Goal: Task Accomplishment & Management: Use online tool/utility

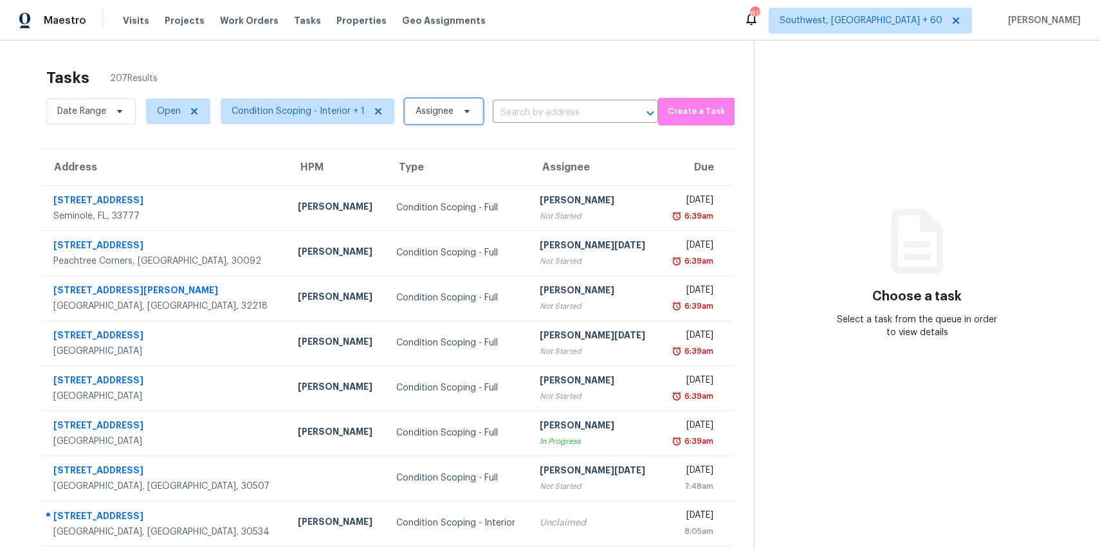
click at [412, 104] on span "Assignee" at bounding box center [444, 111] width 79 height 26
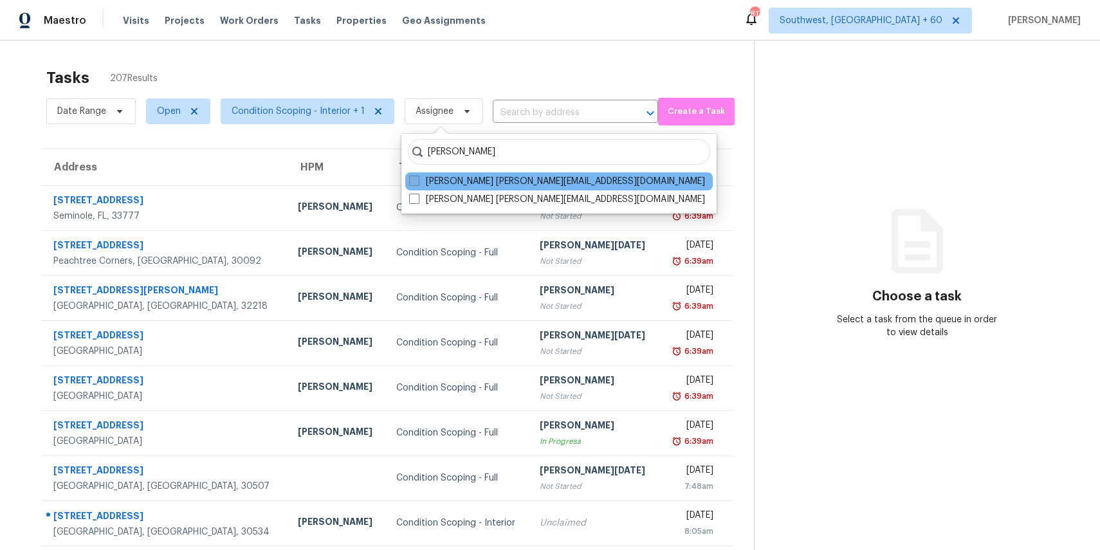
type input "[PERSON_NAME]"
click at [428, 182] on label "[PERSON_NAME] [PERSON_NAME][EMAIL_ADDRESS][DOMAIN_NAME]" at bounding box center [557, 181] width 296 height 13
click at [418, 182] on input "Ranjith Kumar P ranjith.kumar@opendoor.com" at bounding box center [413, 179] width 8 height 8
checkbox input "true"
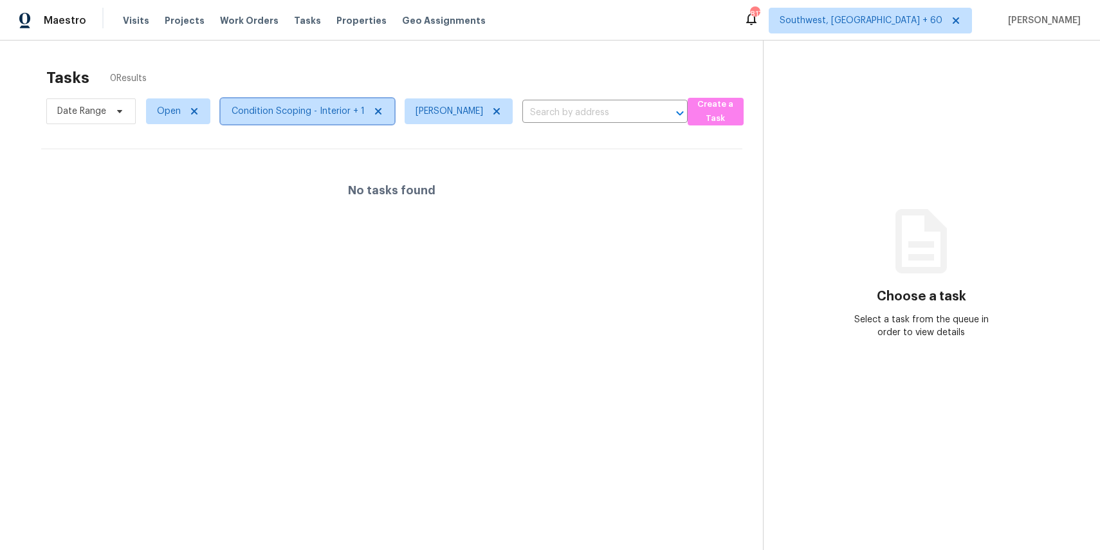
click at [331, 111] on span "Condition Scoping - Interior + 1" at bounding box center [298, 111] width 133 height 13
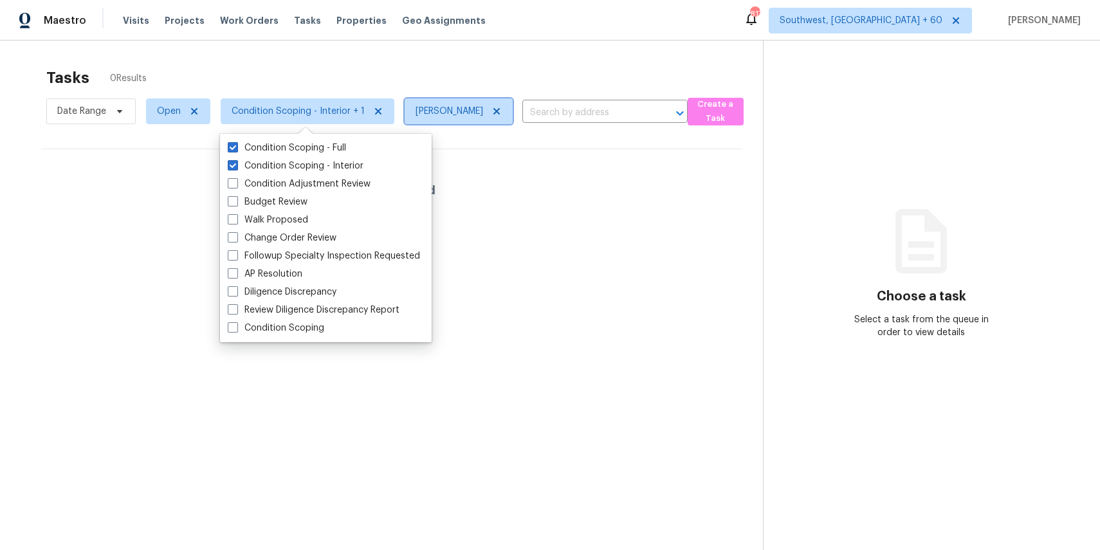
click at [492, 115] on icon at bounding box center [497, 111] width 10 height 10
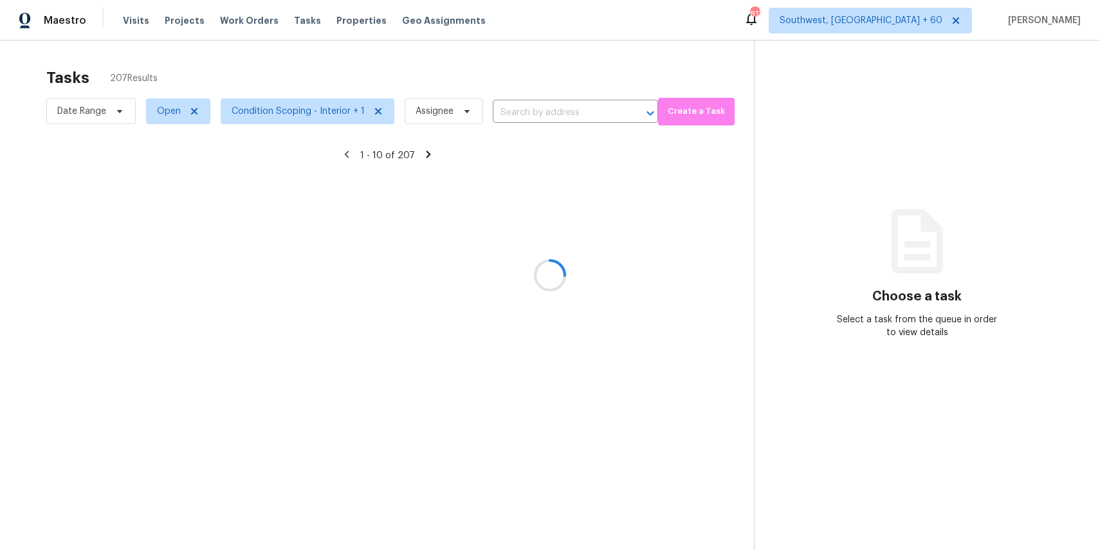
click at [97, 112] on div at bounding box center [550, 275] width 1100 height 550
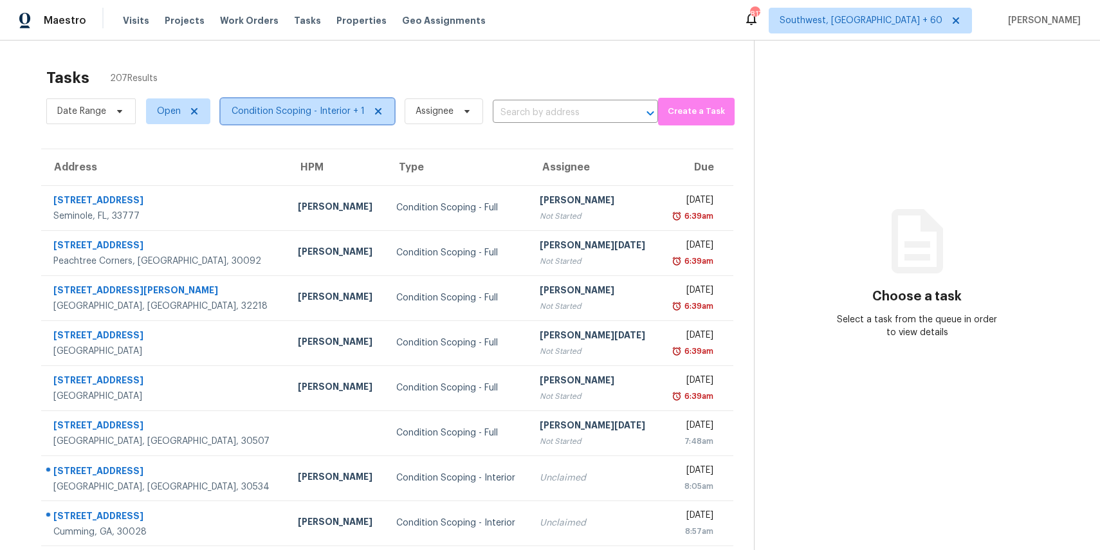
click at [284, 116] on span "Condition Scoping - Interior + 1" at bounding box center [298, 111] width 133 height 13
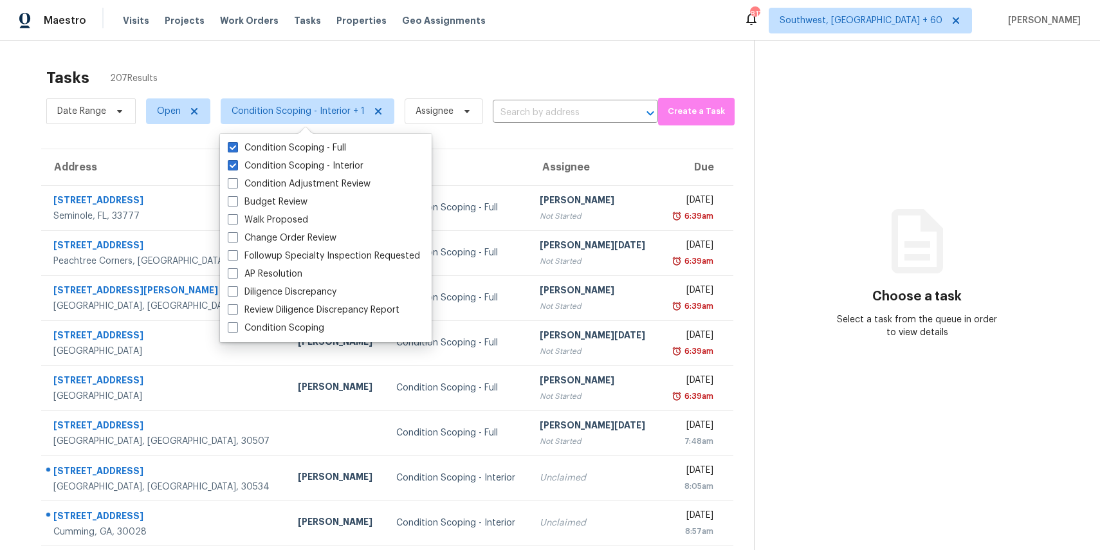
click at [341, 77] on div "Tasks 207 Results" at bounding box center [400, 77] width 708 height 33
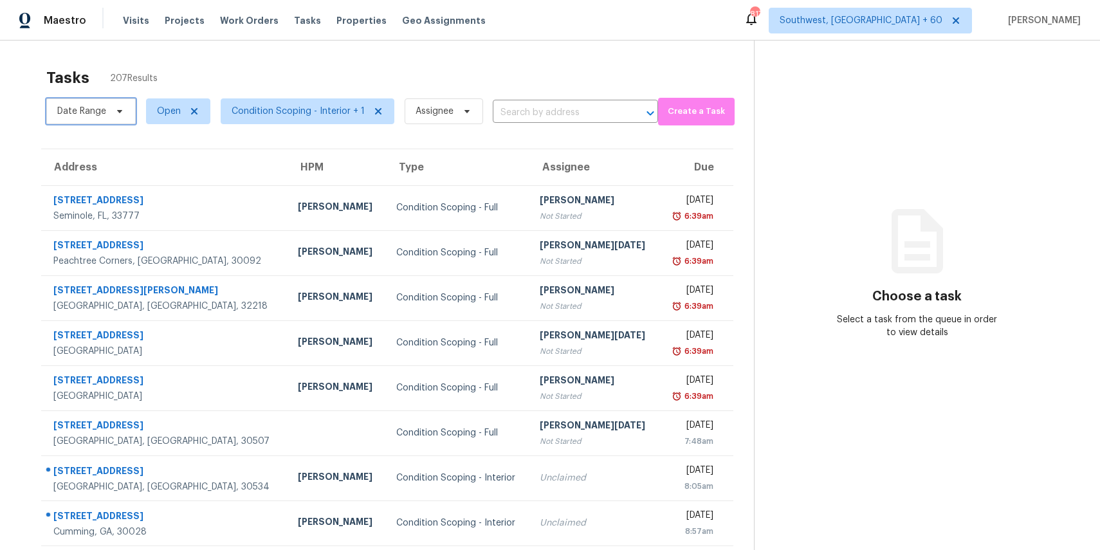
click at [97, 108] on span "Date Range" at bounding box center [81, 111] width 49 height 13
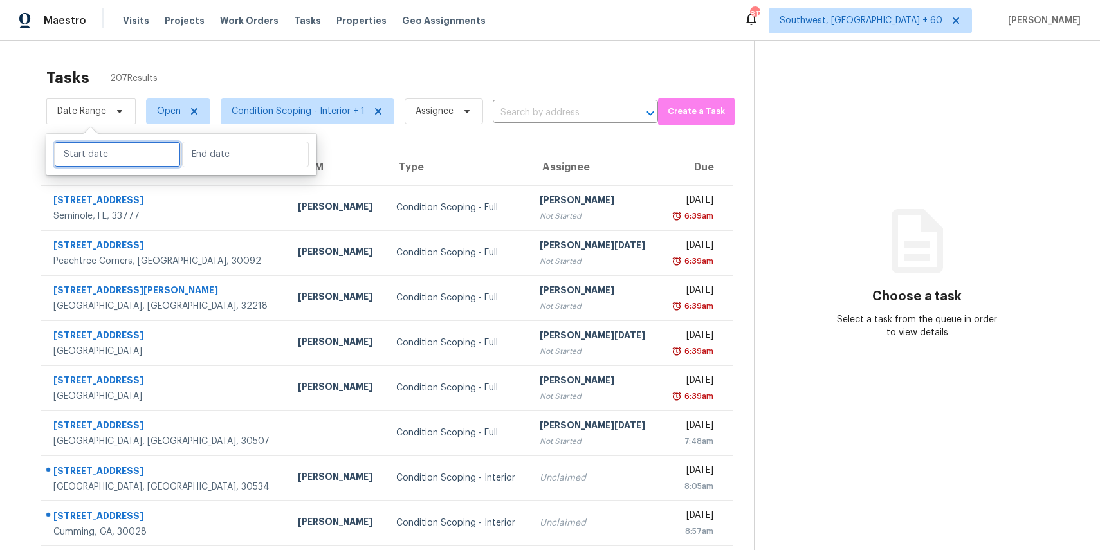
click at [136, 153] on input "text" at bounding box center [117, 155] width 127 height 26
select select "8"
select select "2025"
select select "9"
select select "2025"
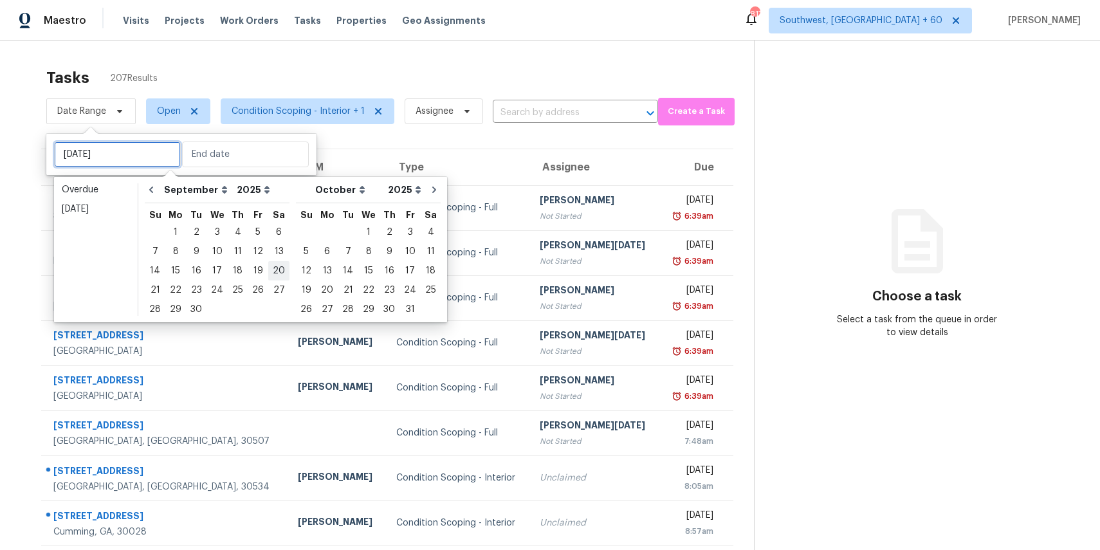
type input "Sat, Sep 20"
click at [252, 234] on div "5" at bounding box center [258, 232] width 21 height 18
type input "Fri, Sep 05"
click at [252, 234] on div "5" at bounding box center [258, 232] width 21 height 18
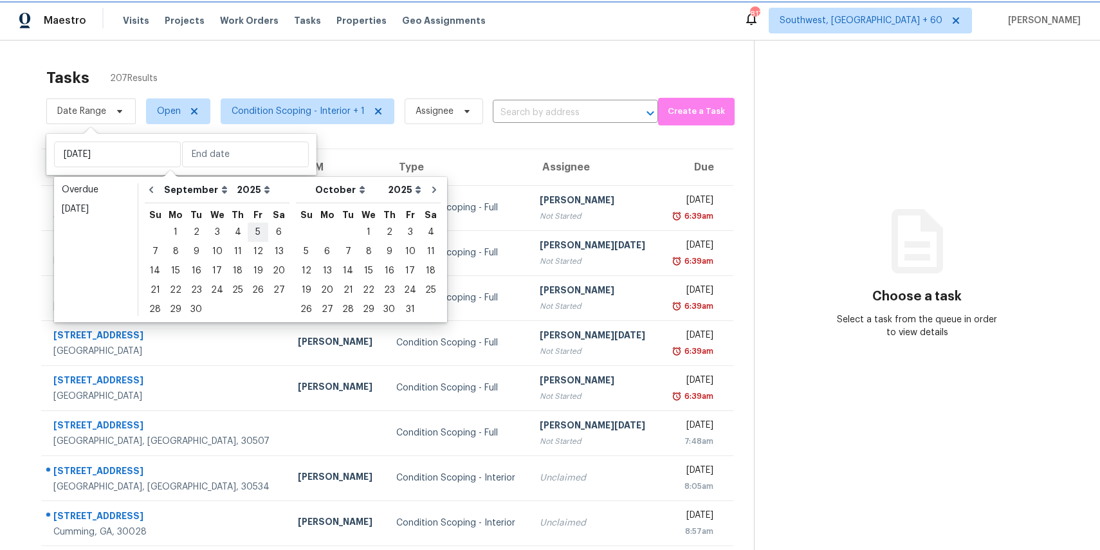
type input "Fri, Sep 05"
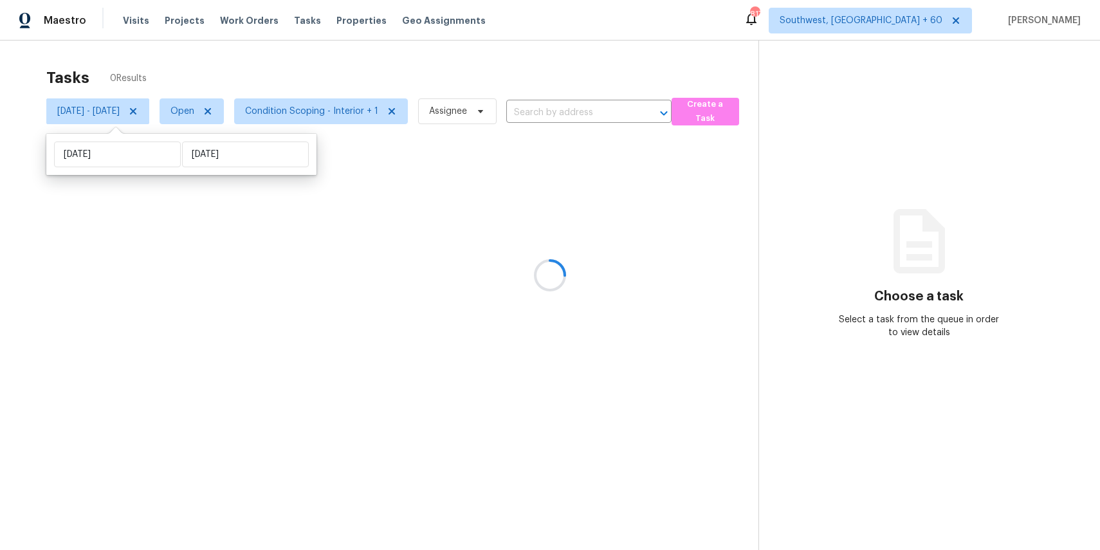
click at [416, 83] on div at bounding box center [550, 275] width 1100 height 550
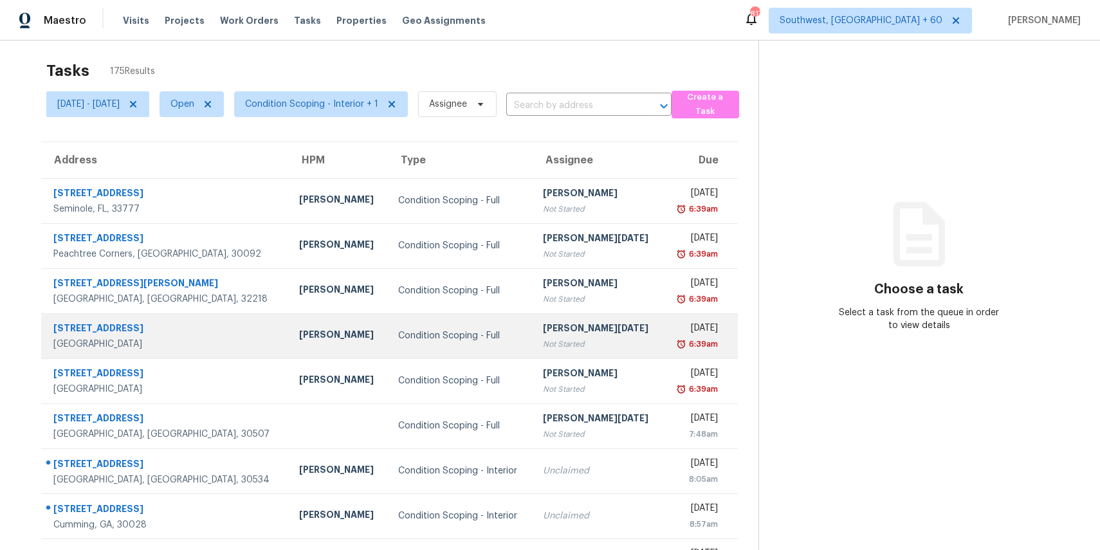
scroll to position [6, 0]
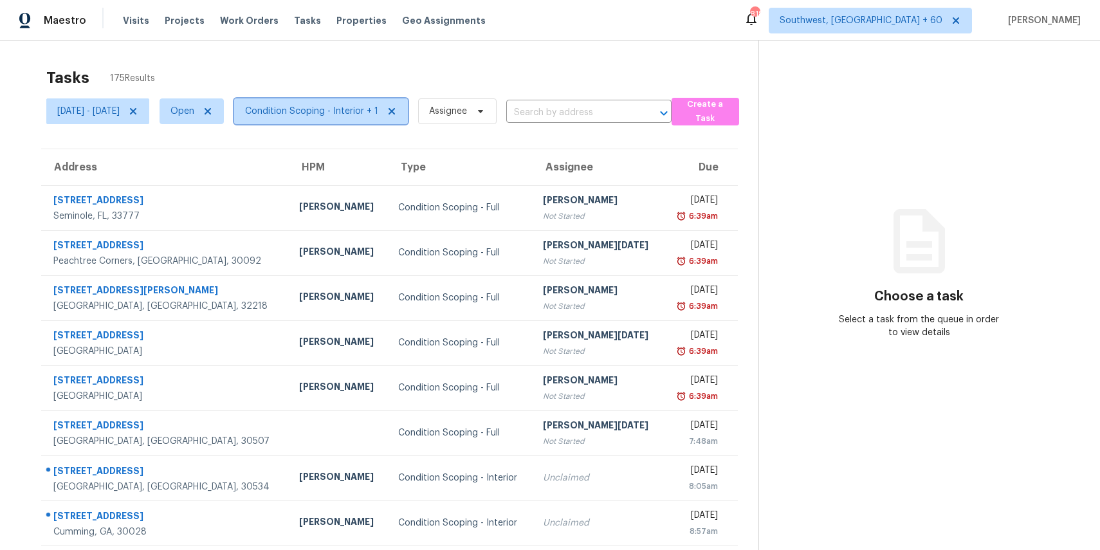
click at [375, 110] on span "Condition Scoping - Interior + 1" at bounding box center [311, 111] width 133 height 13
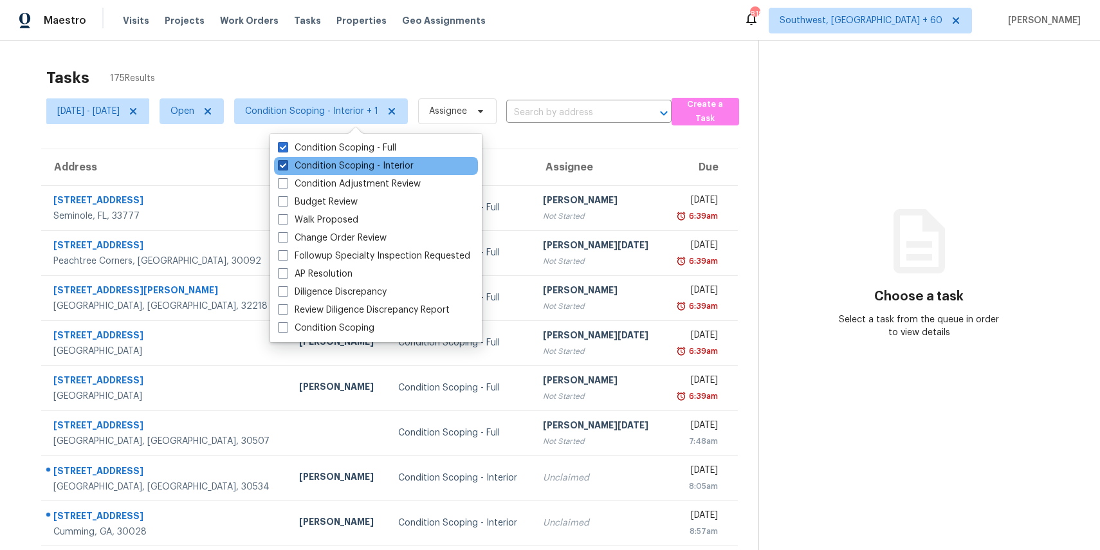
click at [385, 162] on label "Condition Scoping - Interior" at bounding box center [346, 166] width 136 height 13
click at [286, 162] on input "Condition Scoping - Interior" at bounding box center [282, 164] width 8 height 8
checkbox input "false"
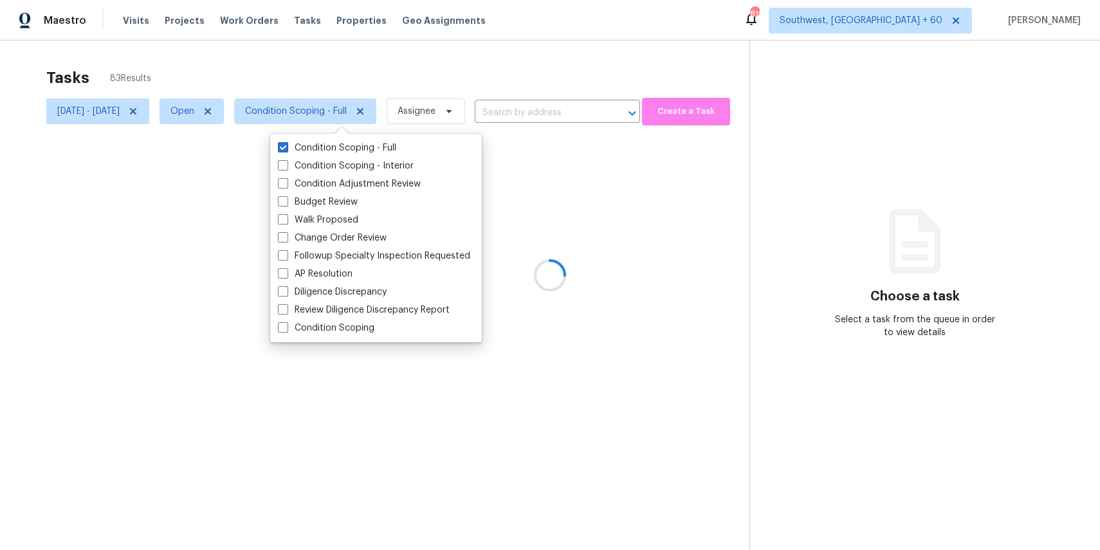
click at [528, 64] on div at bounding box center [550, 275] width 1100 height 550
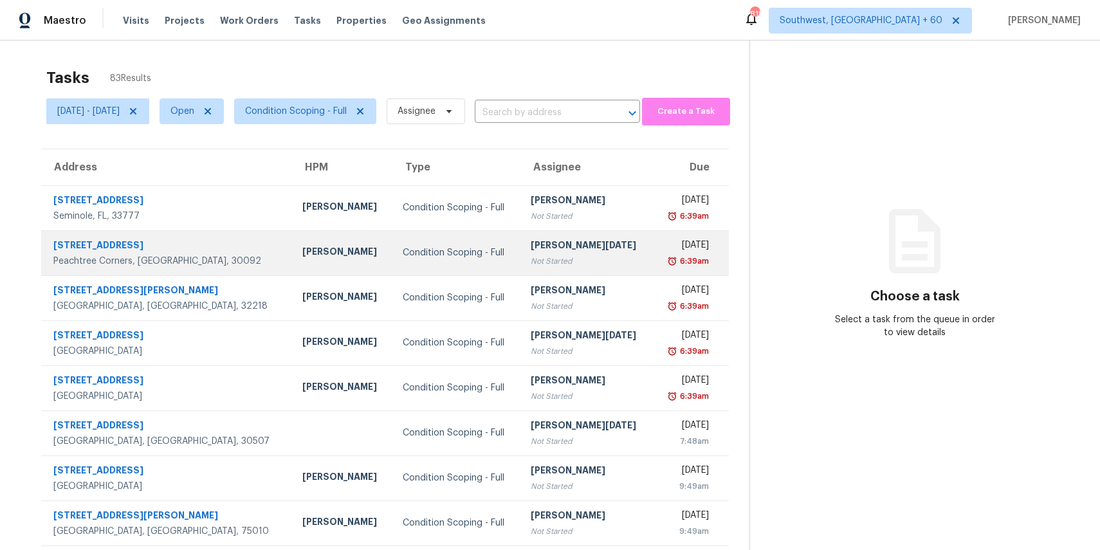
scroll to position [120, 0]
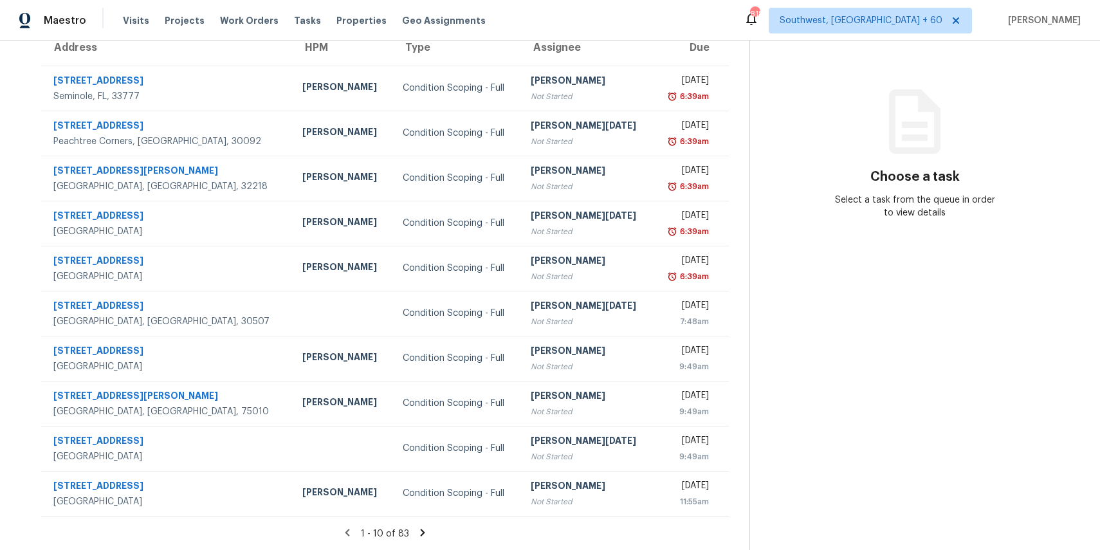
click at [425, 530] on icon at bounding box center [423, 532] width 5 height 7
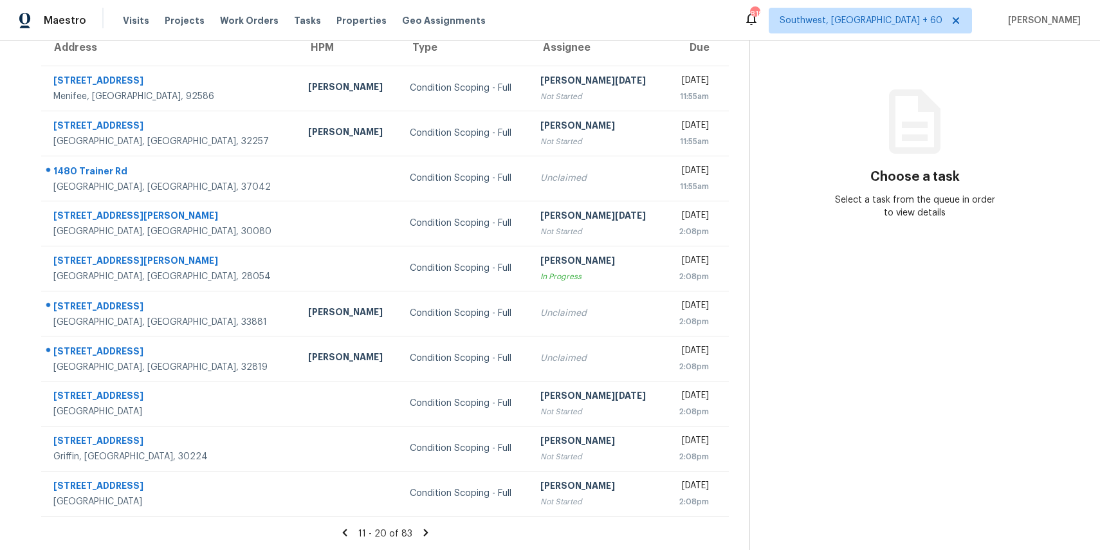
click at [432, 529] on icon at bounding box center [426, 533] width 12 height 12
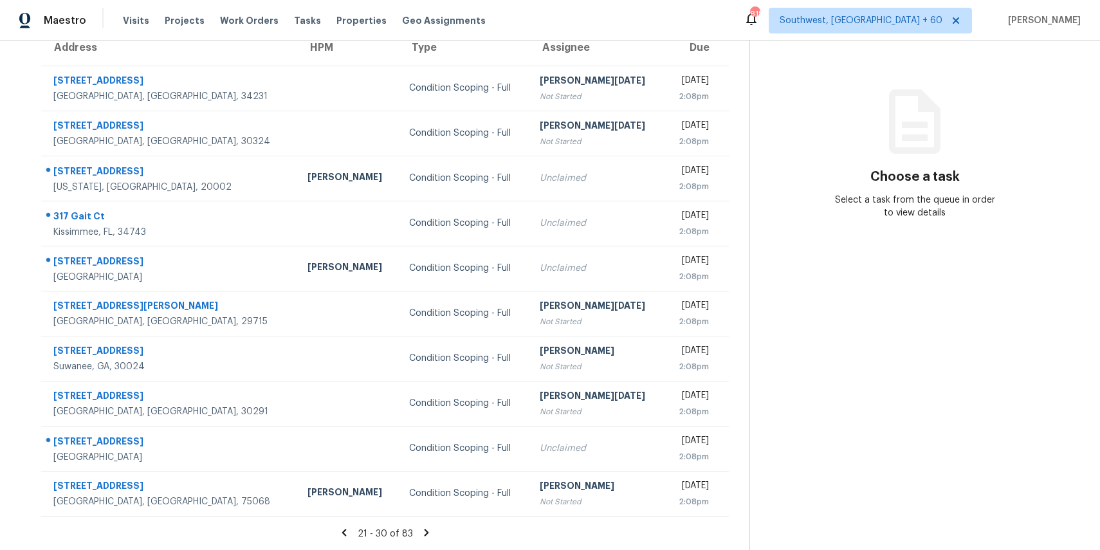
click at [431, 534] on icon at bounding box center [427, 533] width 12 height 12
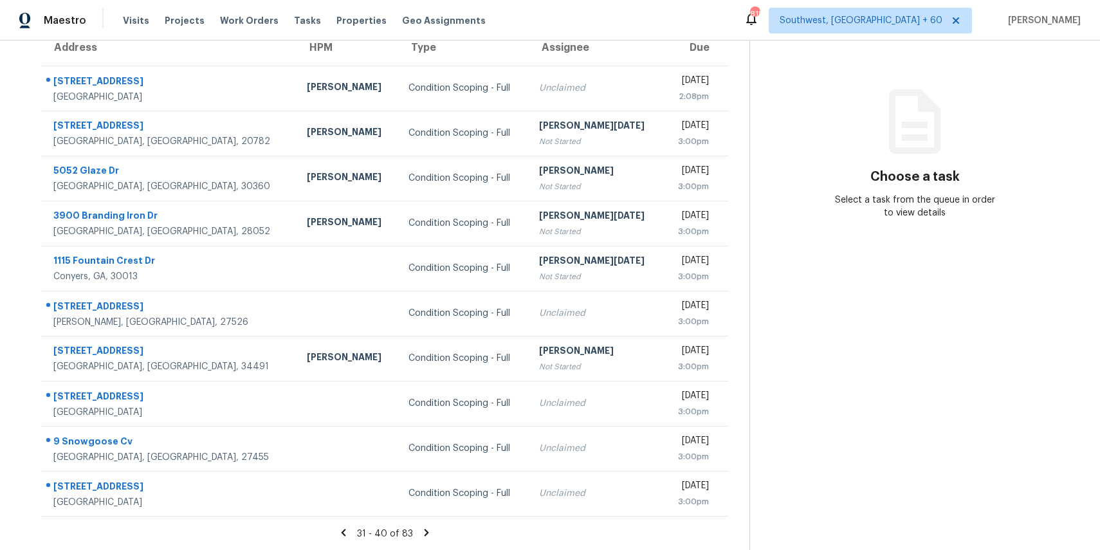
click at [426, 533] on icon at bounding box center [427, 533] width 12 height 12
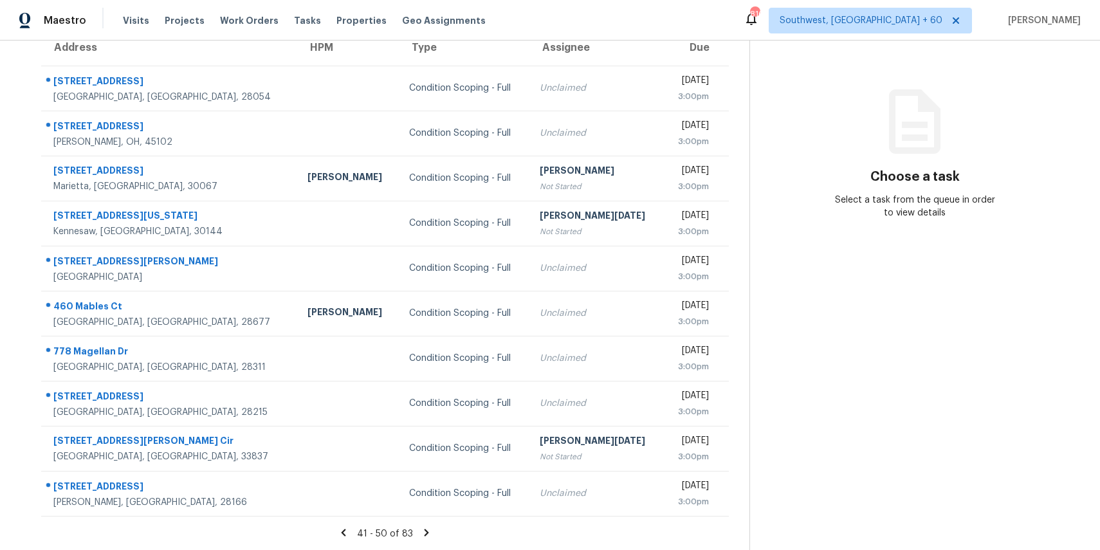
click at [432, 531] on icon at bounding box center [427, 533] width 12 height 12
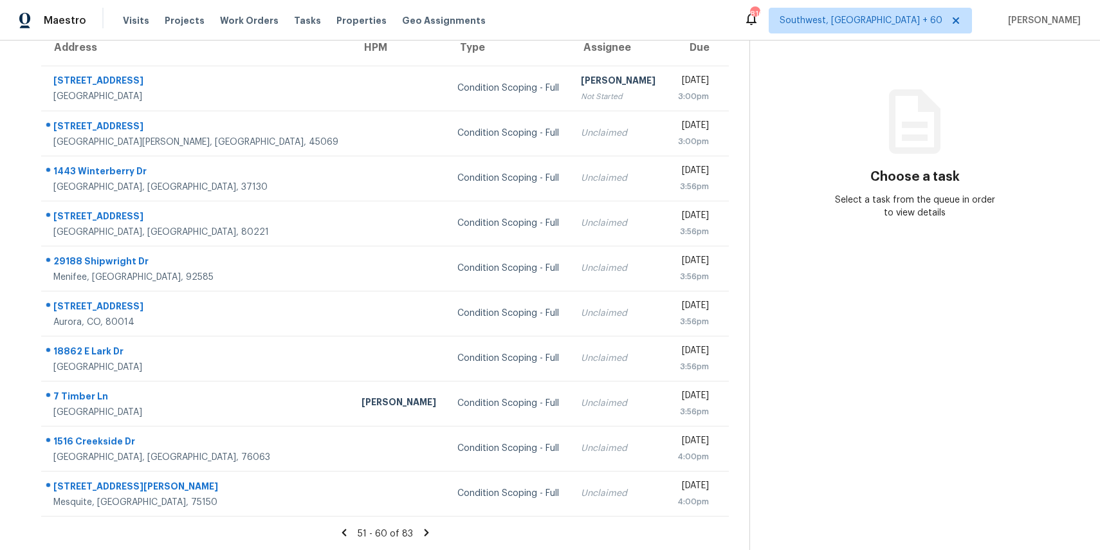
click at [429, 532] on icon at bounding box center [427, 533] width 12 height 12
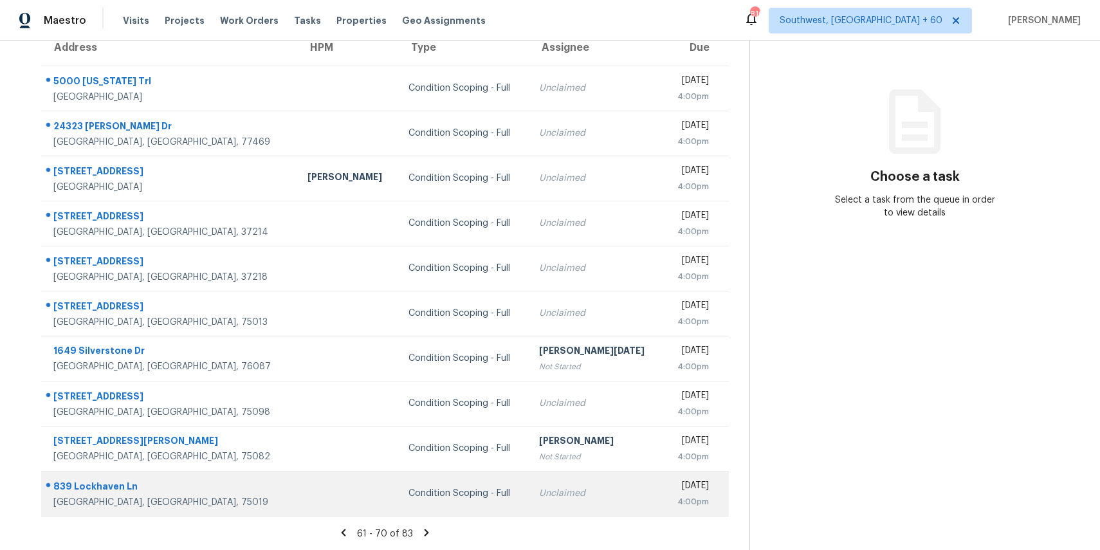
click at [463, 472] on td "Condition Scoping - Full" at bounding box center [463, 493] width 131 height 45
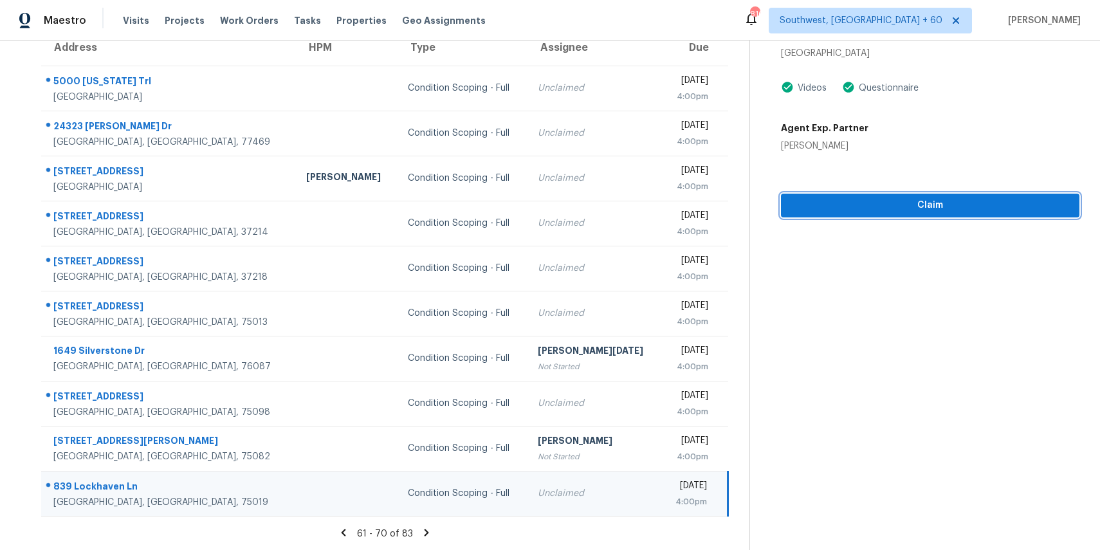
click at [948, 203] on span "Claim" at bounding box center [931, 206] width 278 height 16
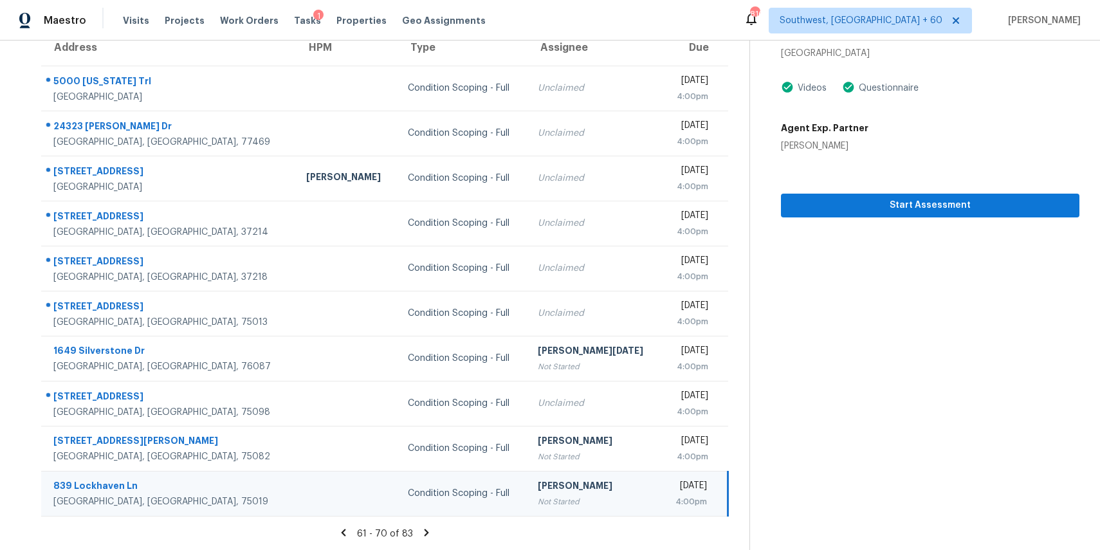
click at [429, 531] on icon at bounding box center [427, 532] width 5 height 7
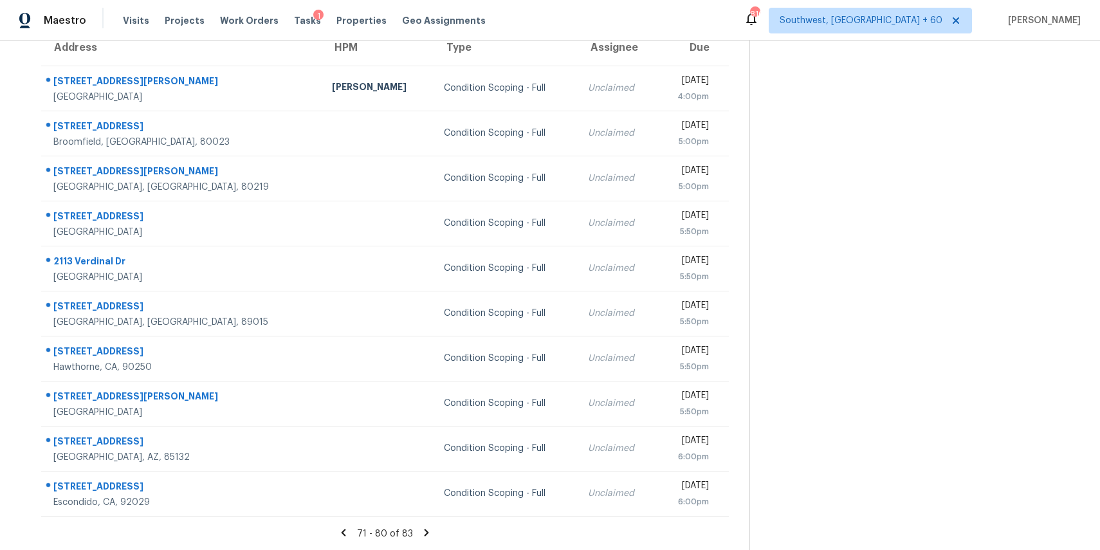
click at [425, 527] on icon at bounding box center [427, 533] width 12 height 12
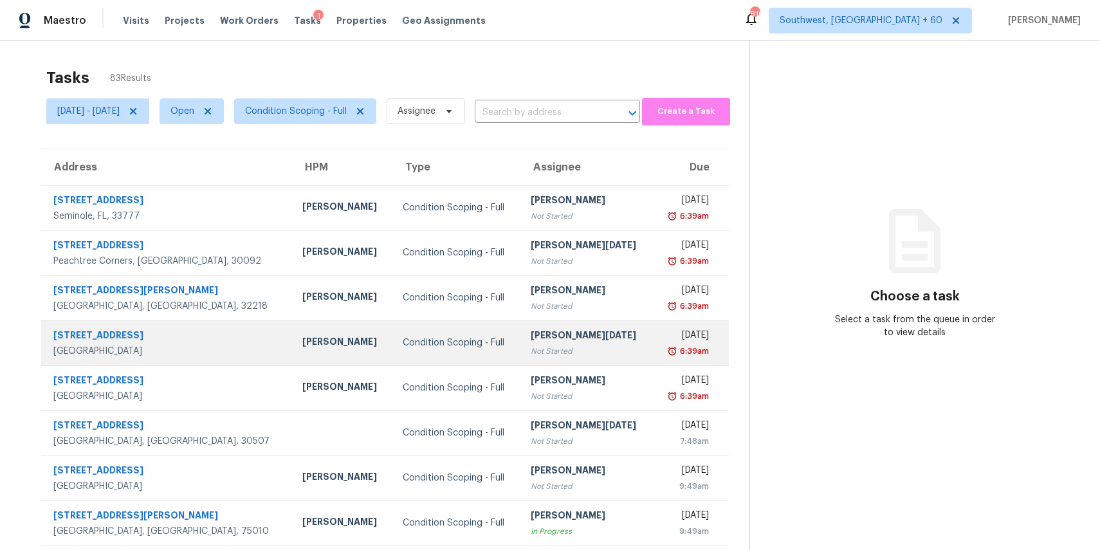
scroll to position [120, 0]
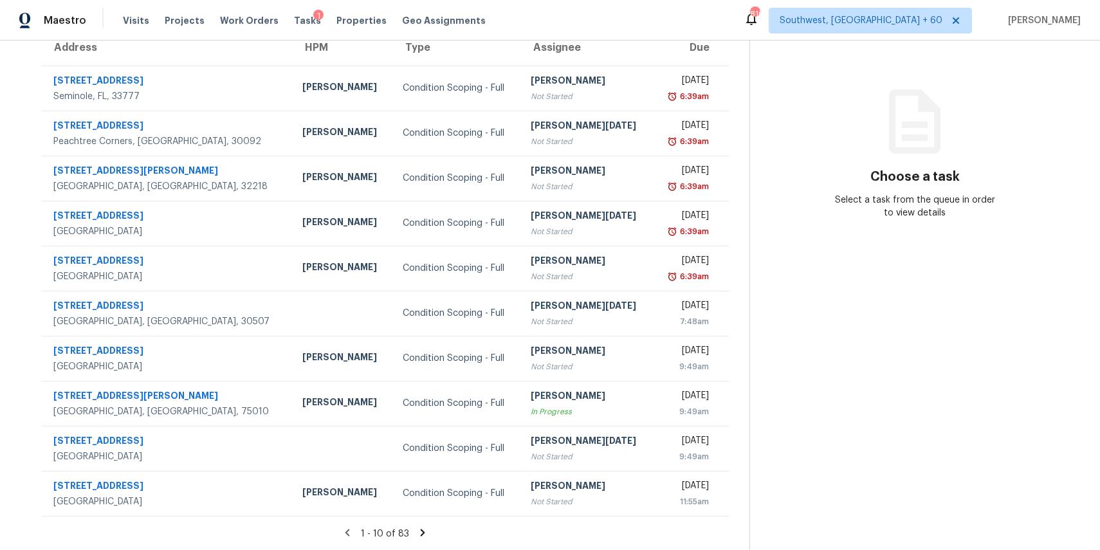
click at [429, 532] on icon at bounding box center [423, 533] width 12 height 12
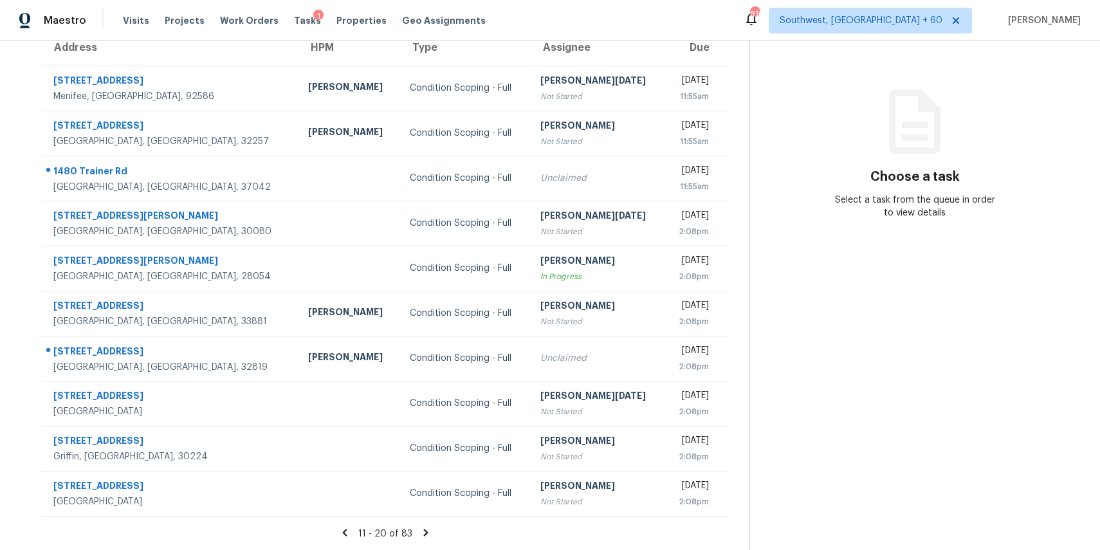
click at [432, 530] on icon at bounding box center [426, 533] width 12 height 12
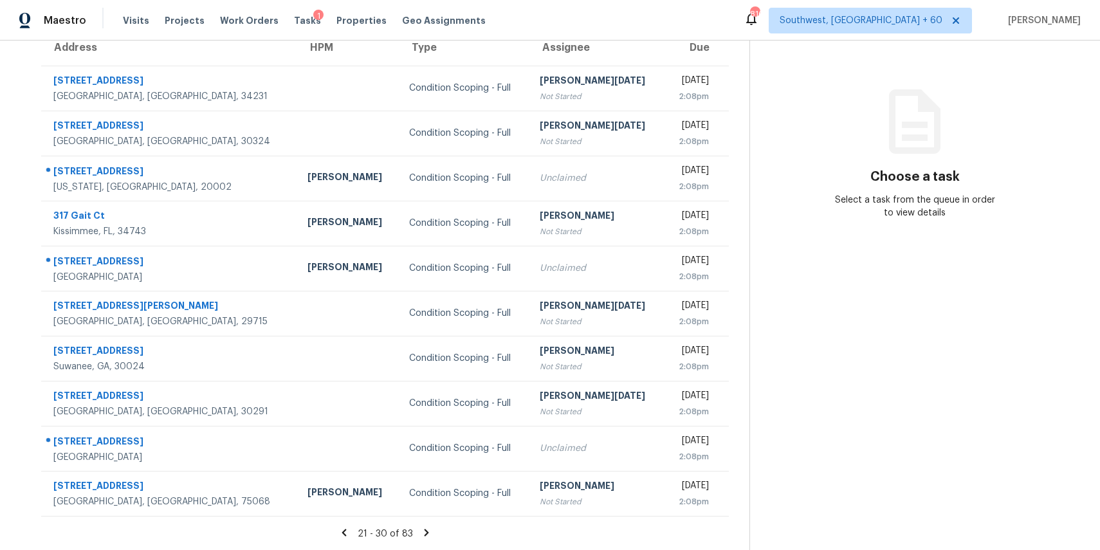
click at [432, 533] on icon at bounding box center [427, 533] width 12 height 12
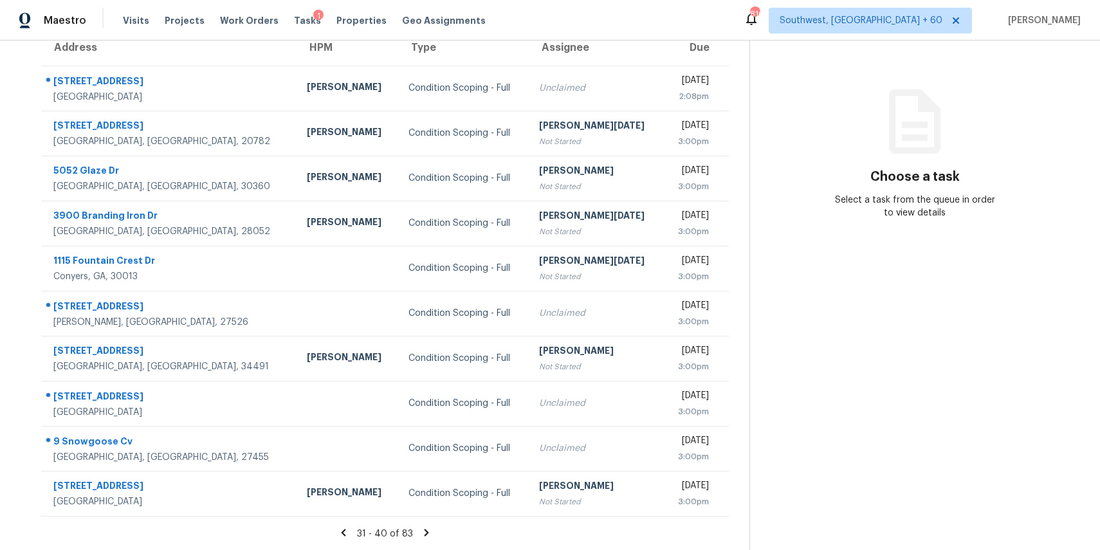
click at [427, 533] on icon at bounding box center [427, 533] width 12 height 12
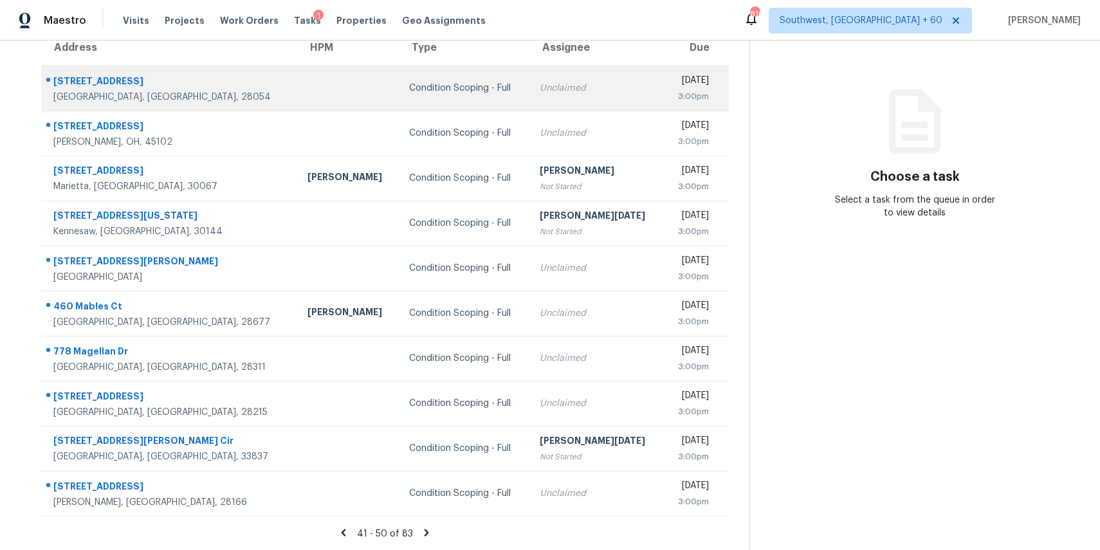
click at [537, 105] on td "Unclaimed" at bounding box center [597, 88] width 134 height 45
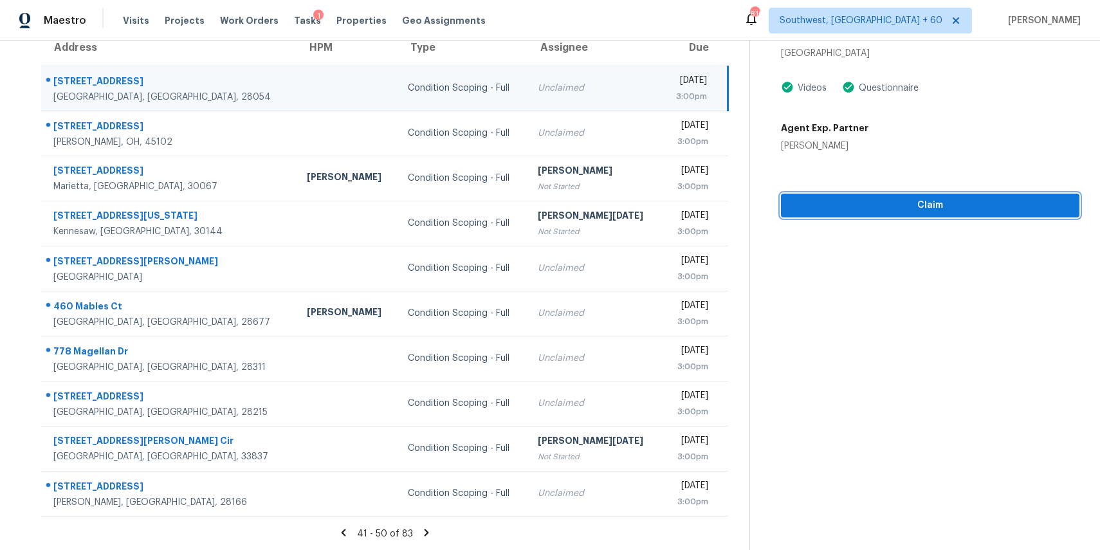
click at [892, 198] on span "Claim" at bounding box center [931, 206] width 278 height 16
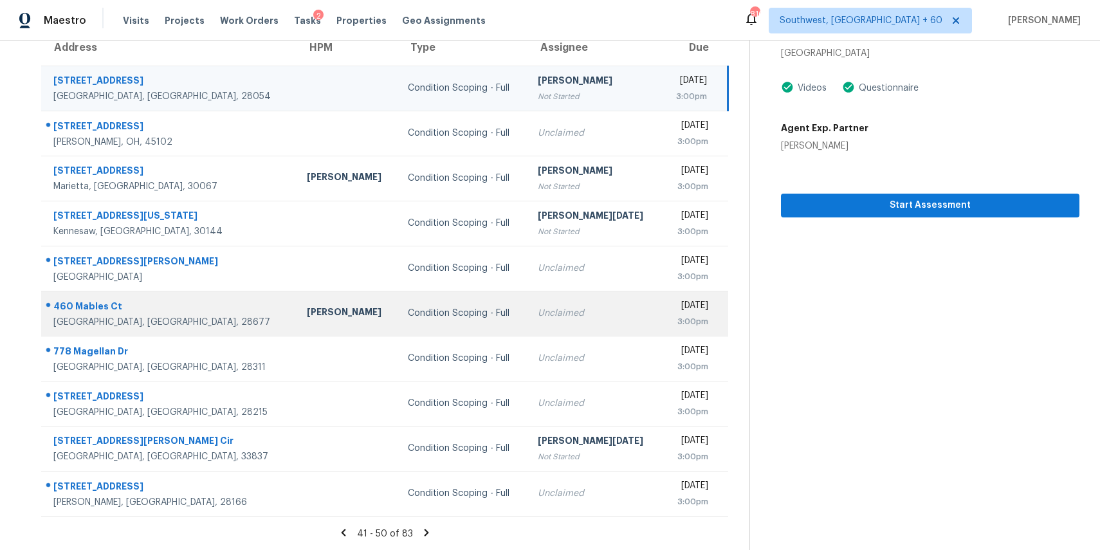
click at [307, 311] on div "[PERSON_NAME]" at bounding box center [347, 314] width 80 height 16
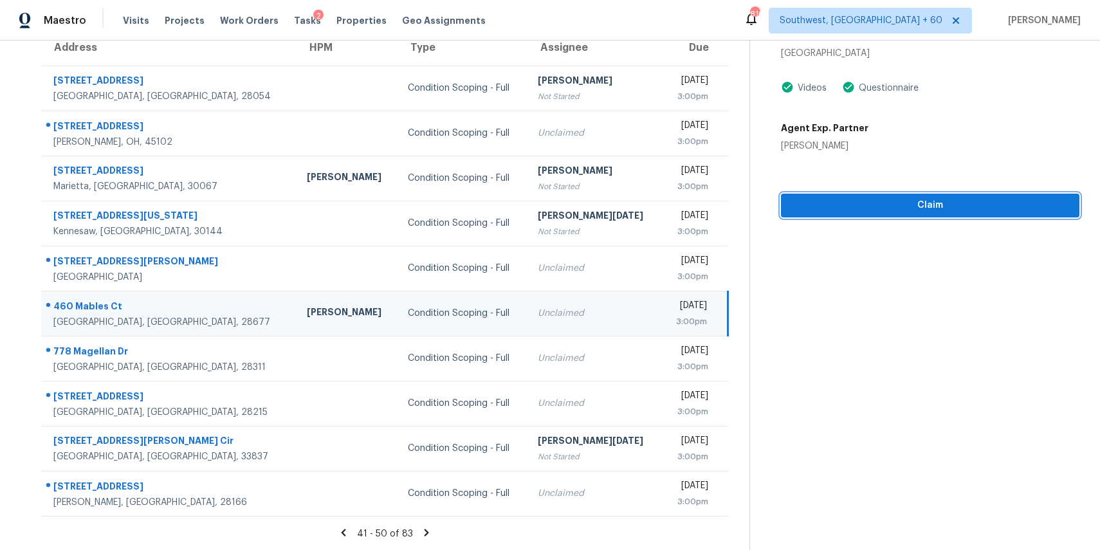
click at [860, 200] on span "Claim" at bounding box center [931, 206] width 278 height 16
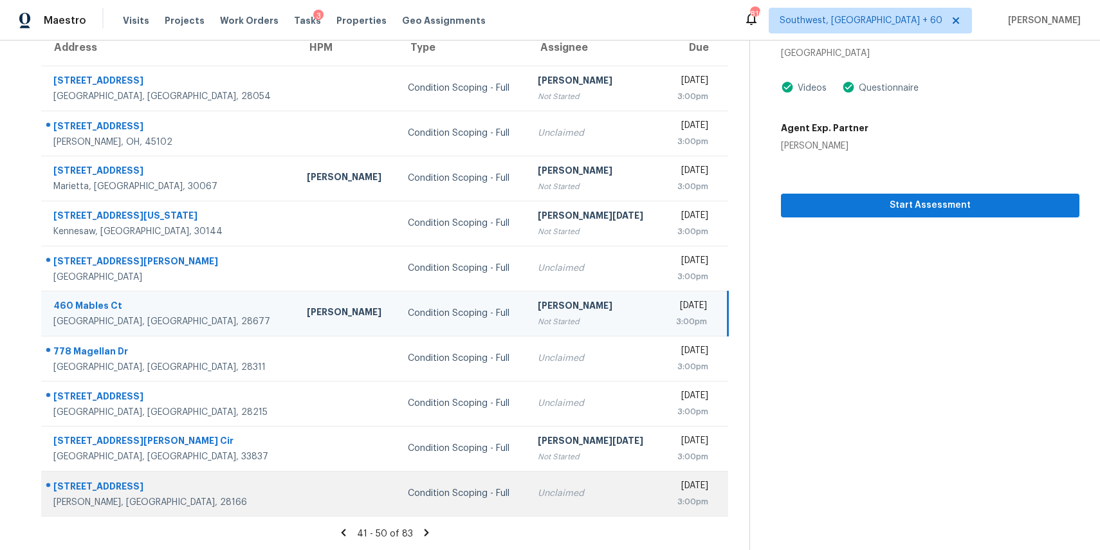
click at [408, 493] on div "Condition Scoping - Full" at bounding box center [462, 493] width 109 height 13
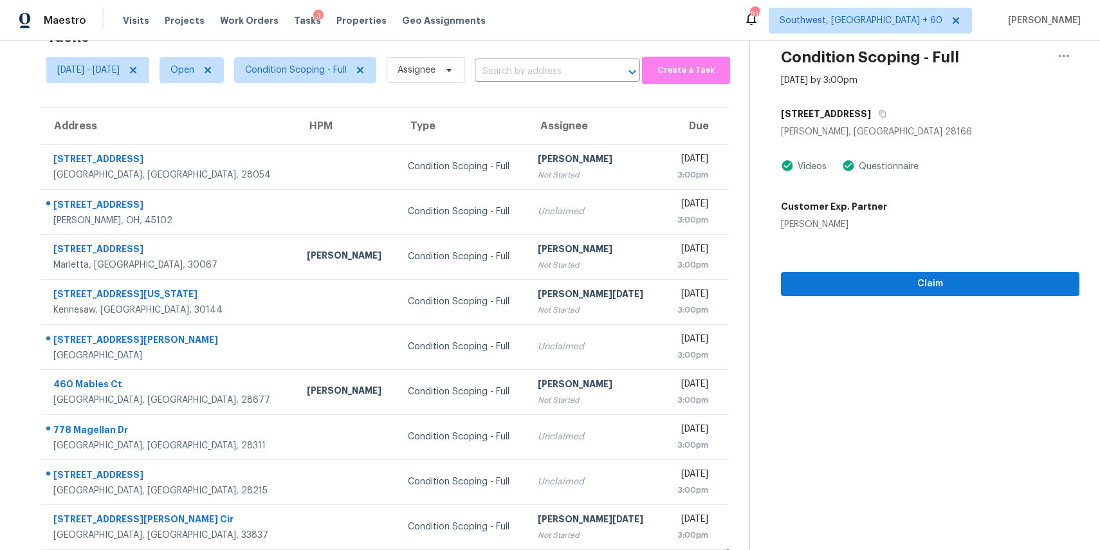
scroll to position [3, 0]
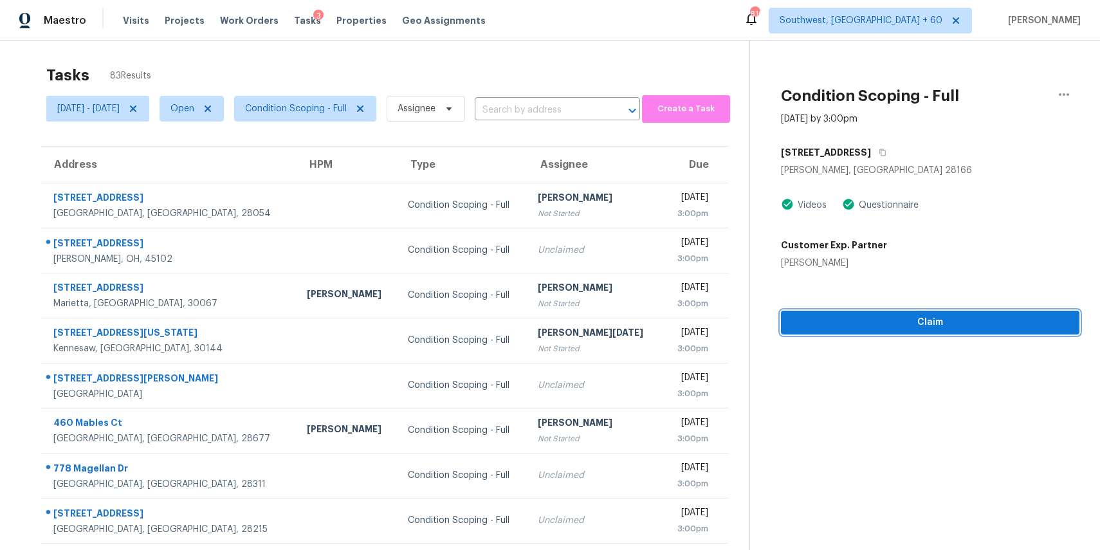
click at [898, 329] on span "Claim" at bounding box center [931, 323] width 278 height 16
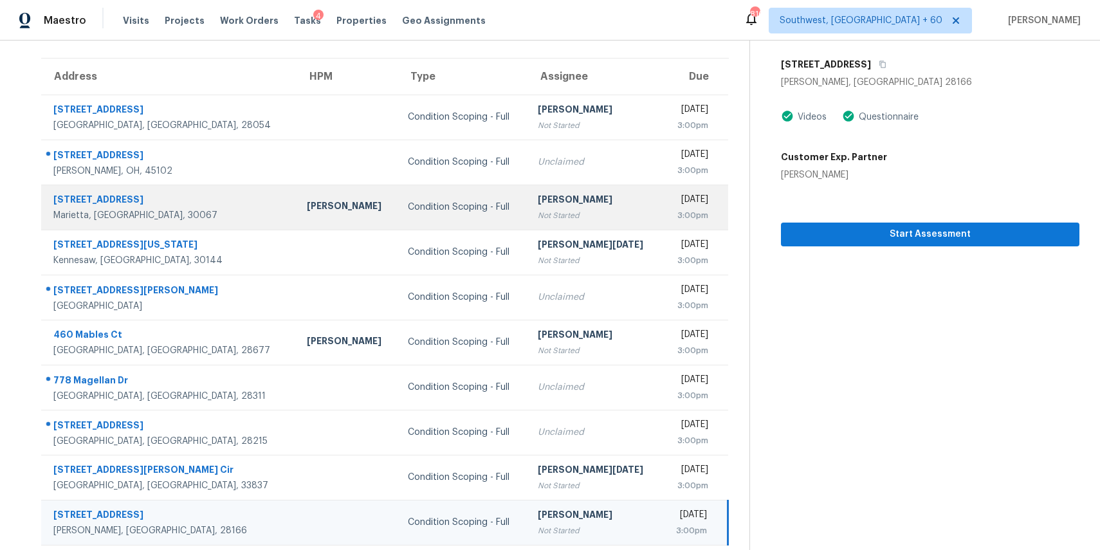
scroll to position [120, 0]
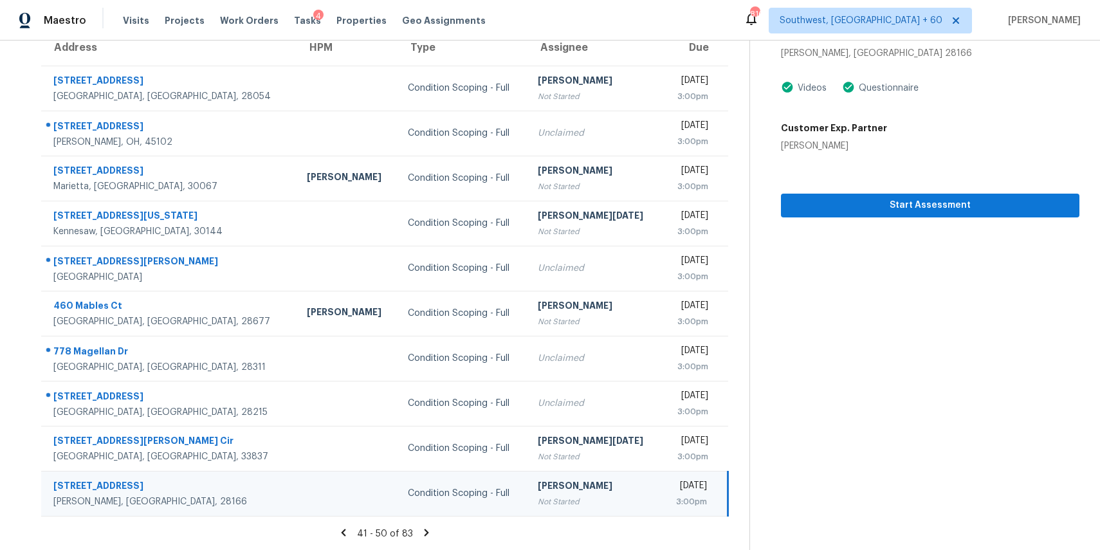
click at [431, 530] on icon at bounding box center [427, 533] width 12 height 12
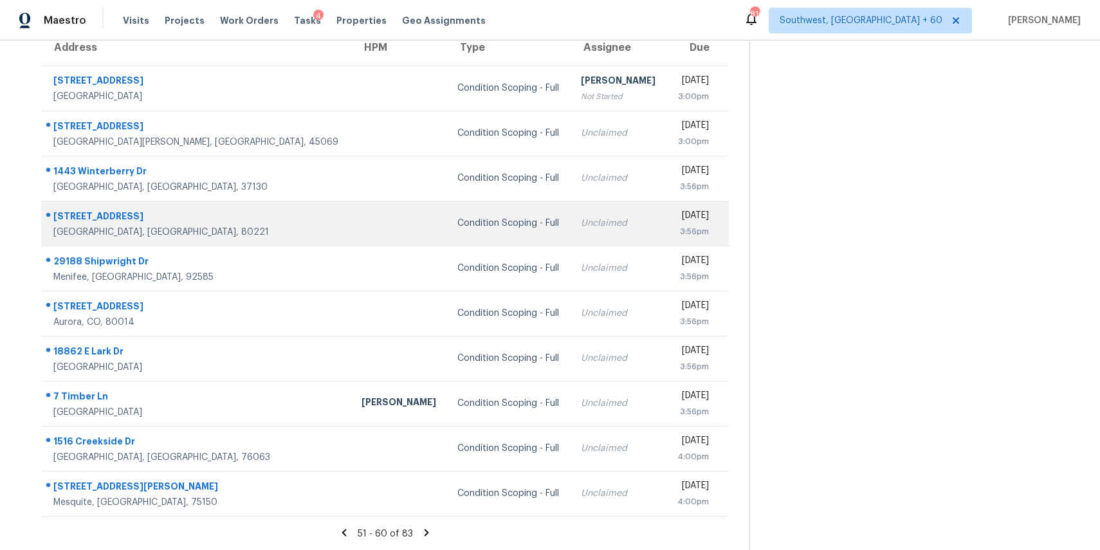
click at [469, 231] on td "Condition Scoping - Full" at bounding box center [509, 223] width 124 height 45
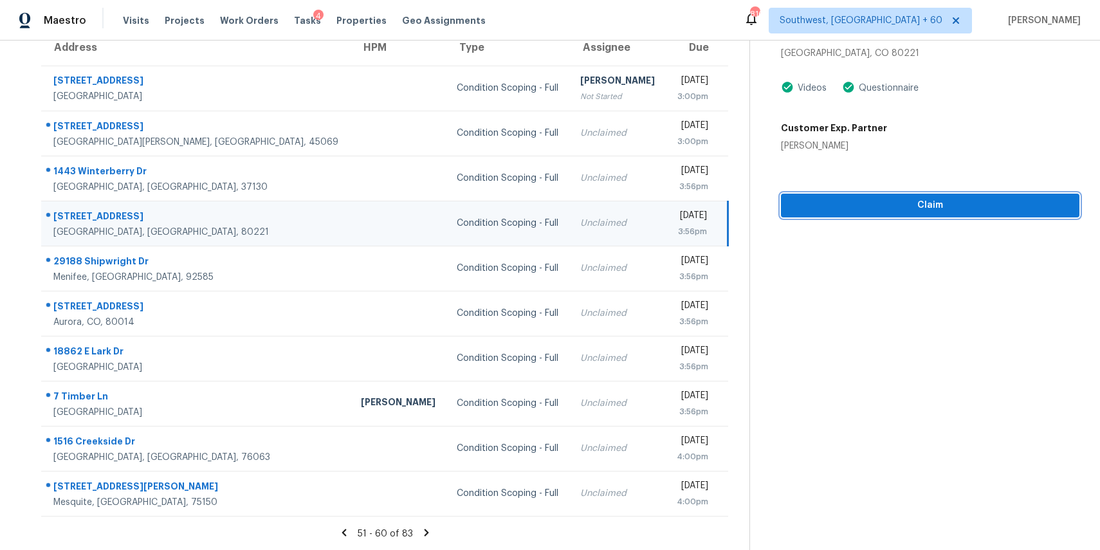
click at [900, 210] on span "Claim" at bounding box center [931, 206] width 278 height 16
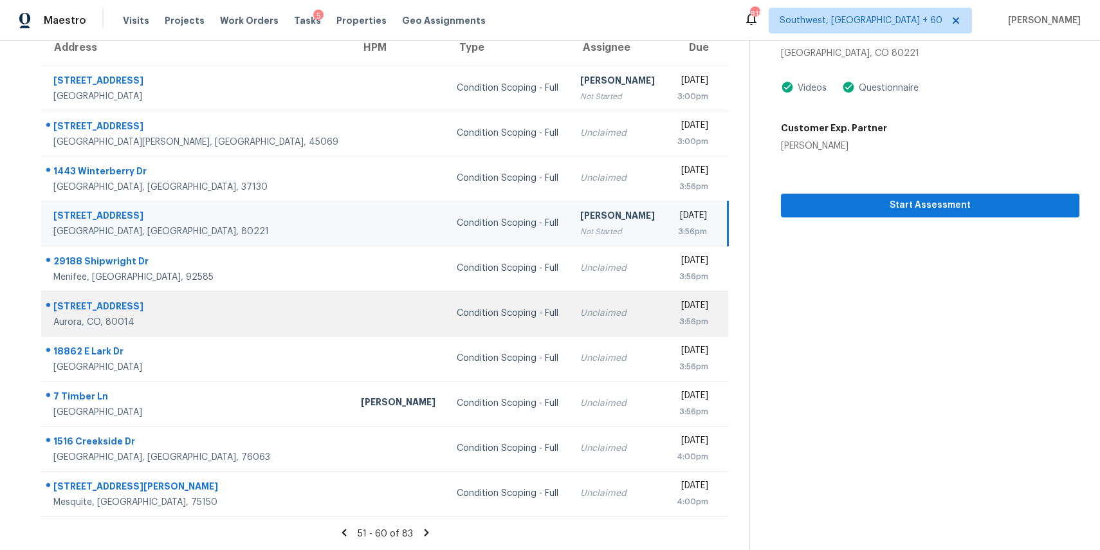
click at [457, 310] on div "Condition Scoping - Full" at bounding box center [508, 313] width 102 height 13
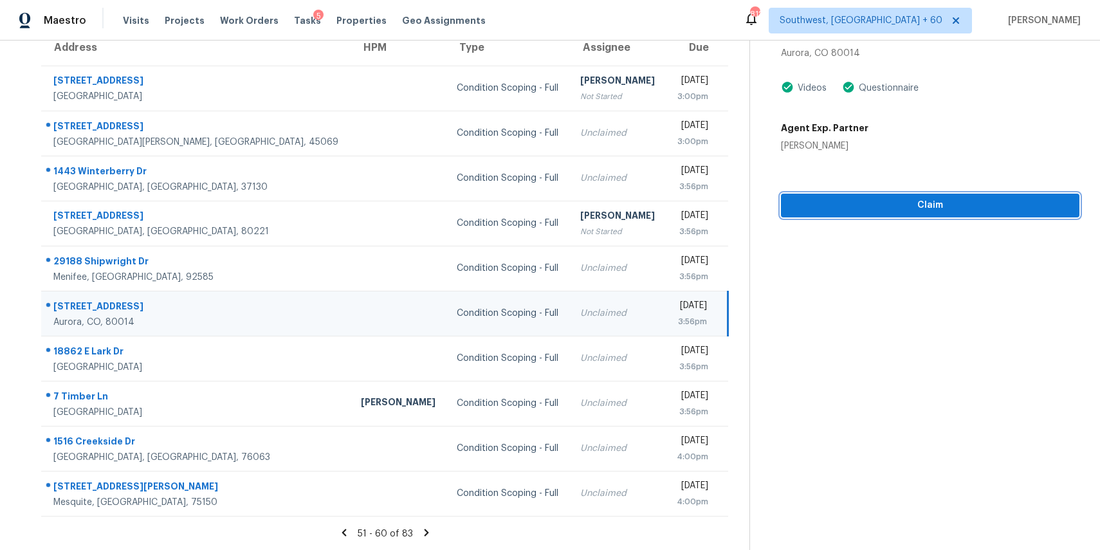
click at [864, 210] on span "Claim" at bounding box center [931, 206] width 278 height 16
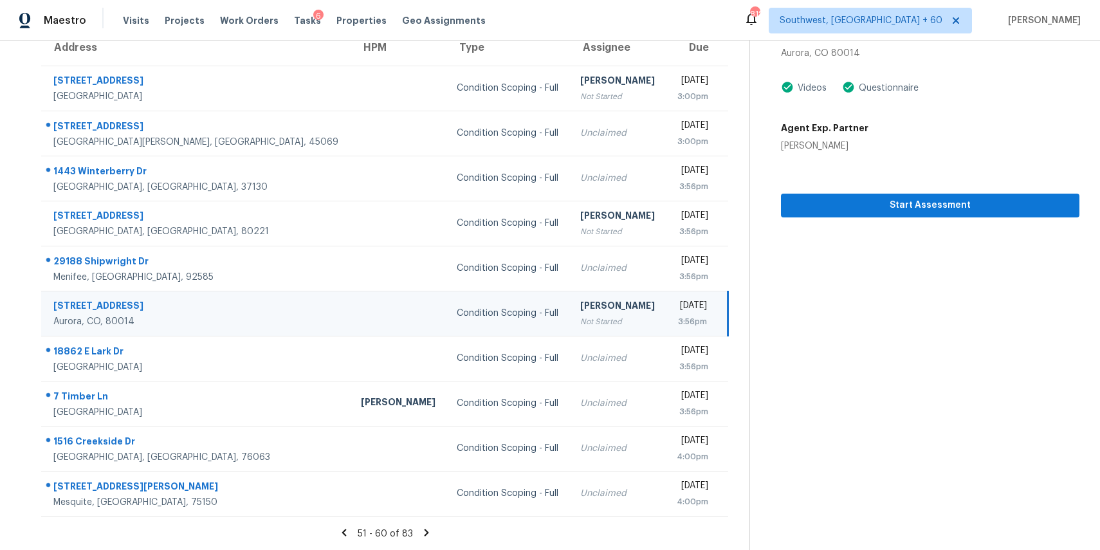
click at [430, 528] on icon at bounding box center [427, 533] width 12 height 12
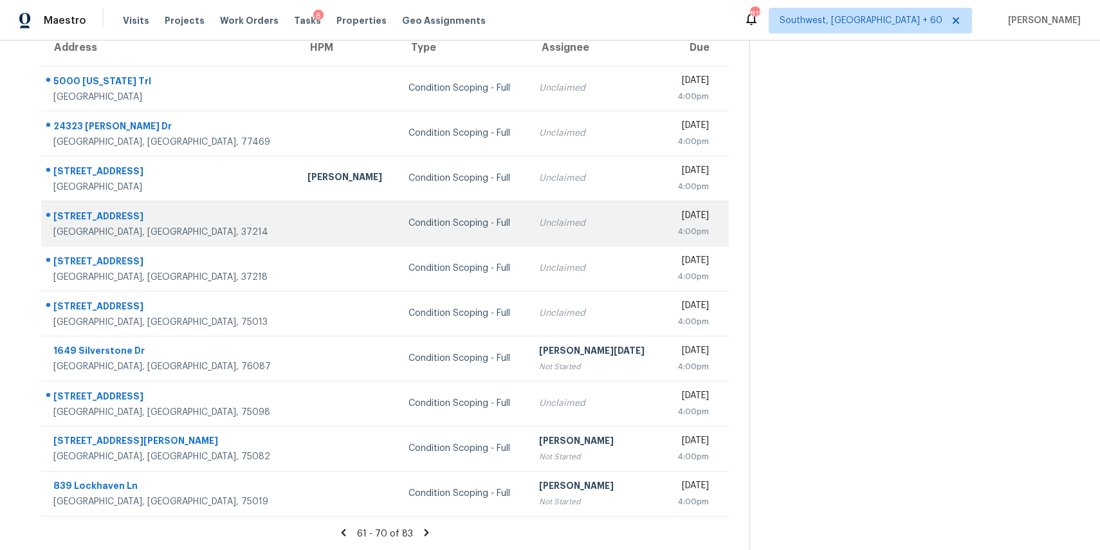
click at [539, 227] on div "Unclaimed" at bounding box center [596, 223] width 114 height 13
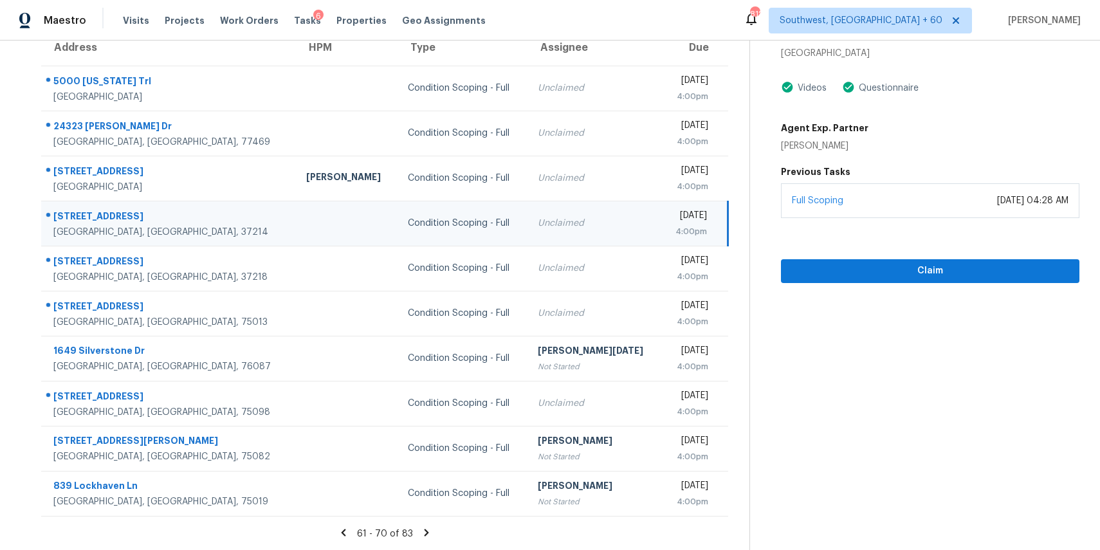
click at [870, 257] on div "Claim" at bounding box center [930, 250] width 299 height 65
click at [891, 266] on span "Claim" at bounding box center [931, 271] width 278 height 16
click at [428, 533] on icon at bounding box center [427, 533] width 12 height 12
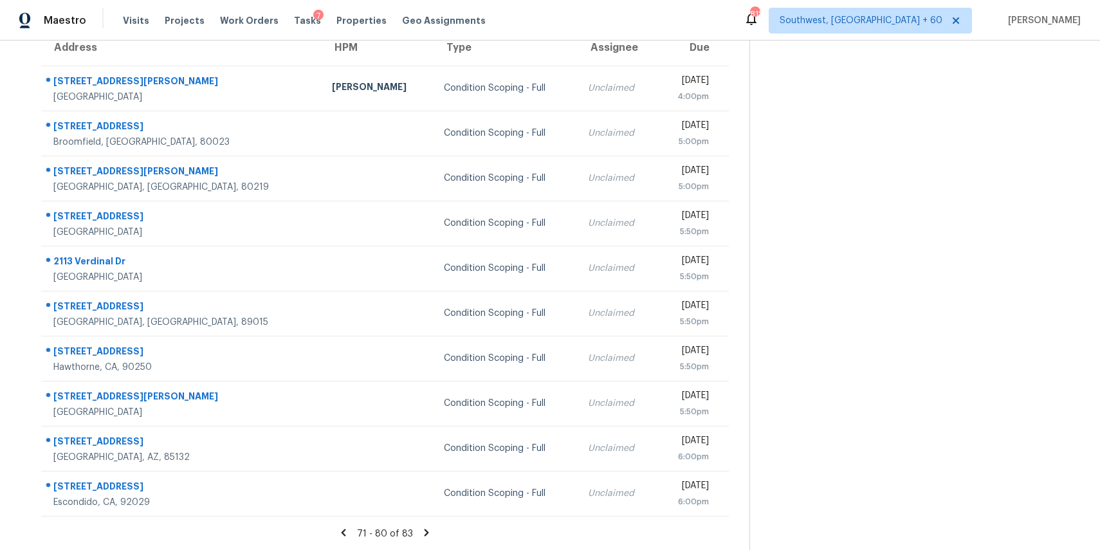
click at [431, 535] on icon at bounding box center [427, 533] width 12 height 12
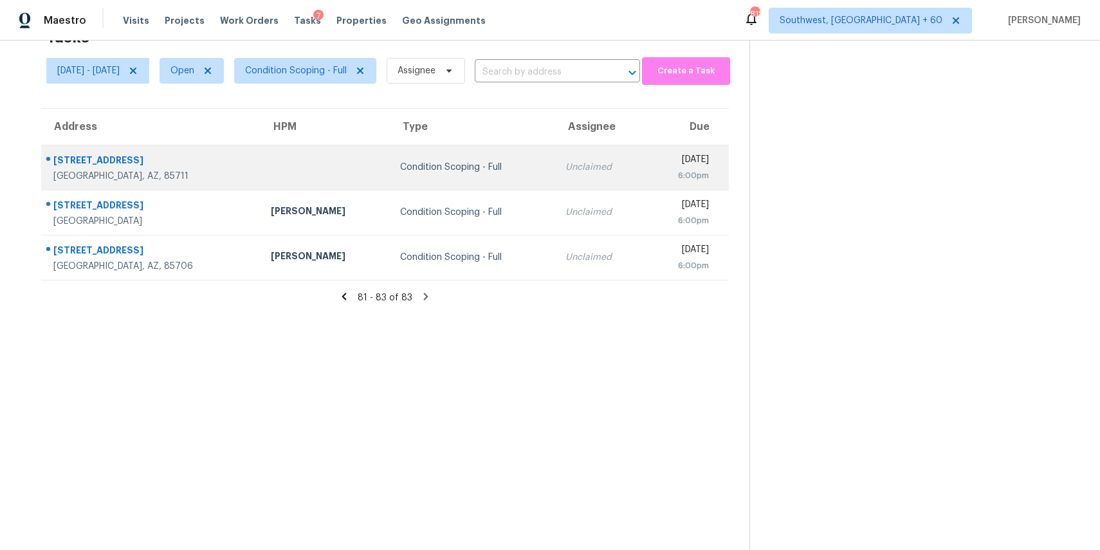
scroll to position [0, 0]
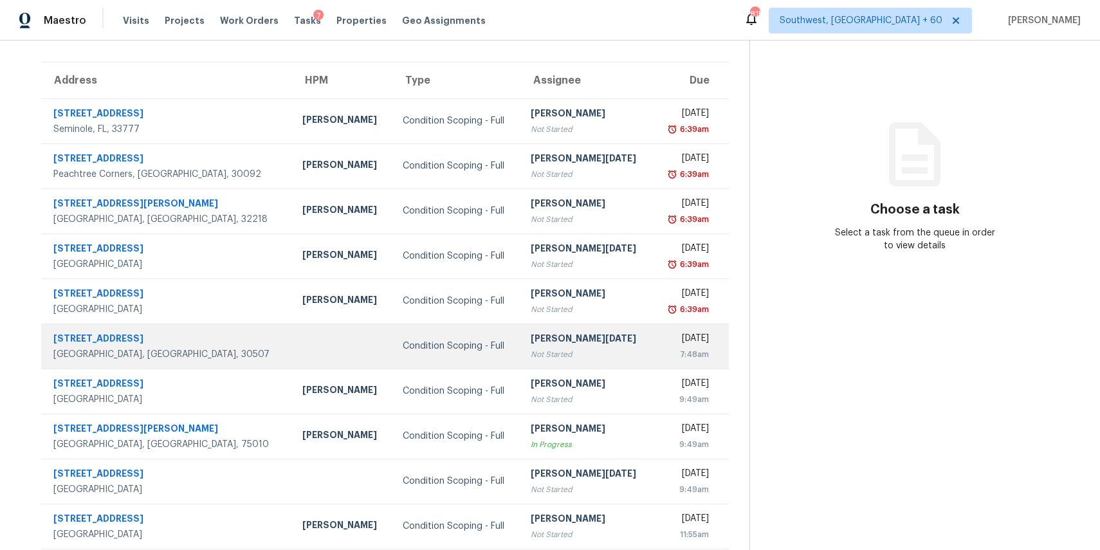
scroll to position [120, 0]
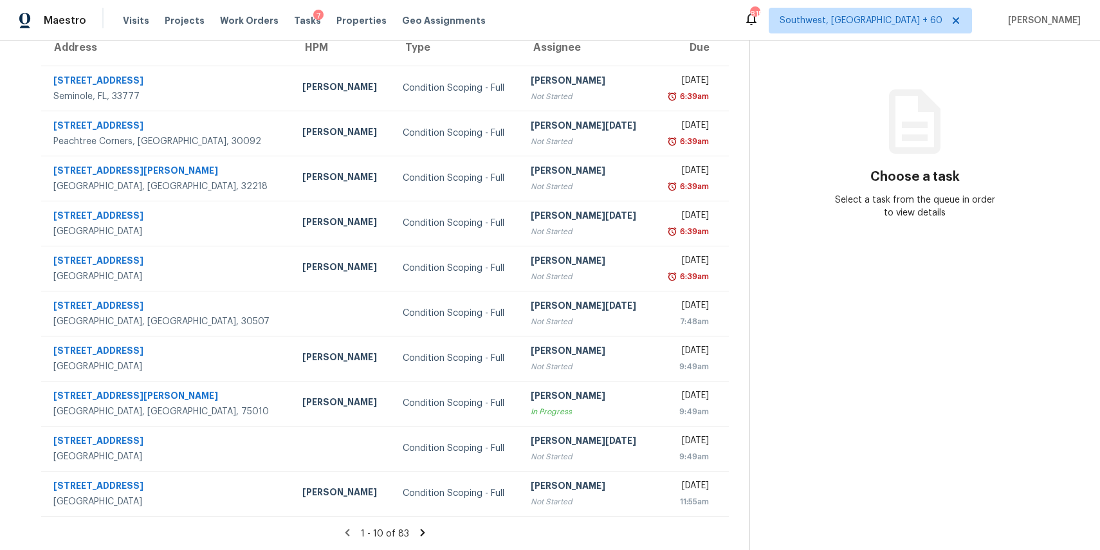
click at [425, 533] on icon at bounding box center [423, 532] width 5 height 7
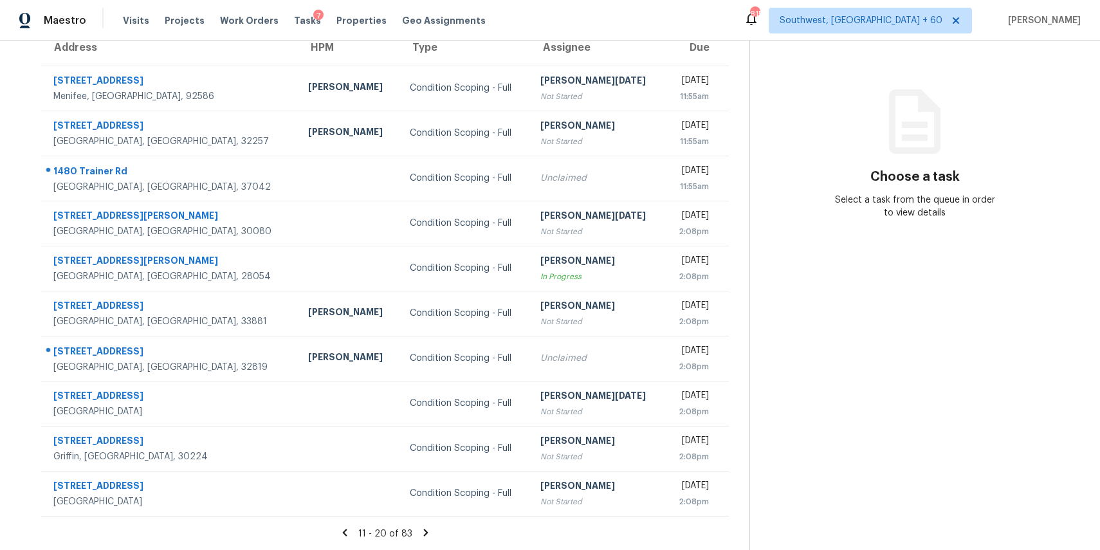
click at [429, 532] on icon at bounding box center [426, 533] width 12 height 12
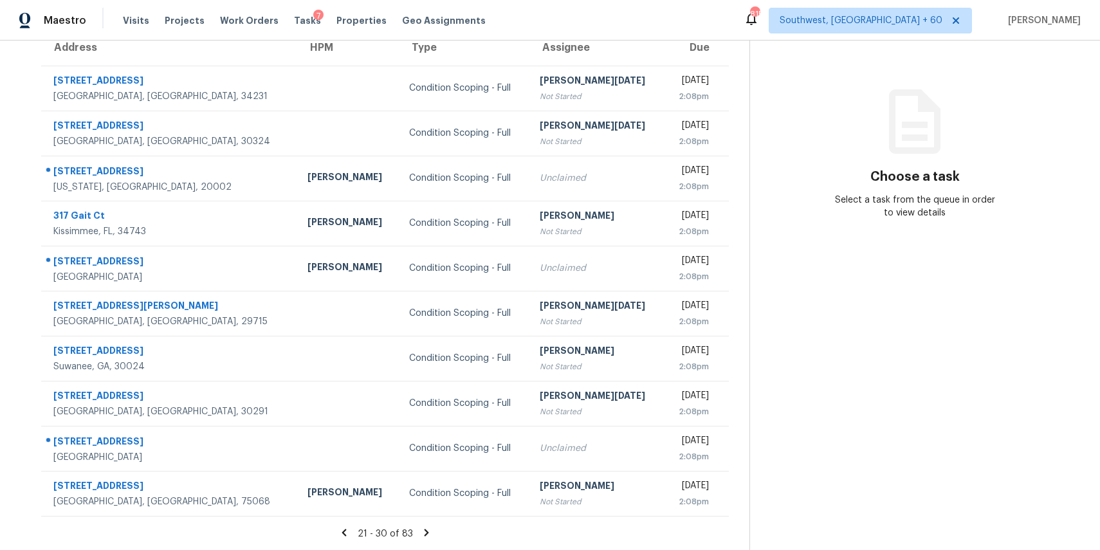
click at [429, 531] on icon at bounding box center [427, 533] width 12 height 12
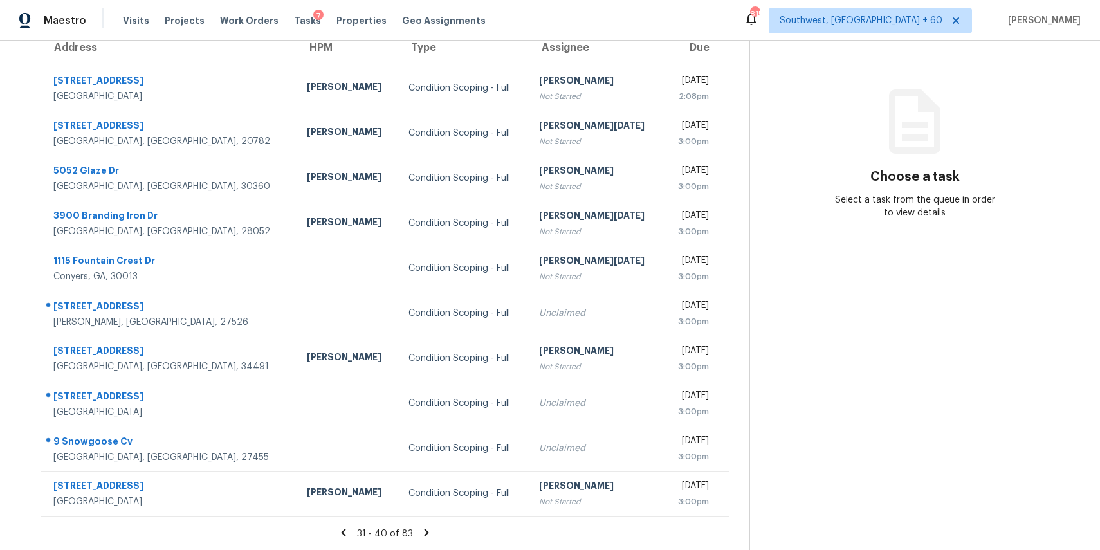
click at [431, 527] on icon at bounding box center [427, 533] width 12 height 12
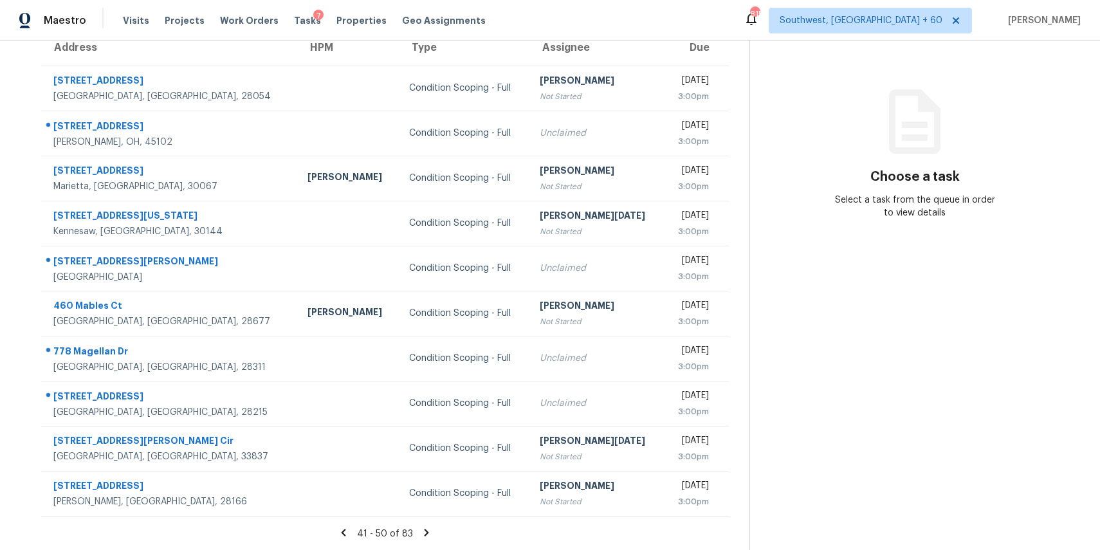
click at [429, 532] on icon at bounding box center [427, 532] width 5 height 7
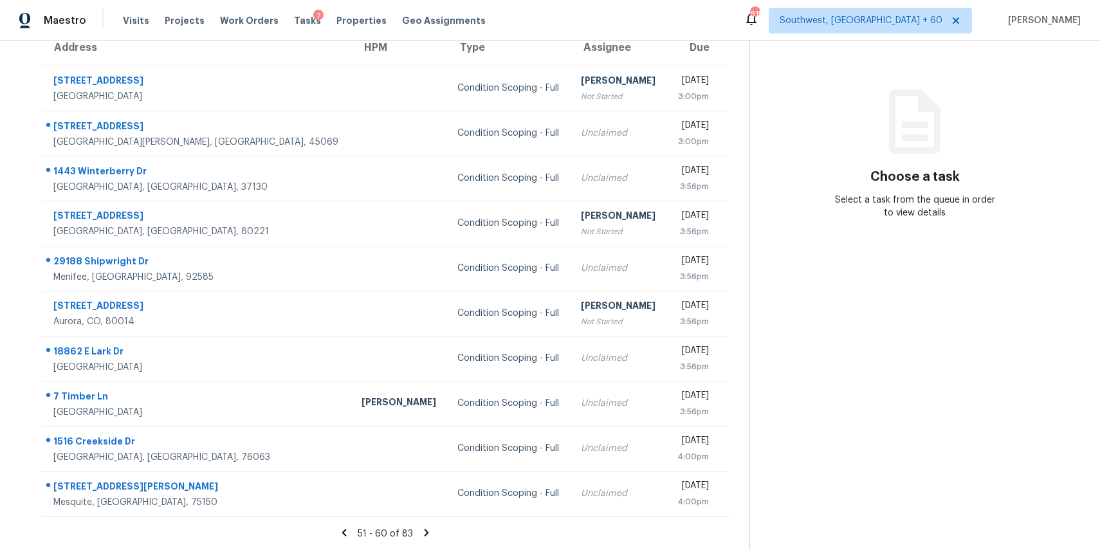
click at [429, 535] on icon at bounding box center [426, 532] width 5 height 7
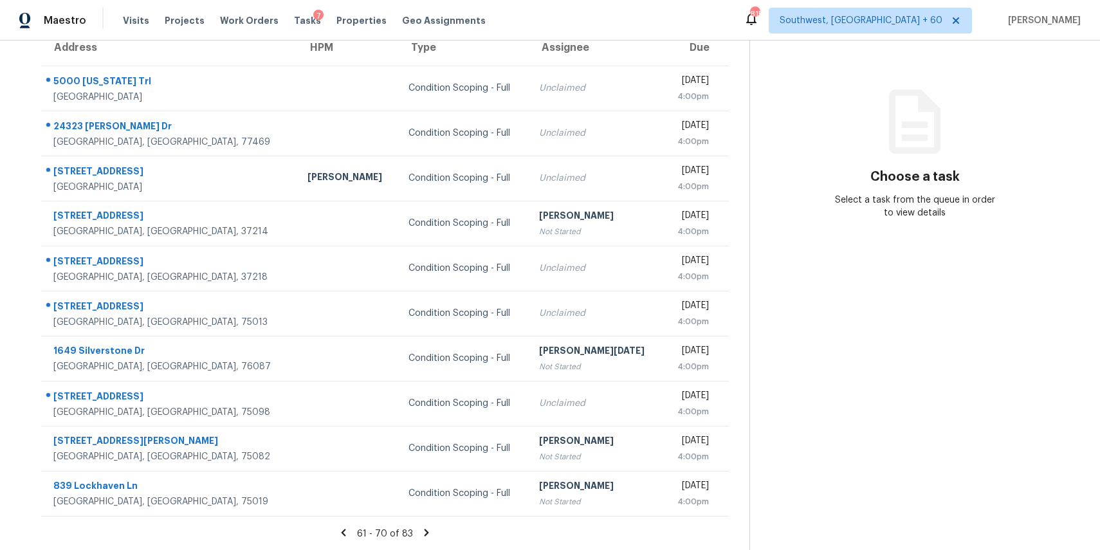
click at [430, 535] on icon at bounding box center [427, 533] width 12 height 12
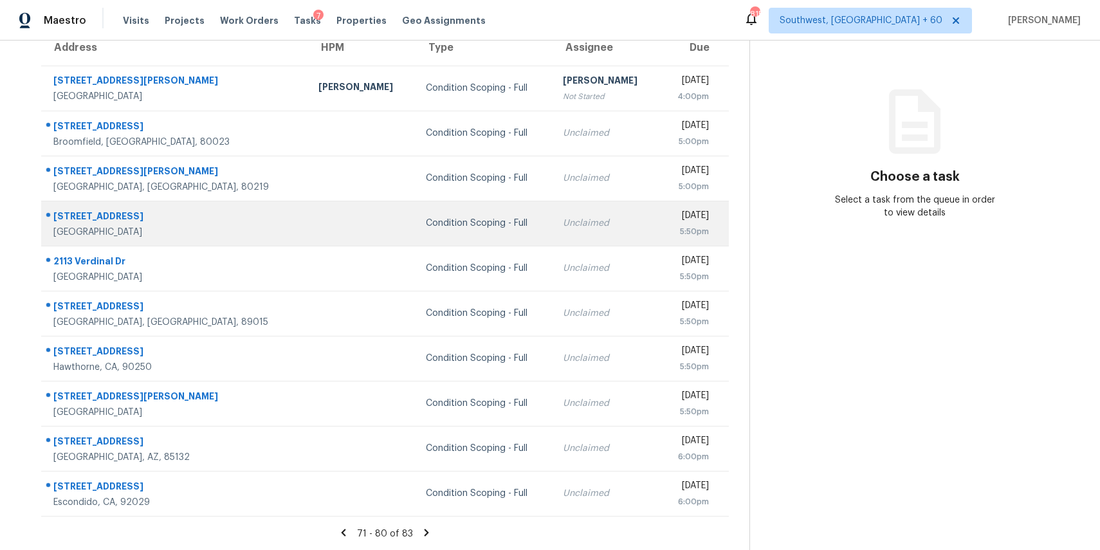
click at [484, 214] on td "Condition Scoping - Full" at bounding box center [484, 223] width 137 height 45
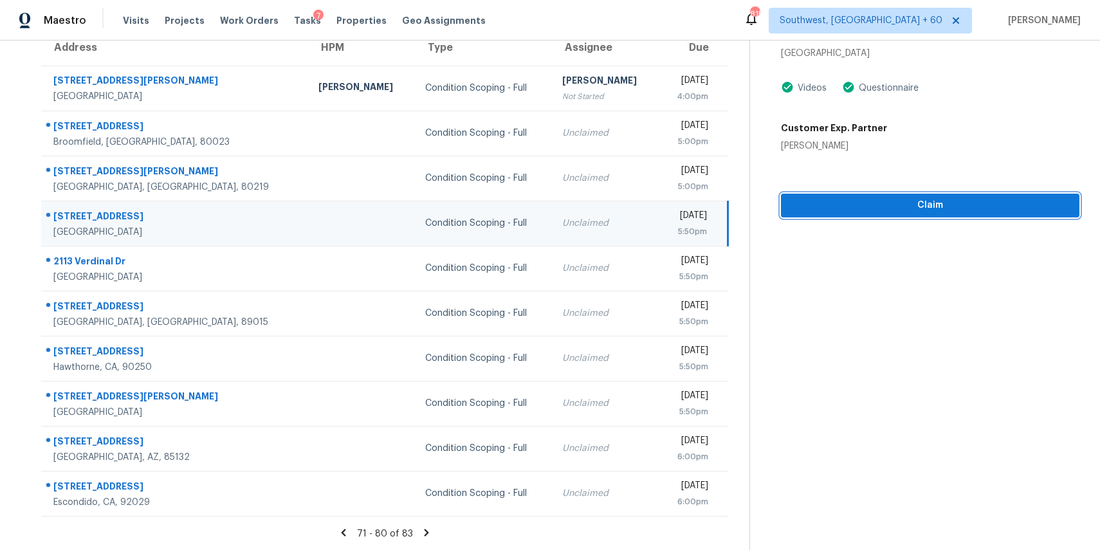
click at [985, 214] on button "Claim" at bounding box center [930, 206] width 299 height 24
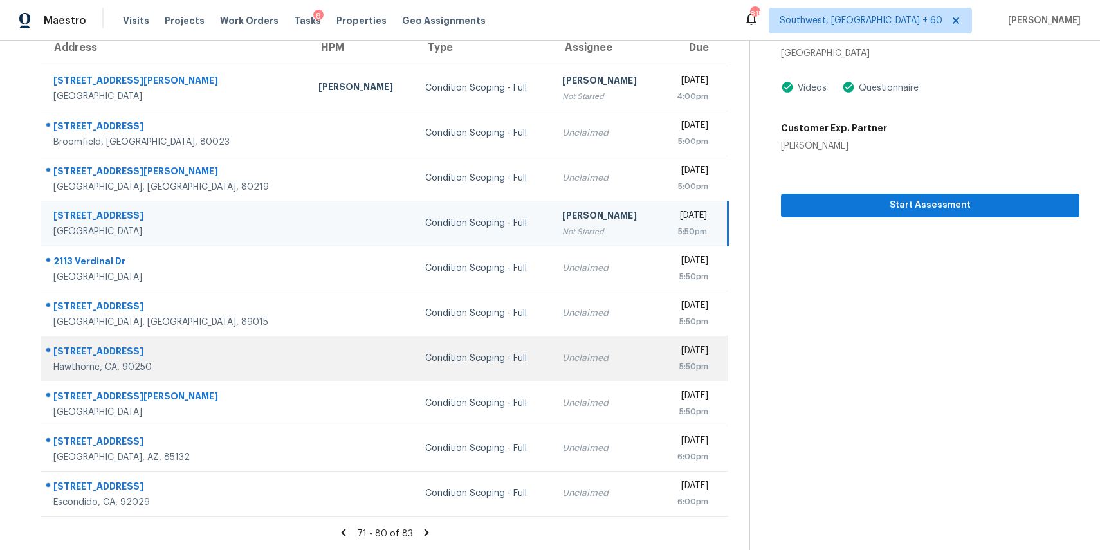
click at [308, 371] on td at bounding box center [361, 358] width 107 height 45
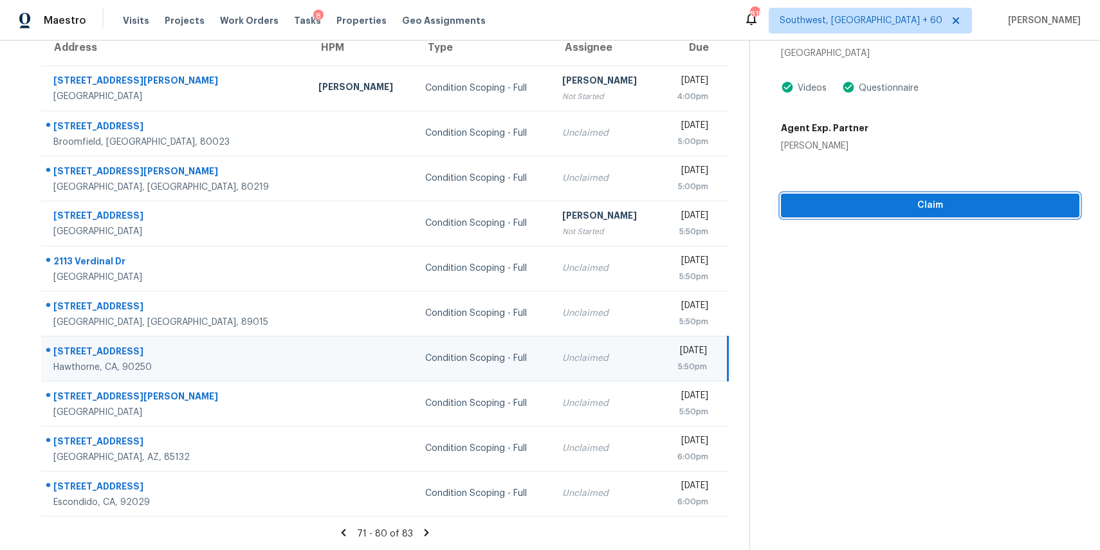
click at [942, 202] on span "Claim" at bounding box center [931, 206] width 278 height 16
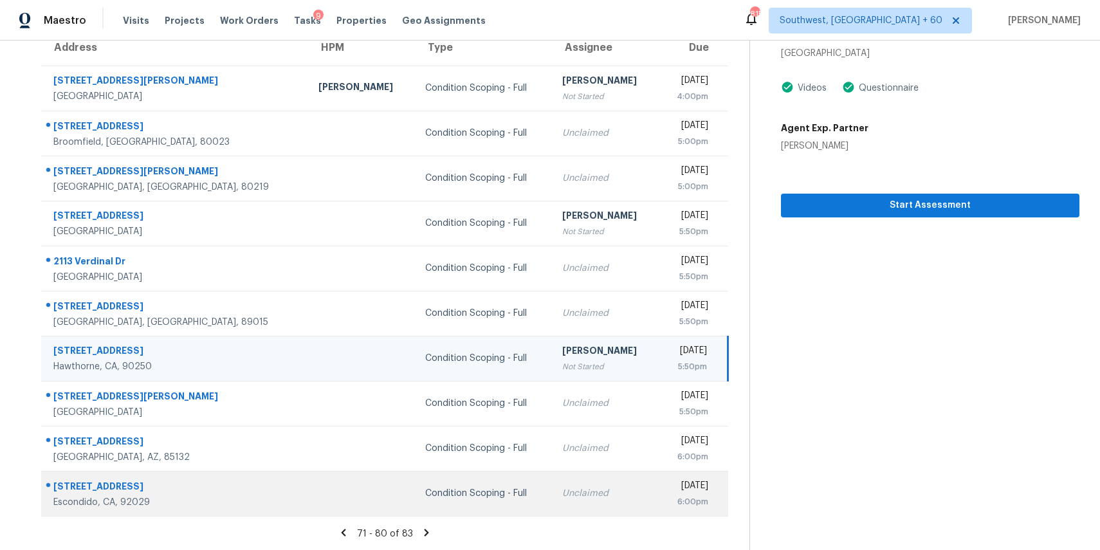
click at [308, 497] on td at bounding box center [361, 493] width 107 height 45
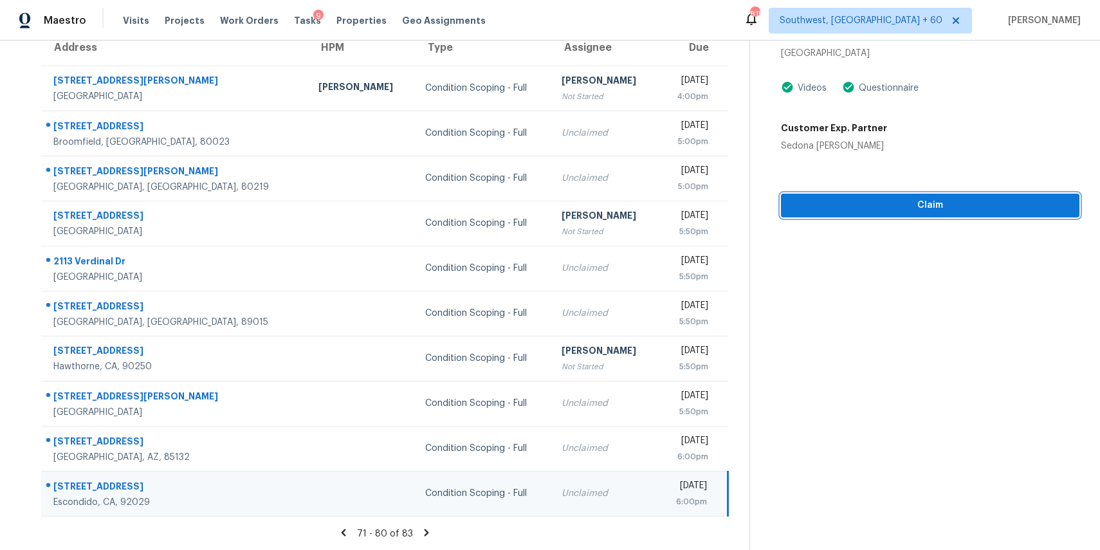
click at [890, 205] on span "Claim" at bounding box center [931, 206] width 278 height 16
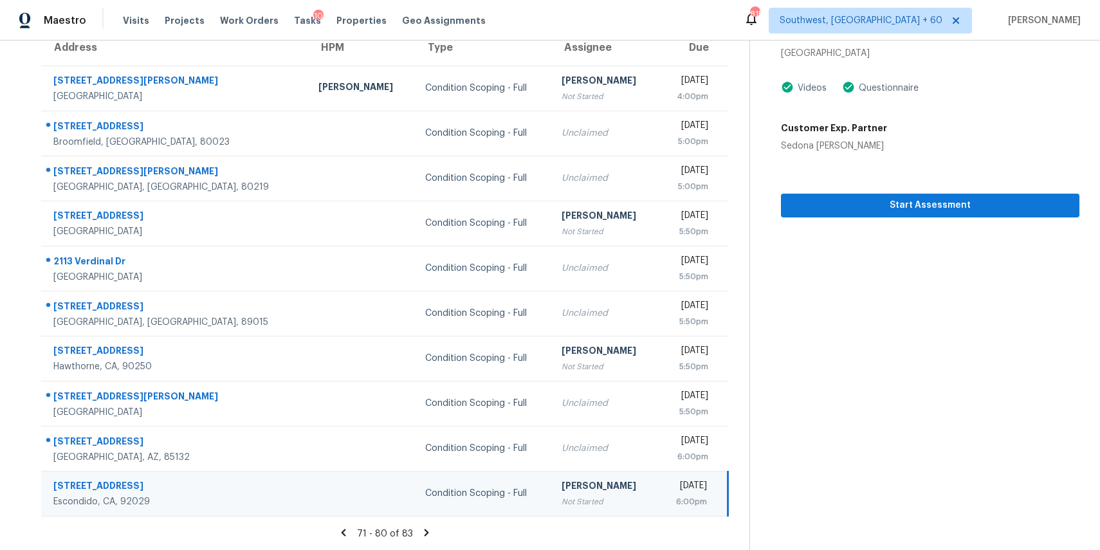
click at [429, 533] on icon at bounding box center [427, 532] width 5 height 7
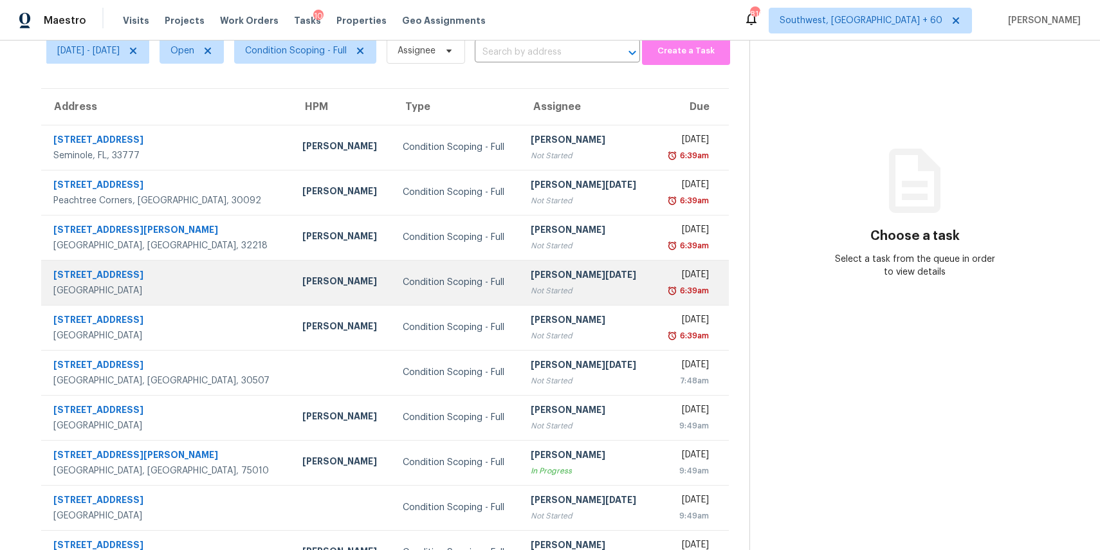
scroll to position [120, 0]
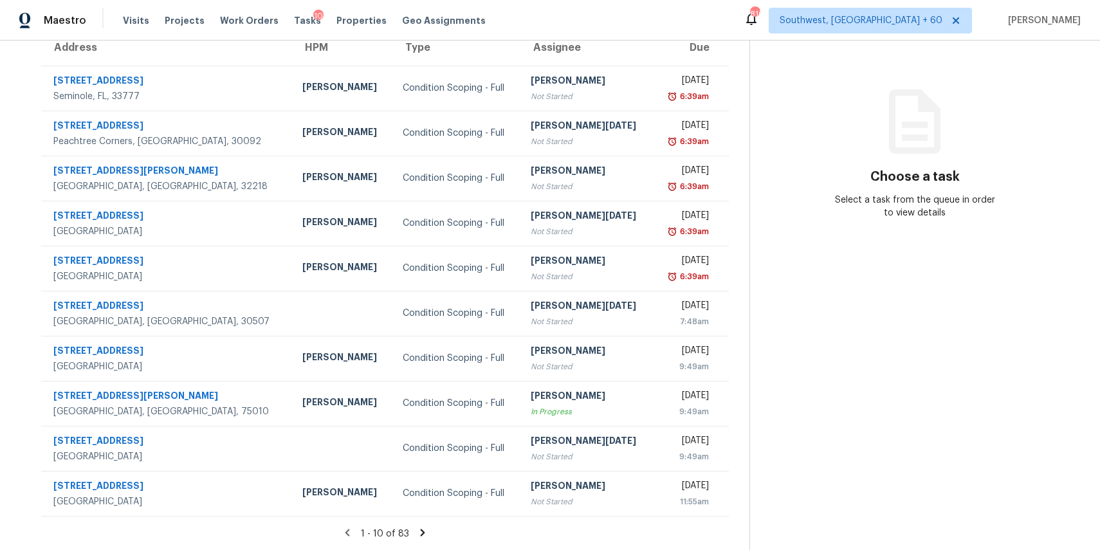
click at [427, 521] on section "Tasks 83 Results [DATE] - [DATE] Open Condition Scoping - Full Assignee ​ Creat…" at bounding box center [385, 245] width 729 height 609
click at [427, 528] on icon at bounding box center [423, 533] width 12 height 12
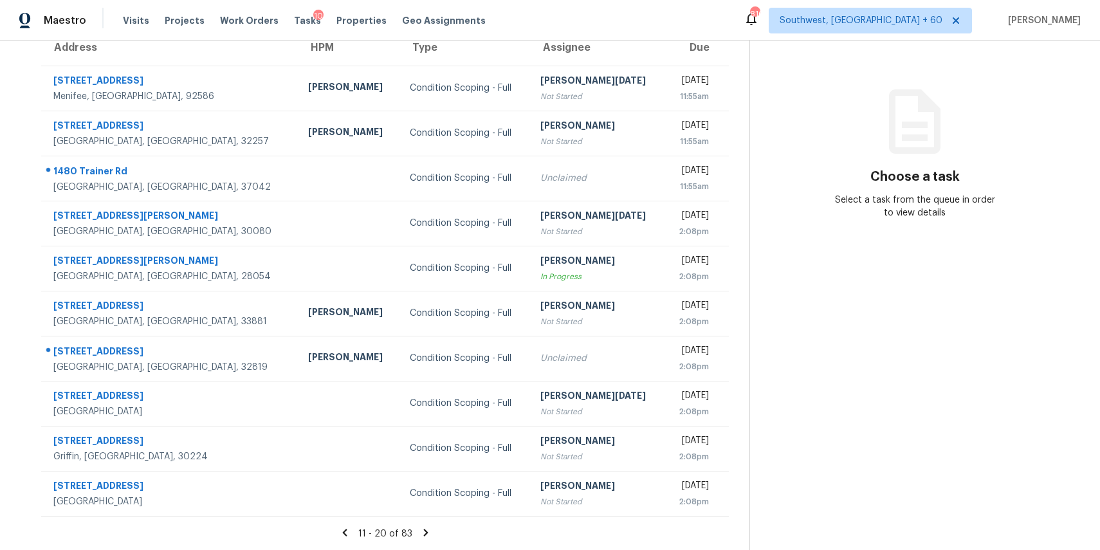
click at [432, 528] on icon at bounding box center [426, 533] width 12 height 12
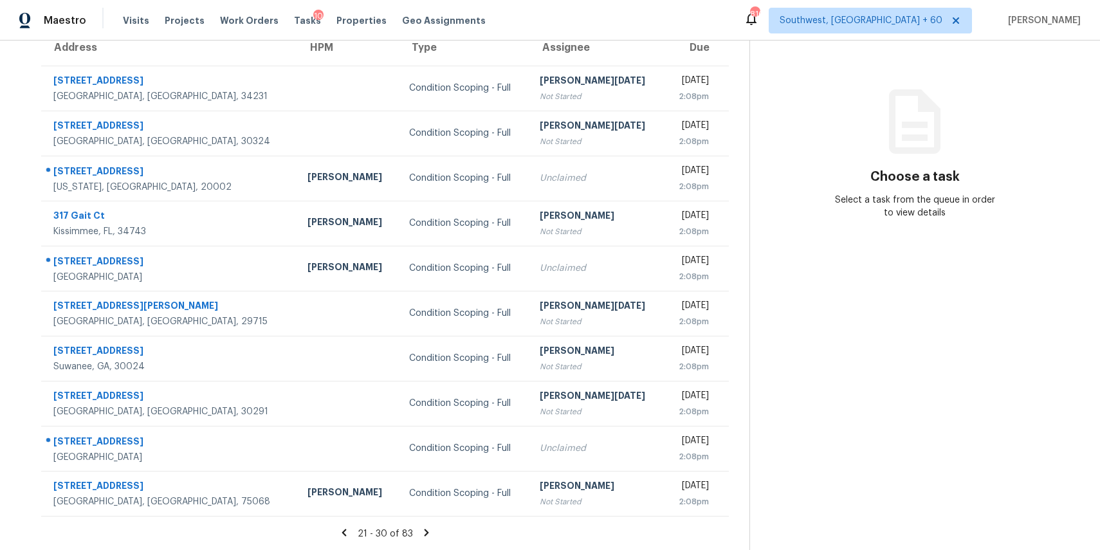
click at [428, 537] on icon at bounding box center [427, 533] width 12 height 12
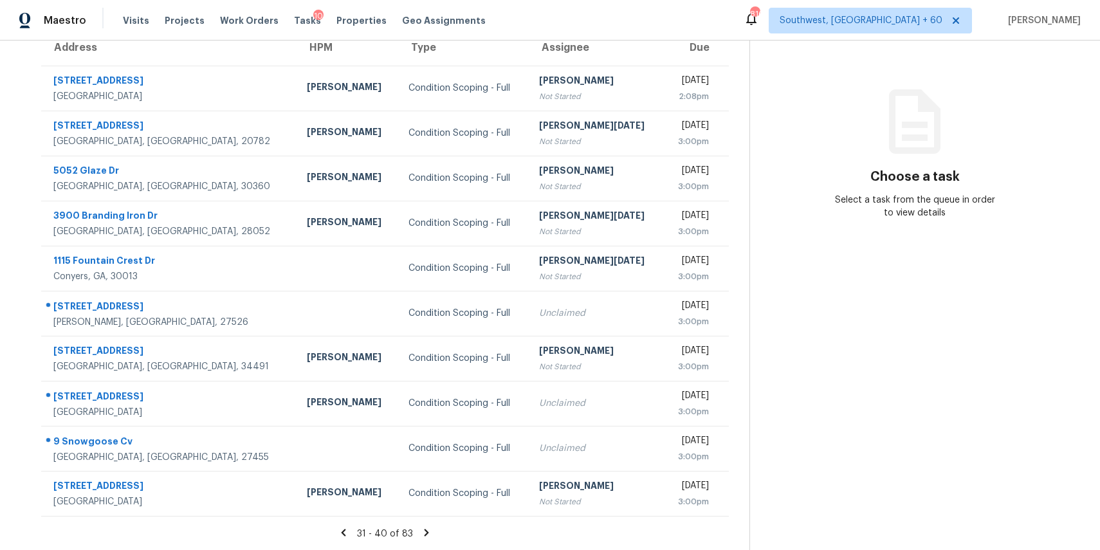
click at [427, 531] on icon at bounding box center [427, 533] width 12 height 12
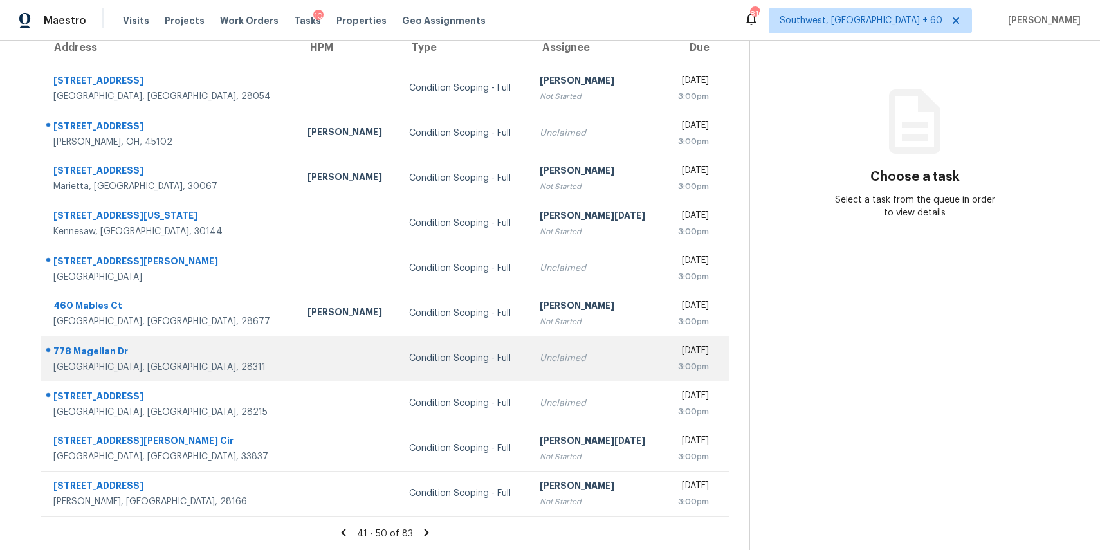
click at [441, 370] on td "Condition Scoping - Full" at bounding box center [464, 358] width 131 height 45
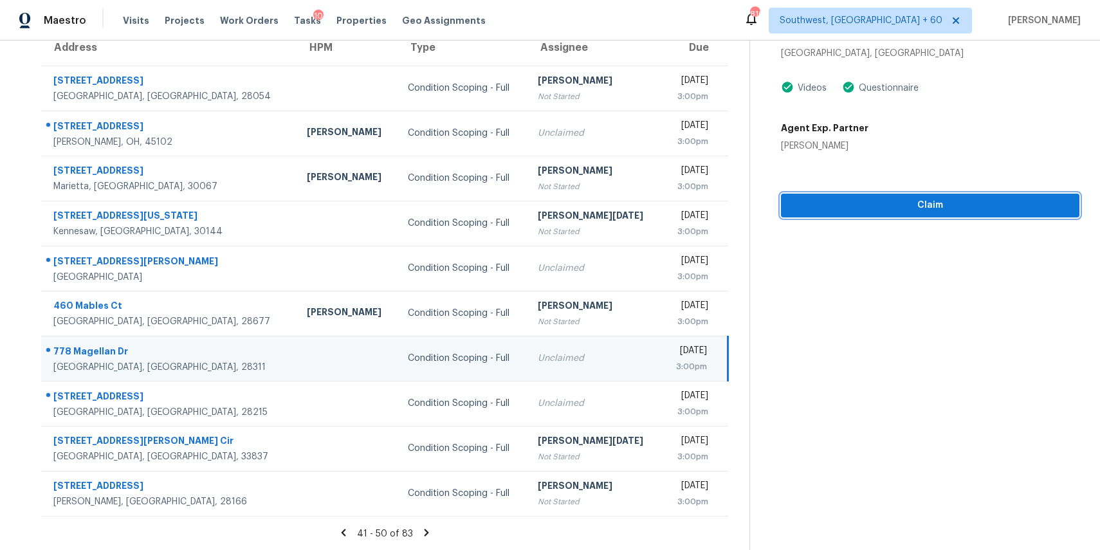
click at [924, 214] on button "Claim" at bounding box center [930, 206] width 299 height 24
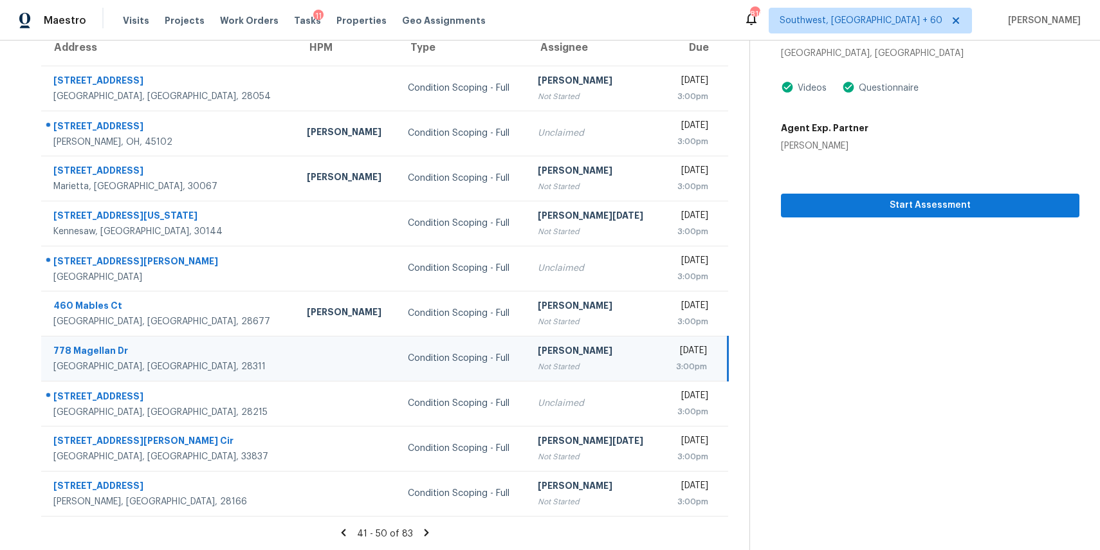
click at [432, 532] on icon at bounding box center [427, 533] width 12 height 12
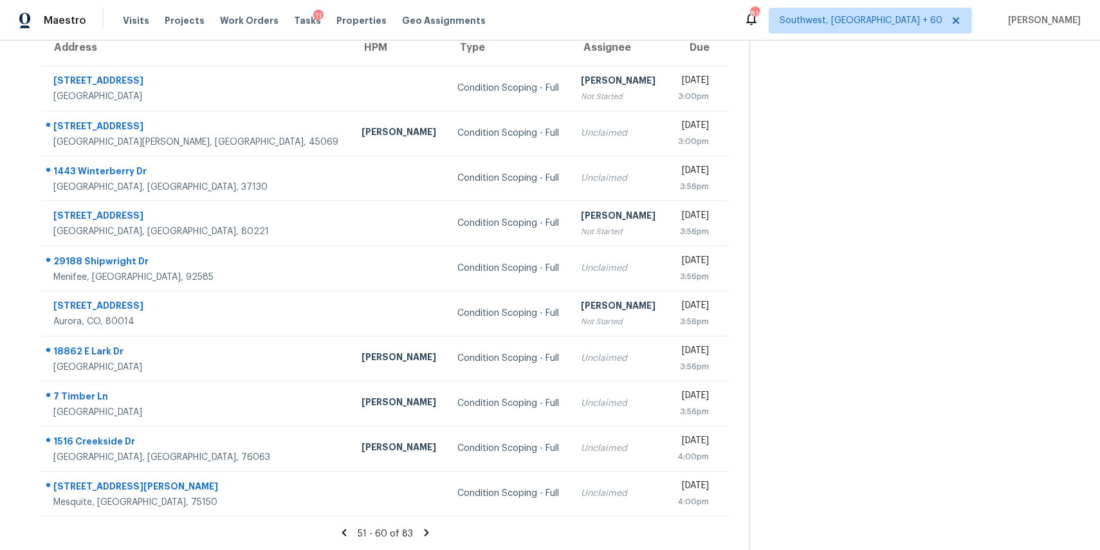
click at [429, 532] on icon at bounding box center [426, 532] width 5 height 7
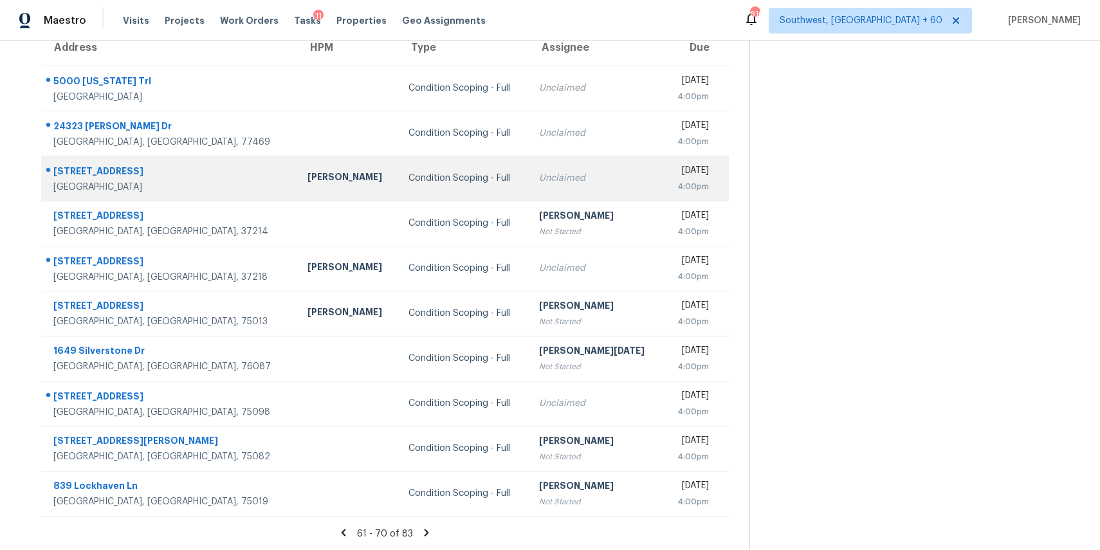
click at [297, 186] on td "[PERSON_NAME]" at bounding box center [348, 178] width 102 height 45
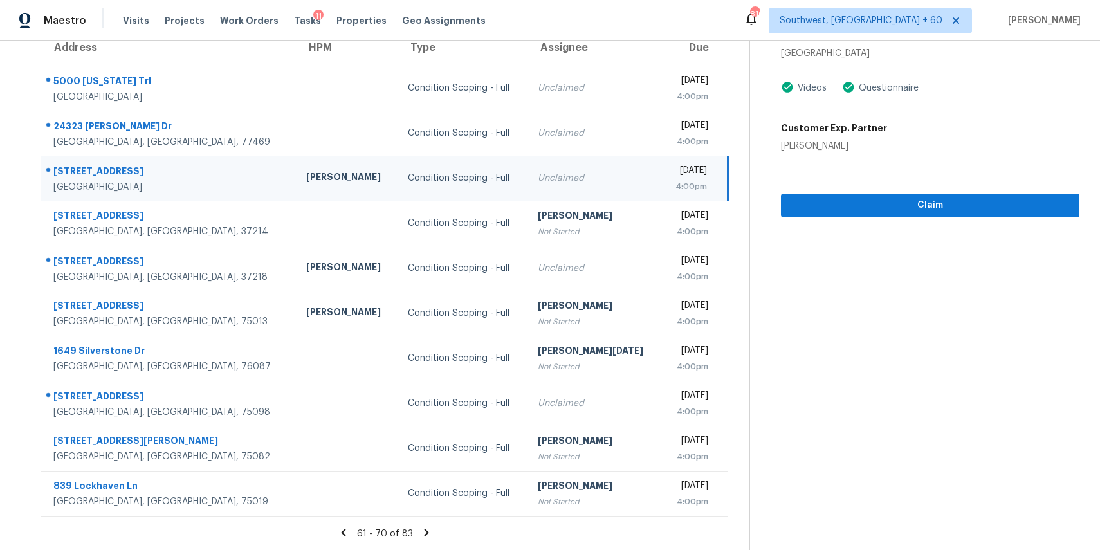
click at [903, 191] on div "Claim" at bounding box center [930, 185] width 299 height 65
click at [921, 211] on span "Claim" at bounding box center [931, 206] width 278 height 16
click at [422, 533] on div "61 - 70 of 83" at bounding box center [385, 534] width 729 height 14
click at [427, 535] on icon at bounding box center [427, 532] width 5 height 7
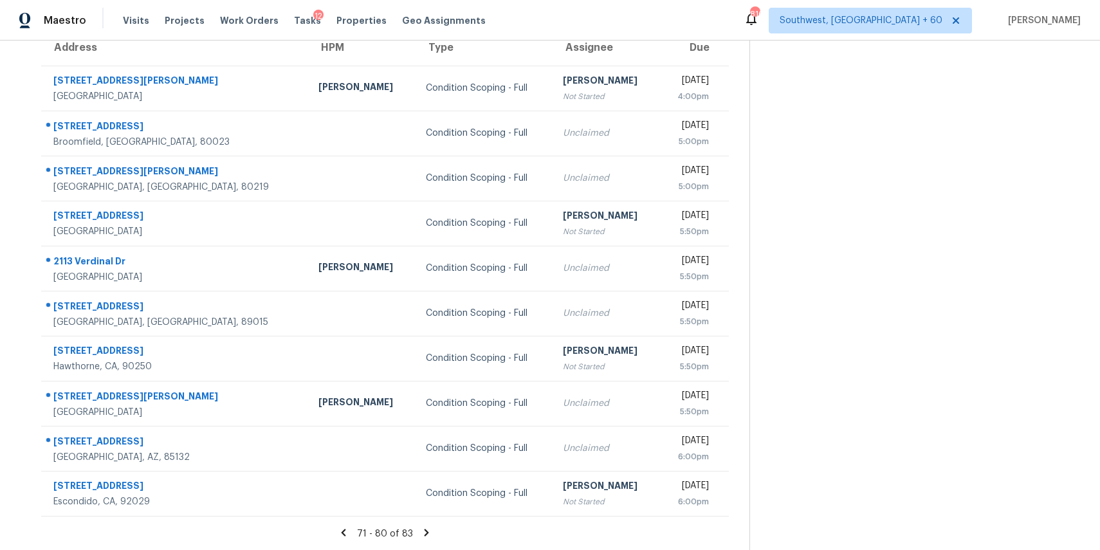
click at [428, 532] on icon at bounding box center [427, 533] width 12 height 12
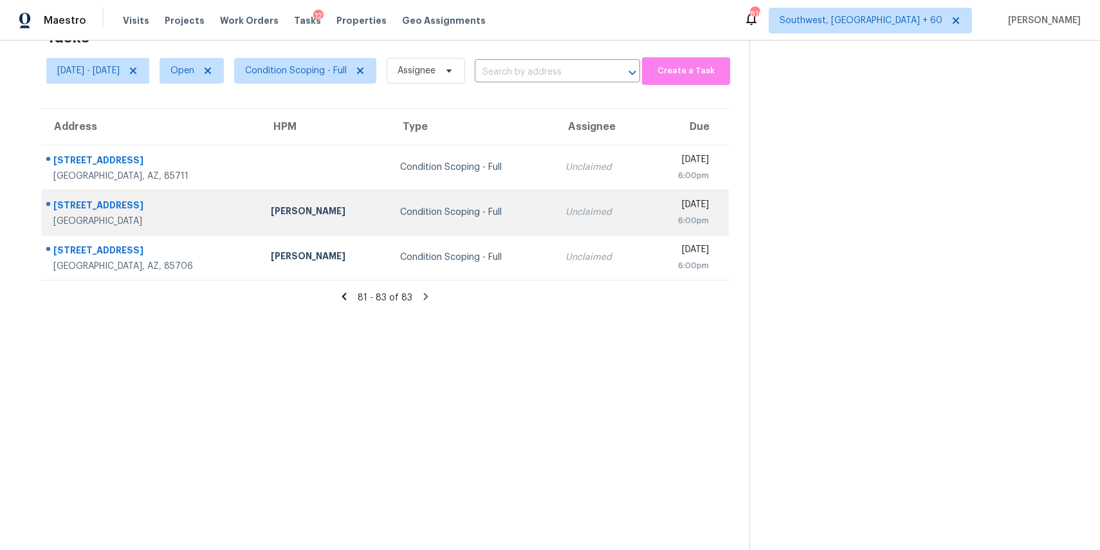
click at [195, 208] on div "12964 W Fossil Dr" at bounding box center [151, 207] width 197 height 16
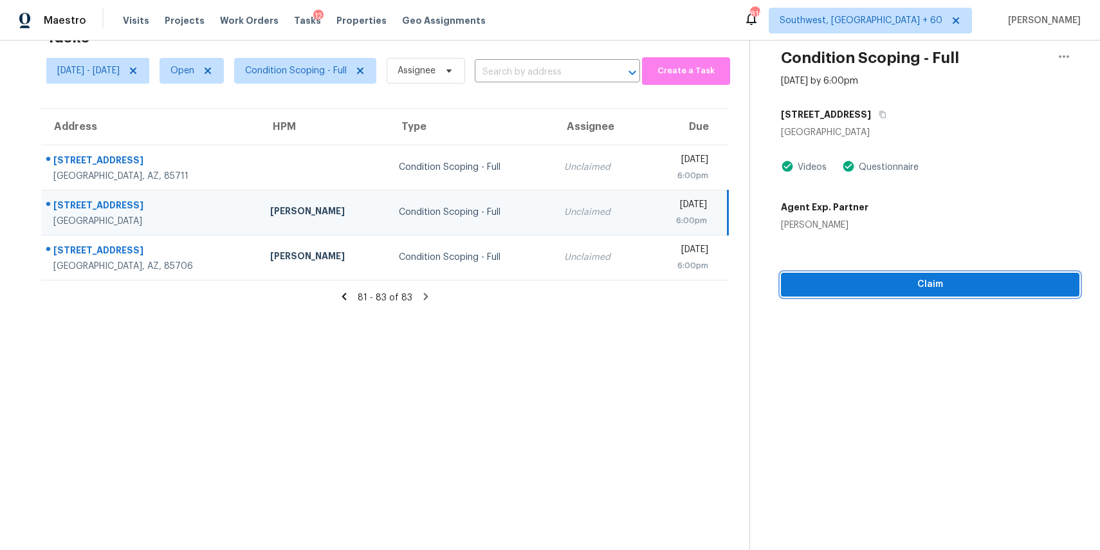
click at [959, 288] on span "Claim" at bounding box center [931, 285] width 278 height 16
click at [784, 375] on section "Condition Scoping - Full Sep 5th 2025 by 6:00pm 12964 W Fossil Dr Peoria, AZ 85…" at bounding box center [915, 275] width 330 height 550
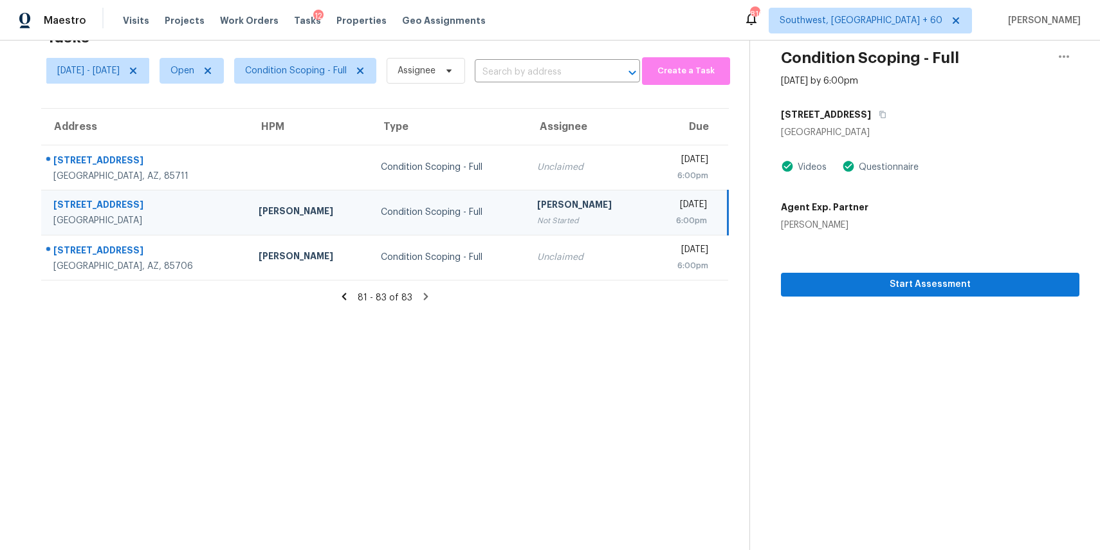
click at [575, 386] on section "Tasks 83 Results Fri, Sep 05 - Fri, Sep 05 Open Condition Scoping - Full Assign…" at bounding box center [385, 286] width 729 height 530
click at [530, 69] on input "text" at bounding box center [539, 72] width 129 height 20
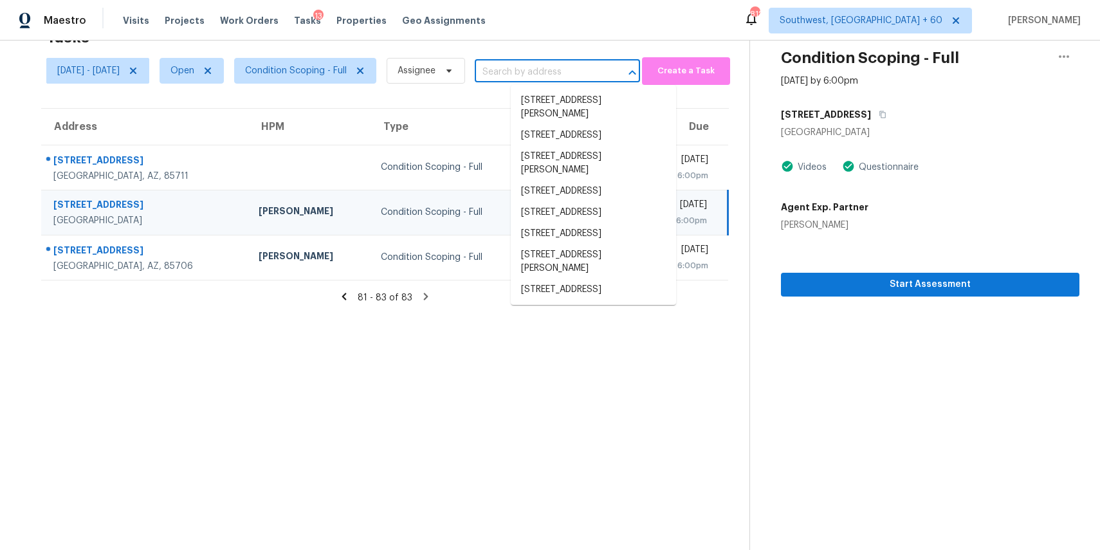
paste input "2509 Sandlewood Dr Gastonia, NC, 28054"
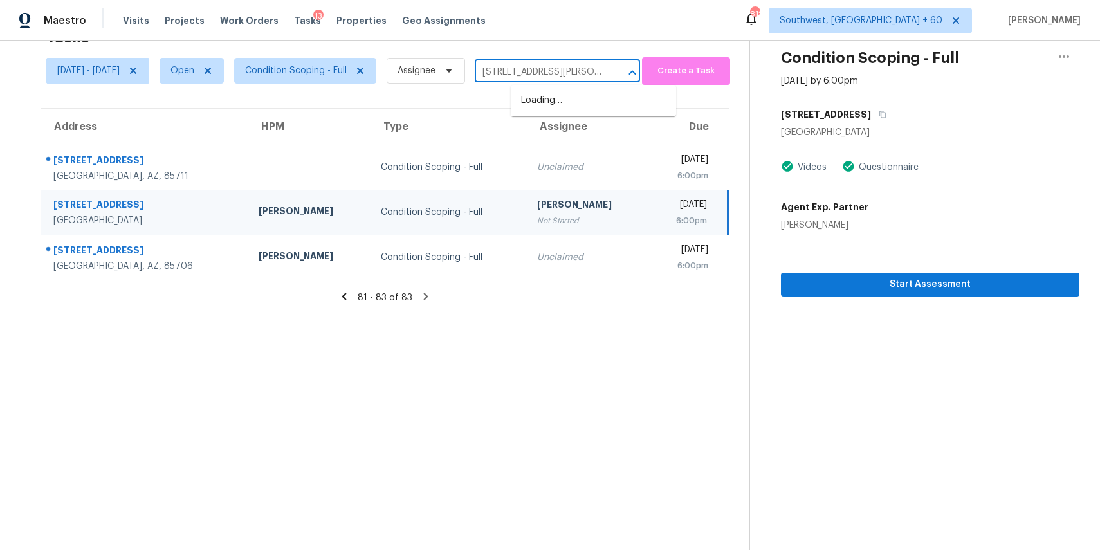
scroll to position [0, 57]
type input "2509 Sandlewood Dr Gastonia, NC, 28054"
click at [458, 79] on span "Assignee" at bounding box center [426, 71] width 79 height 26
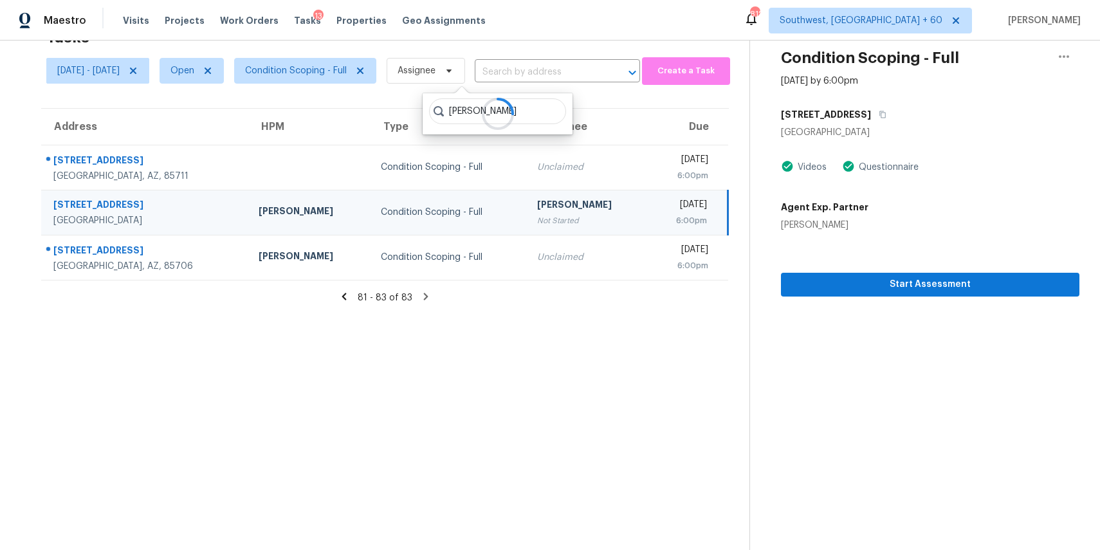
type input "ranjith"
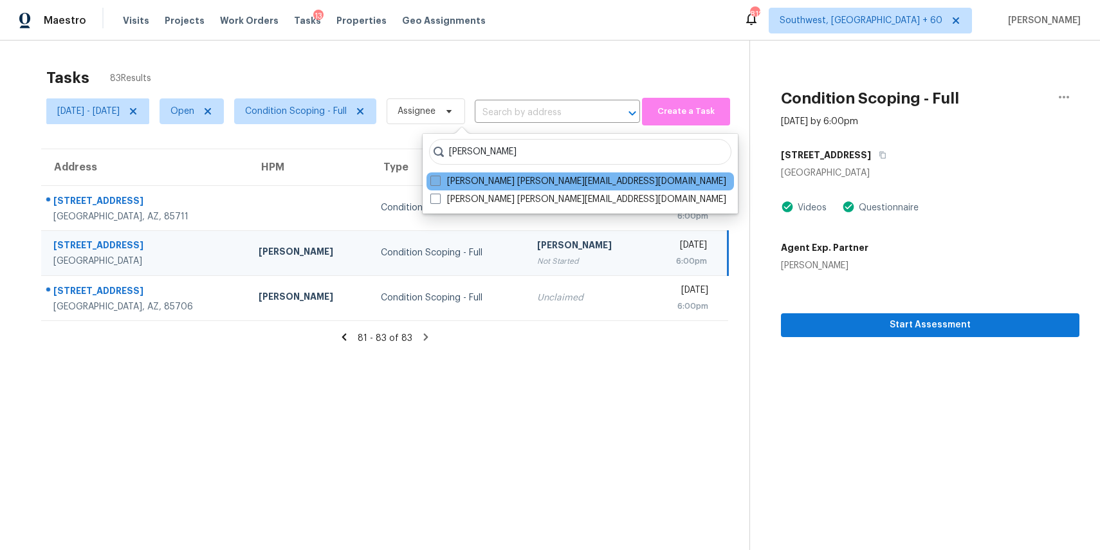
click at [545, 182] on label "Ranjith Kumar P ranjith.kumar@opendoor.com" at bounding box center [579, 181] width 296 height 13
click at [439, 182] on input "Ranjith Kumar P ranjith.kumar@opendoor.com" at bounding box center [435, 179] width 8 height 8
checkbox input "true"
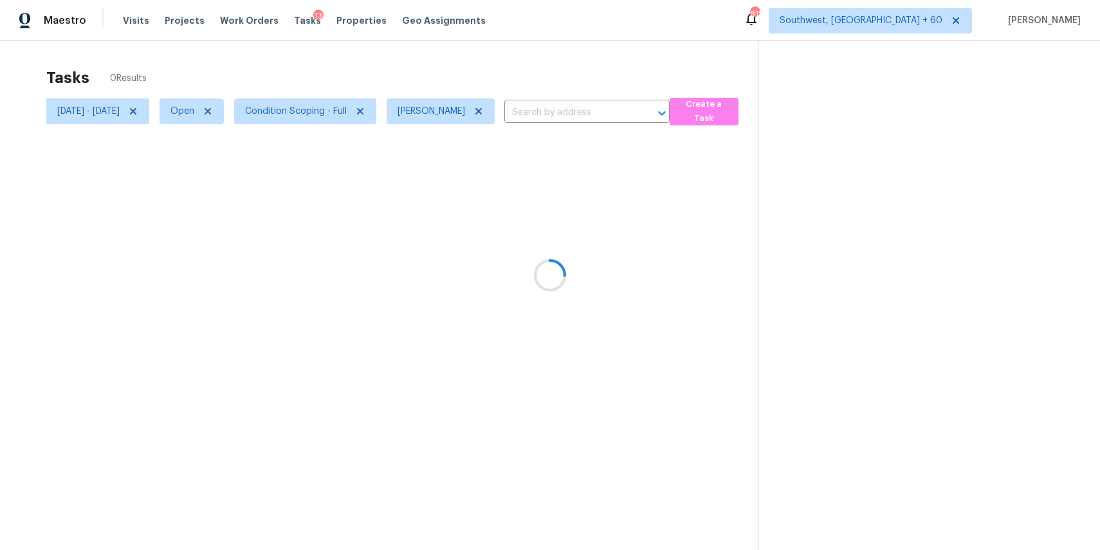
click at [596, 55] on div at bounding box center [550, 275] width 1100 height 550
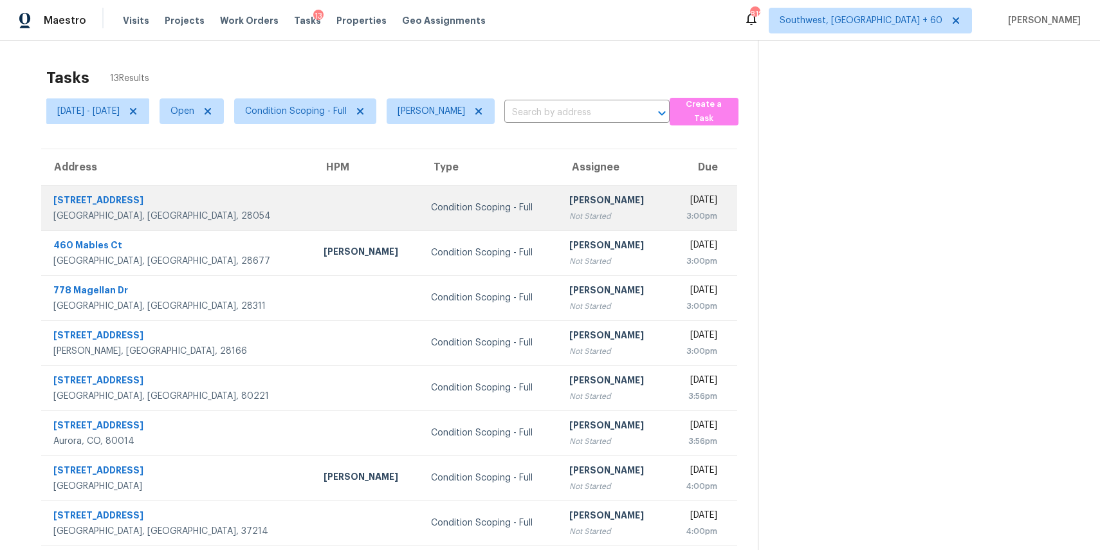
click at [421, 221] on td "Condition Scoping - Full" at bounding box center [490, 207] width 138 height 45
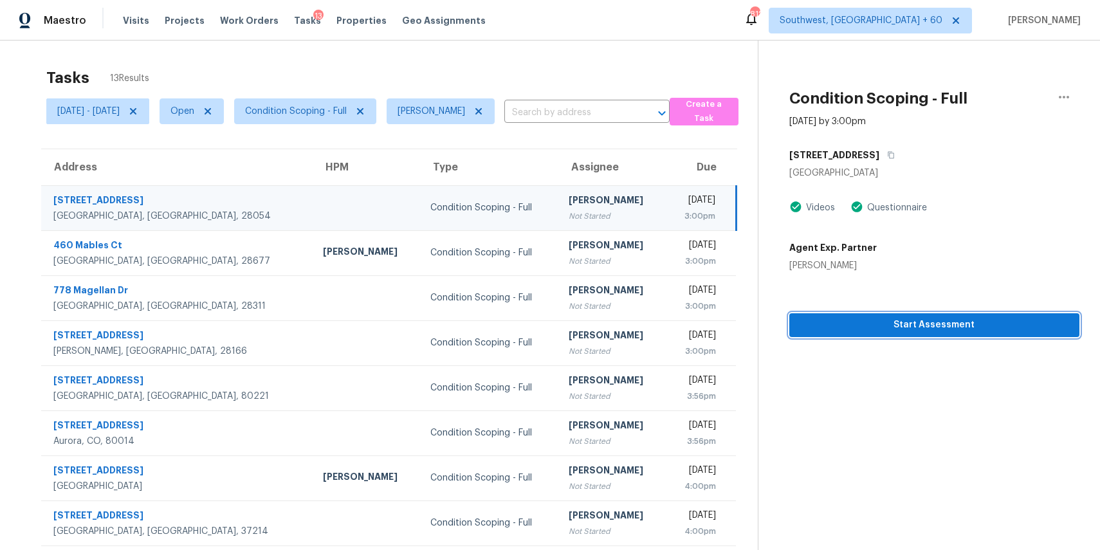
click at [902, 331] on span "Start Assessment" at bounding box center [935, 325] width 270 height 16
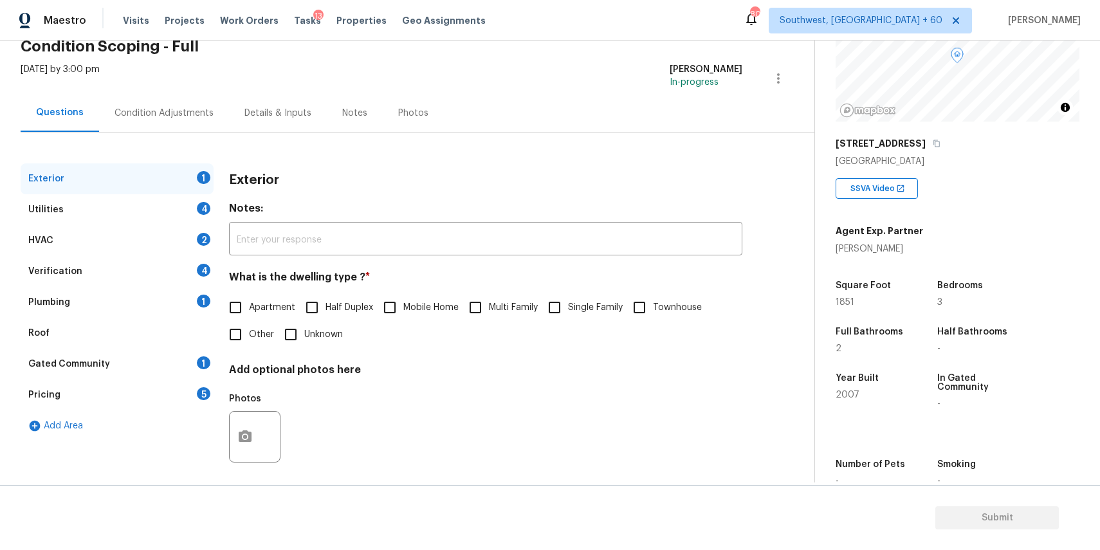
scroll to position [154, 0]
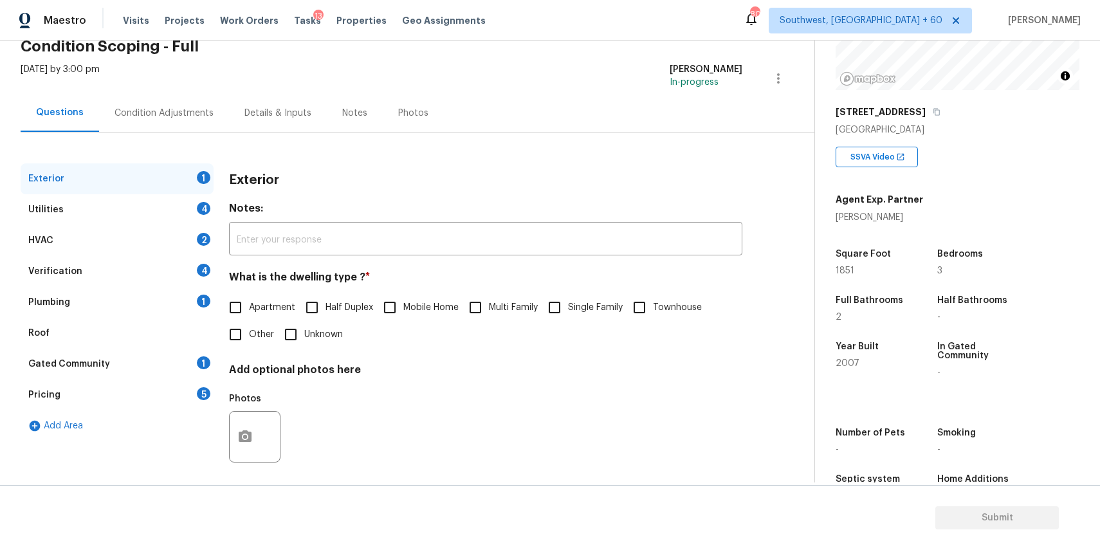
click at [548, 308] on input "Single Family" at bounding box center [554, 307] width 27 height 27
checkbox input "true"
click at [174, 106] on div "Condition Adjustments" at bounding box center [164, 113] width 130 height 38
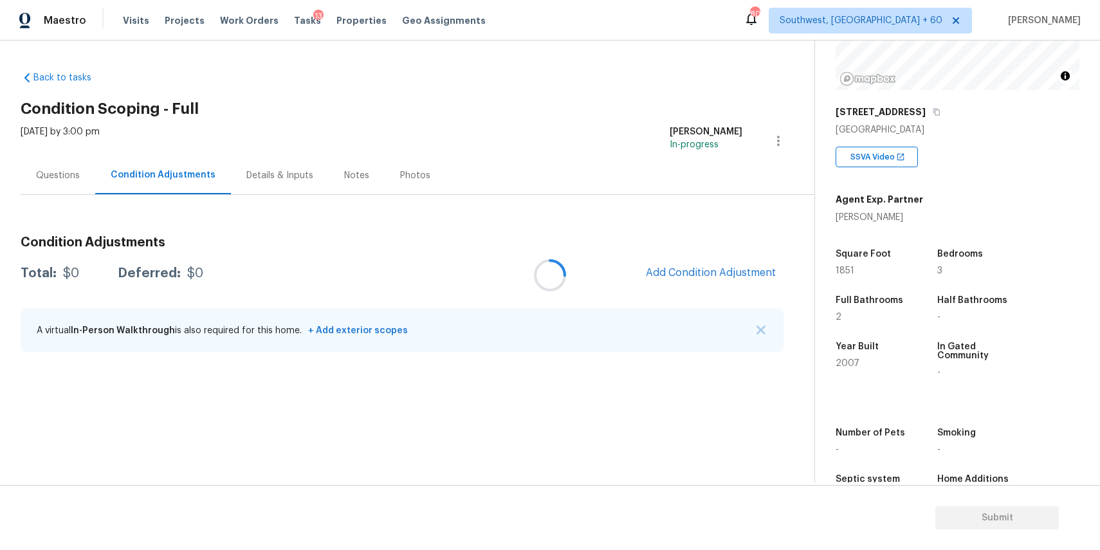
click at [763, 332] on div at bounding box center [550, 275] width 1100 height 550
click at [752, 326] on div at bounding box center [550, 275] width 1100 height 550
click at [755, 327] on div at bounding box center [550, 275] width 1100 height 550
click at [712, 263] on button "Add Condition Adjustment" at bounding box center [710, 272] width 145 height 27
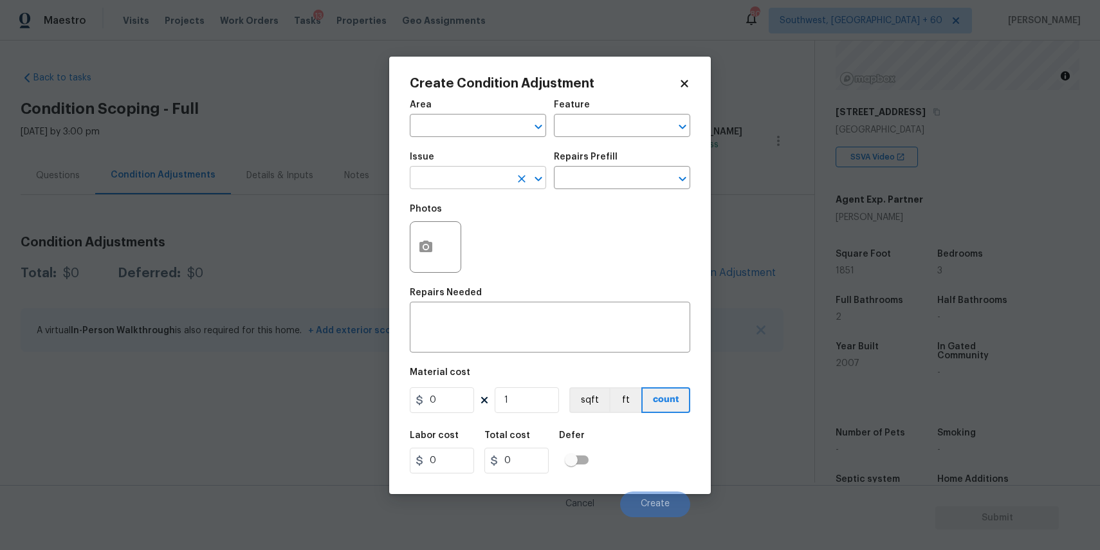
click at [475, 180] on input "text" at bounding box center [460, 179] width 100 height 20
click at [519, 236] on li "Landscape Package" at bounding box center [478, 238] width 136 height 21
type input "Landscape Package"
click at [607, 154] on h5 "Repairs Prefill" at bounding box center [586, 157] width 64 height 9
click at [613, 172] on input "text" at bounding box center [604, 179] width 100 height 20
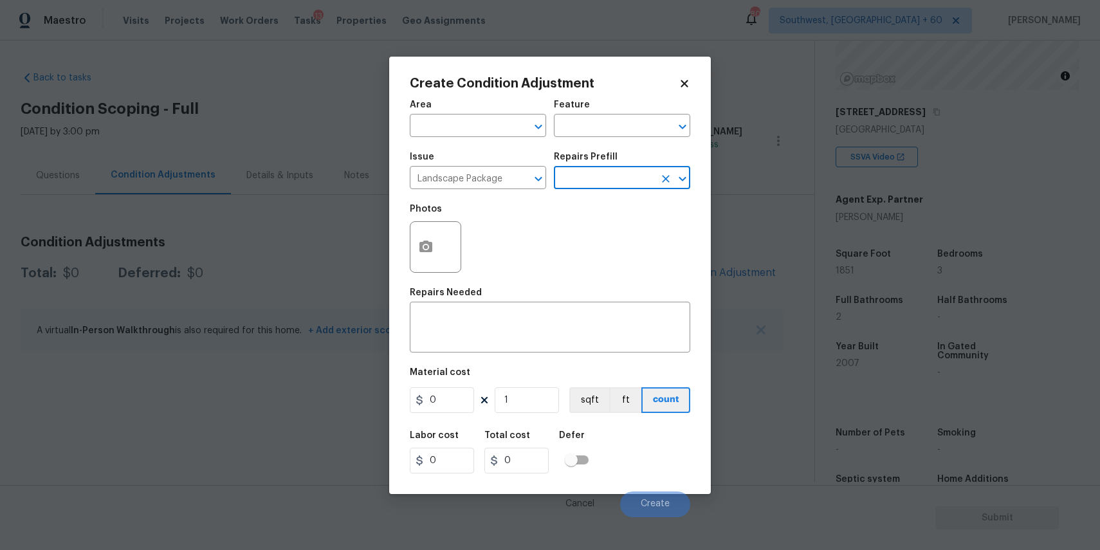
click at [600, 184] on input "text" at bounding box center [604, 179] width 100 height 20
click at [642, 198] on div "Photos" at bounding box center [550, 239] width 281 height 84
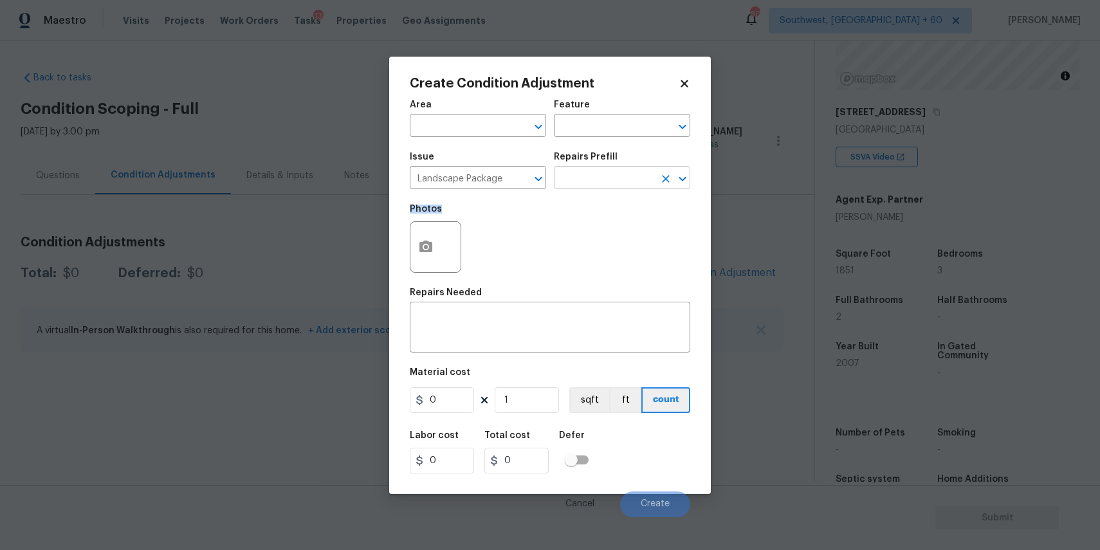
click at [589, 173] on input "text" at bounding box center [604, 179] width 100 height 20
click at [627, 212] on li "Initial landscaping package $75.00" at bounding box center [622, 215] width 136 height 35
type input "Home Readiness Packages"
type textarea "Mowing of grass up to 6" in height. Mow, edge along driveways & sidewalks, trim…"
type input "75"
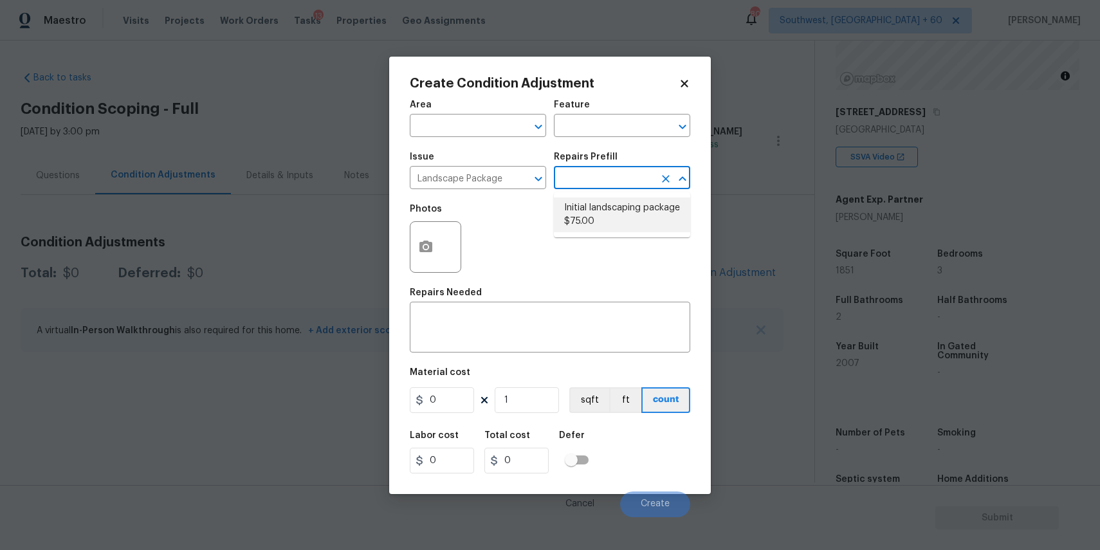
type input "75"
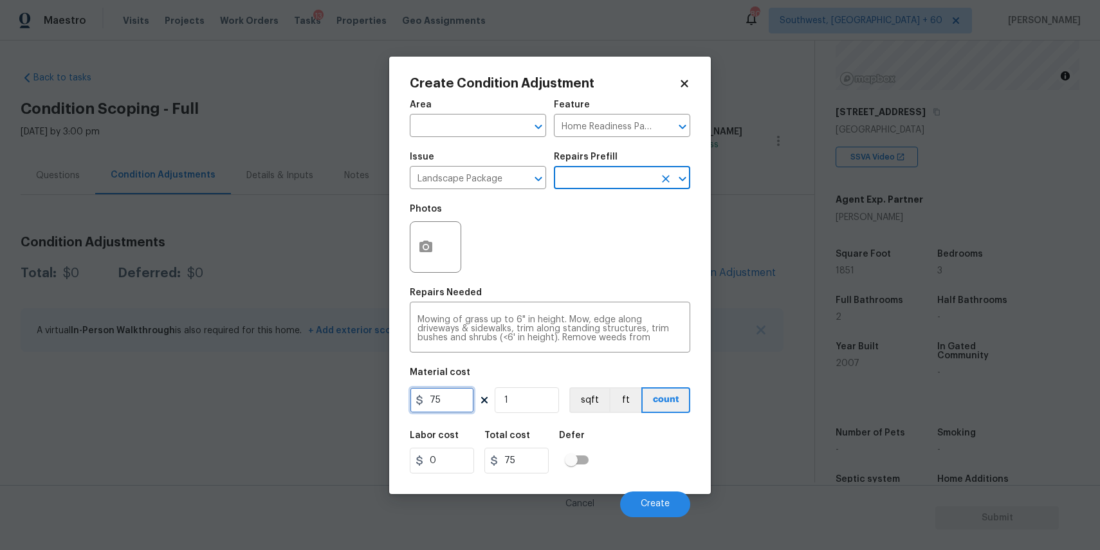
click at [458, 404] on input "75" at bounding box center [442, 400] width 64 height 26
type input "300"
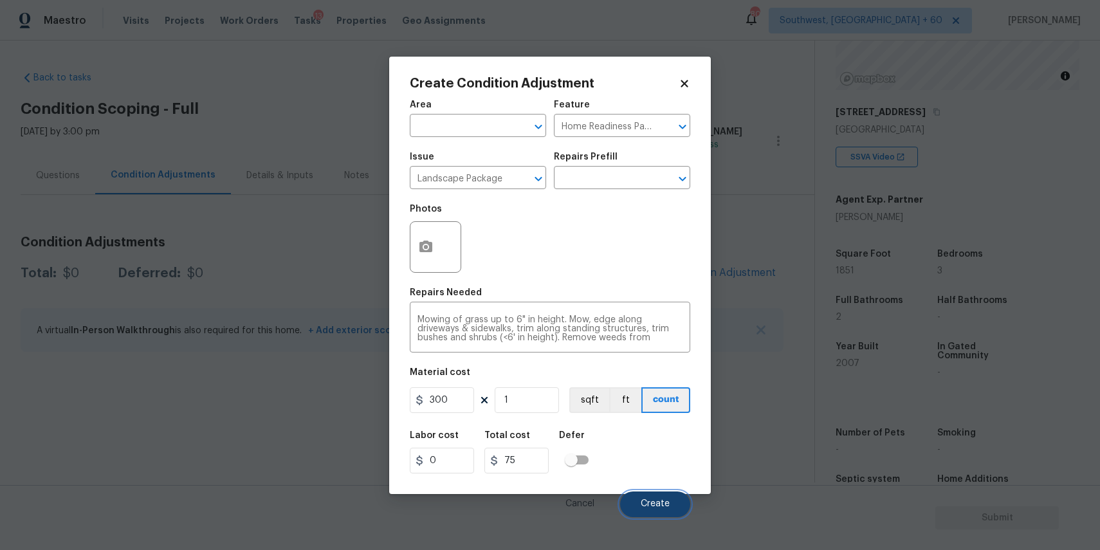
type input "300"
click at [662, 495] on button "Create" at bounding box center [655, 505] width 70 height 26
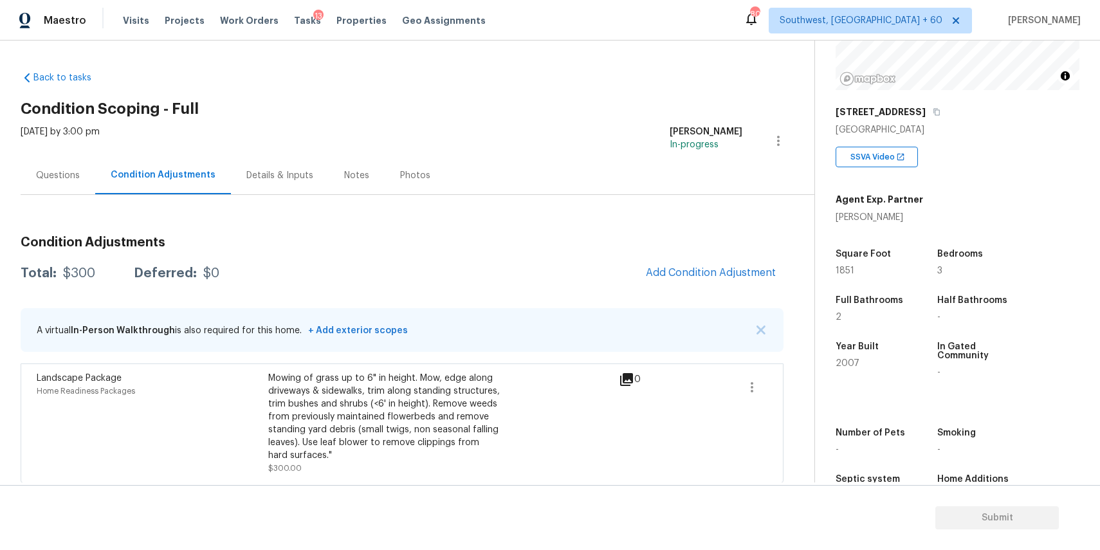
click at [705, 259] on div "Condition Adjustments Total: $300 Deferred: $0 Add Condition Adjustment A virtu…" at bounding box center [402, 354] width 763 height 257
click at [722, 274] on span "Add Condition Adjustment" at bounding box center [711, 273] width 130 height 12
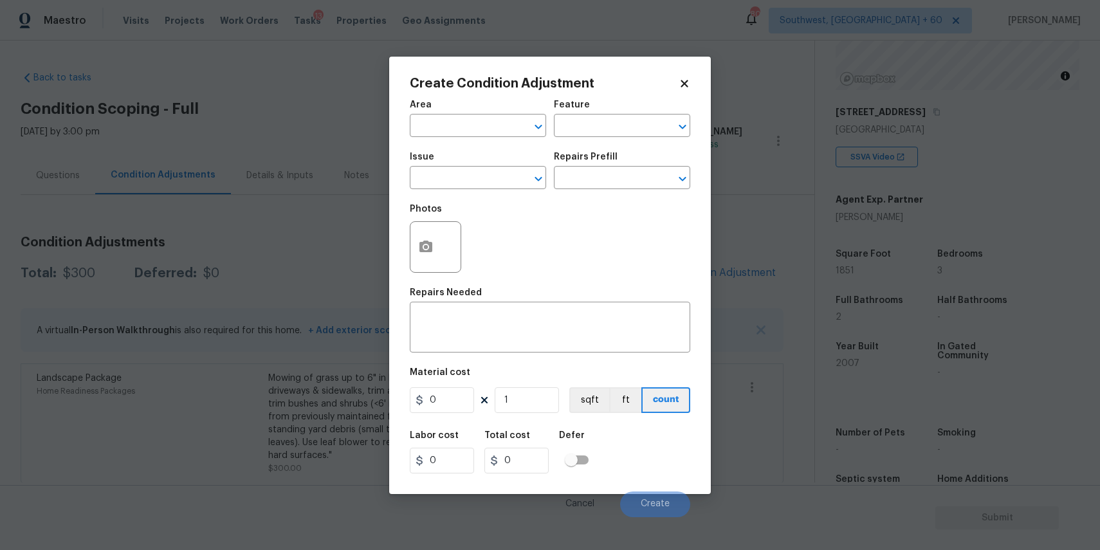
click at [470, 191] on span "Issue ​" at bounding box center [478, 171] width 136 height 52
click at [477, 178] on input "text" at bounding box center [460, 179] width 100 height 20
click at [438, 234] on li "Pressure Washing" at bounding box center [478, 238] width 136 height 21
type input "Pressure Washing"
click at [470, 329] on textarea at bounding box center [550, 328] width 265 height 27
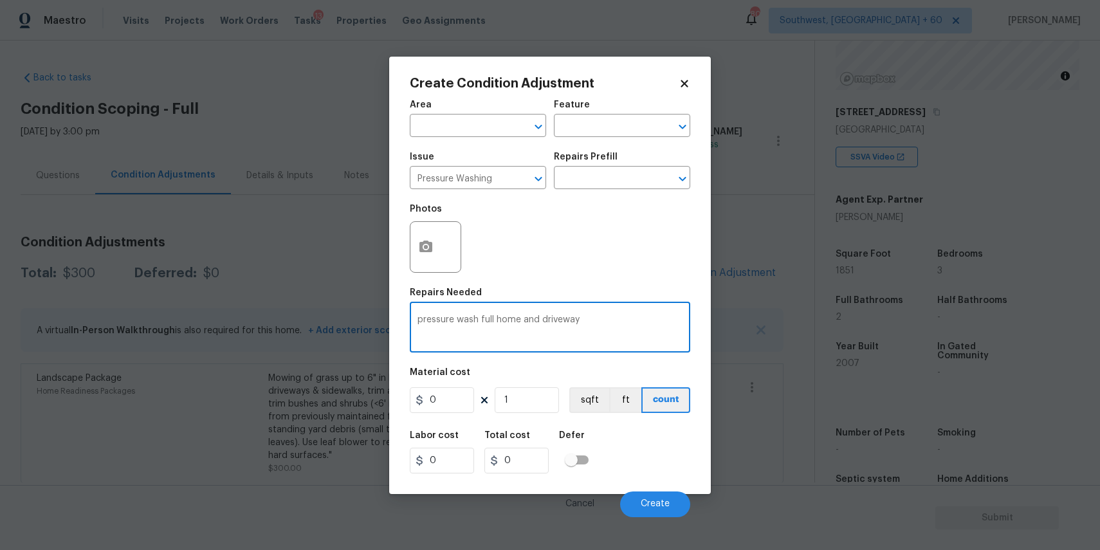
type textarea "pressure wash full home and driveway"
click at [454, 399] on input "0" at bounding box center [442, 400] width 64 height 26
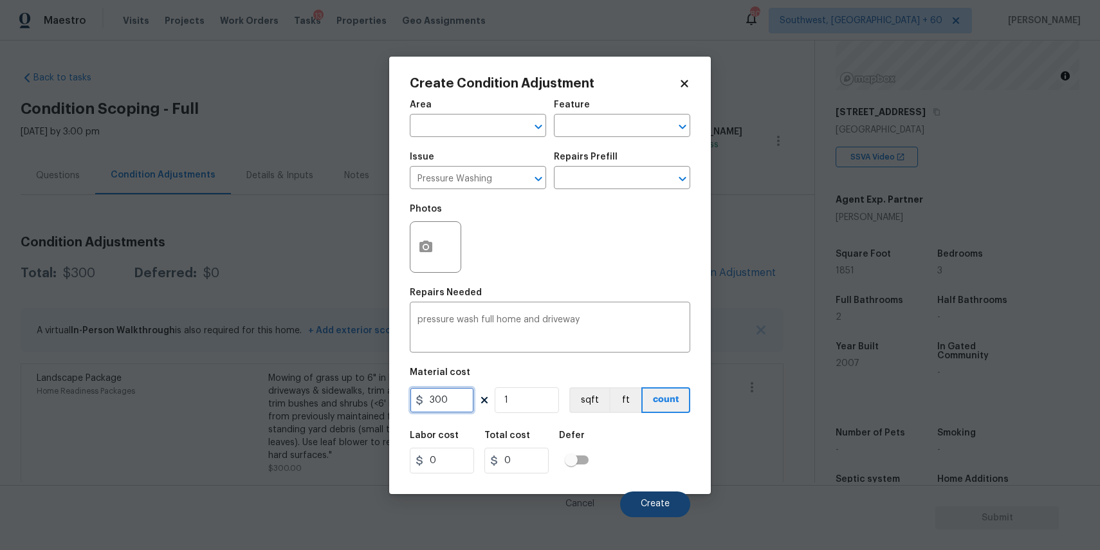
type input "300"
click at [651, 502] on span "Create" at bounding box center [655, 504] width 29 height 10
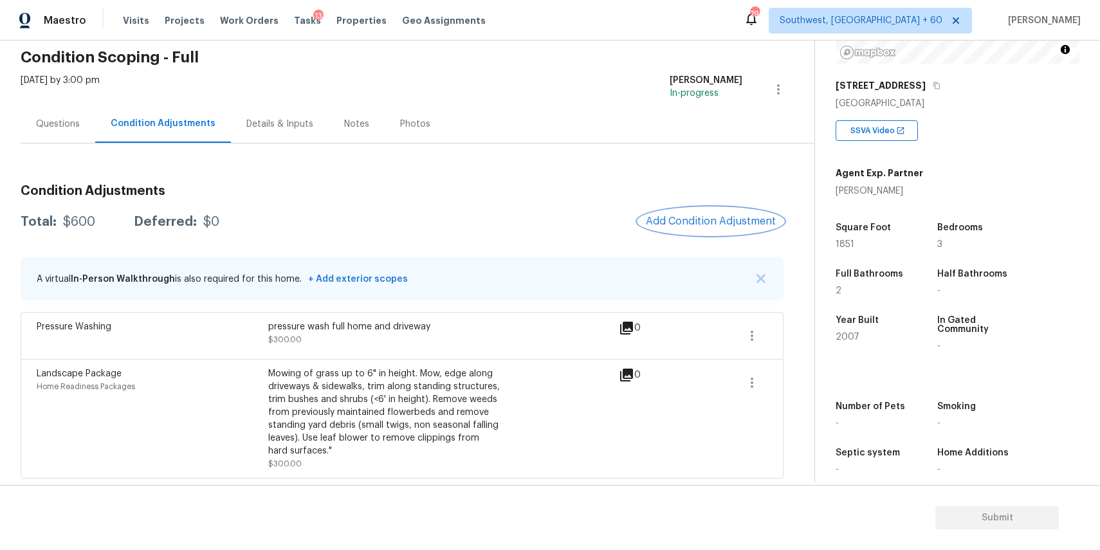
scroll to position [198, 0]
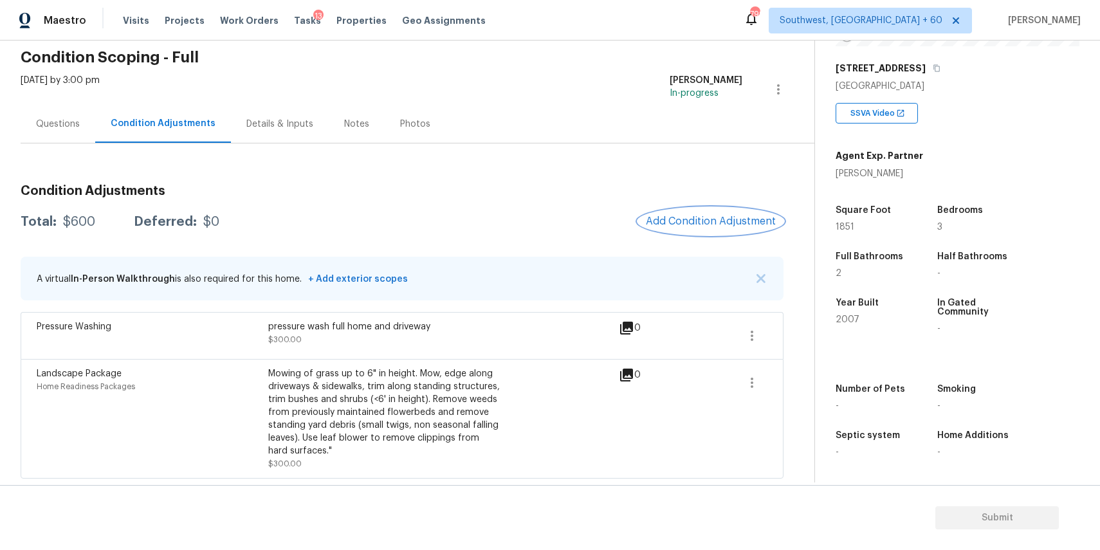
click at [725, 216] on span "Add Condition Adjustment" at bounding box center [711, 222] width 130 height 12
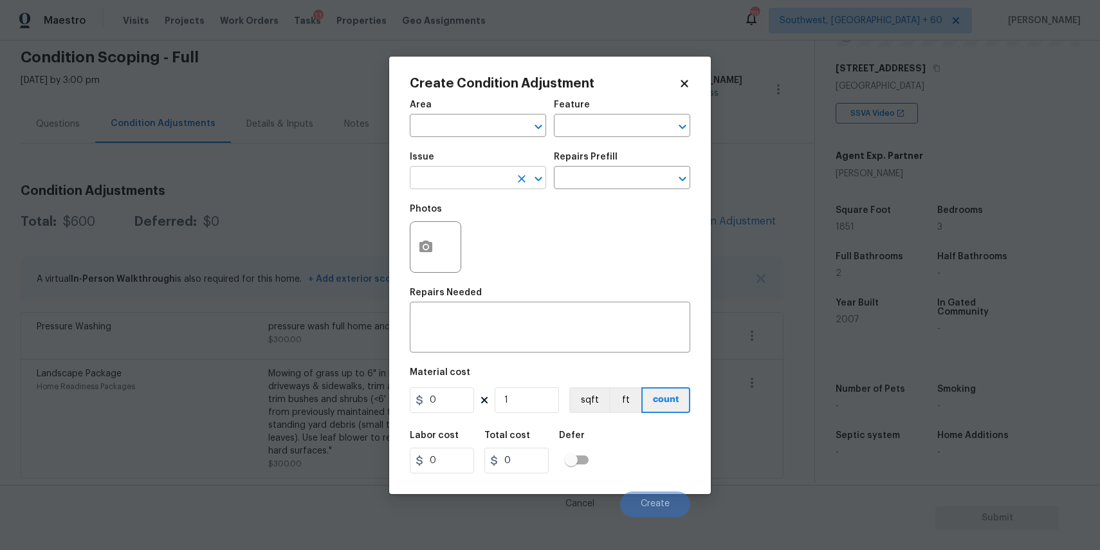
click at [488, 184] on input "text" at bounding box center [460, 179] width 100 height 20
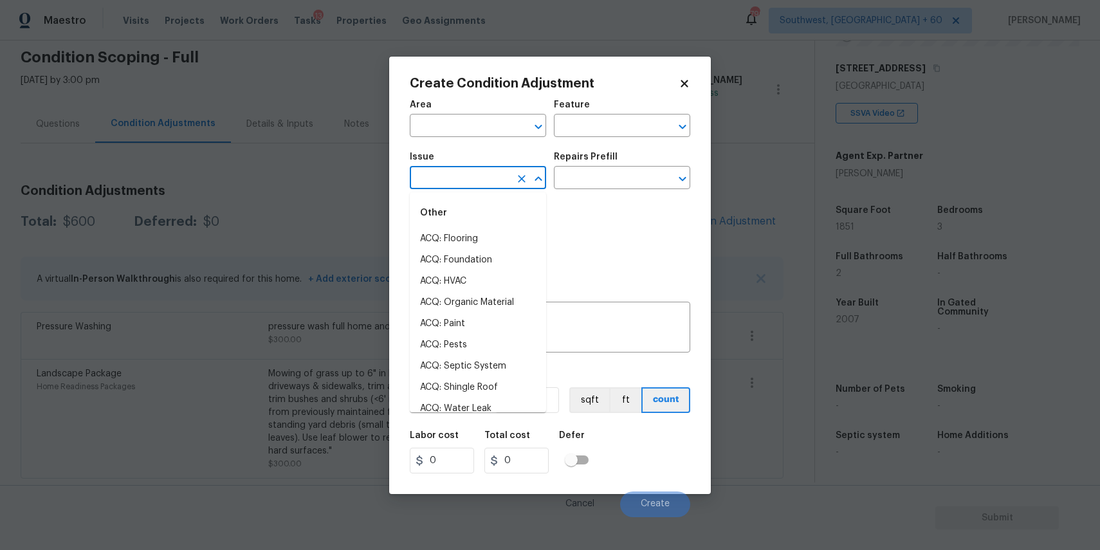
click at [488, 202] on div "Other" at bounding box center [478, 213] width 136 height 31
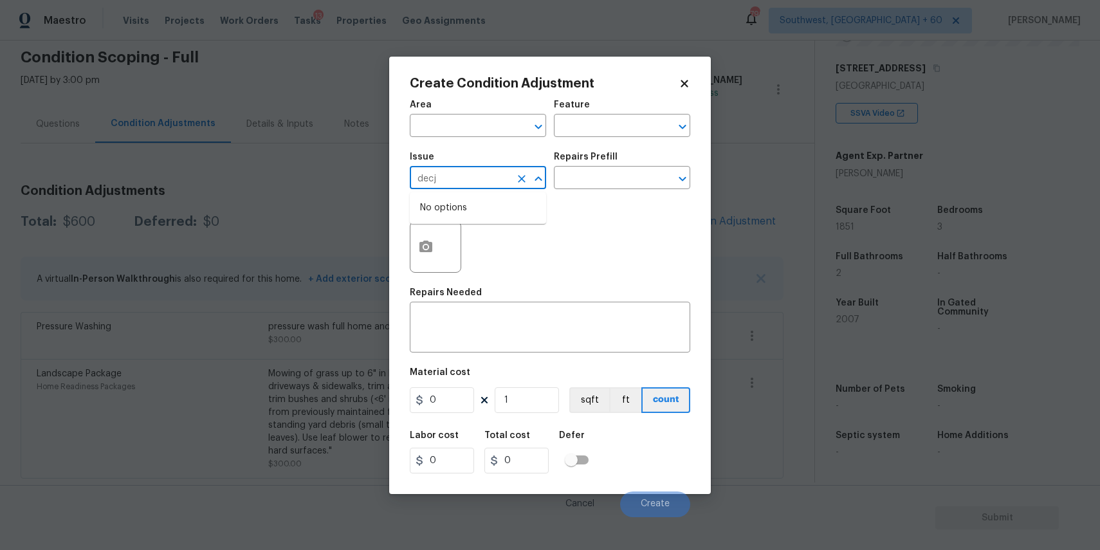
type input "dec"
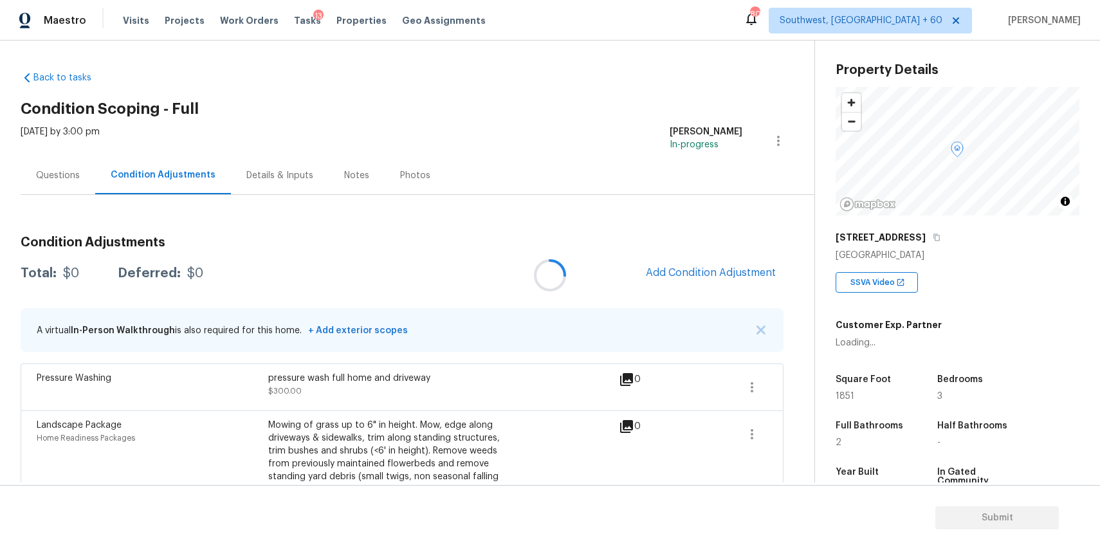
scroll to position [60, 0]
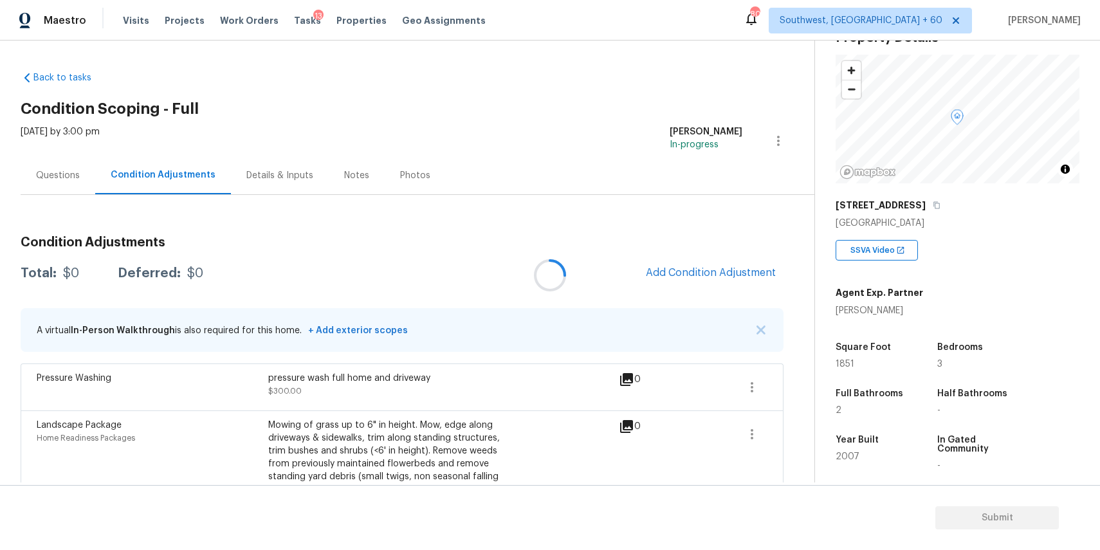
click at [696, 274] on div at bounding box center [550, 275] width 1100 height 550
click at [710, 269] on div at bounding box center [550, 275] width 1100 height 550
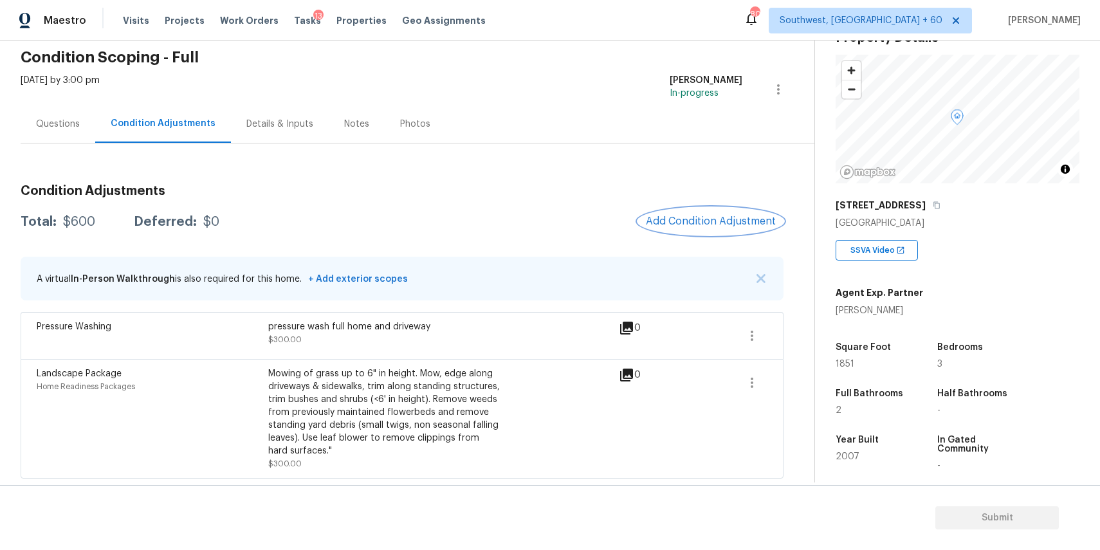
click at [728, 224] on span "Add Condition Adjustment" at bounding box center [711, 222] width 130 height 12
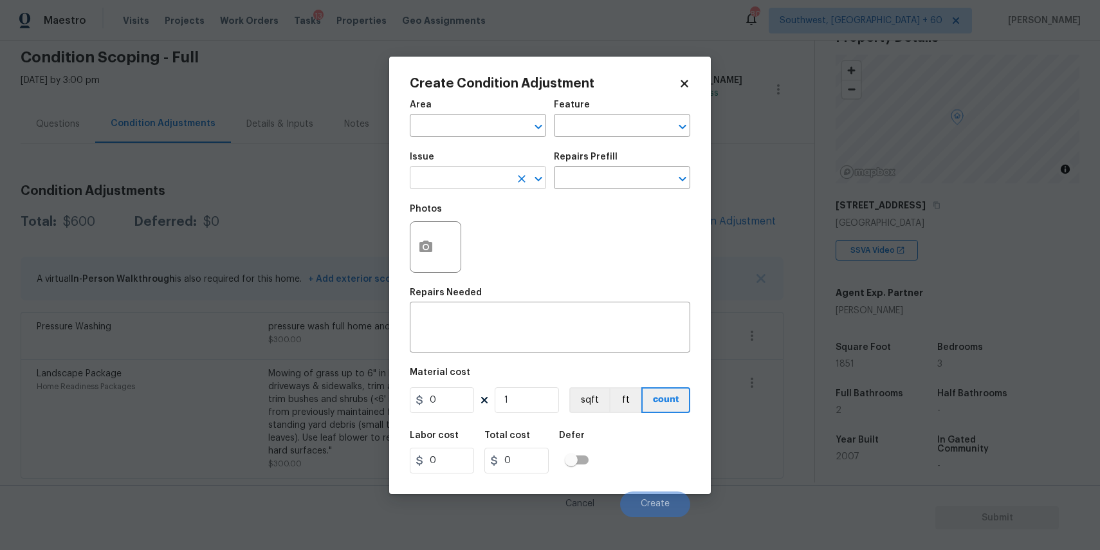
click at [484, 185] on input "text" at bounding box center [460, 179] width 100 height 20
click at [484, 186] on input "text" at bounding box center [460, 179] width 100 height 20
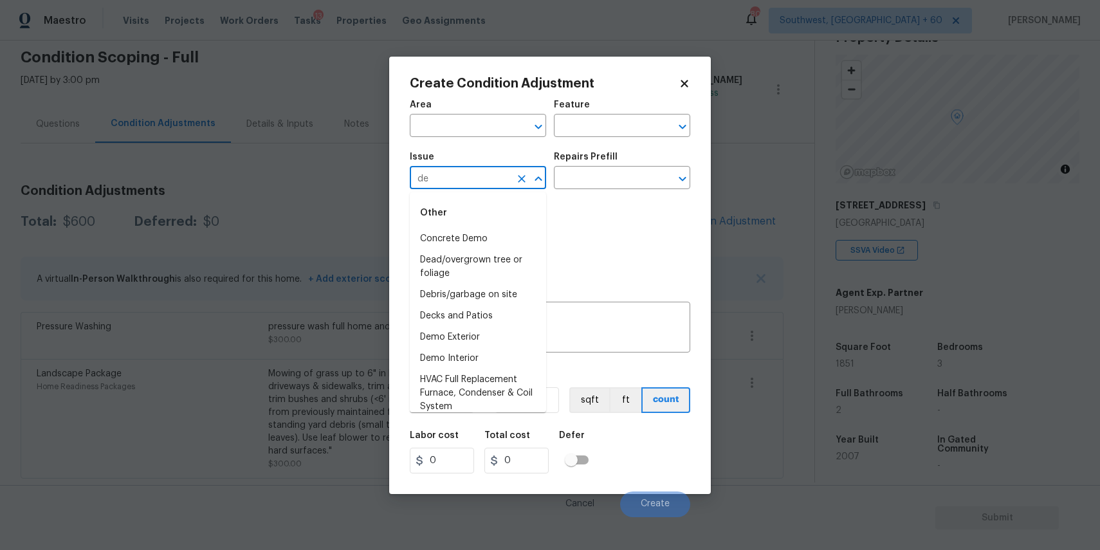
type input "dec"
click at [496, 264] on li "Decks and Patios" at bounding box center [478, 260] width 136 height 21
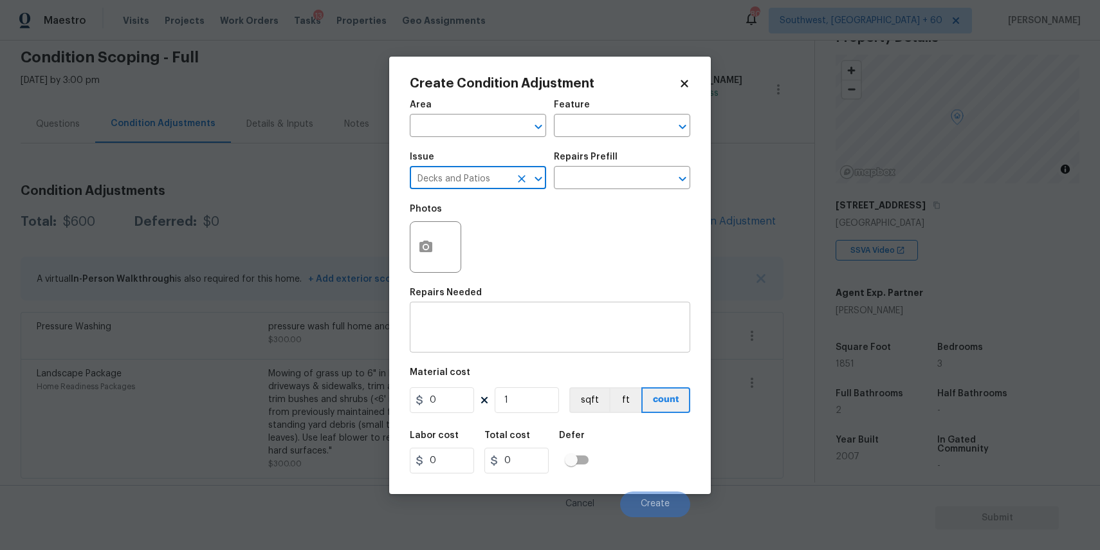
type input "Decks and Patios"
click at [517, 351] on div "x ​" at bounding box center [550, 329] width 281 height 48
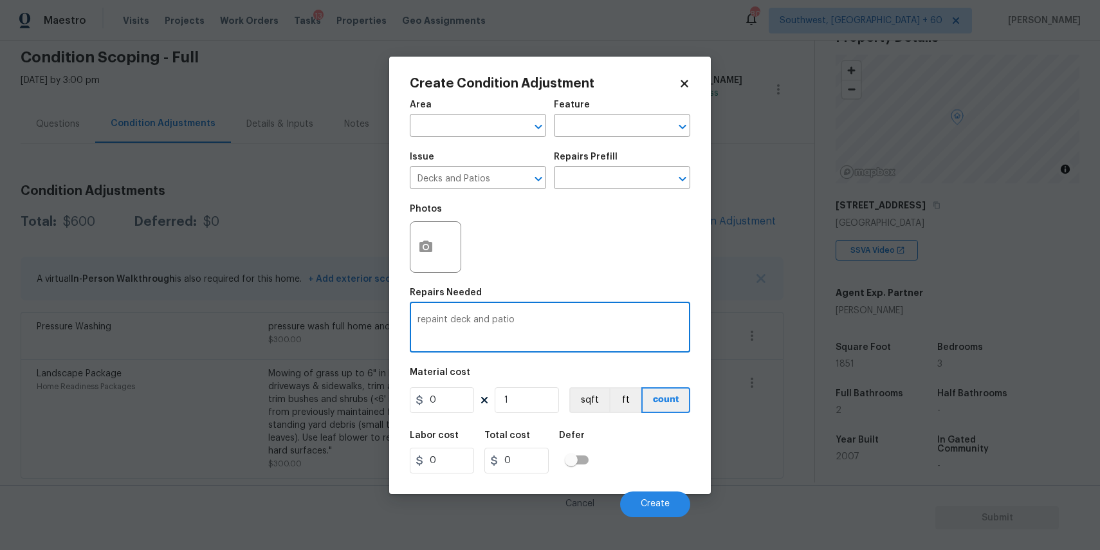
type textarea "repaint deck and patio"
click at [463, 406] on input "0" at bounding box center [442, 400] width 64 height 26
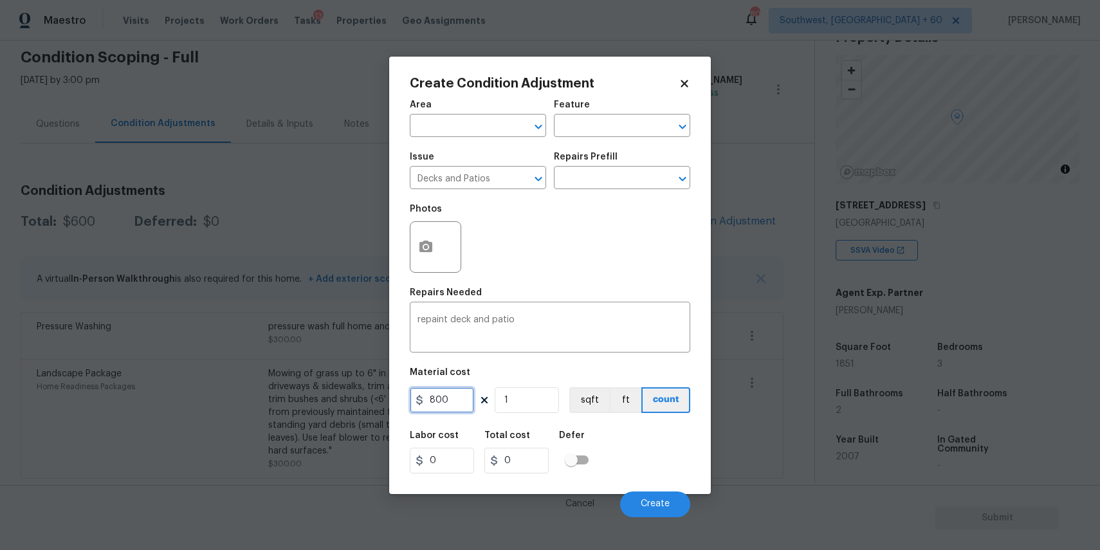
type input "800"
click at [425, 248] on circle "button" at bounding box center [426, 247] width 4 height 4
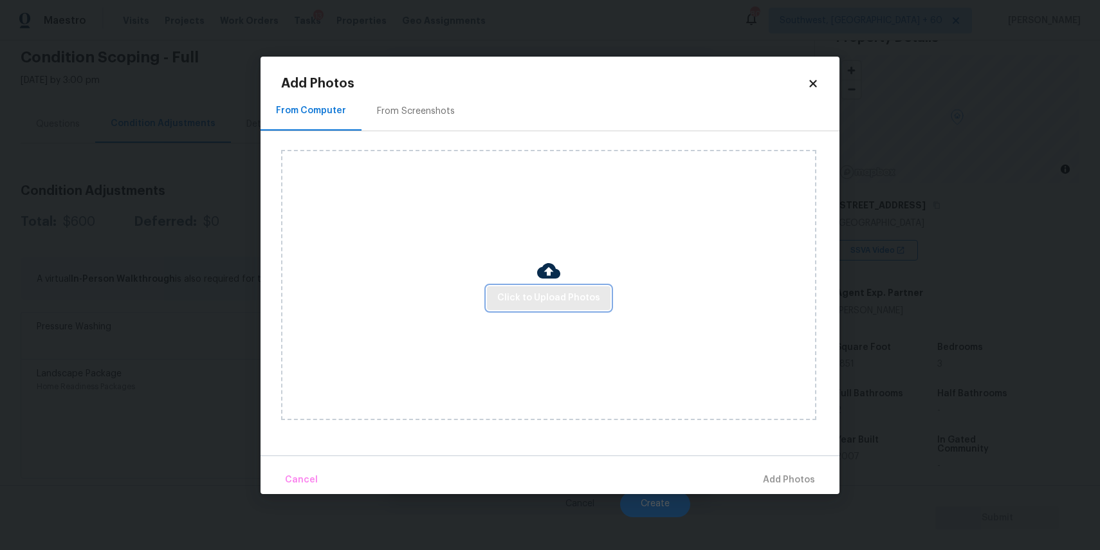
click at [569, 291] on span "Click to Upload Photos" at bounding box center [548, 298] width 103 height 16
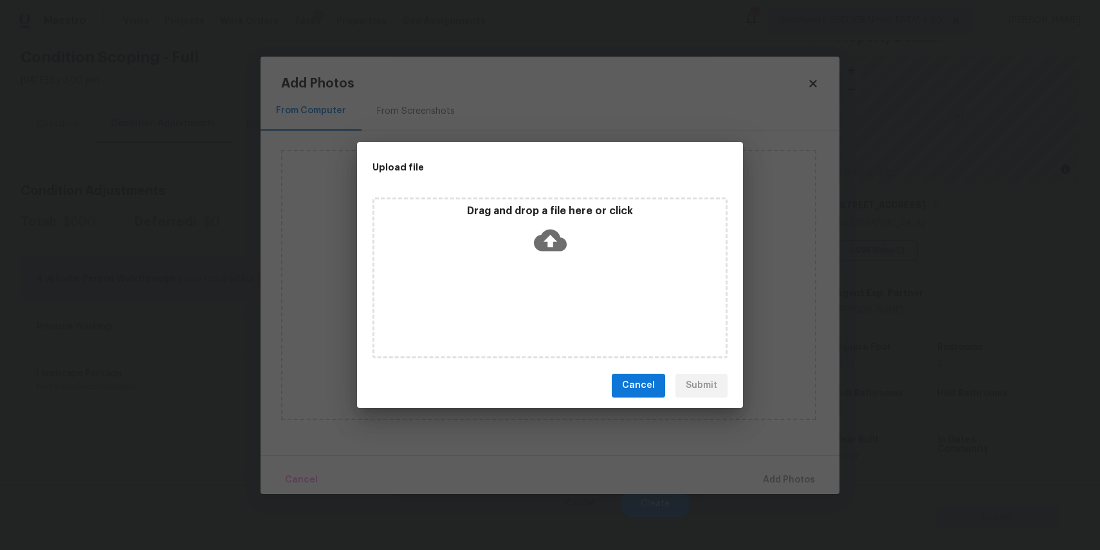
click at [519, 267] on div "Drag and drop a file here or click" at bounding box center [550, 278] width 355 height 161
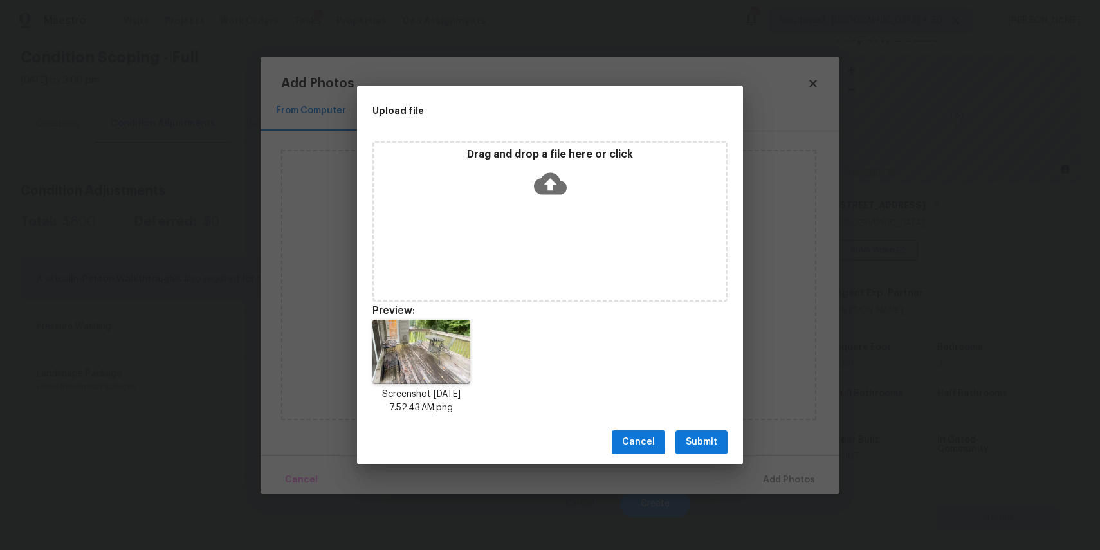
click at [705, 440] on span "Submit" at bounding box center [702, 442] width 32 height 16
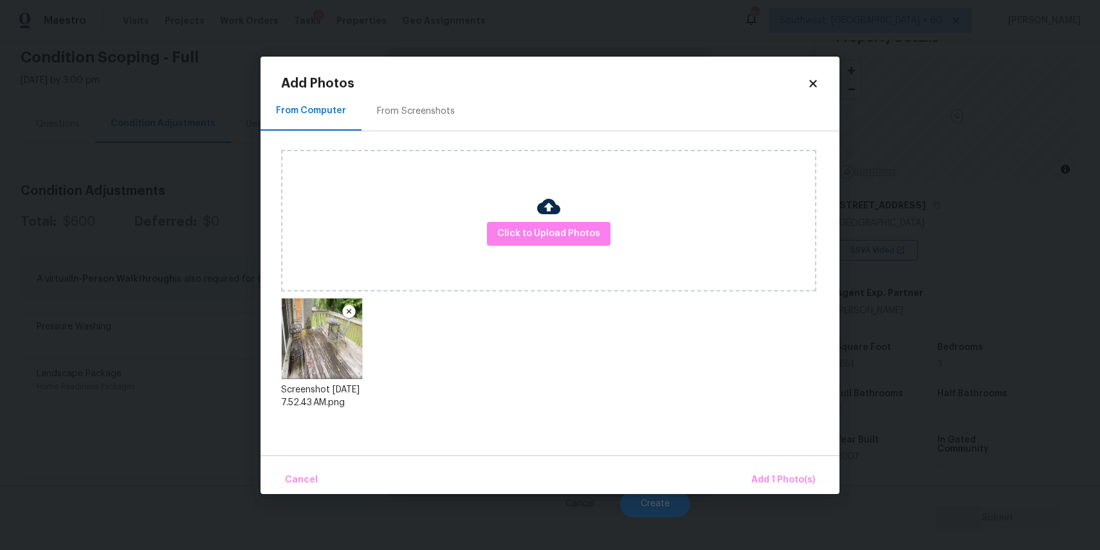
click at [780, 461] on div "Cancel Add 1 Photo(s)" at bounding box center [550, 475] width 579 height 39
click at [791, 475] on span "Add 1 Photo(s)" at bounding box center [784, 480] width 64 height 16
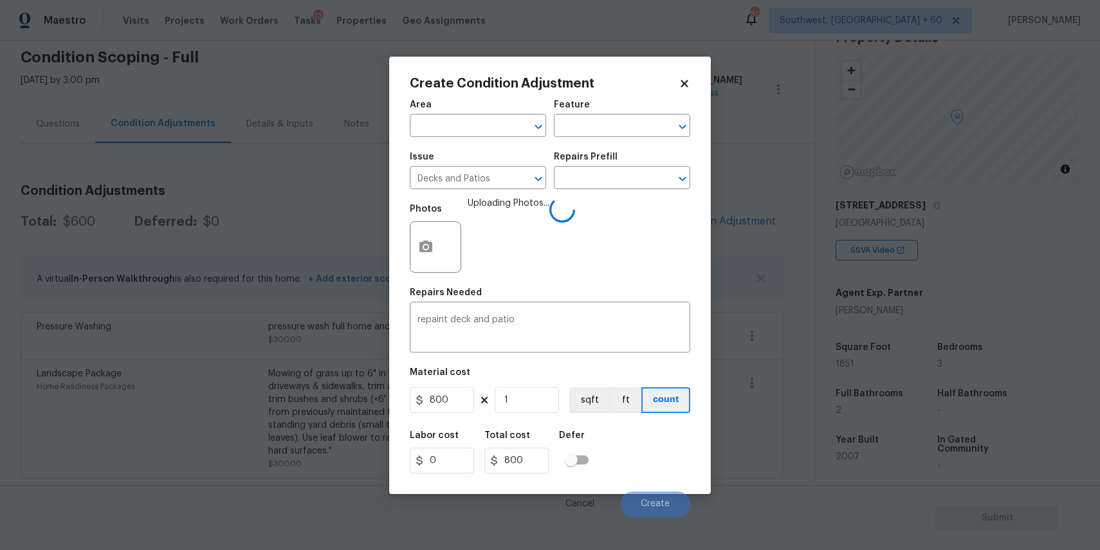
click at [680, 82] on icon at bounding box center [685, 84] width 12 height 12
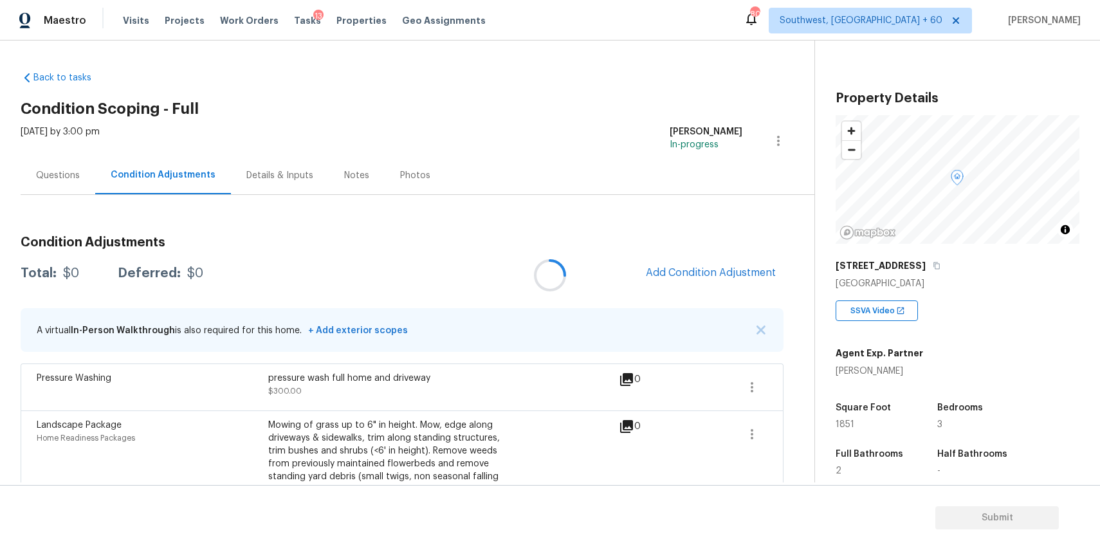
click at [731, 264] on div at bounding box center [550, 275] width 1100 height 550
click at [735, 268] on div at bounding box center [550, 275] width 1100 height 550
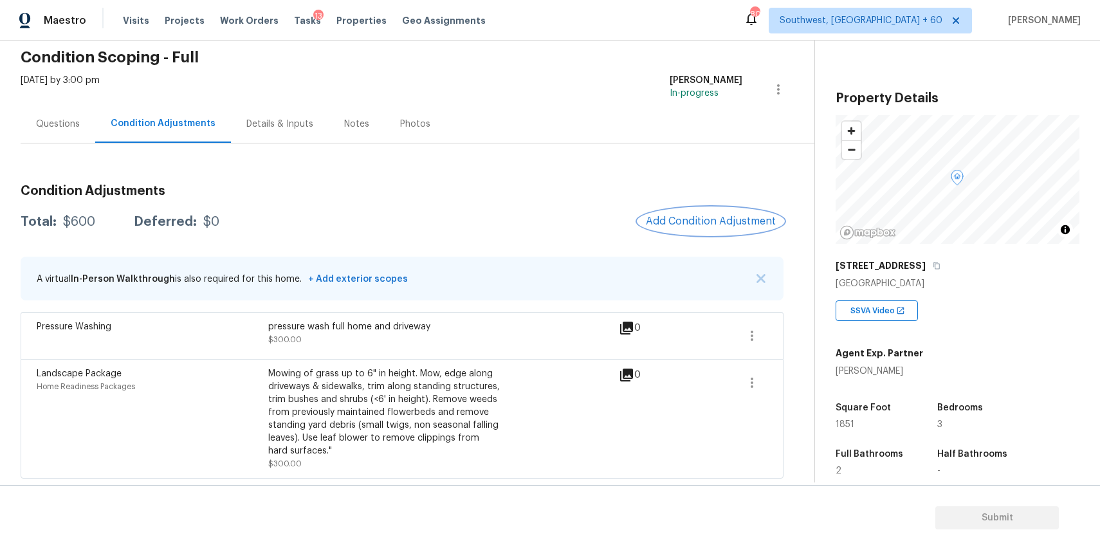
click at [690, 224] on span "Add Condition Adjustment" at bounding box center [711, 222] width 130 height 12
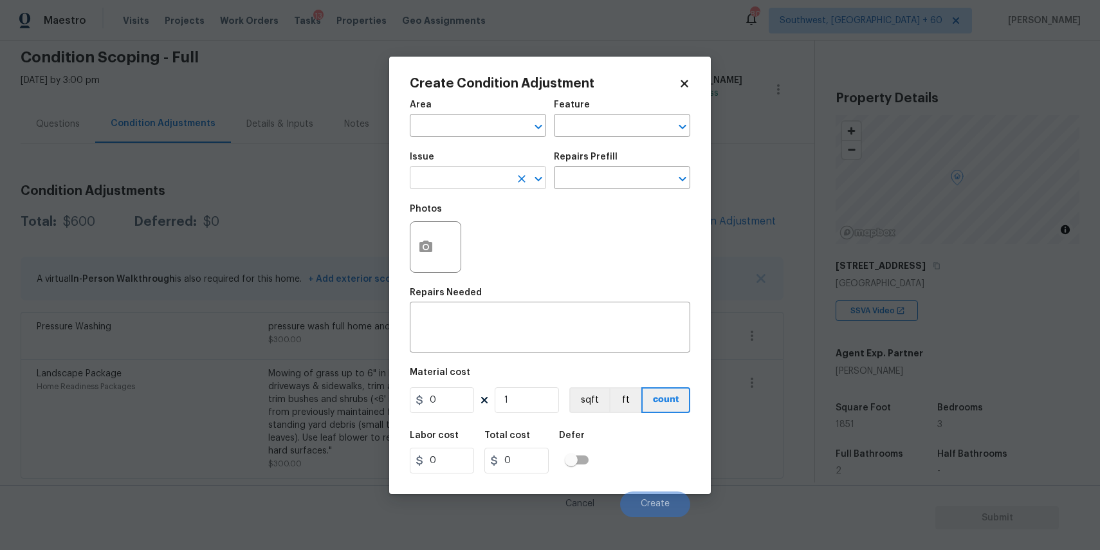
click at [458, 172] on input "text" at bounding box center [460, 179] width 100 height 20
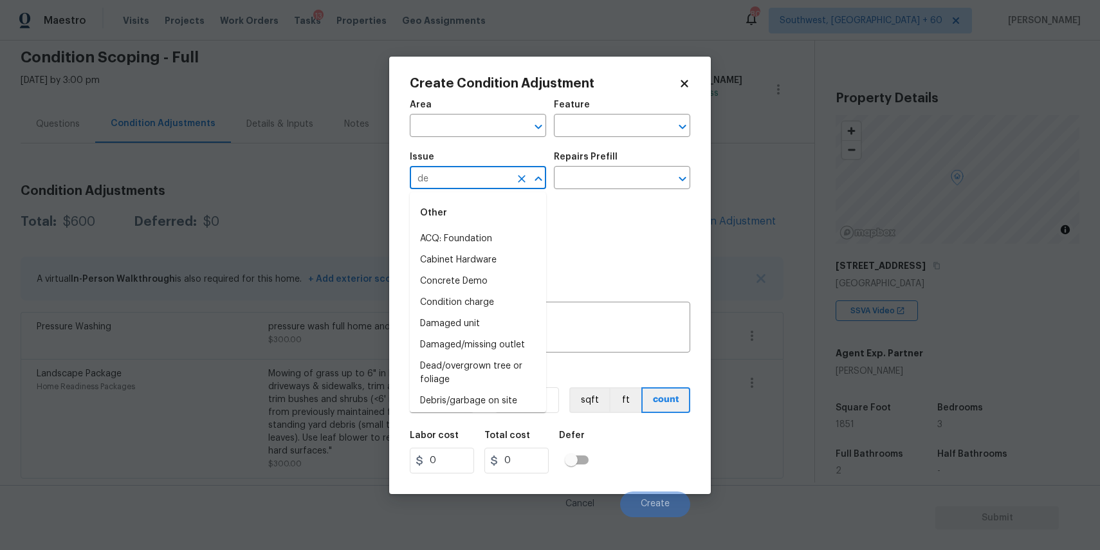
type input "dec"
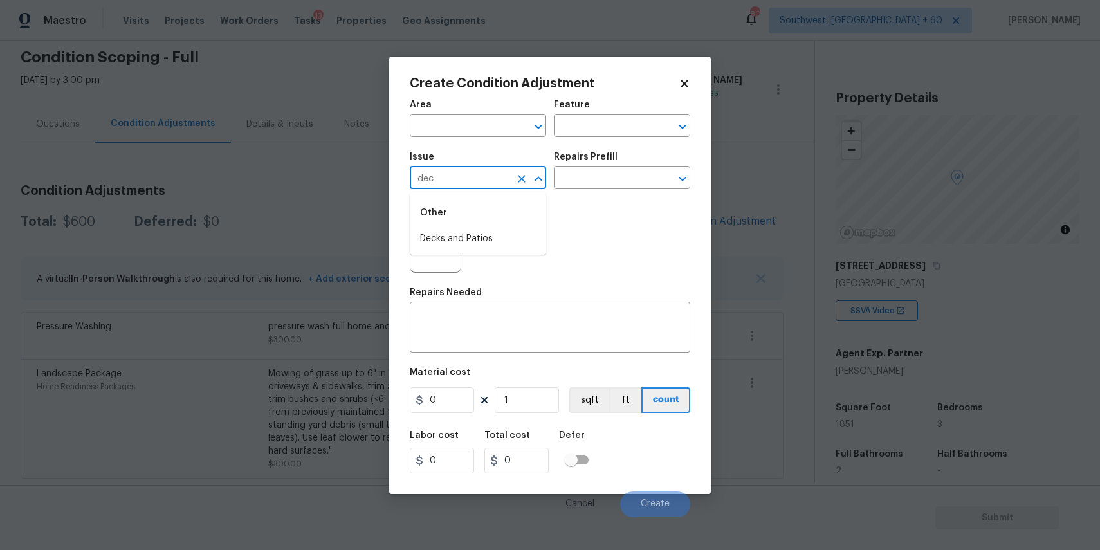
type input "decj"
click at [468, 243] on li "Decks and Patios" at bounding box center [478, 238] width 136 height 21
type input "Decks and Patios"
click at [468, 331] on textarea at bounding box center [550, 328] width 265 height 27
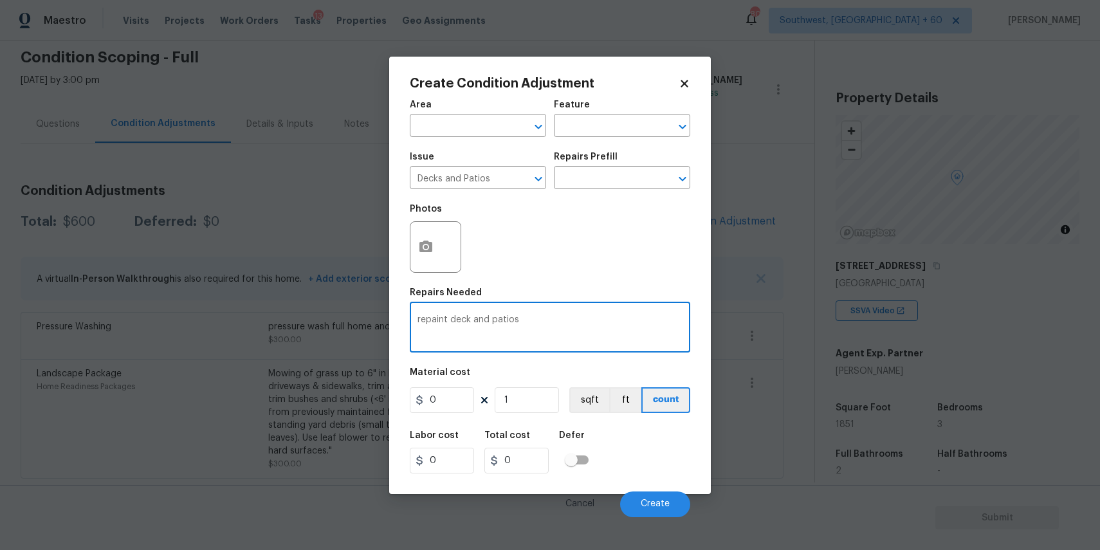
type textarea "repaint deck and patios"
click at [458, 380] on div "Material cost" at bounding box center [550, 376] width 281 height 17
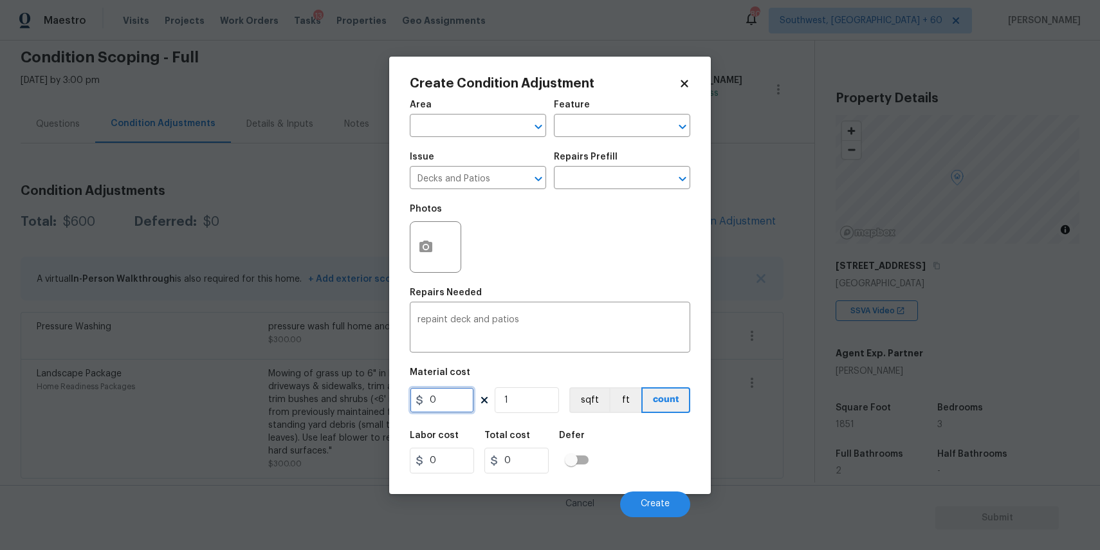
click at [446, 406] on input "0" at bounding box center [442, 400] width 64 height 26
type input "800"
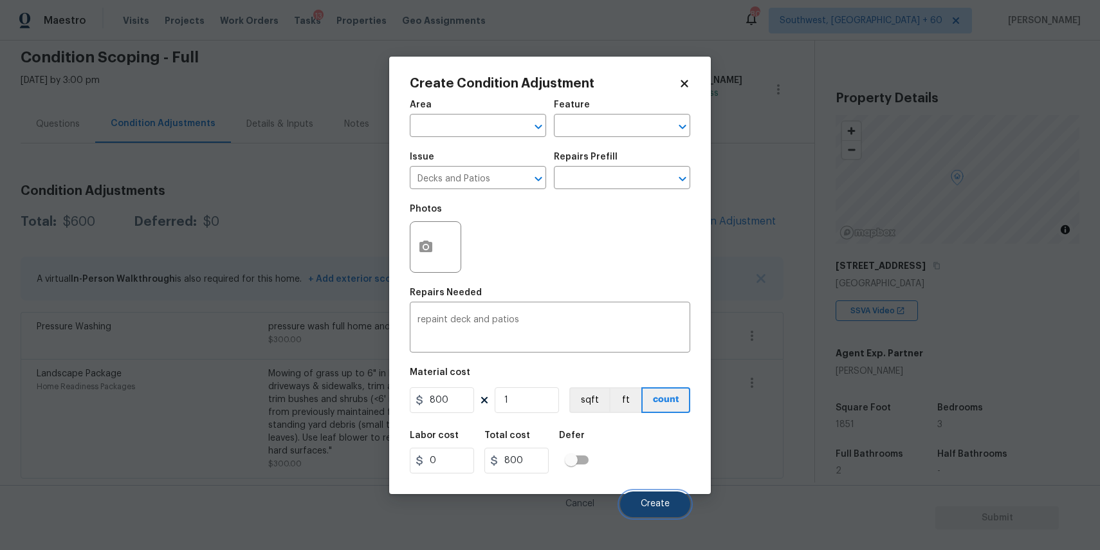
click at [666, 514] on button "Create" at bounding box center [655, 505] width 70 height 26
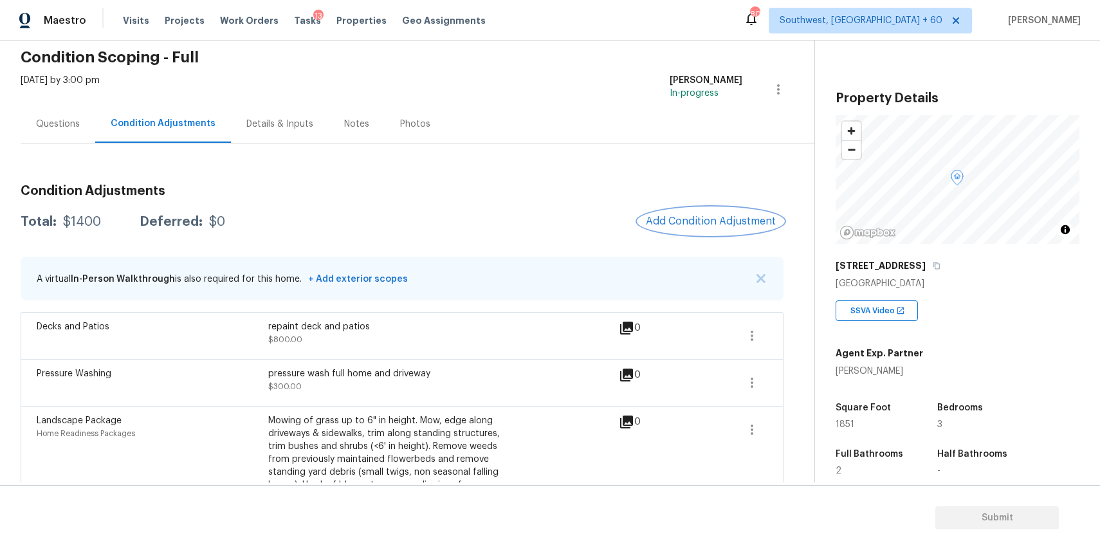
scroll to position [98, 0]
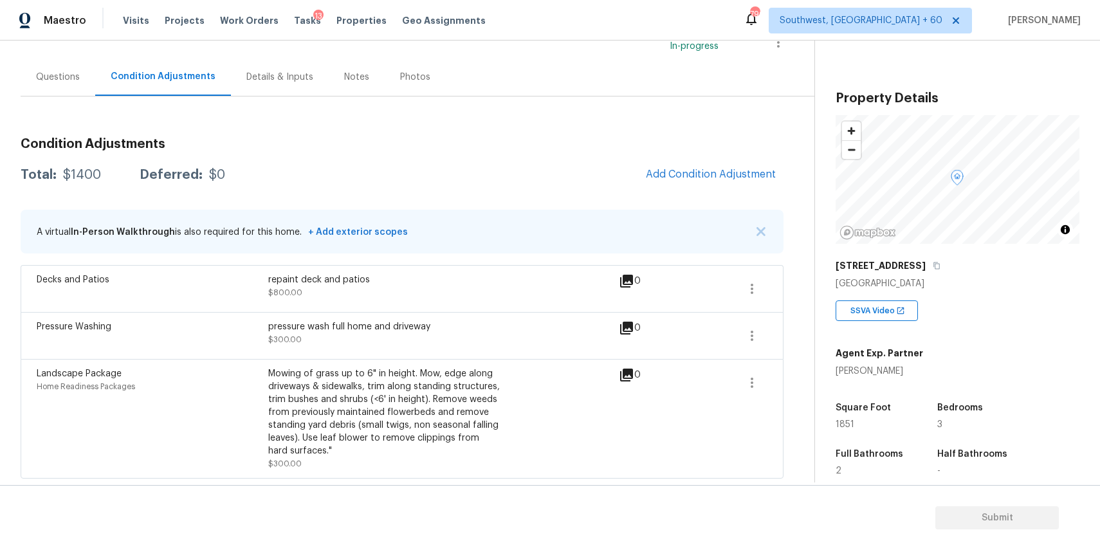
click at [73, 72] on div "Questions" at bounding box center [58, 77] width 44 height 13
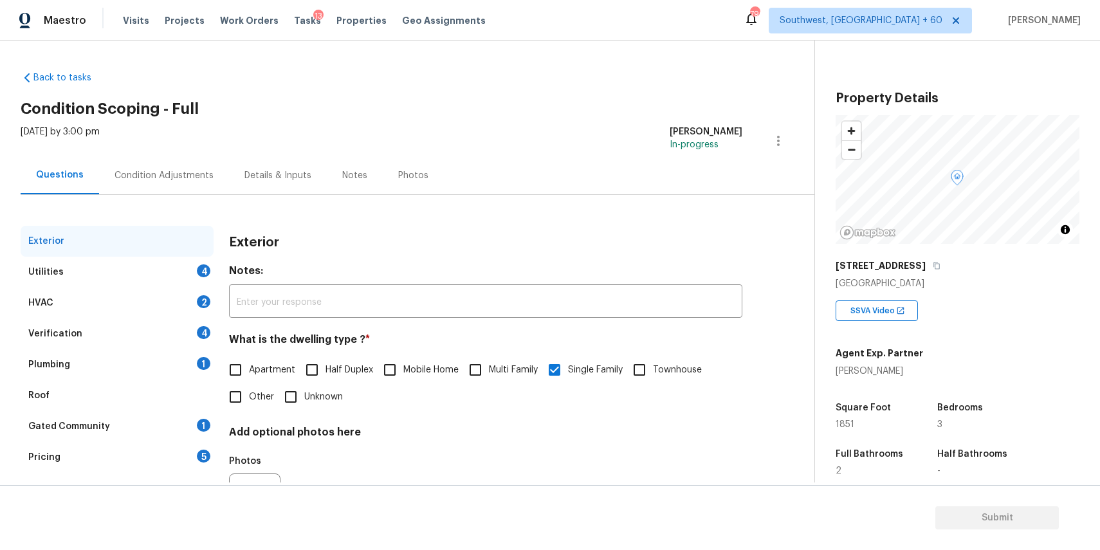
click at [151, 324] on div "Verification 4" at bounding box center [117, 334] width 193 height 31
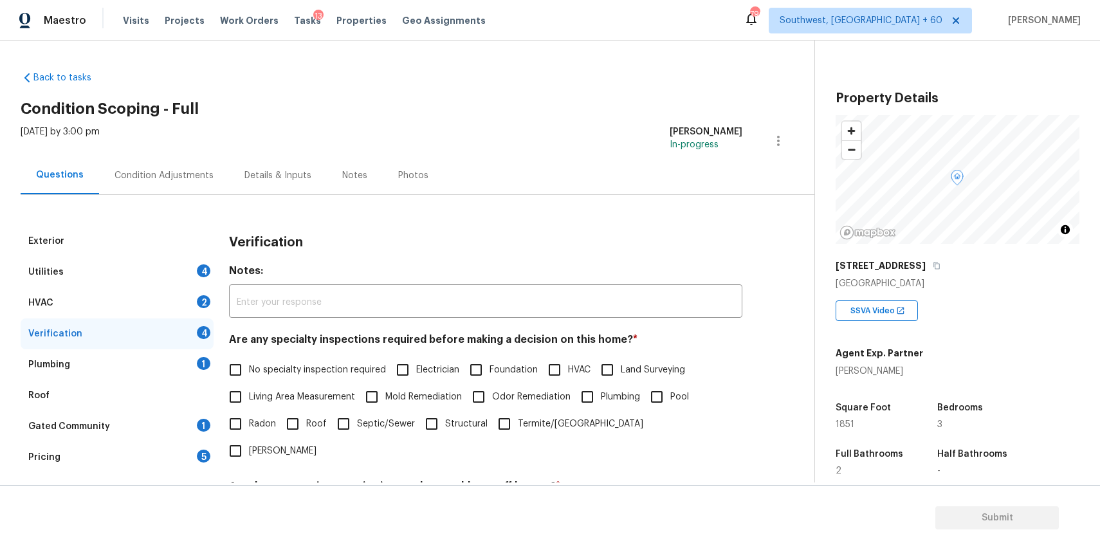
click at [174, 364] on div "Plumbing 1" at bounding box center [117, 364] width 193 height 31
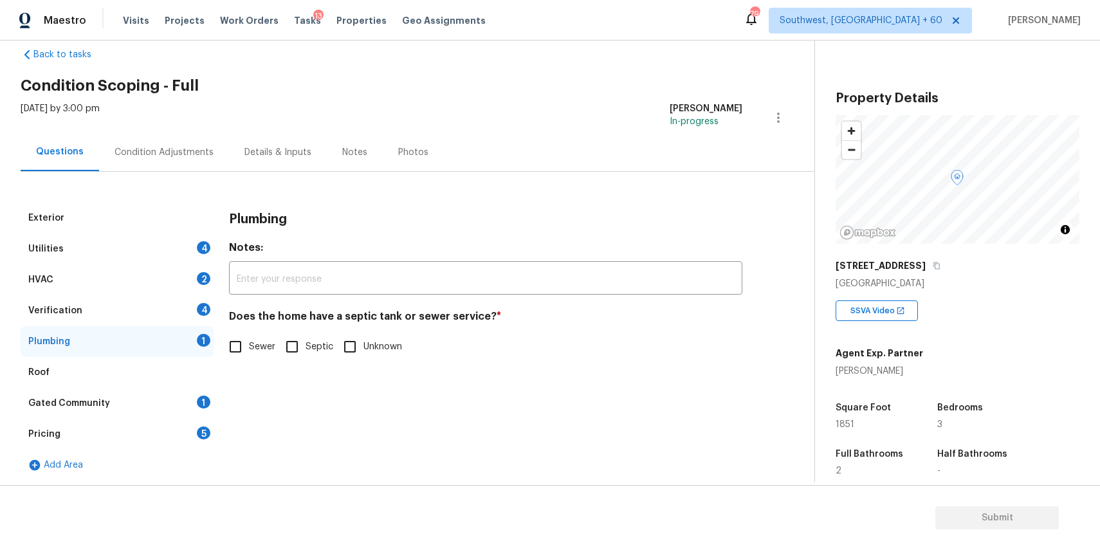
scroll to position [25, 0]
click at [176, 442] on div "Pricing 5" at bounding box center [117, 432] width 193 height 31
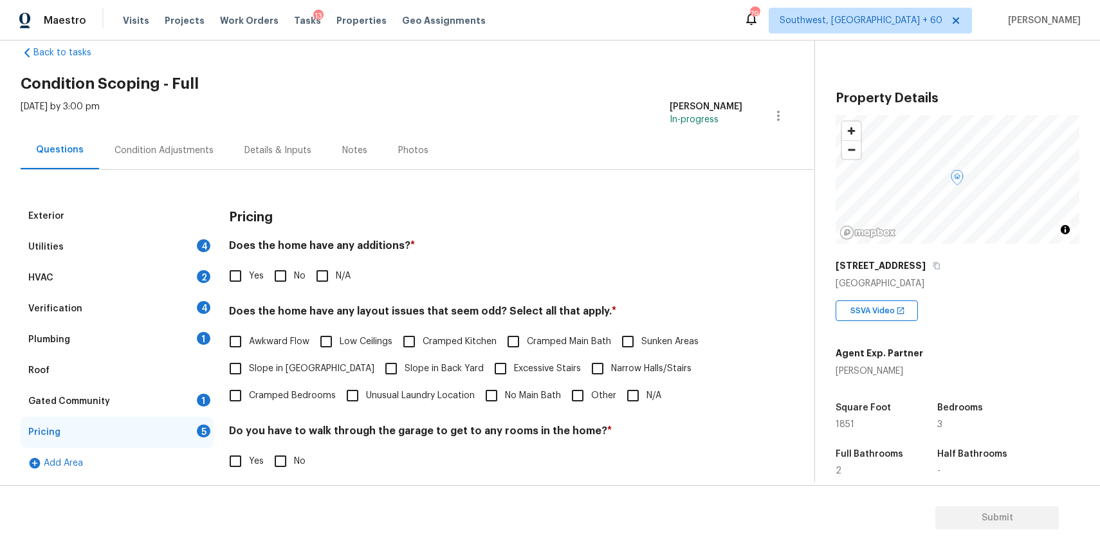
scroll to position [65, 0]
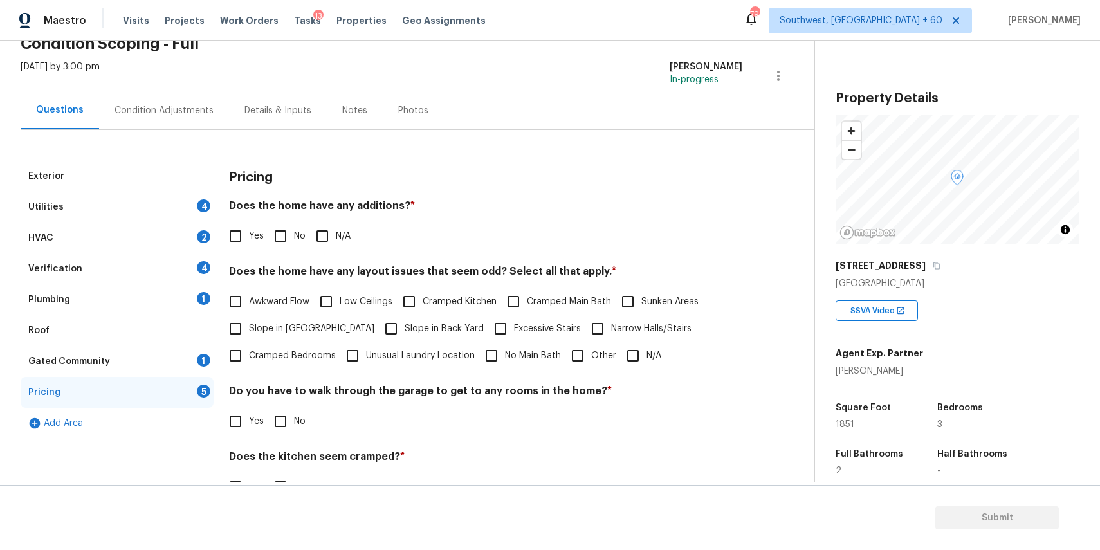
click at [319, 320] on label "Slope in Front Yard" at bounding box center [298, 328] width 153 height 27
click at [249, 320] on input "Slope in Front Yard" at bounding box center [235, 328] width 27 height 27
checkbox input "true"
click at [381, 344] on label "Unusual Laundry Location" at bounding box center [407, 357] width 136 height 27
click at [366, 344] on input "Unusual Laundry Location" at bounding box center [352, 357] width 27 height 27
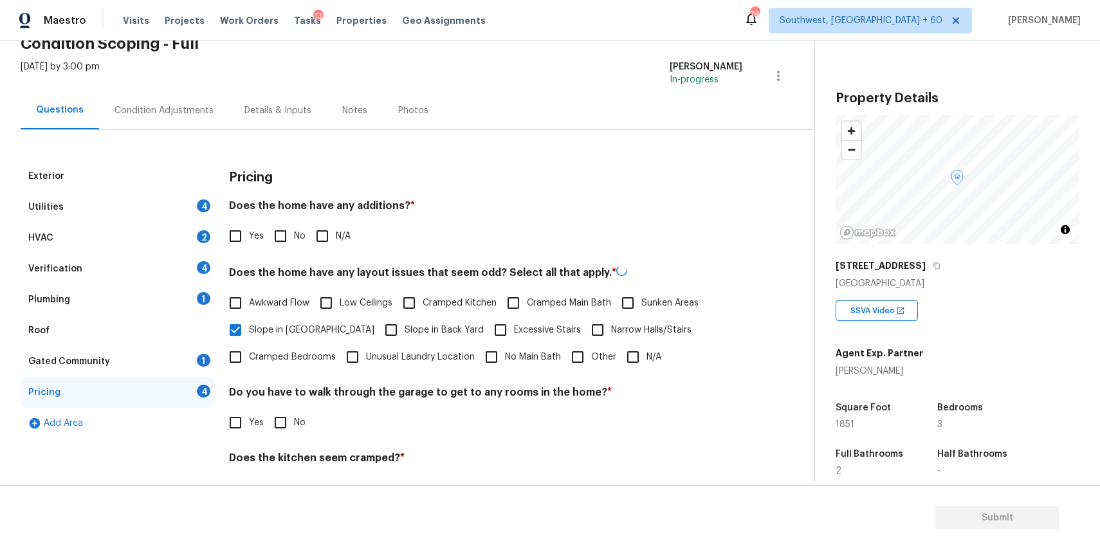
checkbox input "true"
click at [405, 331] on span "Slope in Back Yard" at bounding box center [444, 331] width 79 height 14
click at [403, 331] on input "Slope in Back Yard" at bounding box center [391, 330] width 27 height 27
checkbox input "true"
click at [401, 350] on span "Unusual Laundry Location" at bounding box center [420, 356] width 109 height 14
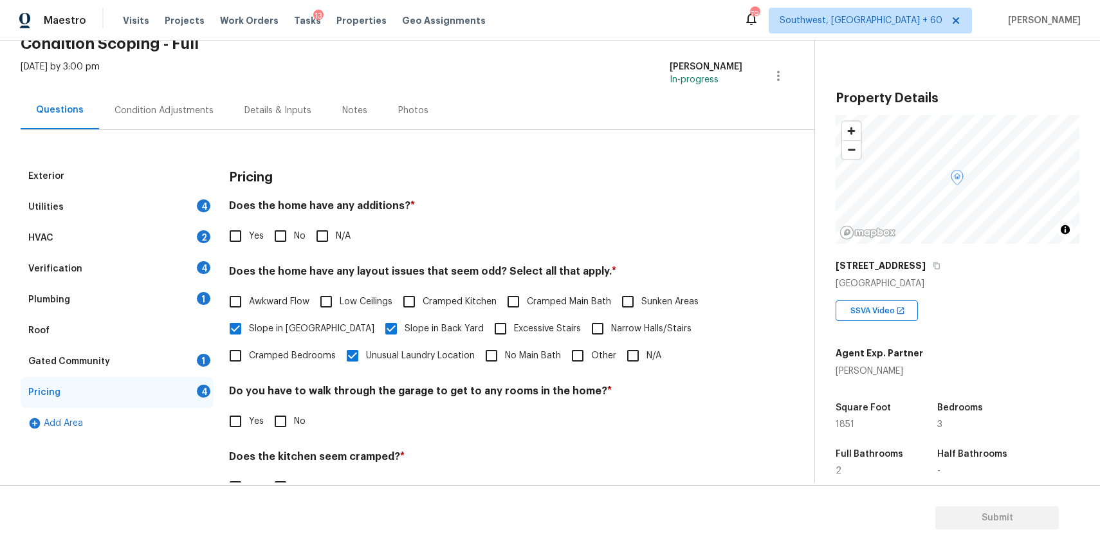
click at [366, 350] on input "Unusual Laundry Location" at bounding box center [352, 355] width 27 height 27
checkbox input "false"
click at [169, 95] on div "Condition Adjustments" at bounding box center [164, 110] width 130 height 38
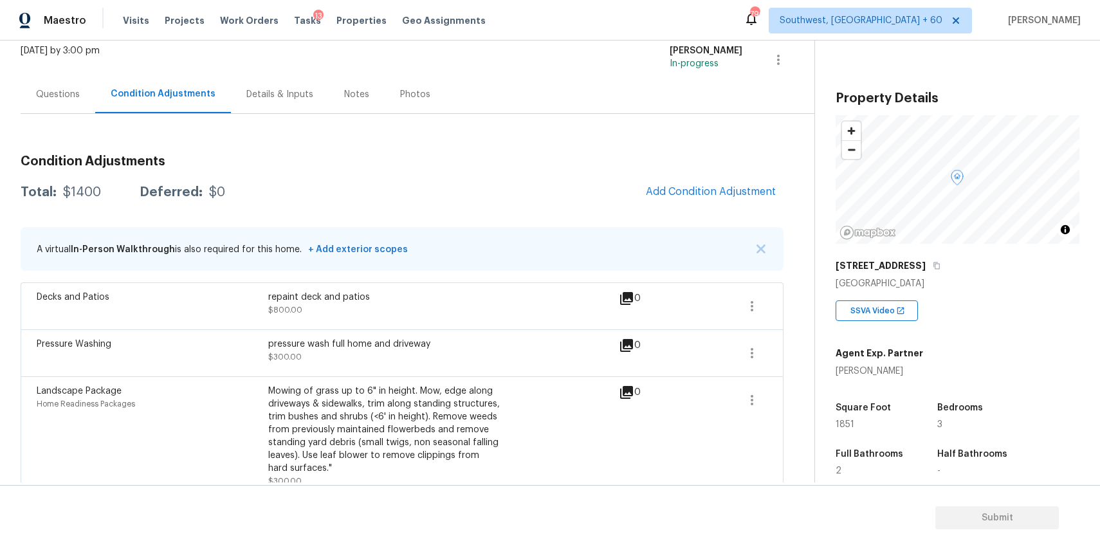
scroll to position [98, 0]
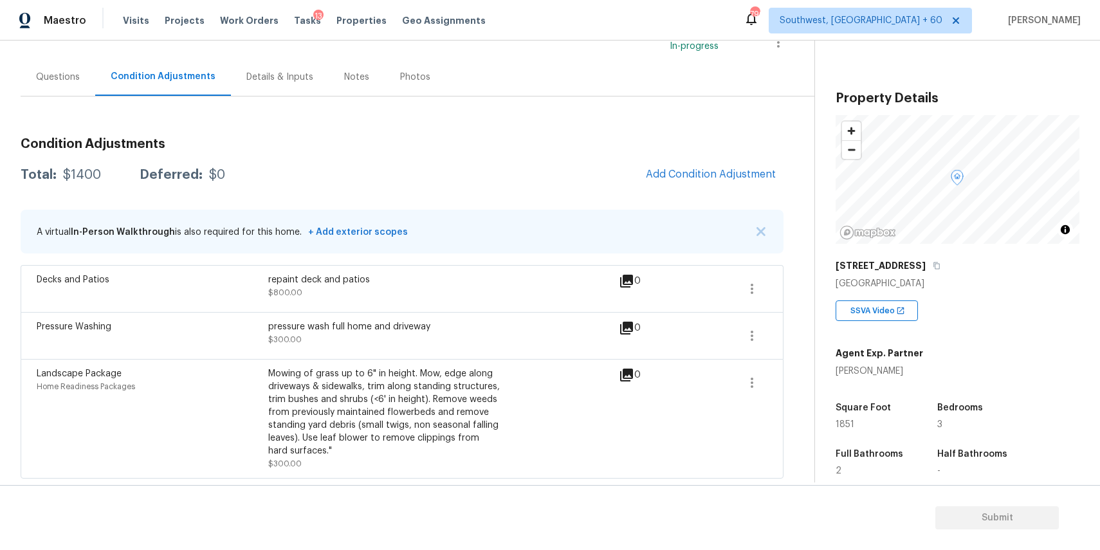
click at [92, 80] on div "Questions" at bounding box center [58, 77] width 75 height 38
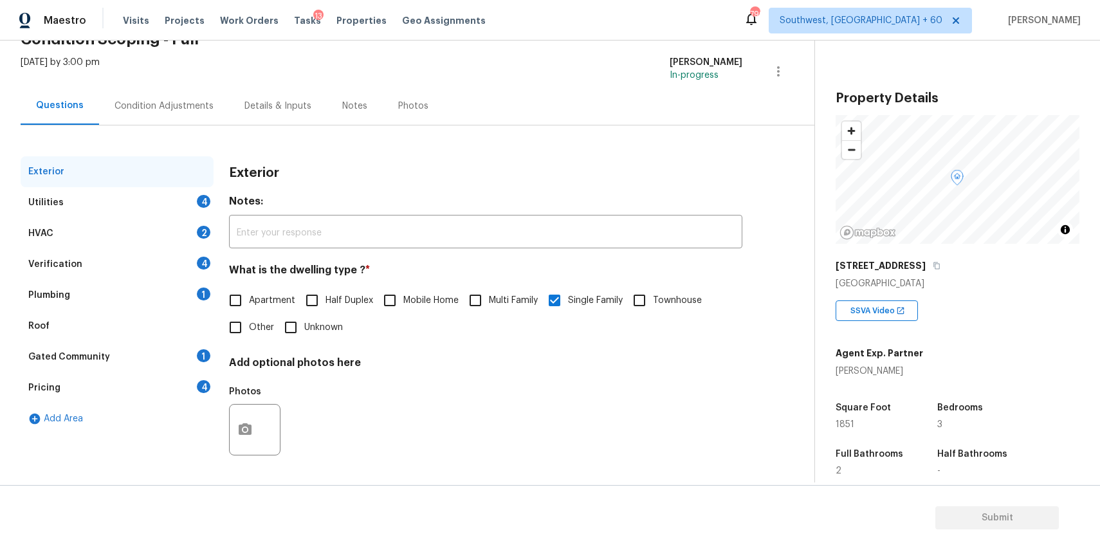
scroll to position [69, 0]
click at [180, 100] on div "Condition Adjustments" at bounding box center [164, 106] width 99 height 13
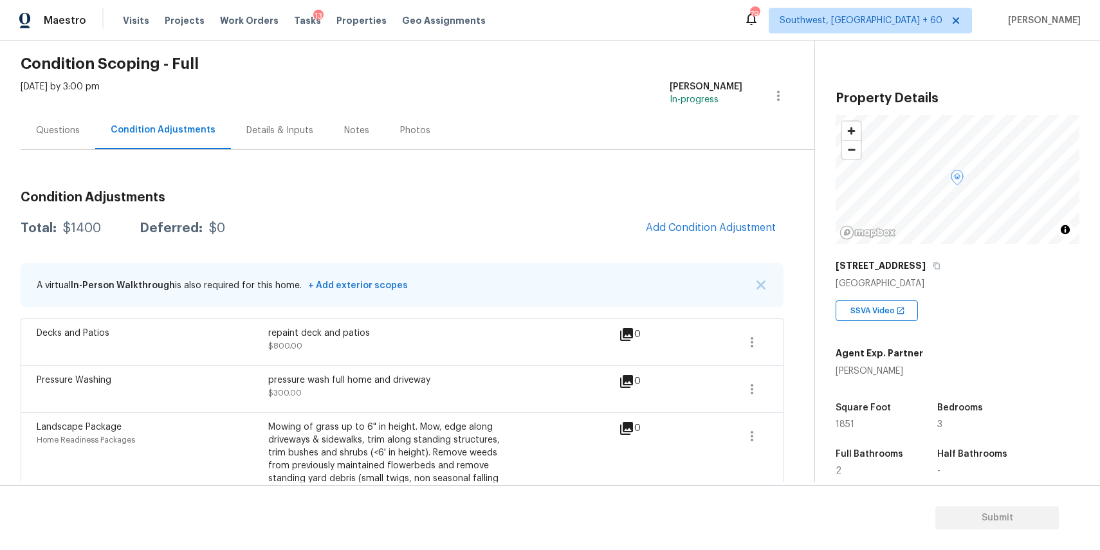
scroll to position [98, 0]
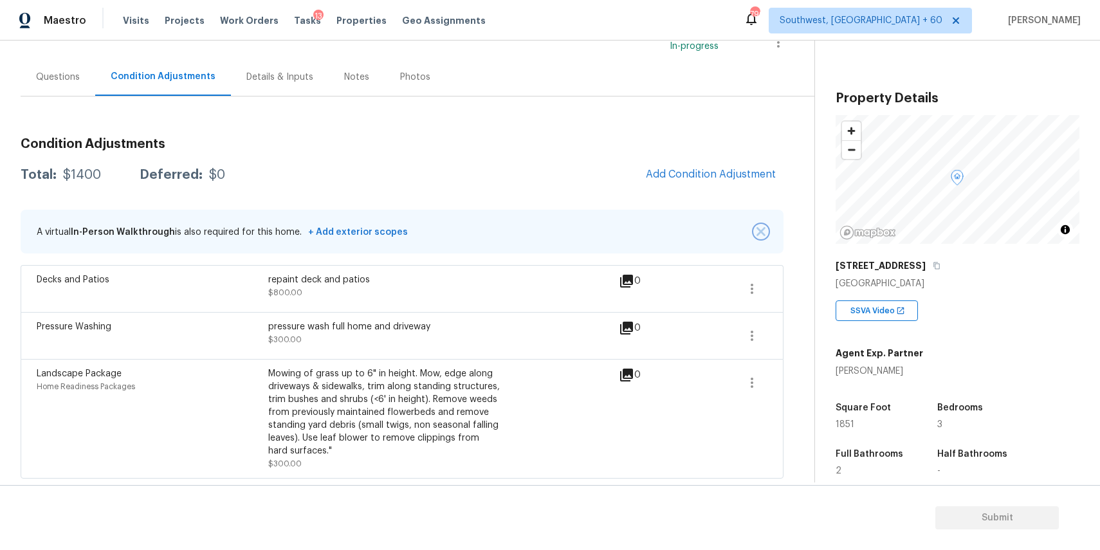
click at [759, 231] on img "button" at bounding box center [761, 231] width 9 height 9
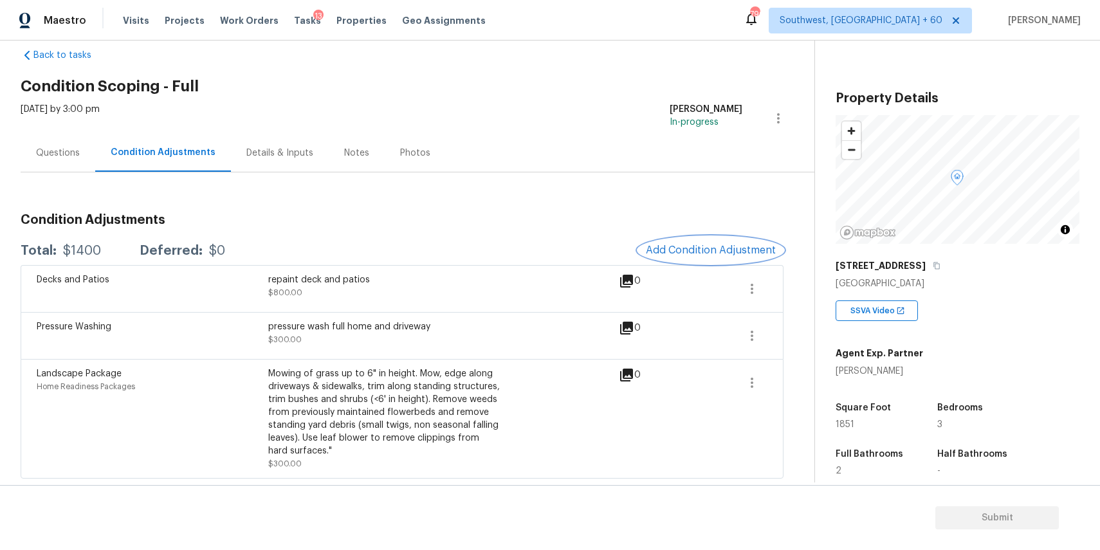
click at [733, 245] on span "Add Condition Adjustment" at bounding box center [711, 251] width 130 height 12
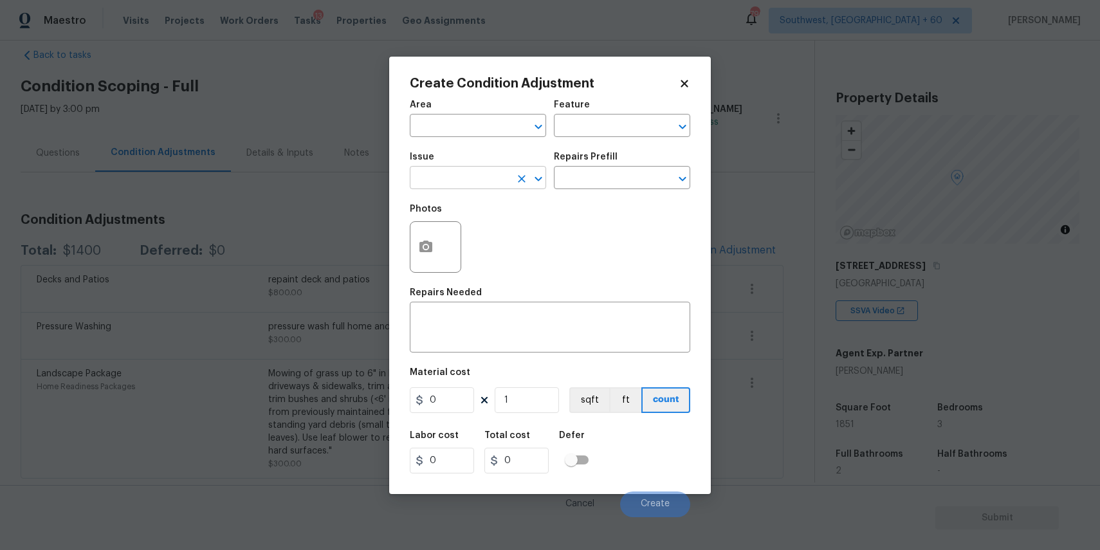
click at [491, 182] on input "text" at bounding box center [460, 179] width 100 height 20
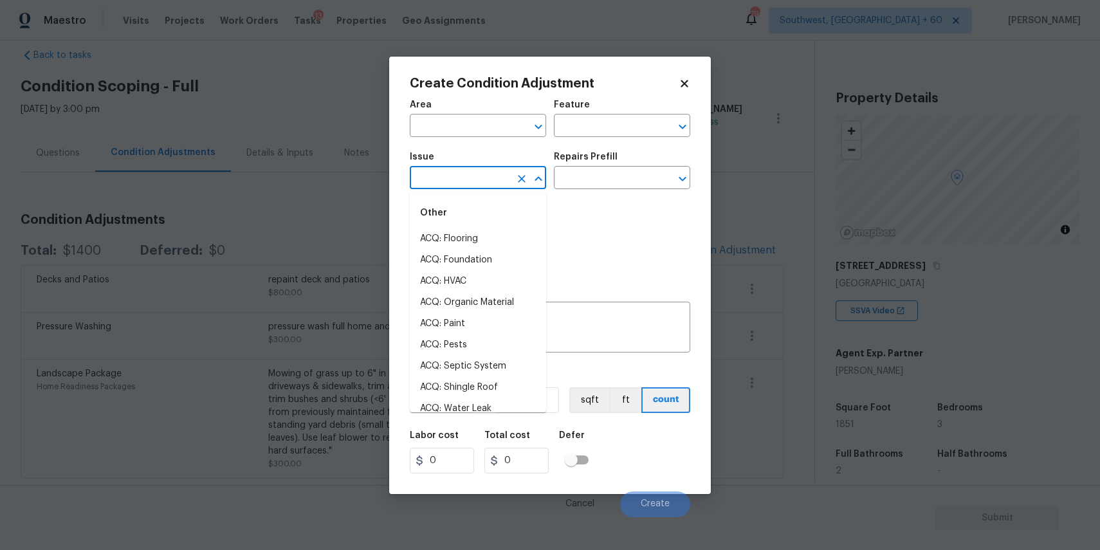
click at [491, 182] on input "text" at bounding box center [460, 179] width 100 height 20
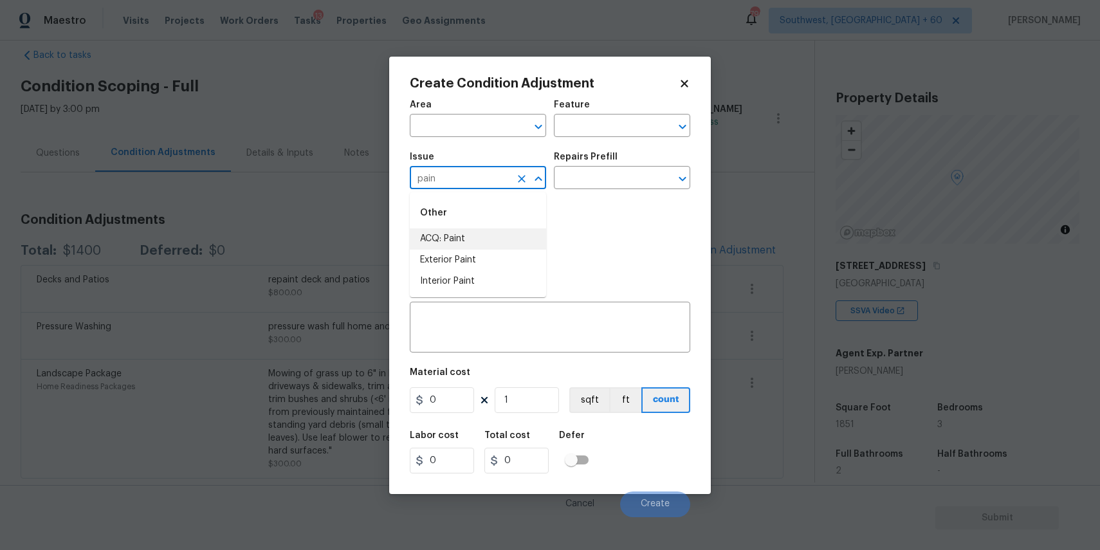
type input "pain"
click at [733, 252] on body "Maestro Visits Projects Work Orders Tasks 13 Properties Geo Assignments 790 Sou…" at bounding box center [550, 275] width 1100 height 550
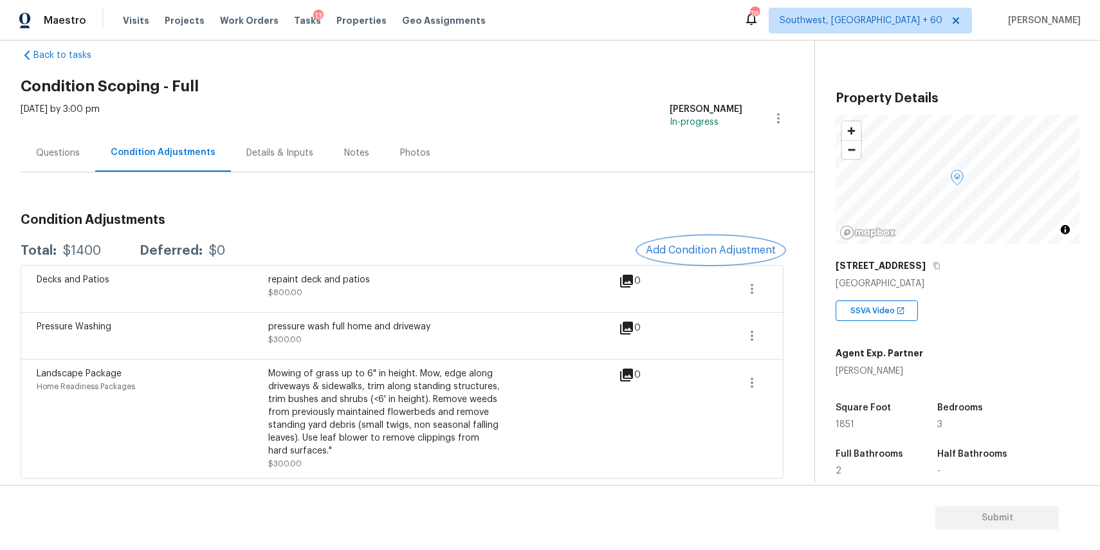
click at [733, 254] on span "Add Condition Adjustment" at bounding box center [711, 251] width 130 height 12
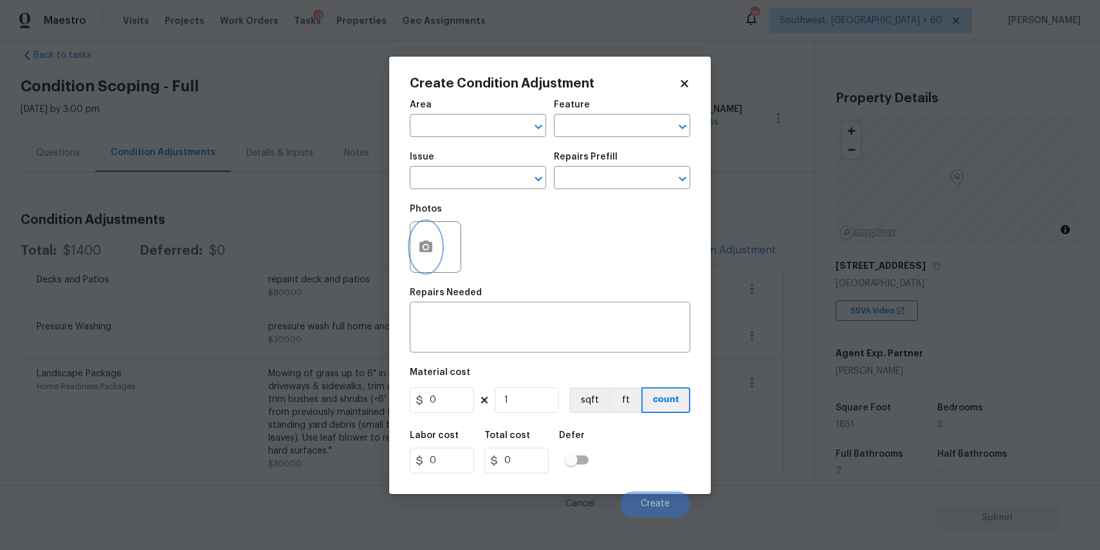
click at [428, 249] on icon "button" at bounding box center [425, 246] width 15 height 15
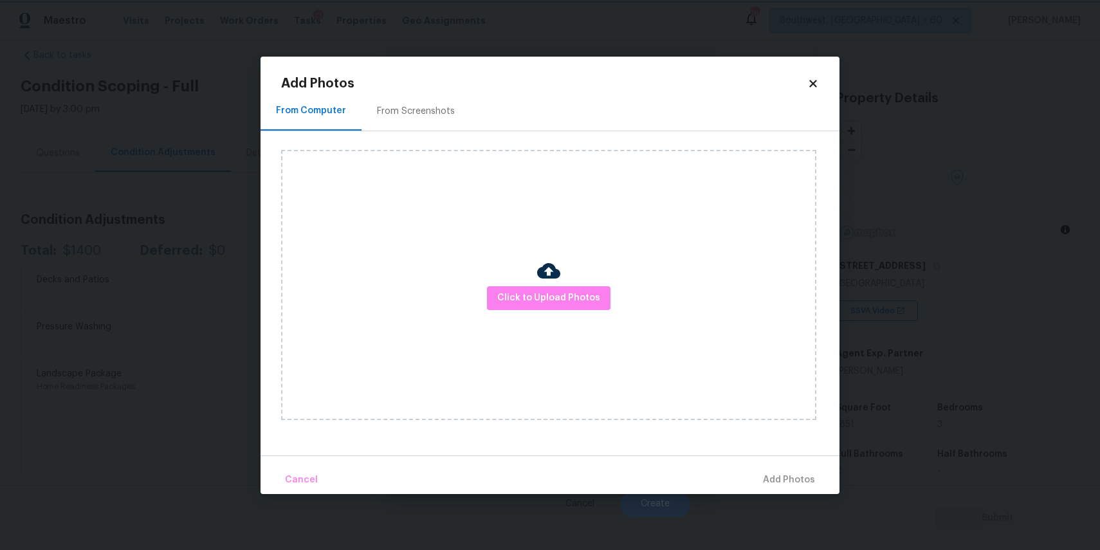
click at [203, 231] on body "Maestro Visits Projects Work Orders Tasks 13 Properties Geo Assignments 789 Sou…" at bounding box center [550, 275] width 1100 height 550
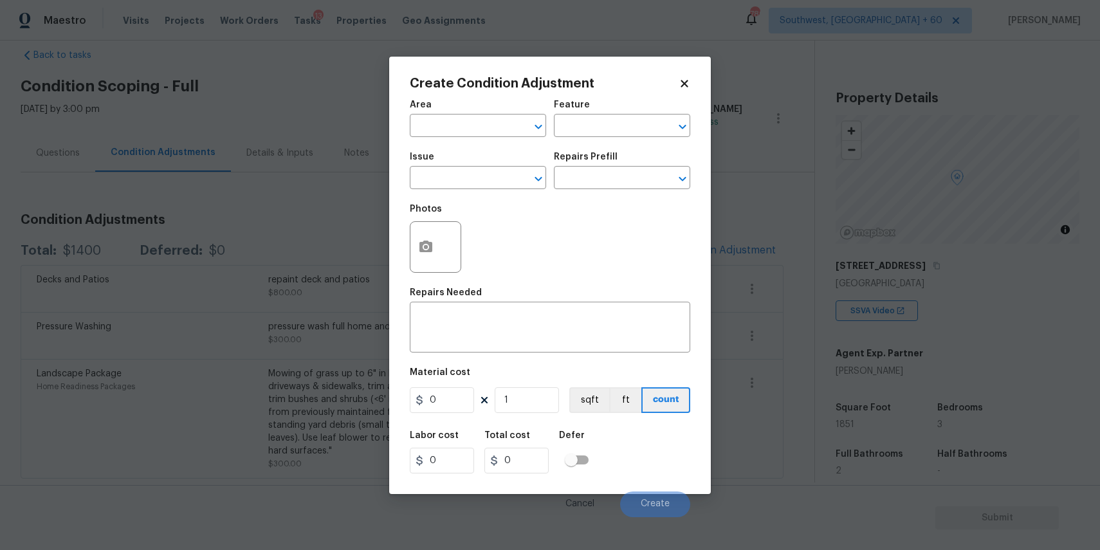
click at [785, 283] on body "Maestro Visits Projects Work Orders Tasks 13 Properties Geo Assignments 789 Sou…" at bounding box center [550, 275] width 1100 height 550
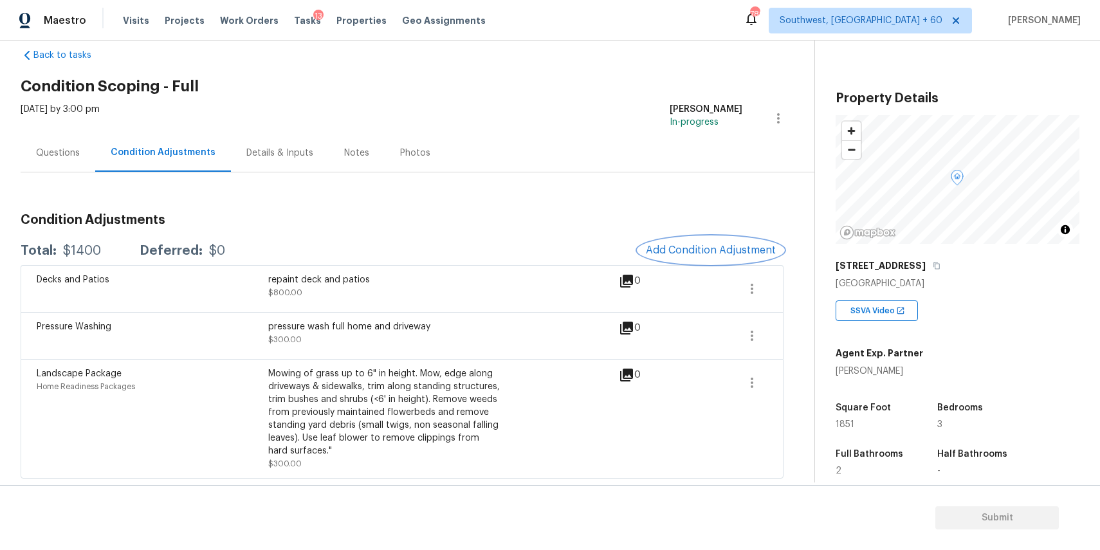
click at [745, 246] on span "Add Condition Adjustment" at bounding box center [711, 251] width 130 height 12
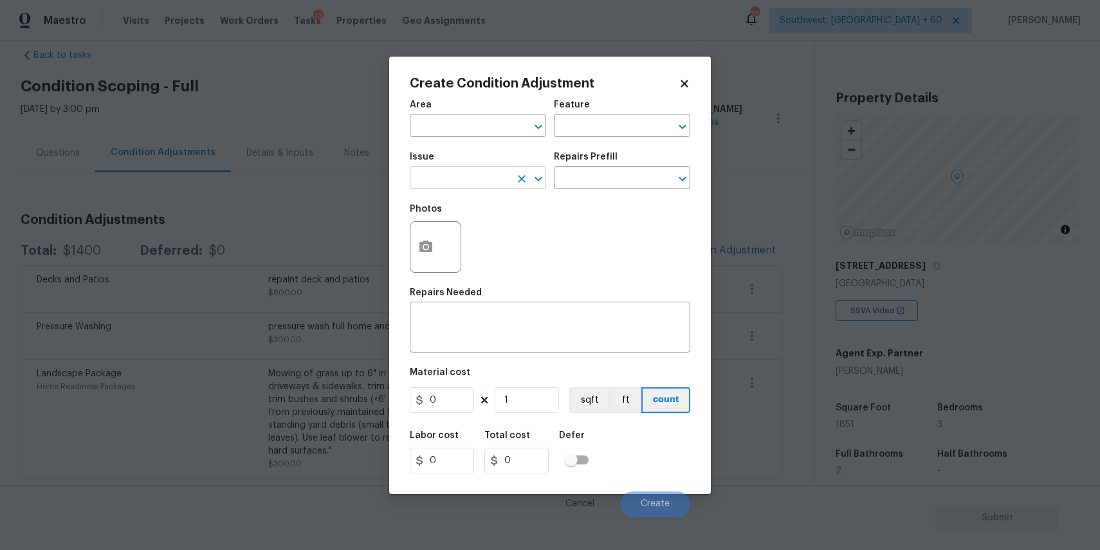
click at [496, 178] on input "text" at bounding box center [460, 179] width 100 height 20
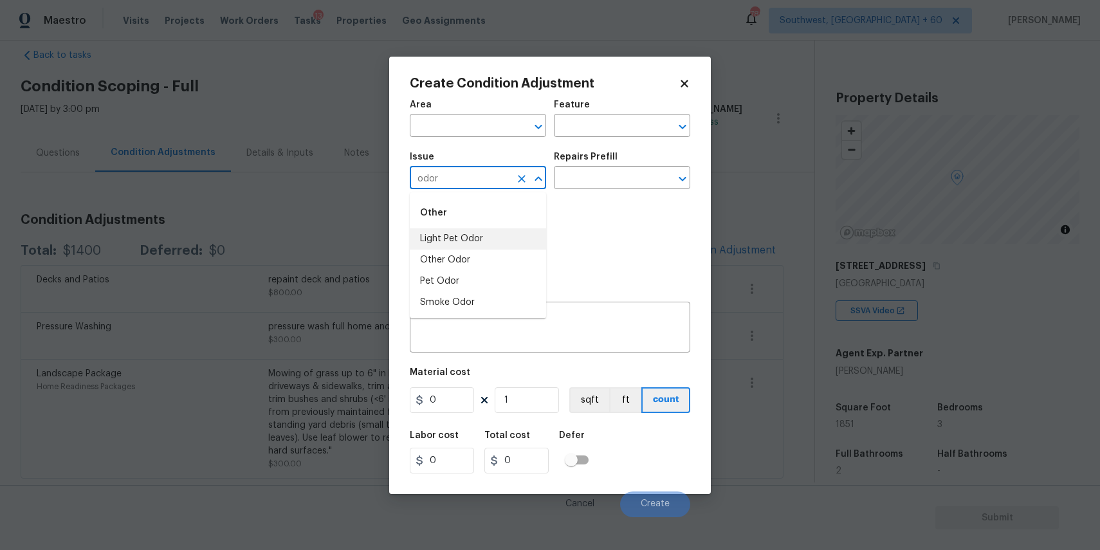
click at [501, 239] on li "Light Pet Odor" at bounding box center [478, 238] width 136 height 21
type input "Light Pet Odor"
click at [603, 178] on input "text" at bounding box center [604, 179] width 100 height 20
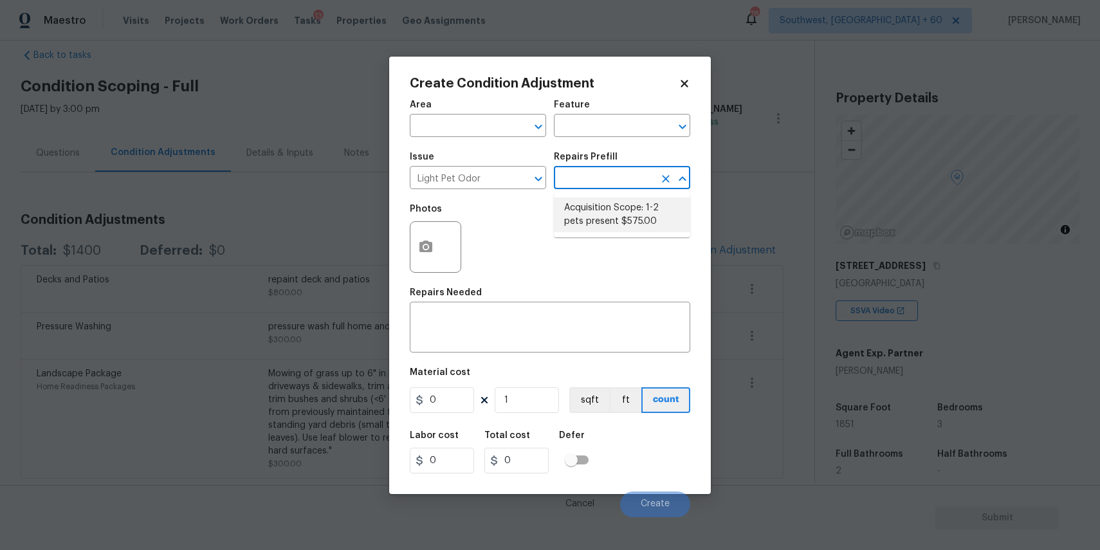
click at [640, 216] on li "Acquisition Scope: 1-2 pets present $575.00" at bounding box center [622, 215] width 136 height 35
type textarea "Acquisition Scope: 1-2 pets present"
type input "575"
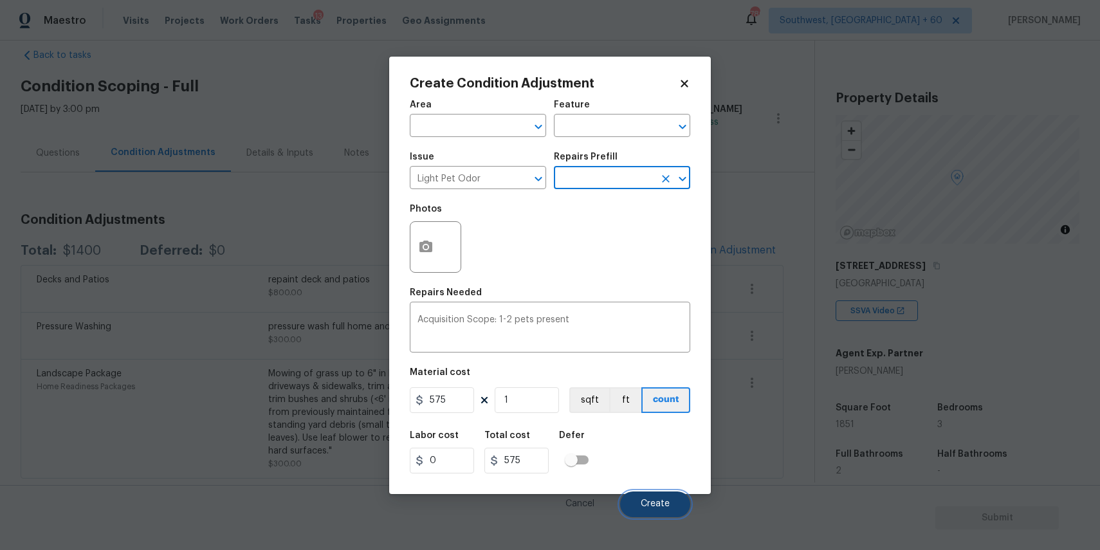
click at [661, 517] on button "Create" at bounding box center [655, 505] width 70 height 26
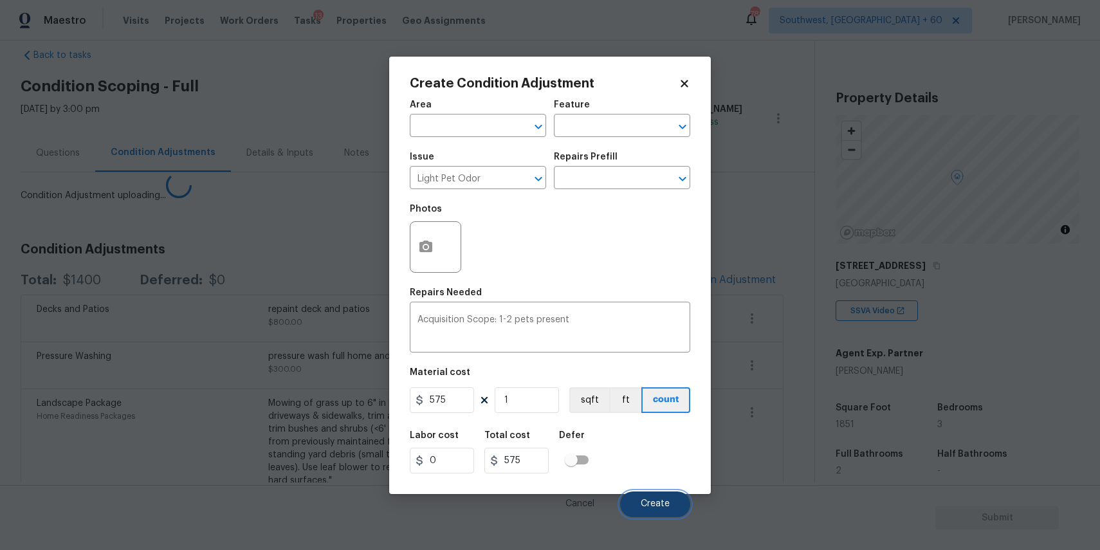
click at [661, 517] on button "Create" at bounding box center [655, 505] width 70 height 26
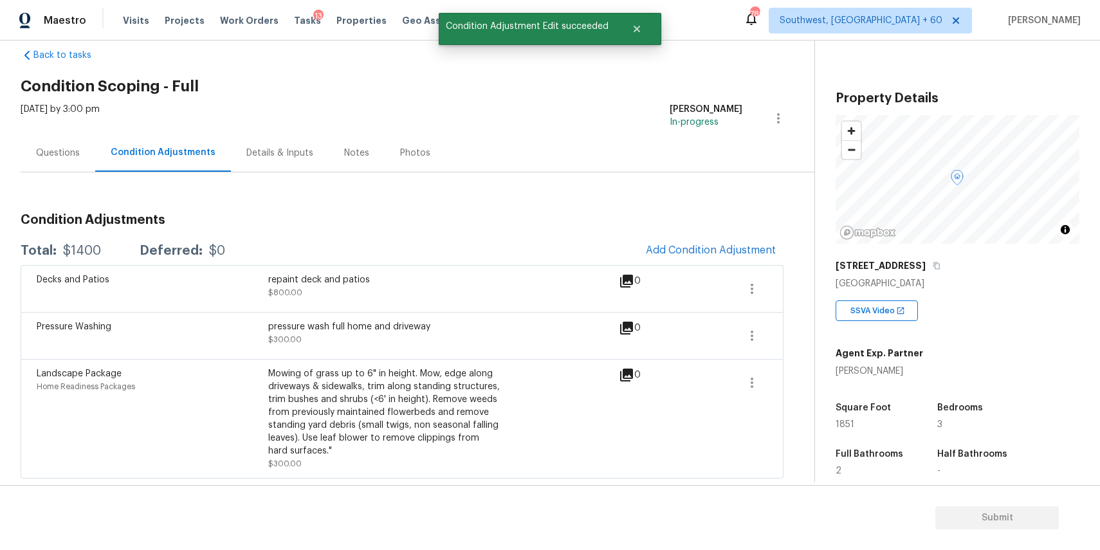
click at [676, 208] on div "Condition Adjustments Total: $1400 Deferred: $0 Add Condition Adjustment Decks …" at bounding box center [402, 340] width 763 height 275
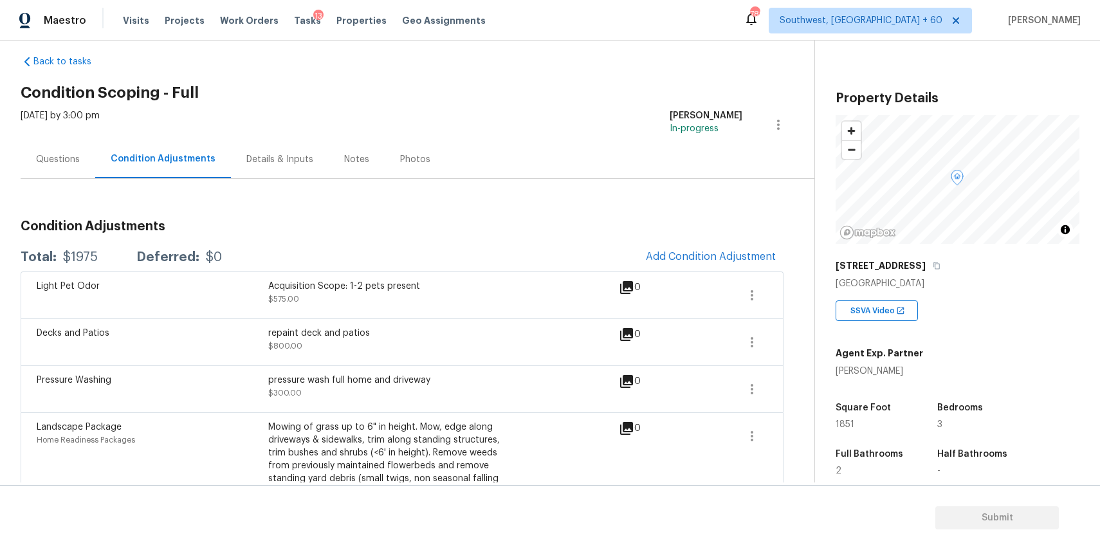
scroll to position [26, 0]
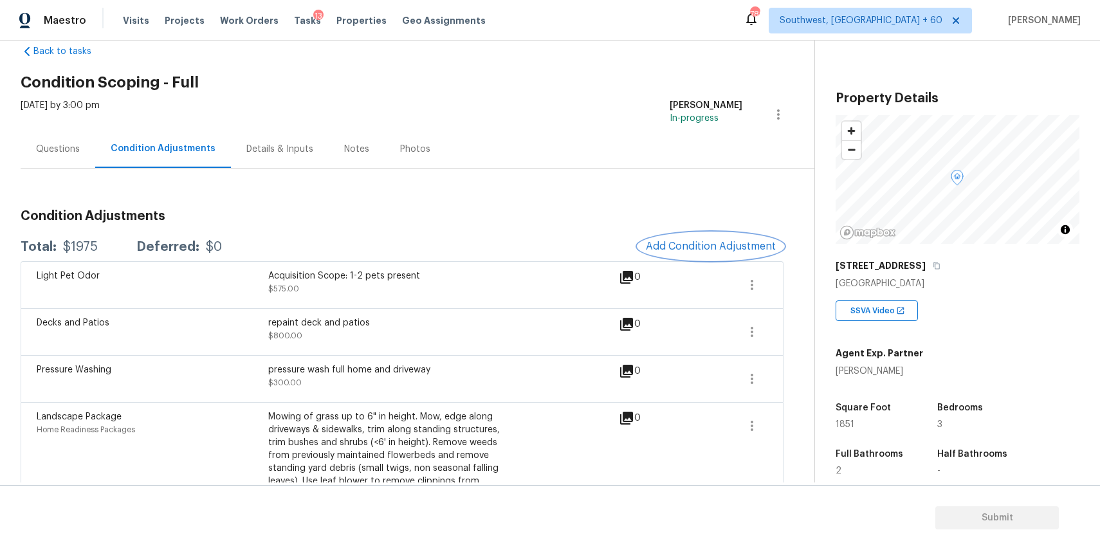
click at [710, 250] on span "Add Condition Adjustment" at bounding box center [711, 247] width 130 height 12
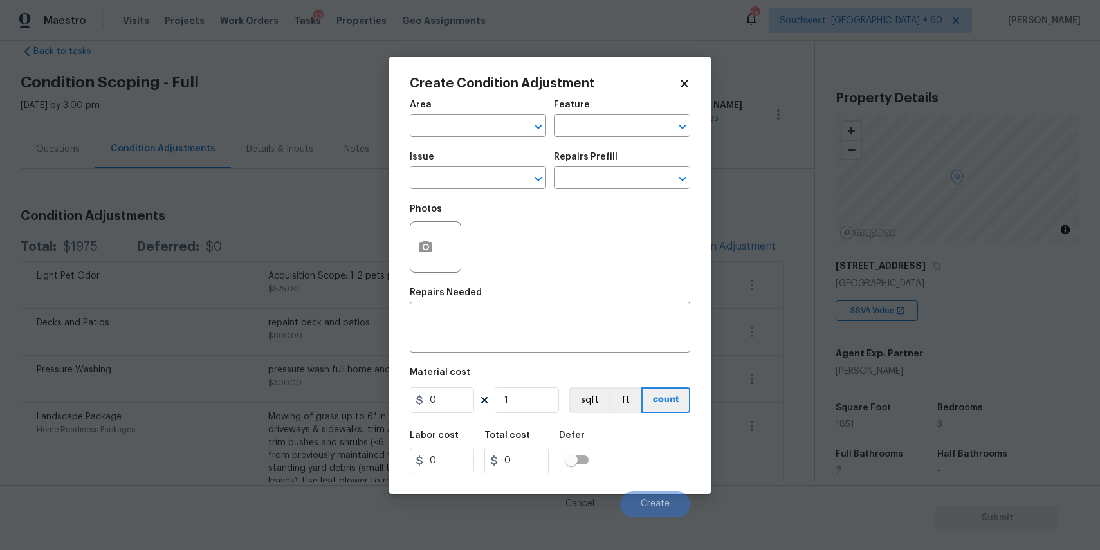
click at [354, 230] on body "Maestro Visits Projects Work Orders Tasks 13 Properties Geo Assignments 789 Sou…" at bounding box center [550, 275] width 1100 height 550
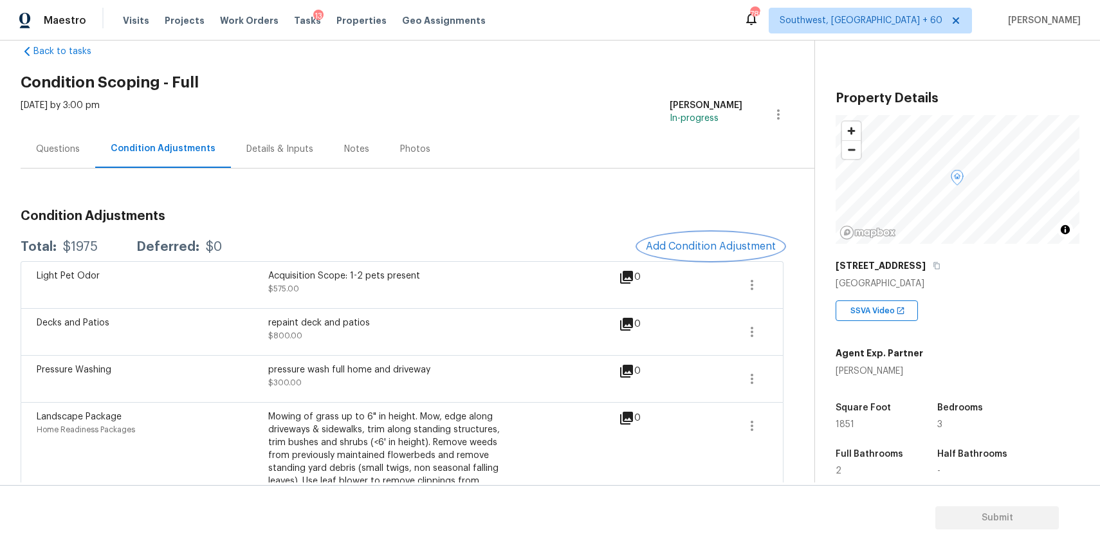
click at [716, 244] on span "Add Condition Adjustment" at bounding box center [711, 247] width 130 height 12
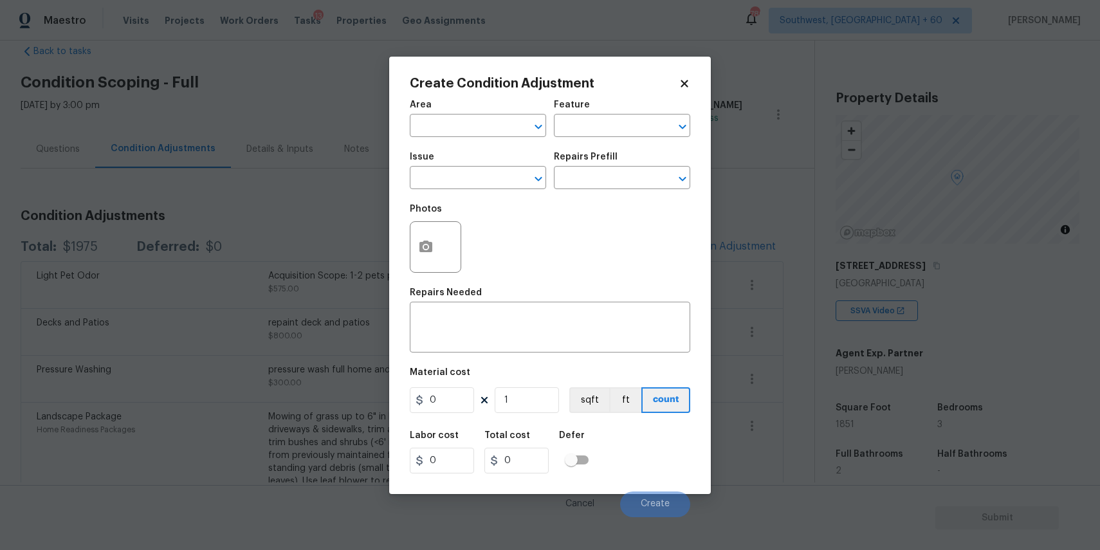
click at [253, 196] on body "Maestro Visits Projects Work Orders Tasks 13 Properties Geo Assignments 789 Sou…" at bounding box center [550, 275] width 1100 height 550
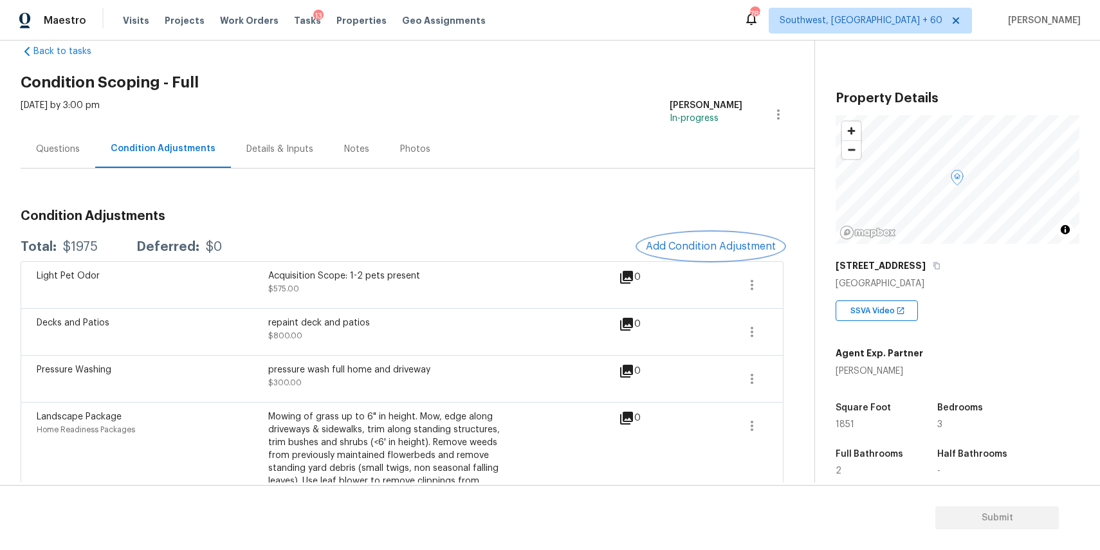
click at [719, 241] on span "Add Condition Adjustment" at bounding box center [711, 247] width 130 height 12
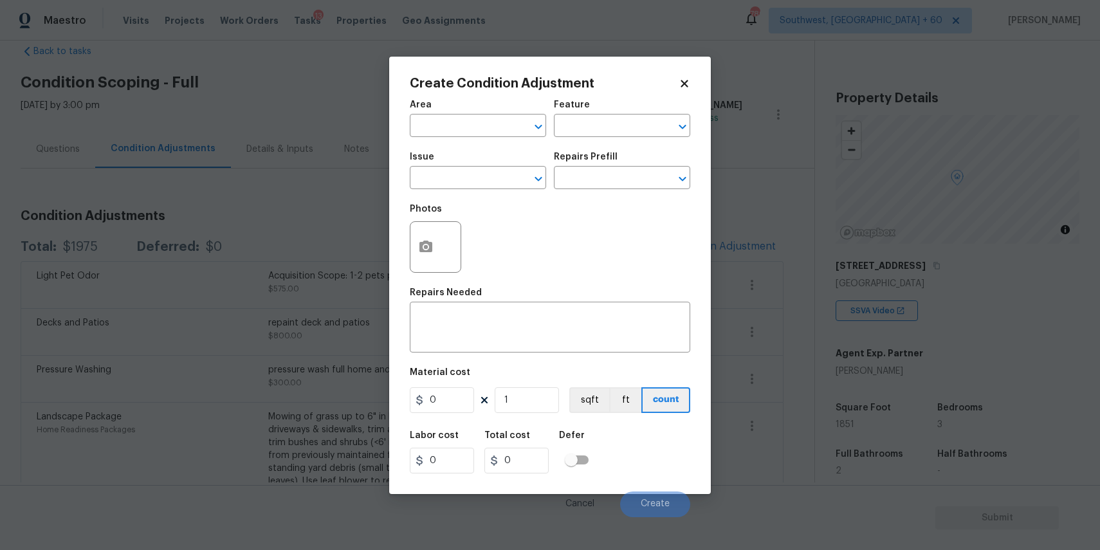
click at [315, 200] on body "Maestro Visits Projects Work Orders Tasks 13 Properties Geo Assignments 789 Sou…" at bounding box center [550, 275] width 1100 height 550
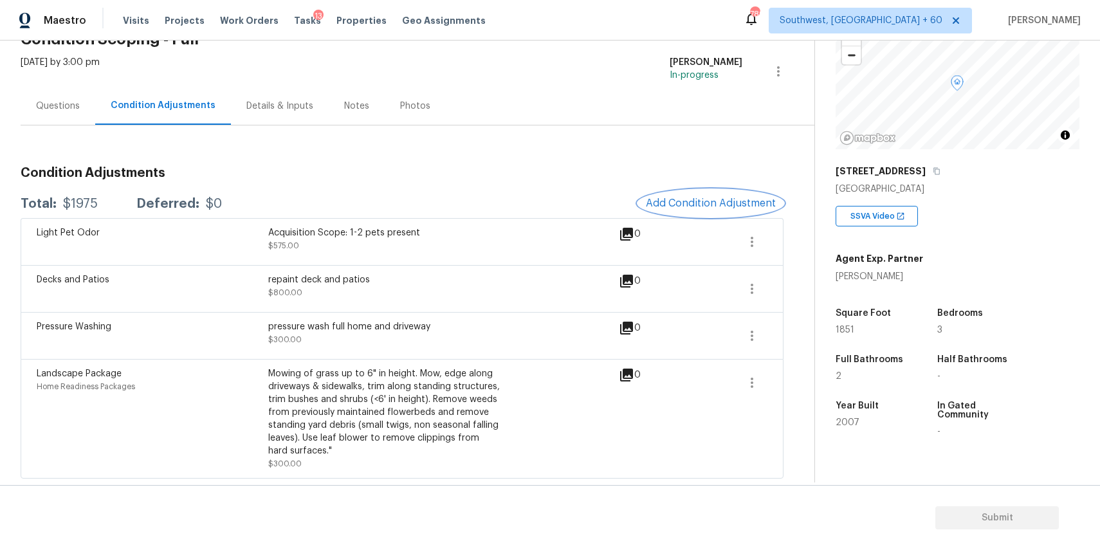
scroll to position [103, 0]
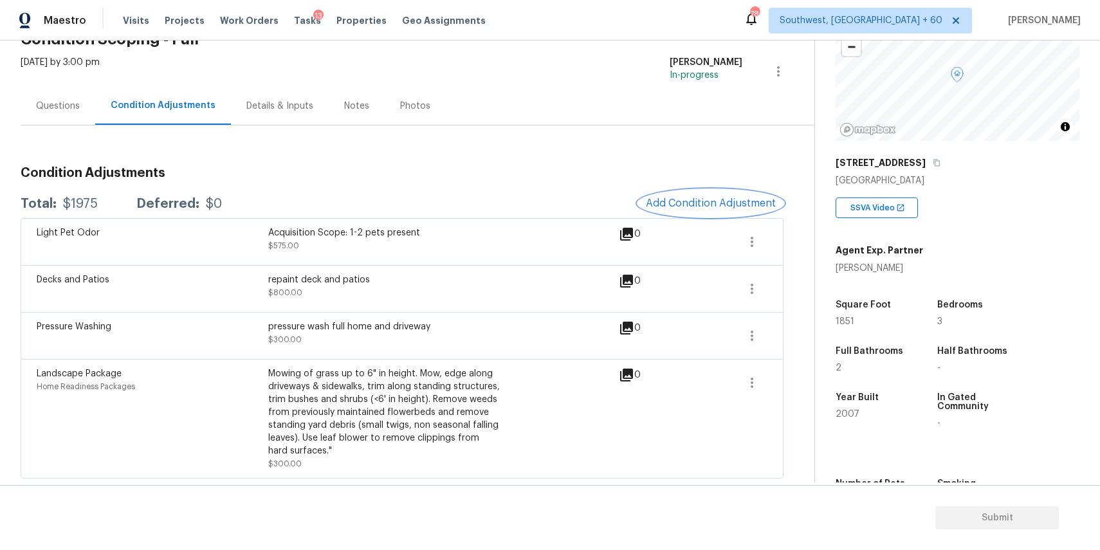
click at [689, 195] on button "Add Condition Adjustment" at bounding box center [710, 203] width 145 height 27
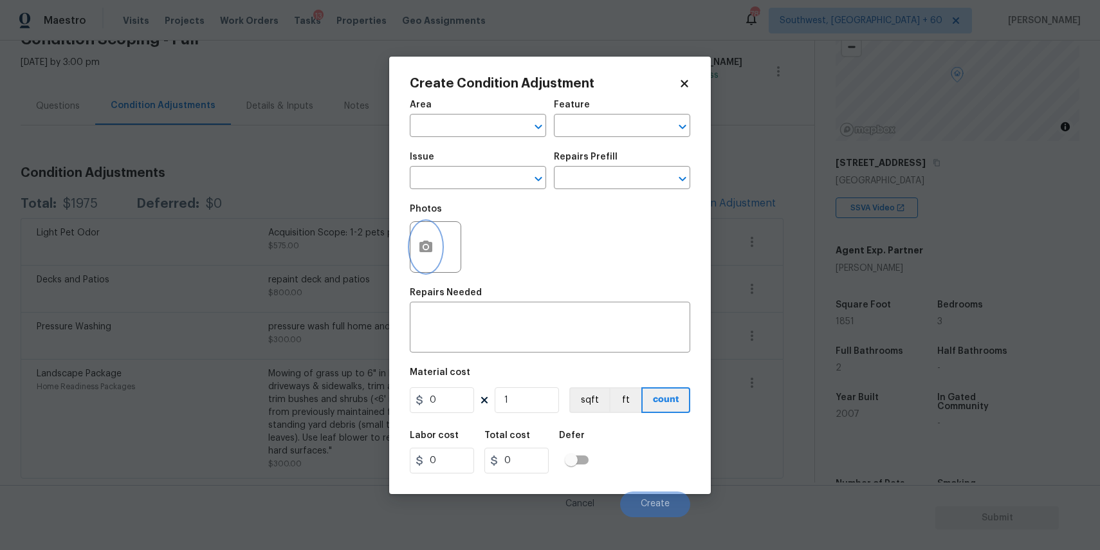
click at [433, 239] on button "button" at bounding box center [426, 247] width 31 height 50
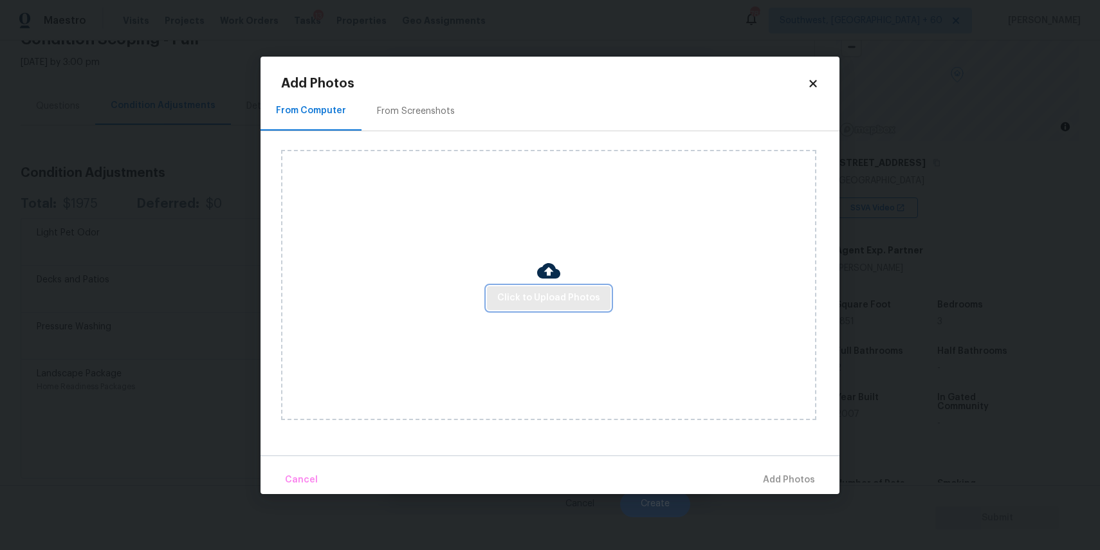
click at [557, 302] on span "Click to Upload Photos" at bounding box center [548, 298] width 103 height 16
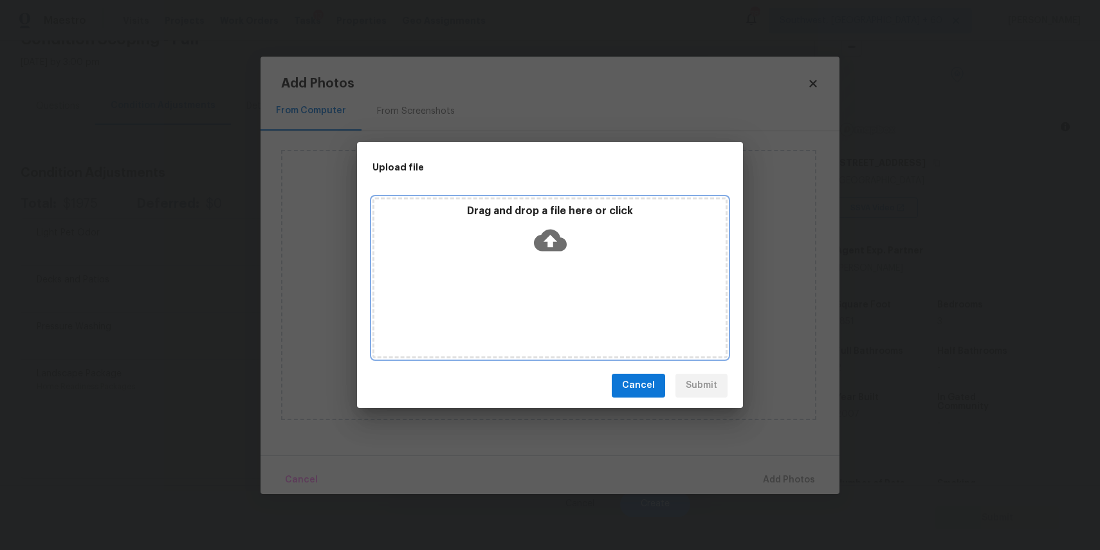
click at [554, 298] on div "Drag and drop a file here or click" at bounding box center [550, 278] width 355 height 161
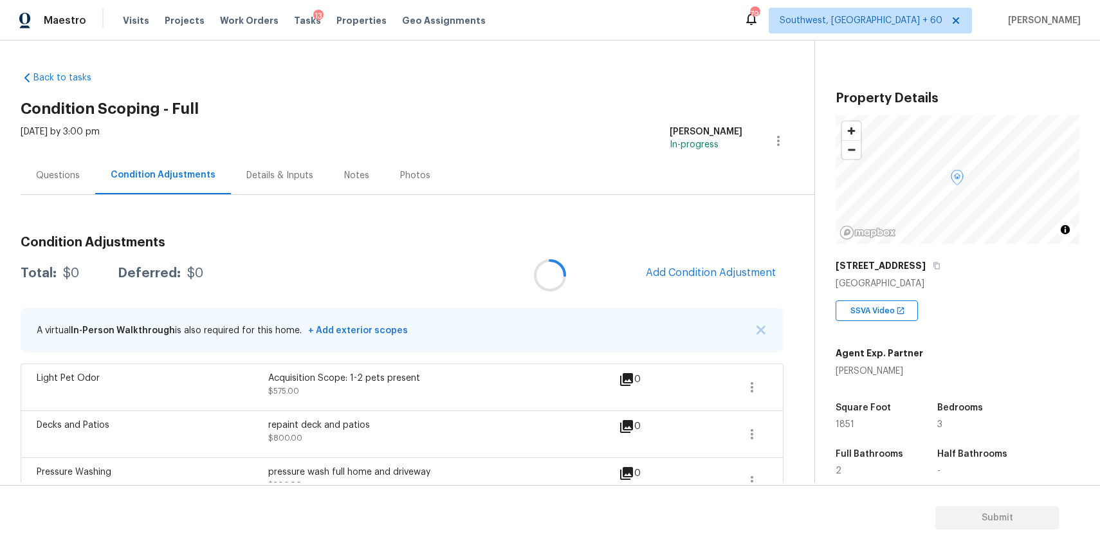
click at [685, 270] on div at bounding box center [550, 275] width 1100 height 550
click at [672, 276] on span "Add Condition Adjustment" at bounding box center [711, 273] width 130 height 12
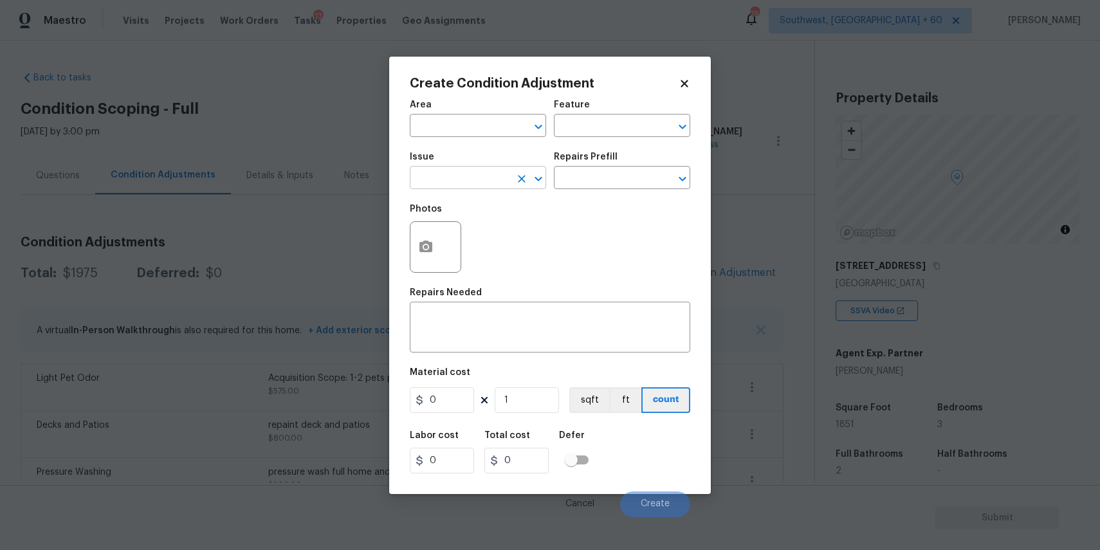
click at [467, 186] on input "text" at bounding box center [460, 179] width 100 height 20
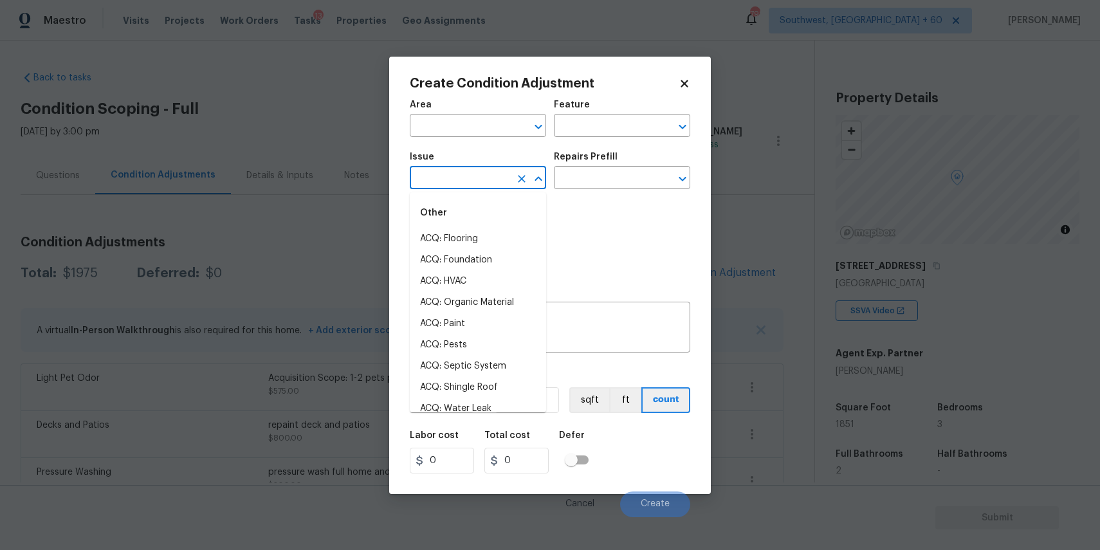
click at [467, 186] on input "text" at bounding box center [460, 179] width 100 height 20
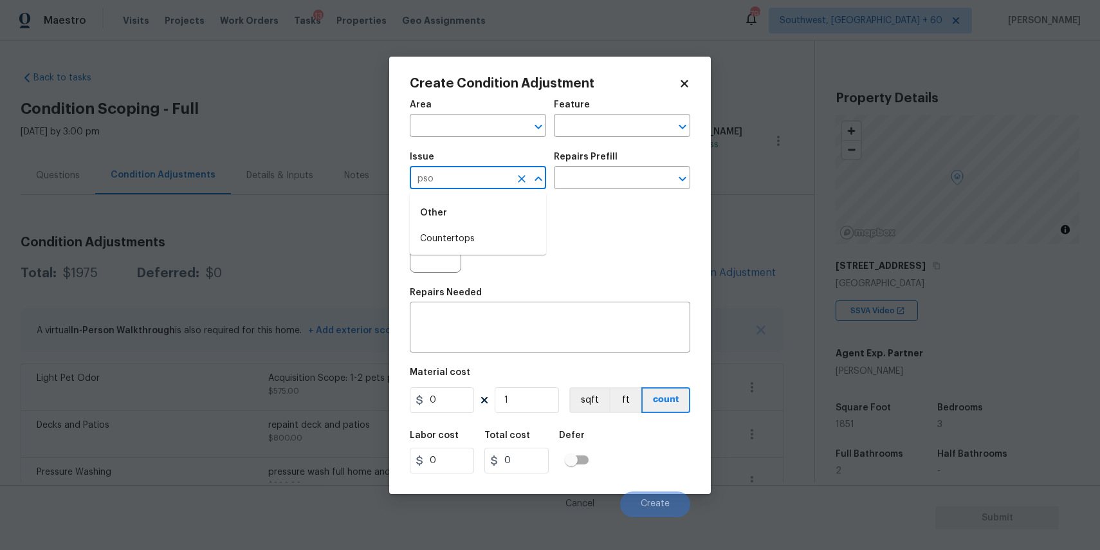
type input "pson"
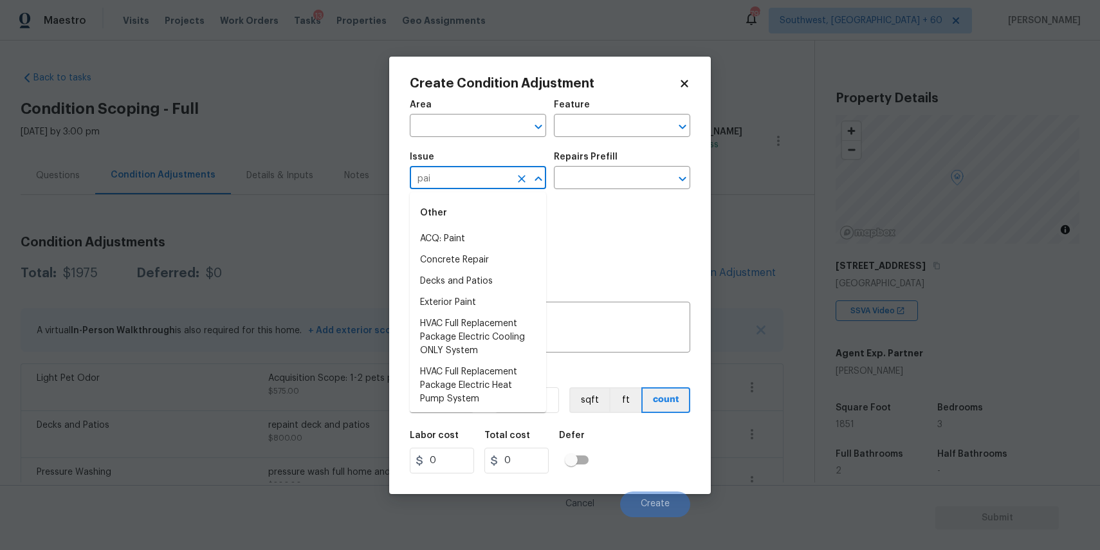
type input "pain"
click at [456, 228] on li "ACQ: Flooring" at bounding box center [478, 238] width 136 height 21
type input "ACQ: Flooring"
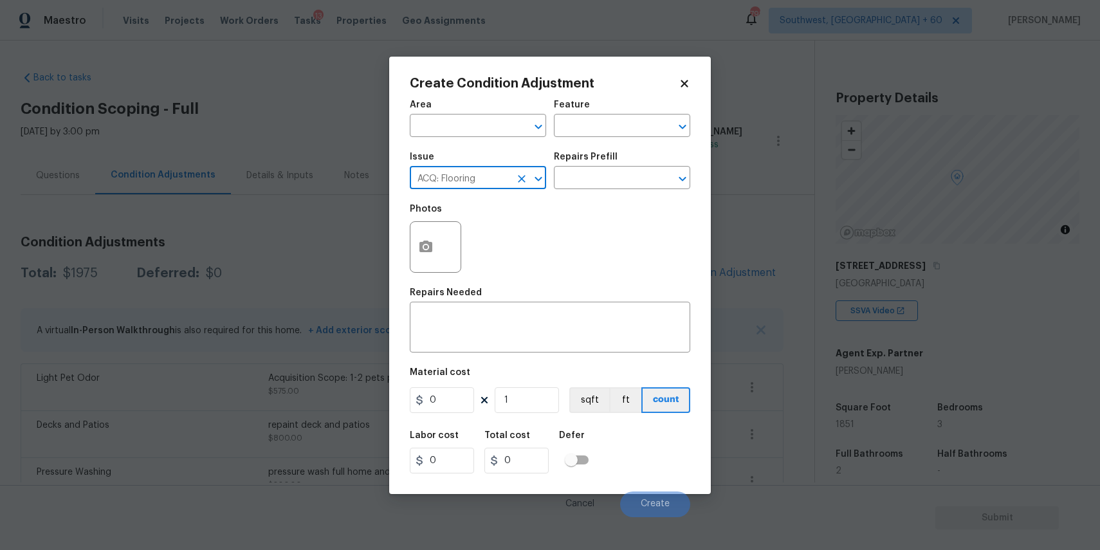
click at [519, 183] on icon "Clear" at bounding box center [522, 179] width 8 height 8
click at [500, 234] on li "ACQ: Paint" at bounding box center [478, 238] width 136 height 21
type input "ACQ: Paint"
click at [603, 171] on input "text" at bounding box center [604, 179] width 100 height 20
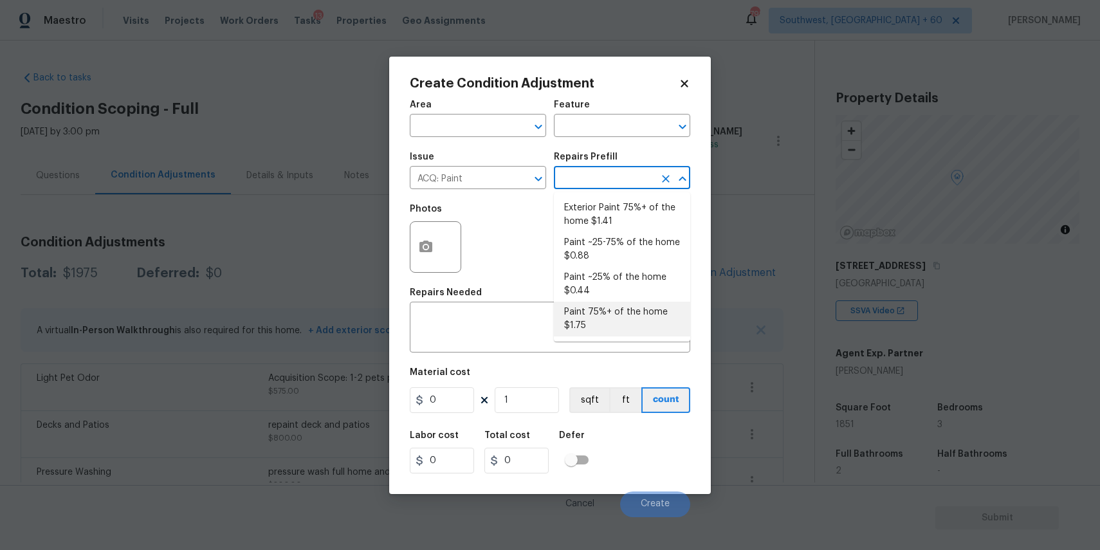
click at [624, 314] on li "Paint 75%+ of the home $1.75" at bounding box center [622, 319] width 136 height 35
type input "Acquisition"
type textarea "Acquisition Scope: 75%+ of the home will likely require interior paint"
type input "1.75"
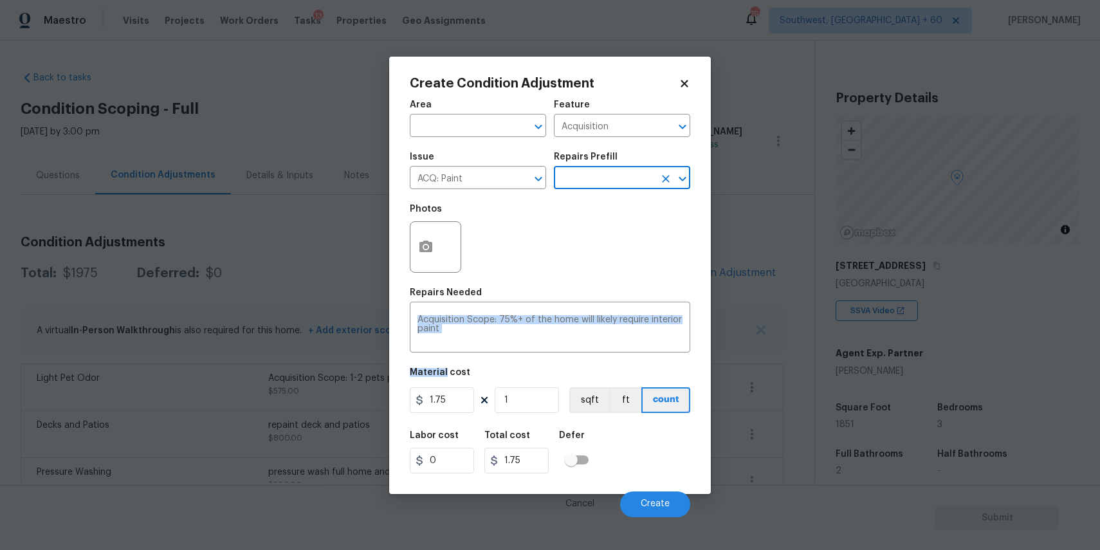
click at [624, 314] on div "Acquisition Scope: 75%+ of the home will likely require interior paint x ​" at bounding box center [550, 329] width 281 height 48
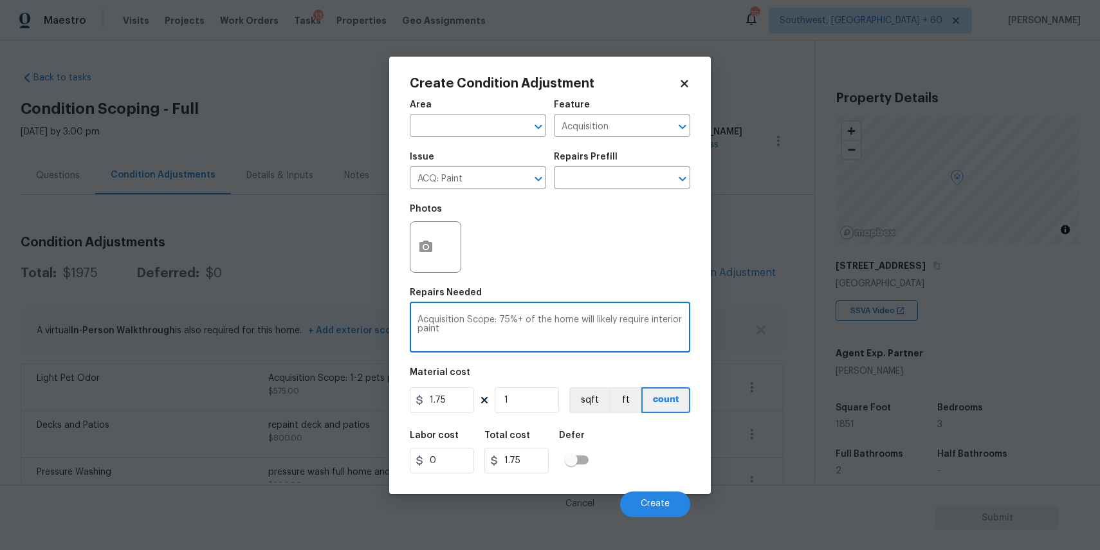
click at [516, 417] on div "Area ​ Feature Acquisition ​ Issue ACQ: Paint ​ Repairs Prefill ​ Photos Repair…" at bounding box center [550, 305] width 281 height 425
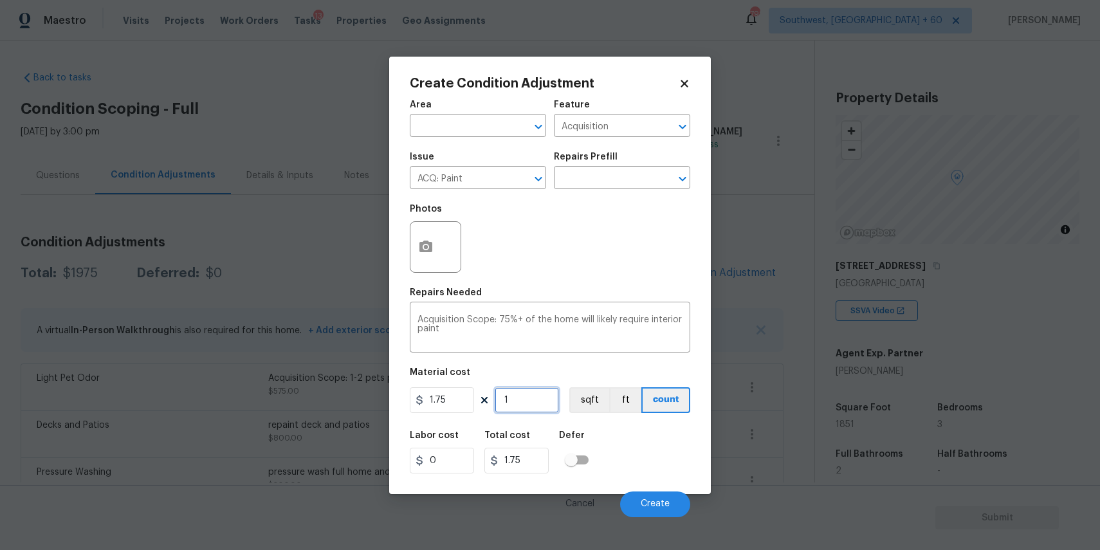
click at [528, 400] on input "1" at bounding box center [527, 400] width 64 height 26
type input "0"
type input "1"
type input "1.75"
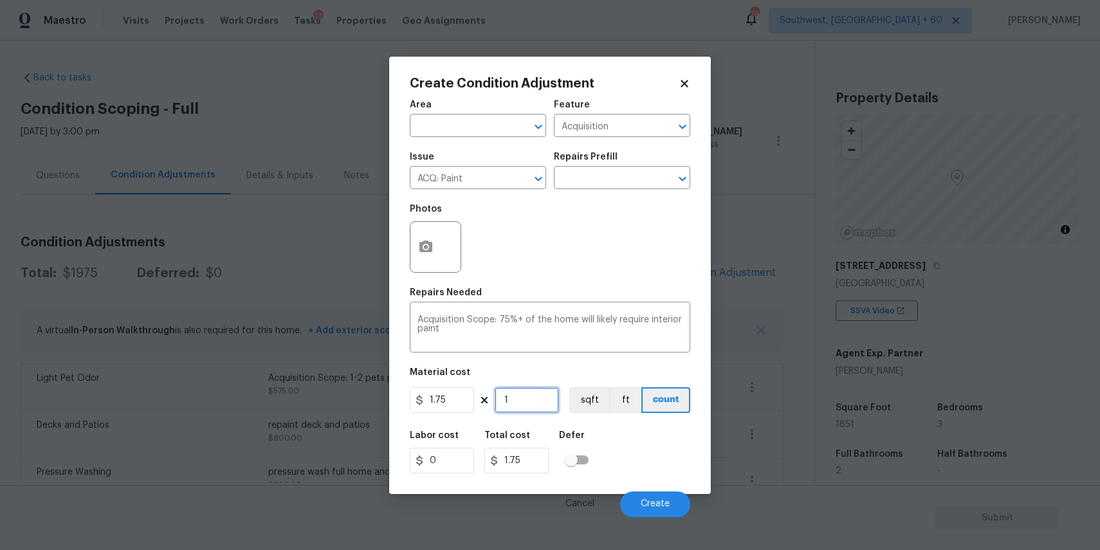
type input "18"
type input "31.5"
type input "185"
type input "323.75"
type input "1851"
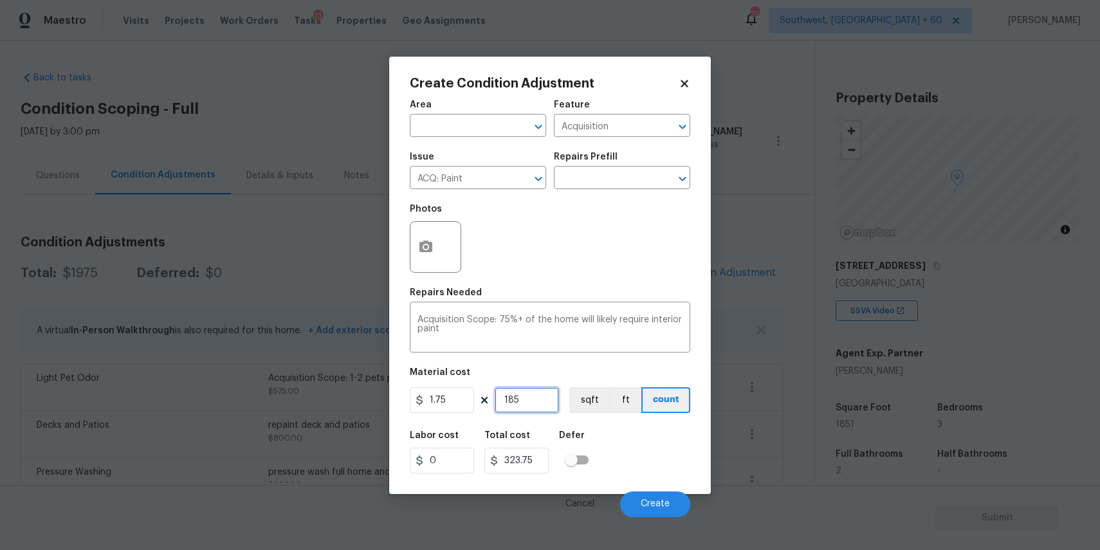
type input "3239.25"
type input "1851"
click at [644, 512] on button "Create" at bounding box center [655, 505] width 70 height 26
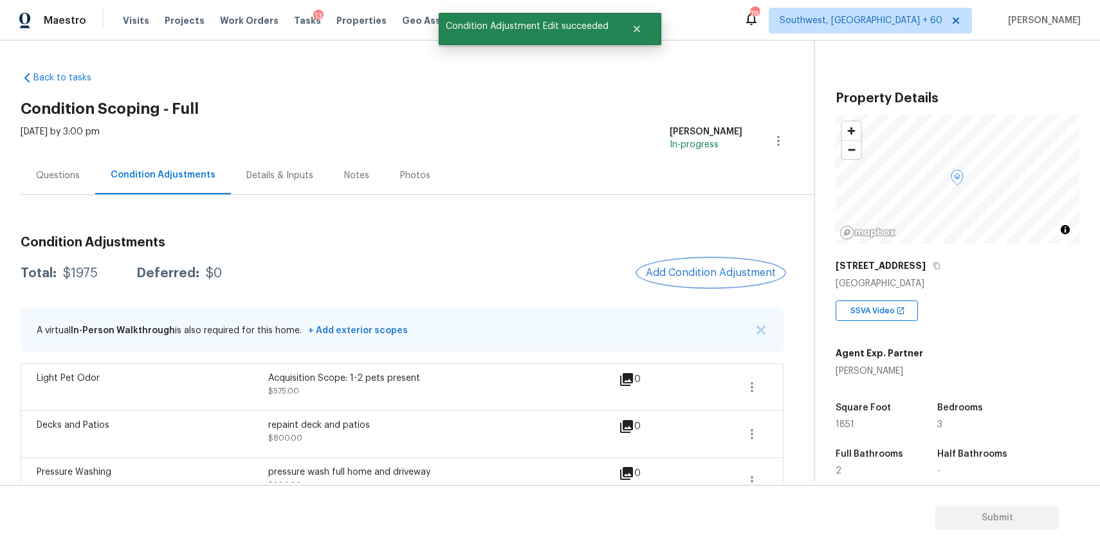
click at [721, 268] on span "Add Condition Adjustment" at bounding box center [711, 273] width 130 height 12
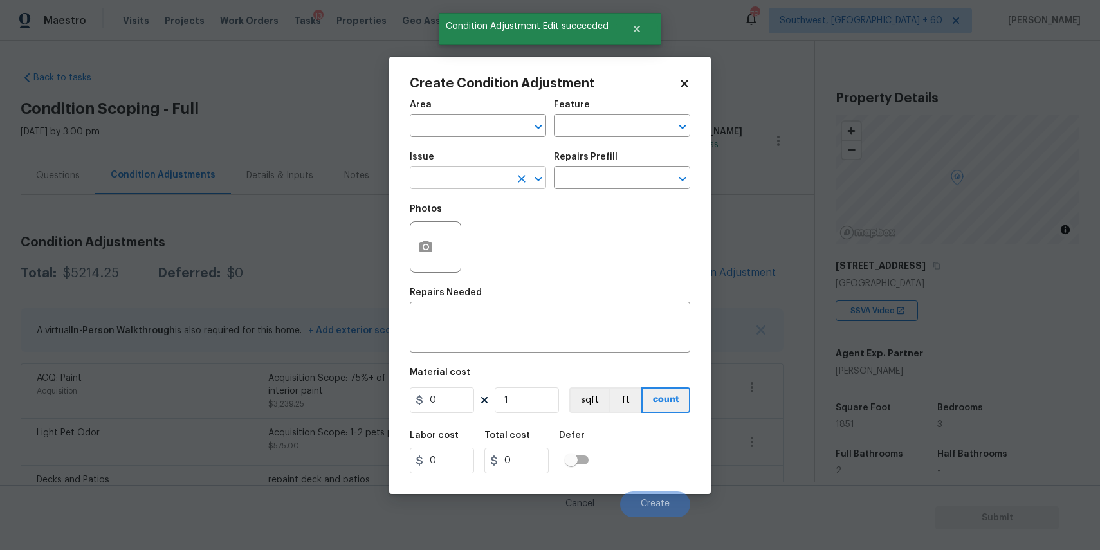
click at [477, 183] on input "text" at bounding box center [460, 179] width 100 height 20
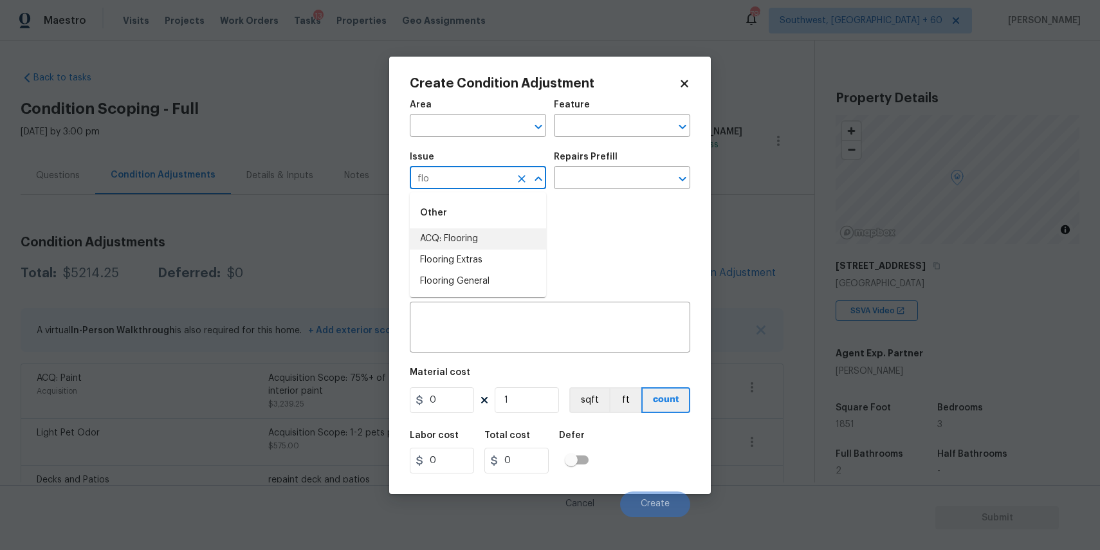
click at [491, 234] on li "ACQ: Flooring" at bounding box center [478, 238] width 136 height 21
type input "ACQ: Flooring"
click at [579, 179] on input "text" at bounding box center [604, 179] width 100 height 20
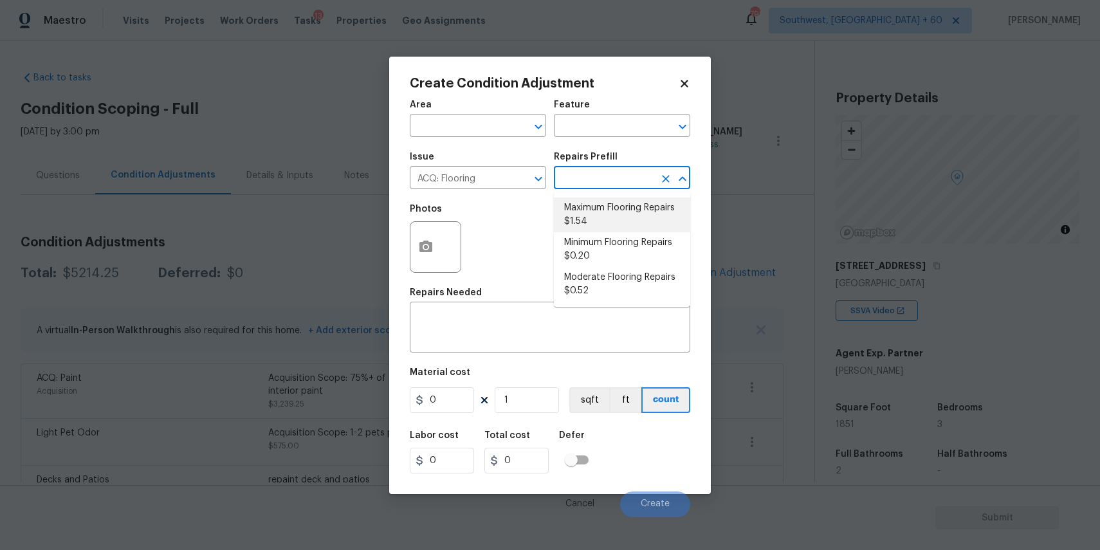
click at [645, 207] on li "Maximum Flooring Repairs $1.54" at bounding box center [622, 215] width 136 height 35
type input "Acquisition"
type textarea "Acquisition Scope: Maximum flooring repairs"
type input "1.54"
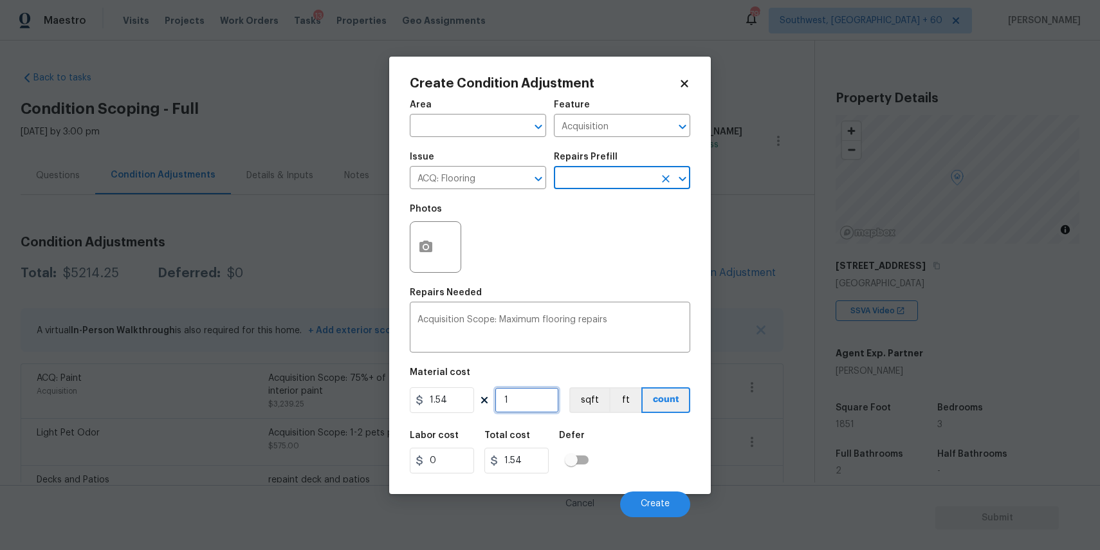
click at [536, 408] on input "1" at bounding box center [527, 400] width 64 height 26
click at [541, 419] on div "Area ​ Feature Acquisition ​ Issue ACQ: Flooring ​ Repairs Prefill ​ Photos Rep…" at bounding box center [550, 305] width 281 height 425
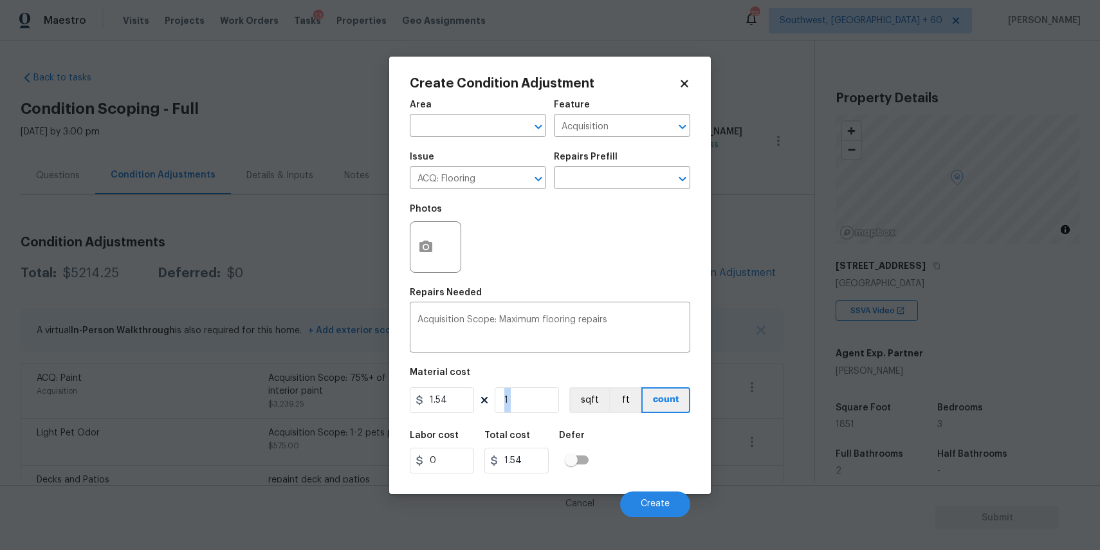
click at [541, 419] on div "Area ​ Feature Acquisition ​ Issue ACQ: Flooring ​ Repairs Prefill ​ Photos Rep…" at bounding box center [550, 305] width 281 height 425
click at [542, 398] on input "1" at bounding box center [527, 400] width 64 height 26
type input "18"
type input "27.72"
type input "185"
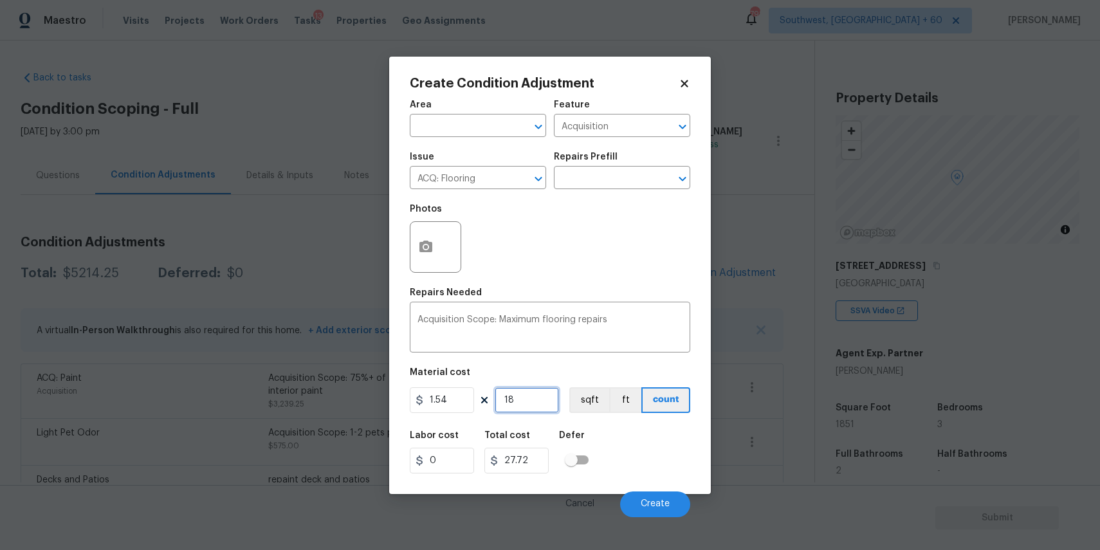
type input "284.9"
type input "1851"
type input "2850.54"
type input "1851"
click at [669, 512] on button "Create" at bounding box center [655, 505] width 70 height 26
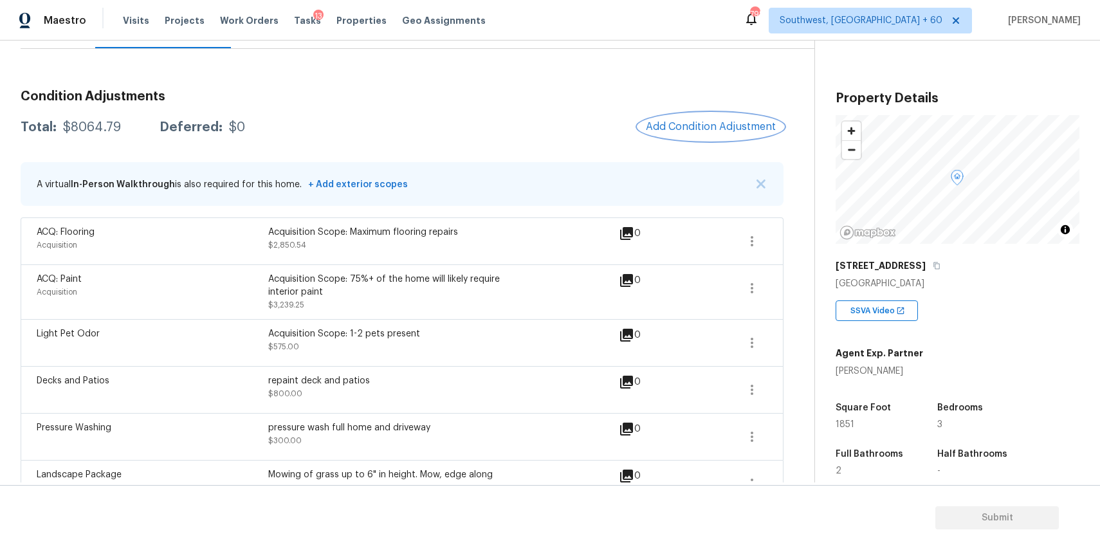
scroll to position [69, 0]
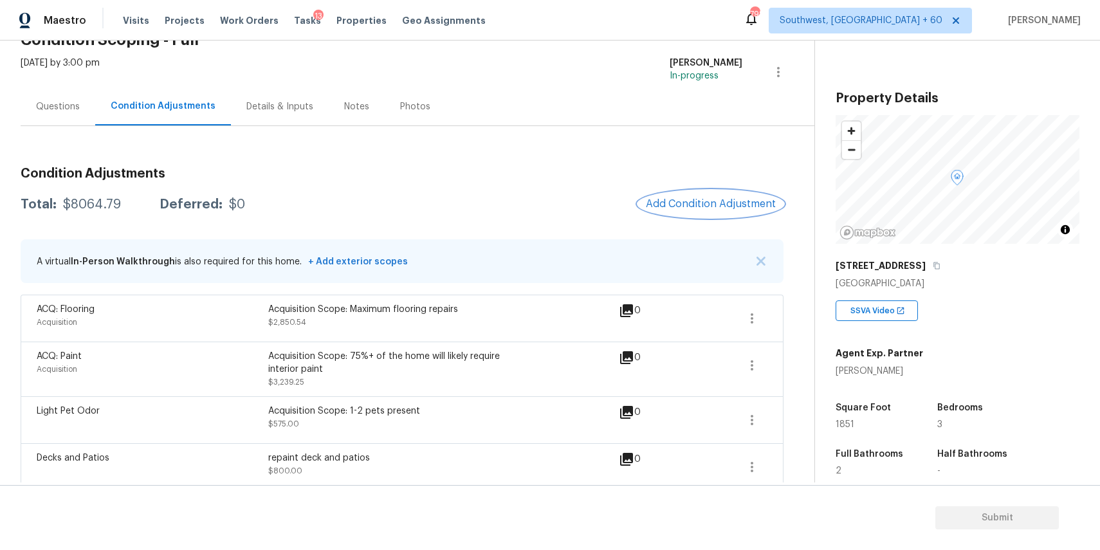
click at [694, 199] on span "Add Condition Adjustment" at bounding box center [711, 204] width 130 height 12
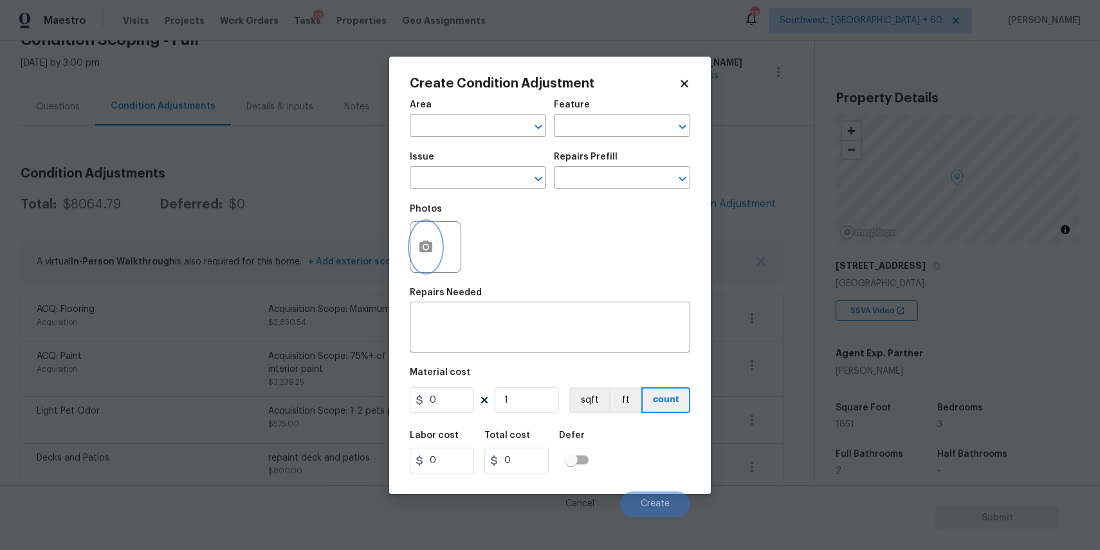
click at [432, 239] on icon "button" at bounding box center [425, 246] width 15 height 15
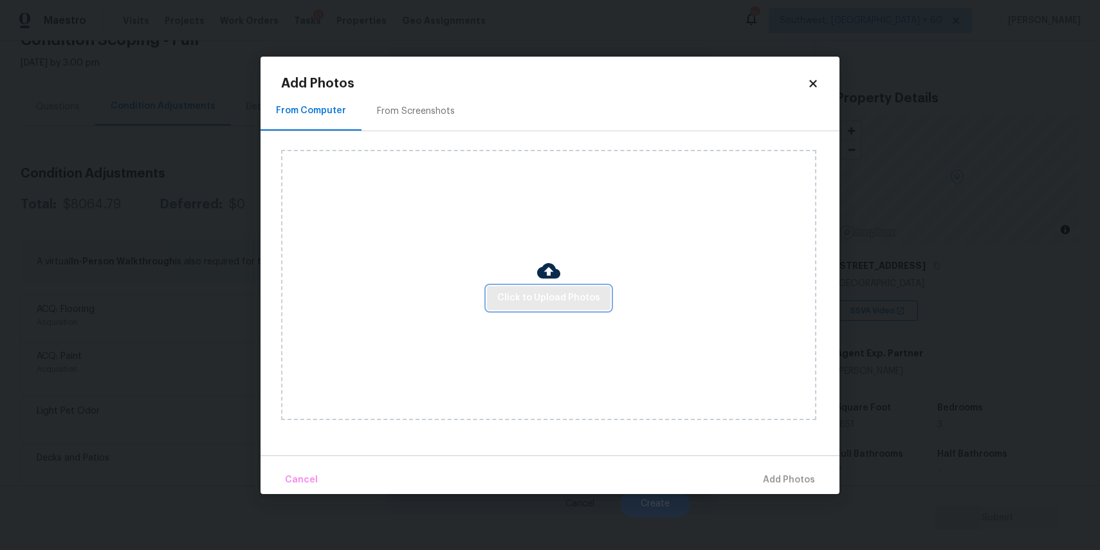
click at [540, 293] on span "Click to Upload Photos" at bounding box center [548, 298] width 103 height 16
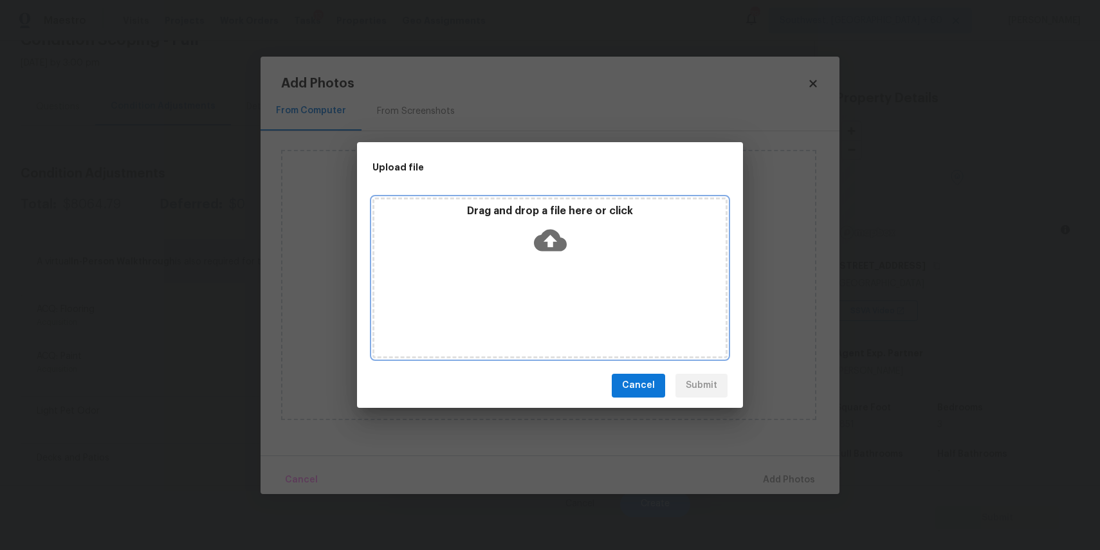
click at [540, 293] on div "Drag and drop a file here or click" at bounding box center [550, 278] width 355 height 161
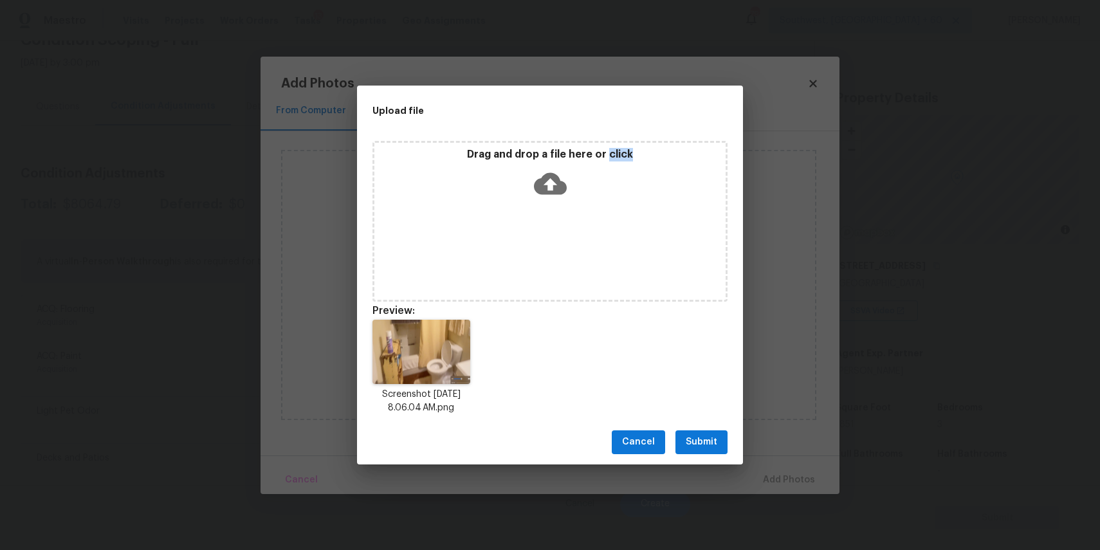
click at [693, 429] on div "Cancel Submit" at bounding box center [550, 442] width 386 height 44
click at [709, 433] on button "Submit" at bounding box center [702, 443] width 52 height 24
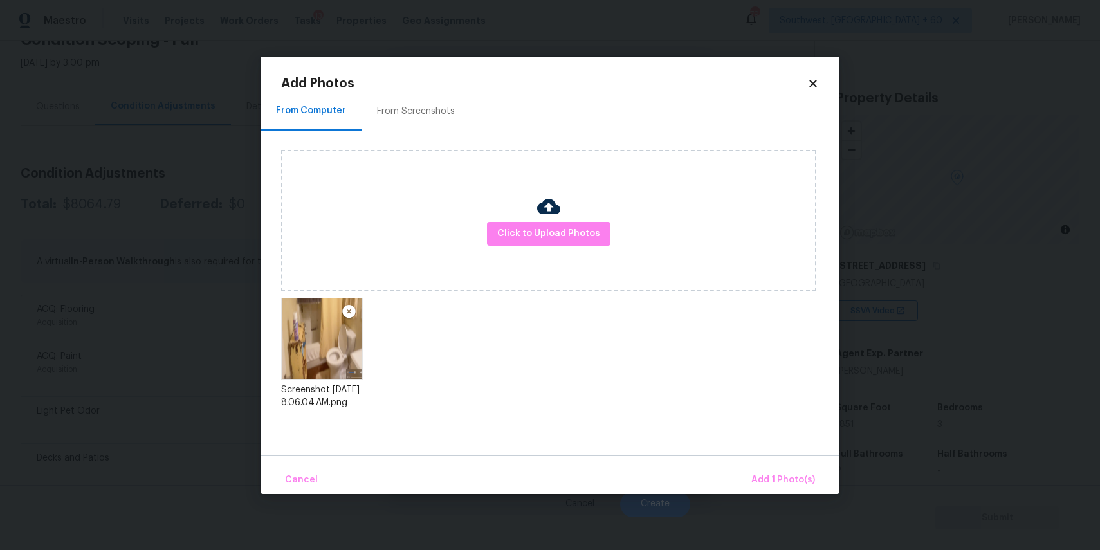
click at [784, 461] on div "Cancel Add 1 Photo(s)" at bounding box center [550, 475] width 579 height 39
click at [781, 475] on span "Add 1 Photo(s)" at bounding box center [784, 480] width 64 height 16
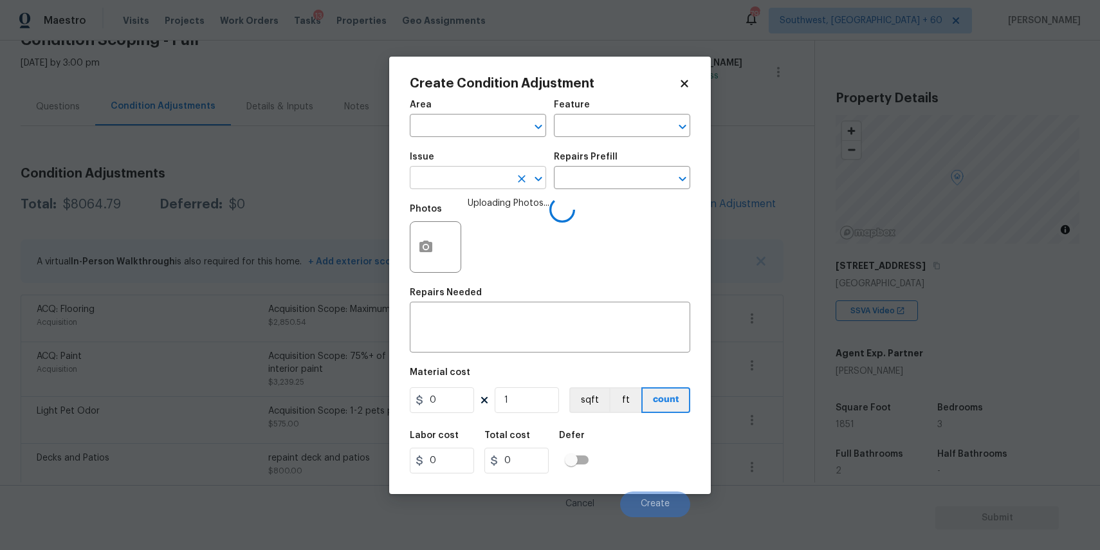
click at [479, 186] on input "text" at bounding box center [460, 179] width 100 height 20
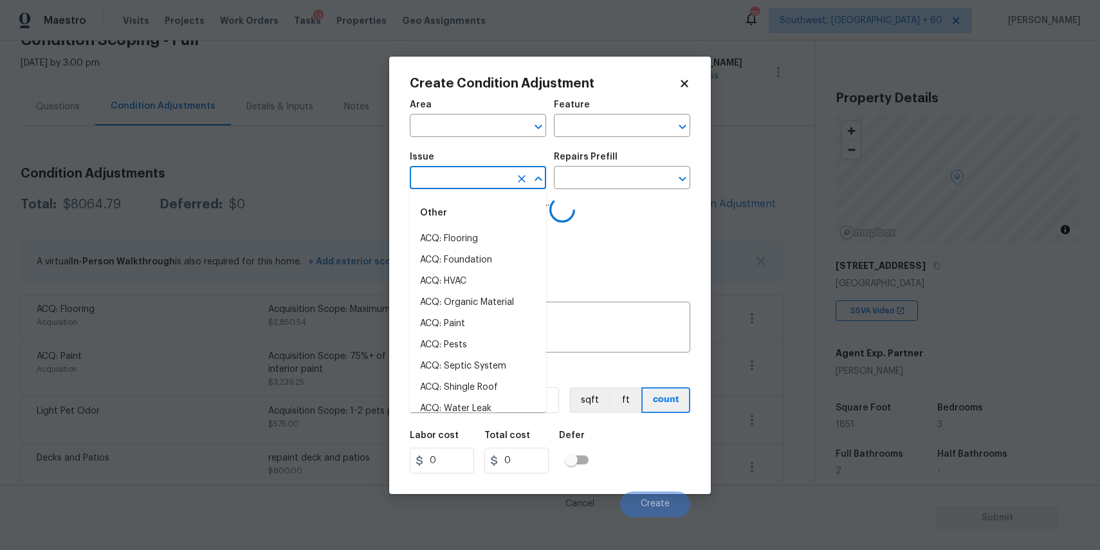
click at [479, 186] on input "text" at bounding box center [460, 179] width 100 height 20
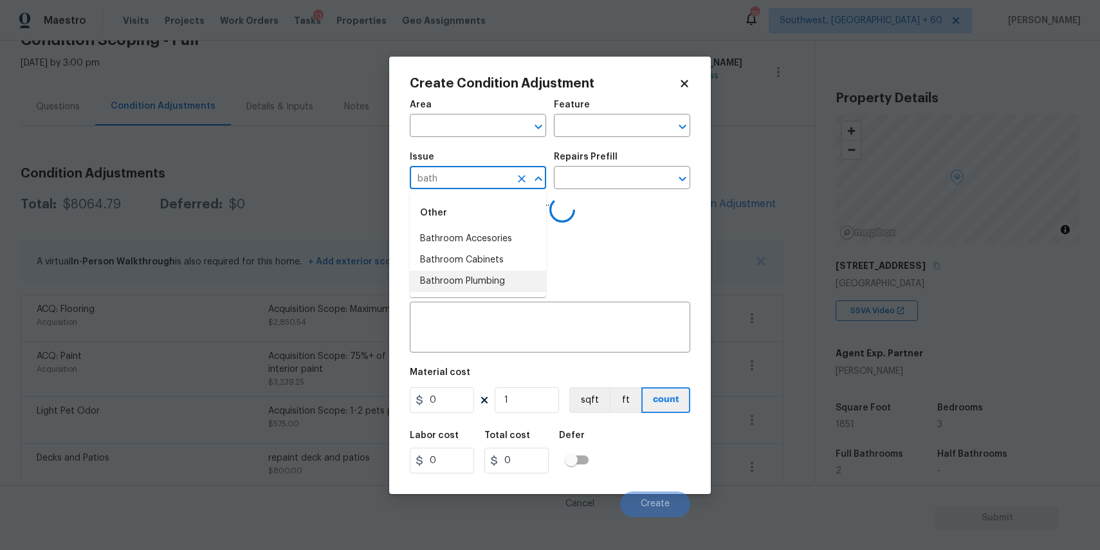
click at [503, 284] on li "Bathroom Plumbing" at bounding box center [478, 281] width 136 height 21
type input "Bathroom Plumbing"
click at [597, 180] on input "text" at bounding box center [604, 179] width 100 height 20
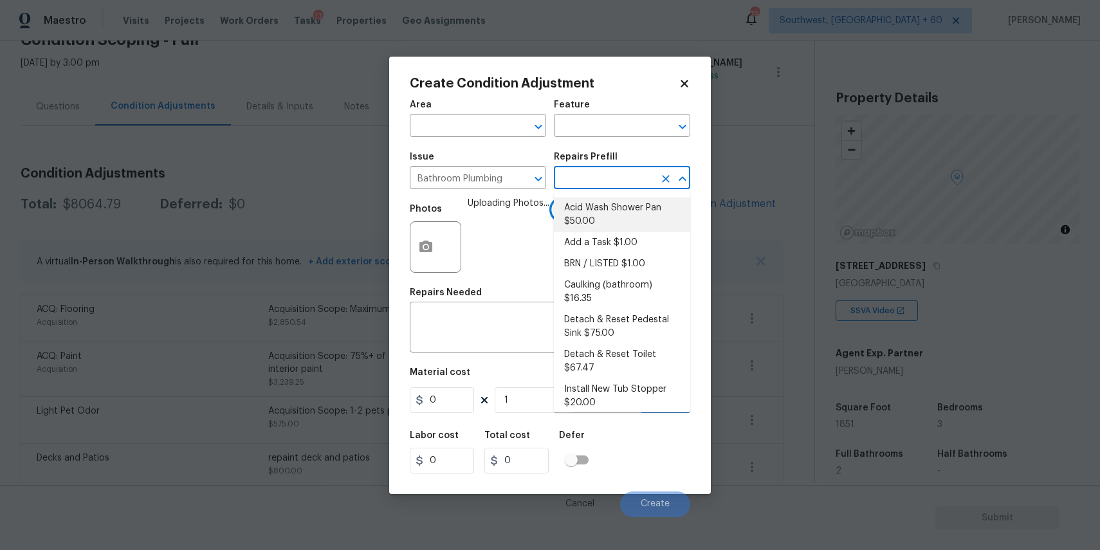
click at [624, 217] on li "Acid Wash Shower Pan $50.00" at bounding box center [622, 215] width 136 height 35
type input "Plumbing"
type textarea "Prep and acid wash/deep clean the shower pan."
type input "50"
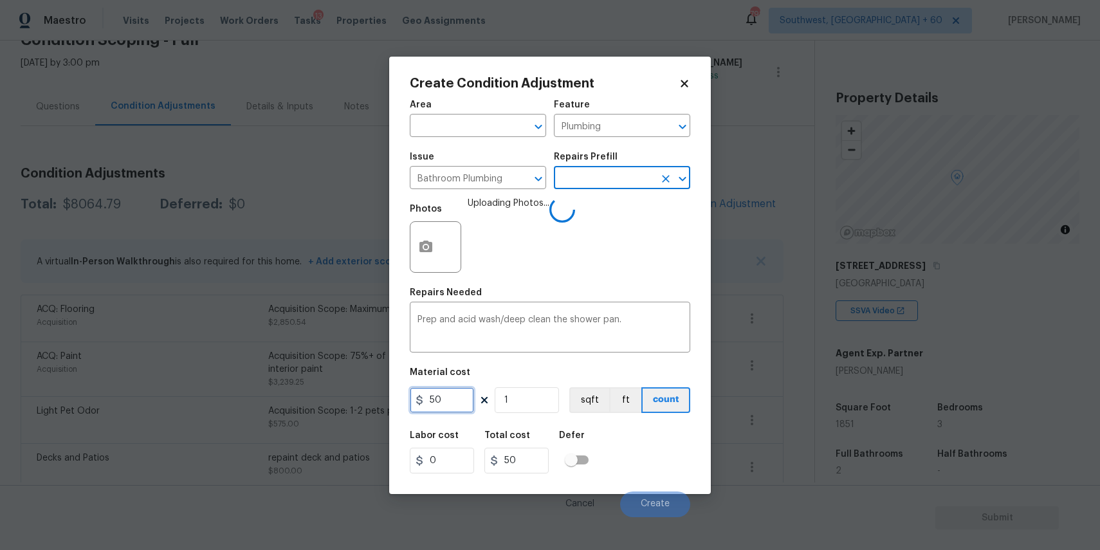
click at [443, 403] on input "50" at bounding box center [442, 400] width 64 height 26
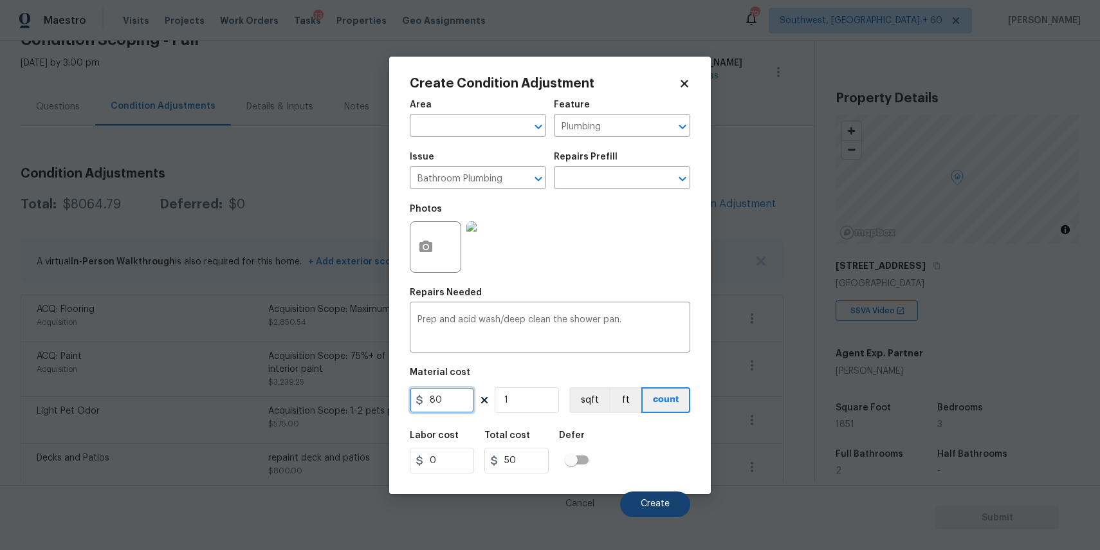
type input "80"
click at [656, 501] on span "Create" at bounding box center [655, 504] width 29 height 10
type input "80"
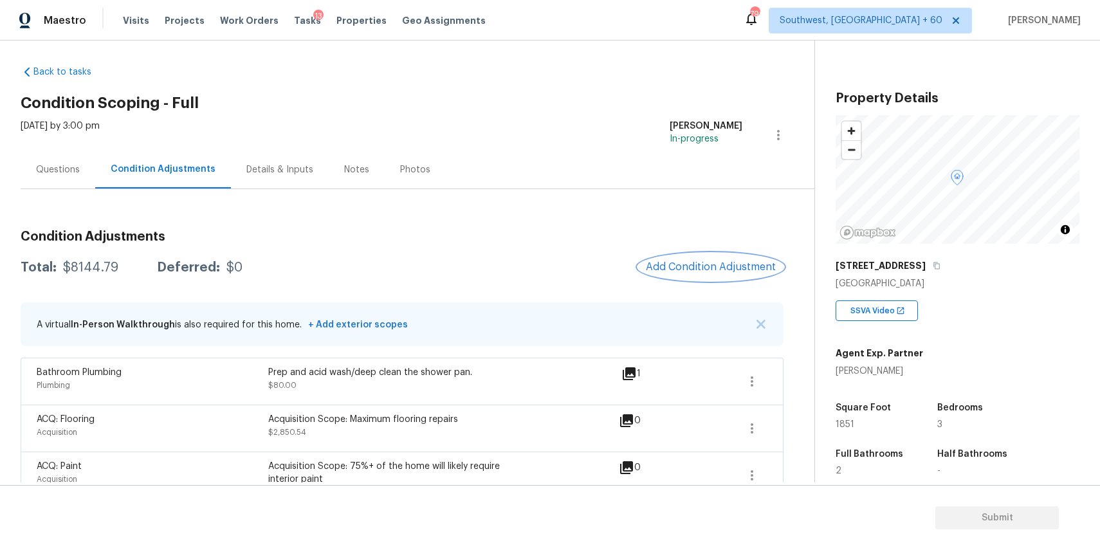
scroll to position [0, 0]
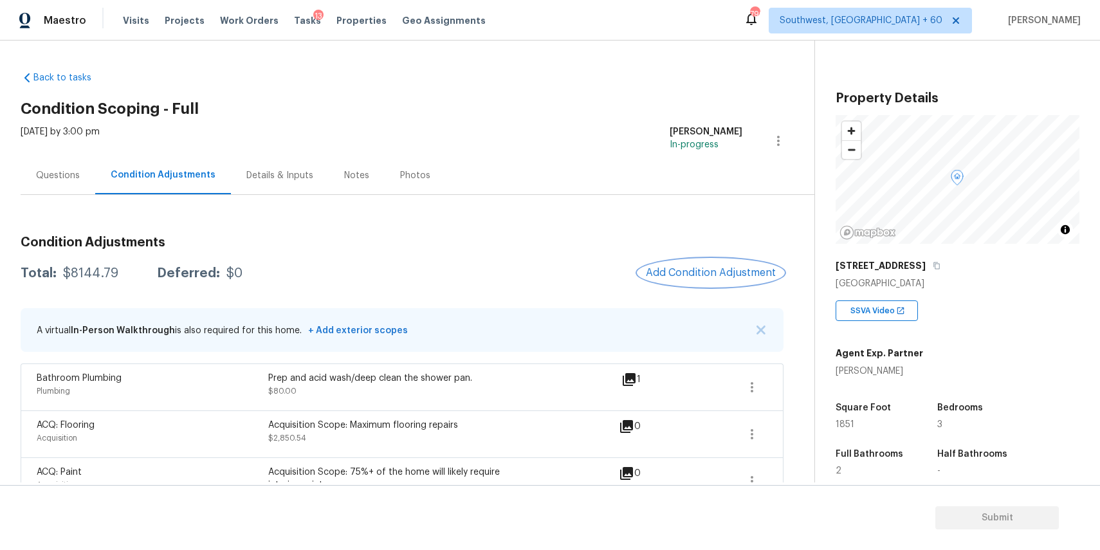
click at [701, 277] on span "Add Condition Adjustment" at bounding box center [711, 273] width 130 height 12
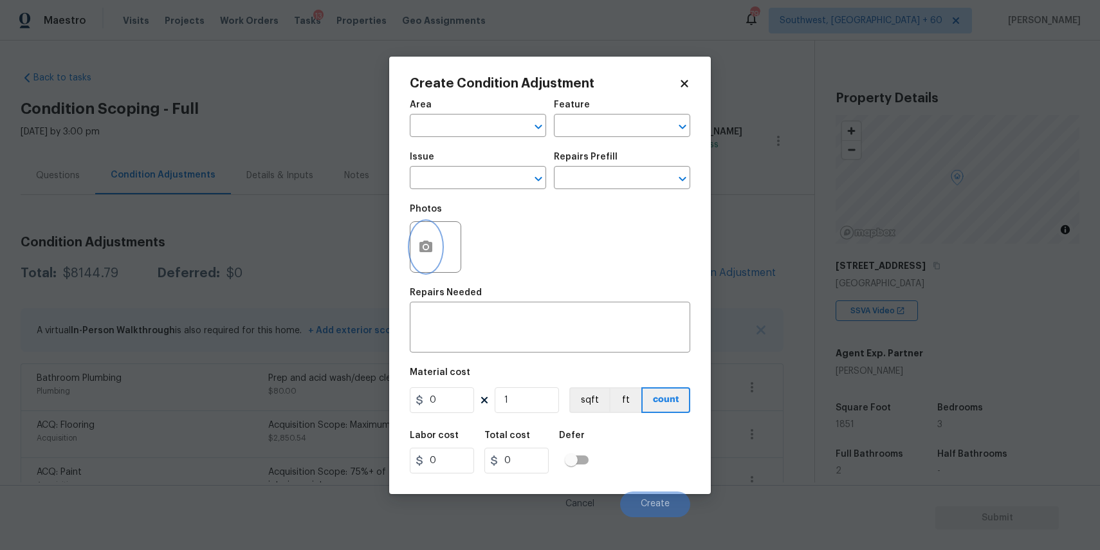
click at [429, 238] on button "button" at bounding box center [426, 247] width 31 height 50
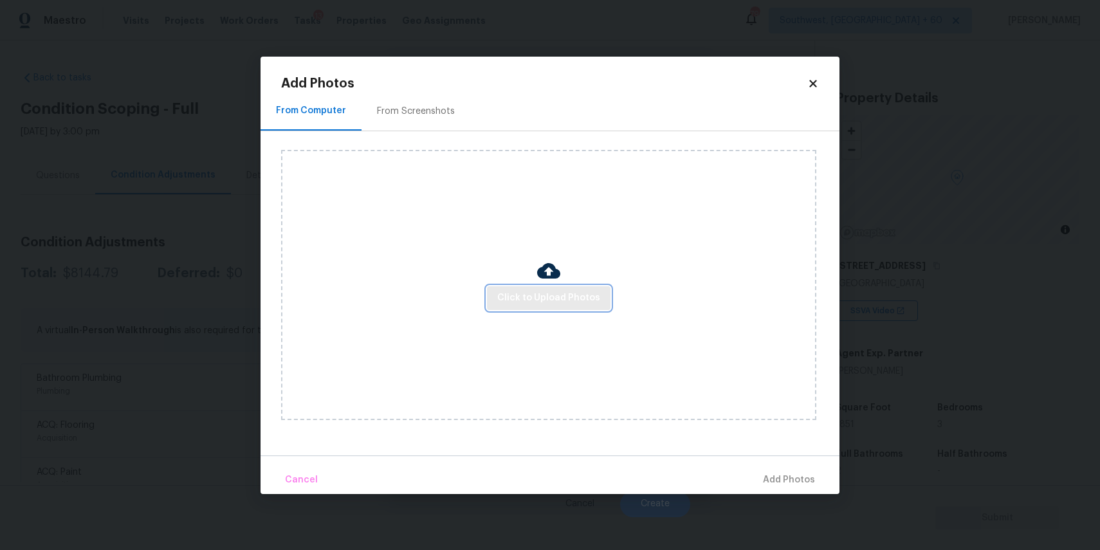
click at [518, 288] on button "Click to Upload Photos" at bounding box center [549, 298] width 124 height 24
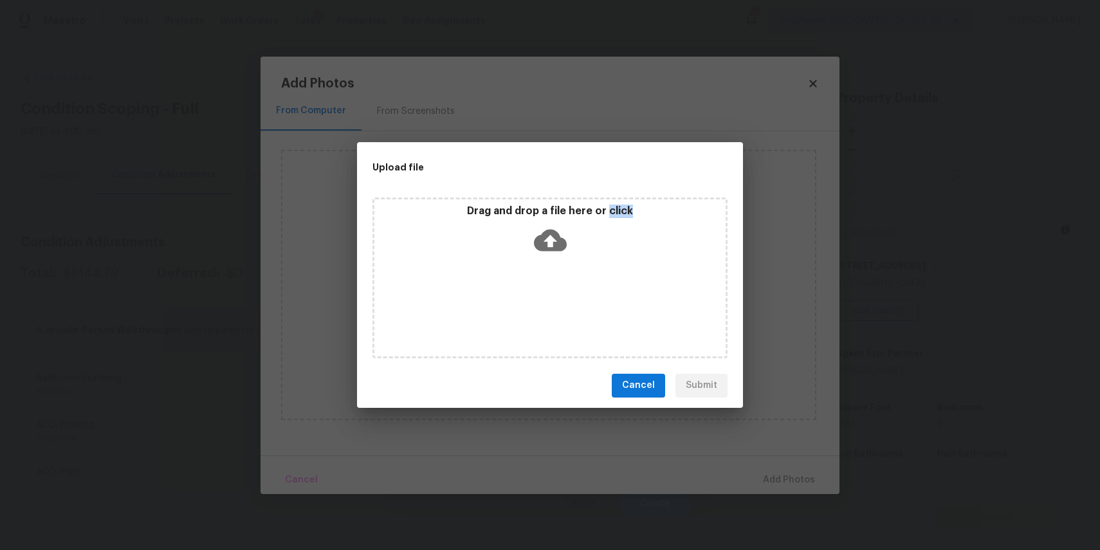
click at [857, 459] on div "Upload file Drag and drop a file here or click Cancel Submit" at bounding box center [550, 275] width 1100 height 550
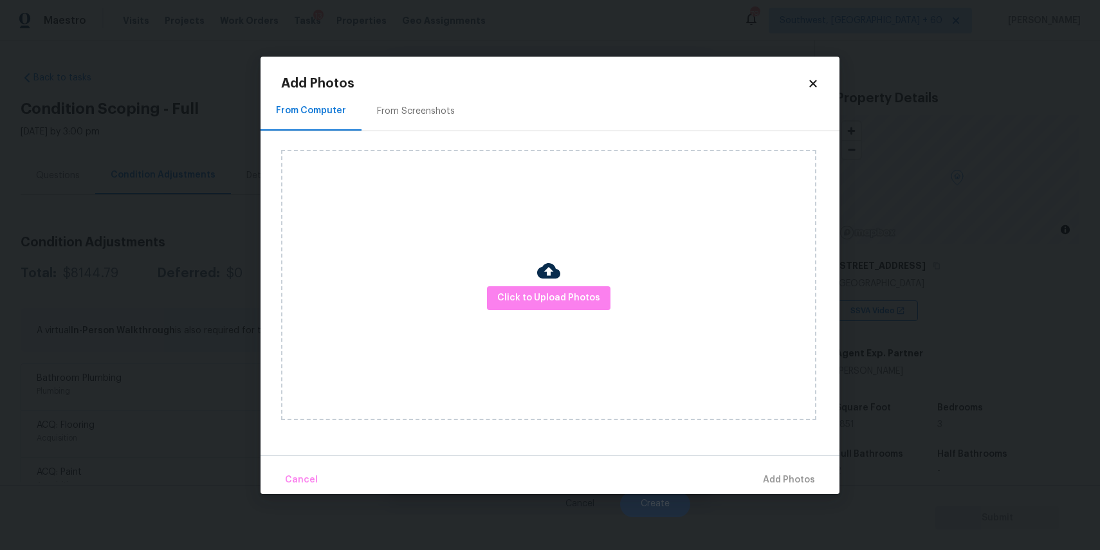
click at [857, 459] on div "Upload file Drag and drop a file here or click Cancel Submit" at bounding box center [550, 275] width 1100 height 550
click at [857, 459] on body "Maestro Visits Projects Work Orders Tasks 13 Properties Geo Assignments 796 Sou…" at bounding box center [550, 275] width 1100 height 550
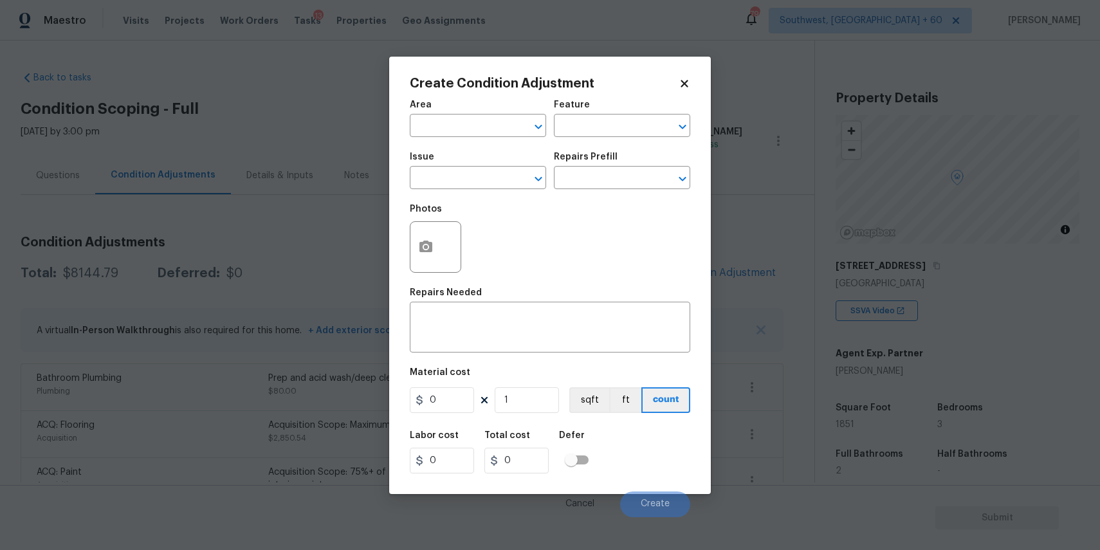
click at [747, 436] on body "Maestro Visits Projects Work Orders Tasks 13 Properties Geo Assignments 796 Sou…" at bounding box center [550, 275] width 1100 height 550
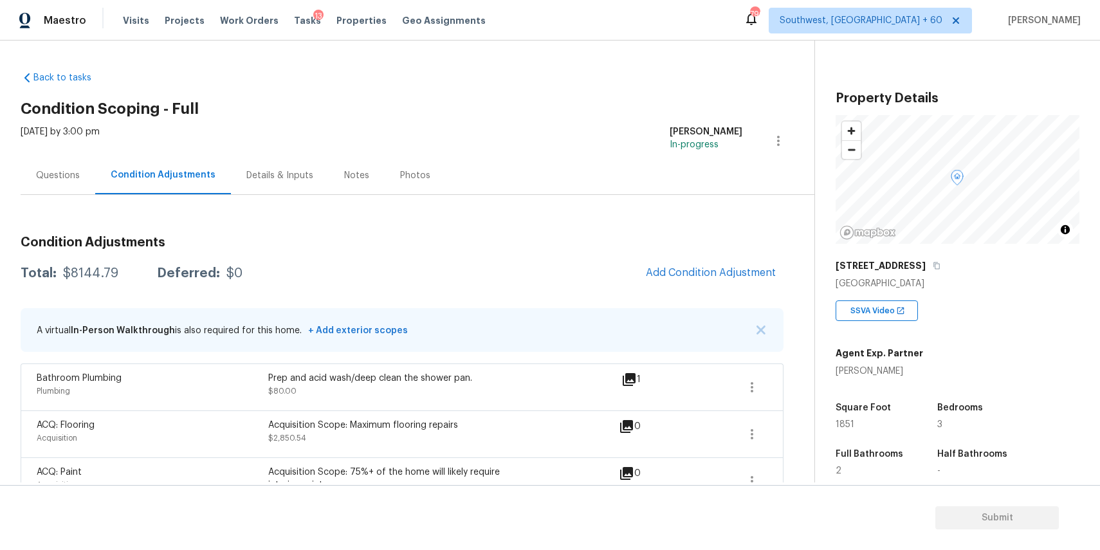
click at [84, 279] on div "$8144.79" at bounding box center [90, 273] width 55 height 13
copy div "$8144.79"
click at [69, 172] on div "Questions" at bounding box center [58, 175] width 44 height 13
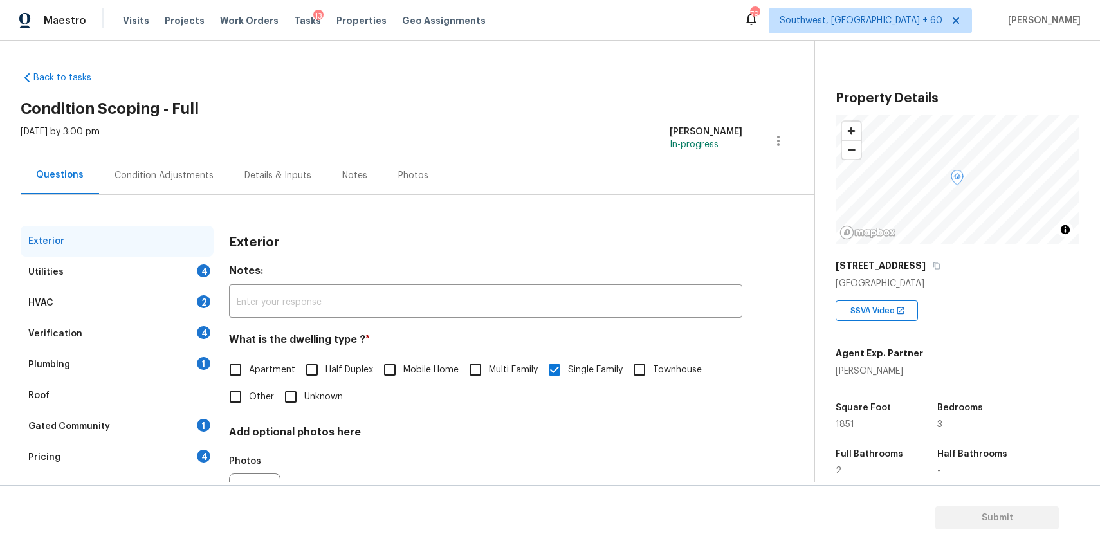
click at [168, 272] on div "Utilities 4" at bounding box center [117, 272] width 193 height 31
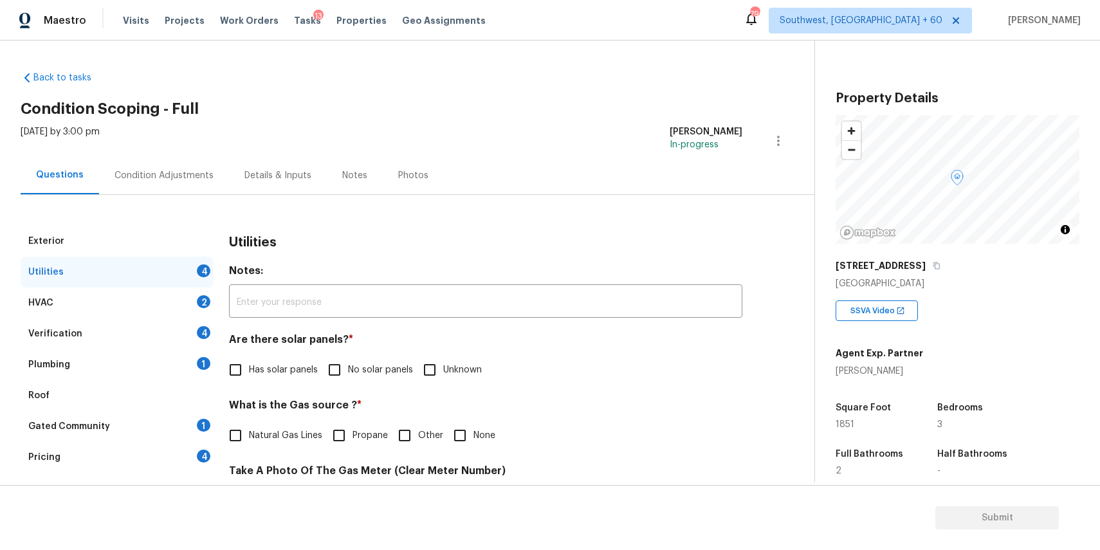
scroll to position [102, 0]
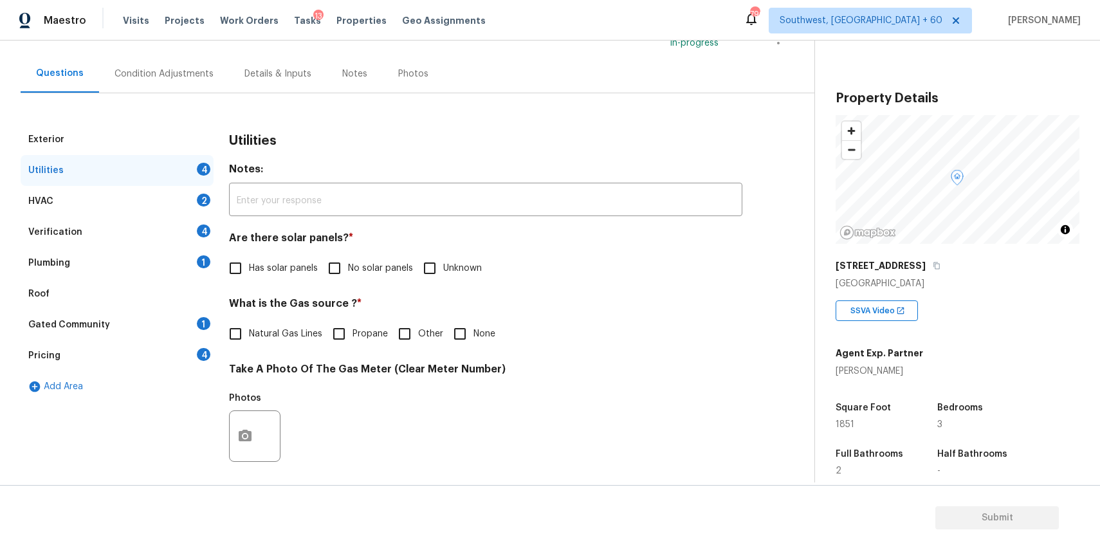
click at [355, 261] on label "No solar panels" at bounding box center [367, 268] width 92 height 27
click at [348, 261] on input "No solar panels" at bounding box center [334, 268] width 27 height 27
checkbox input "true"
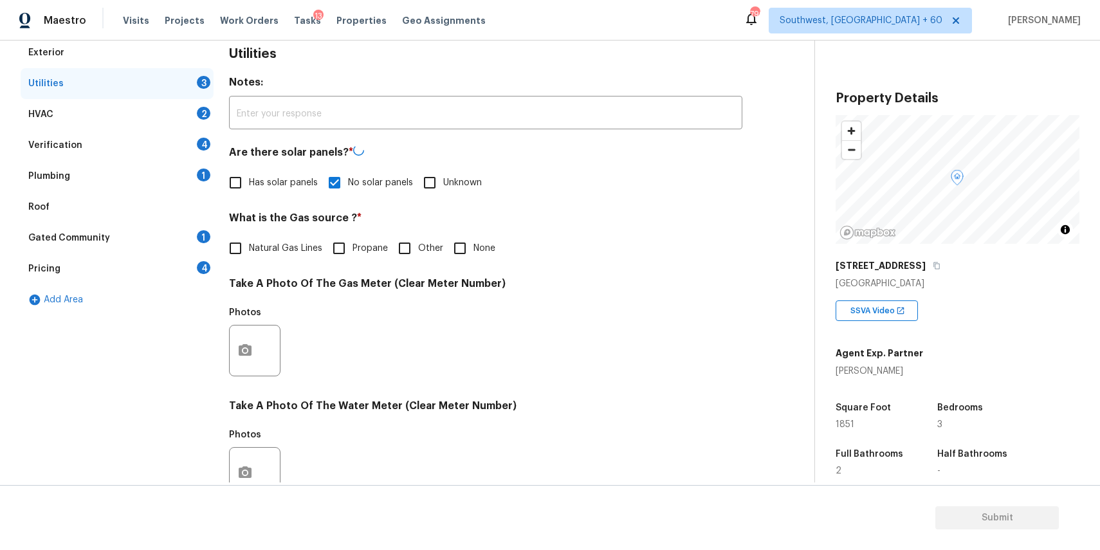
scroll to position [228, 0]
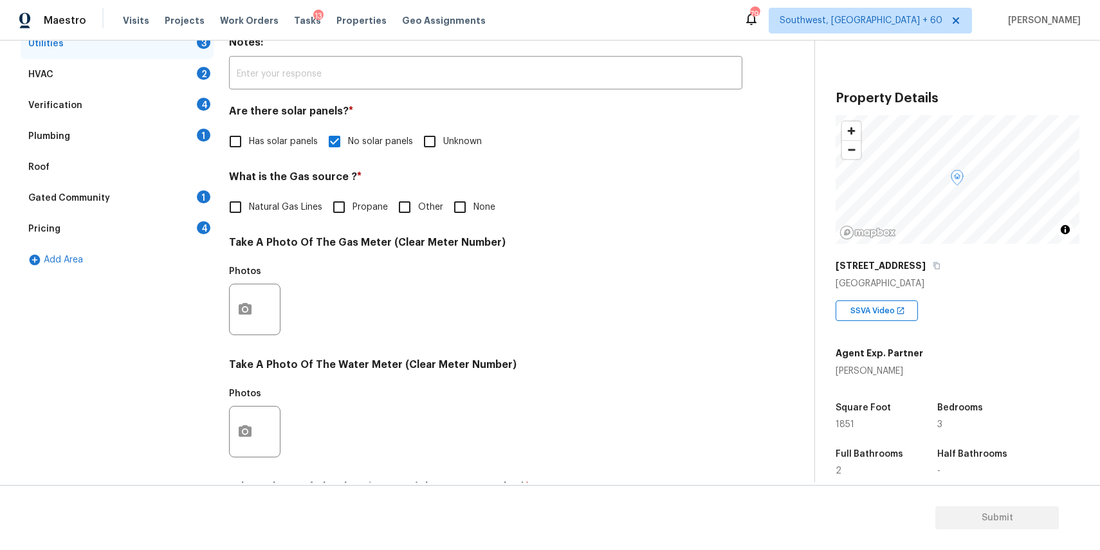
click at [290, 197] on label "Natural Gas Lines" at bounding box center [272, 207] width 100 height 27
click at [249, 197] on input "Natural Gas Lines" at bounding box center [235, 207] width 27 height 27
checkbox input "true"
click at [245, 314] on icon "button" at bounding box center [245, 309] width 13 height 12
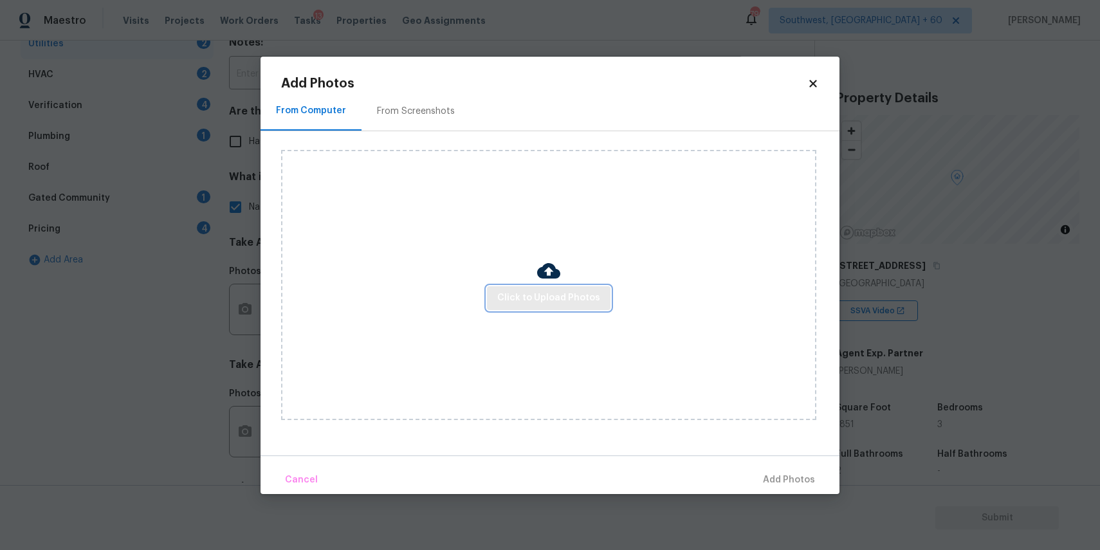
click at [588, 290] on button "Click to Upload Photos" at bounding box center [549, 298] width 124 height 24
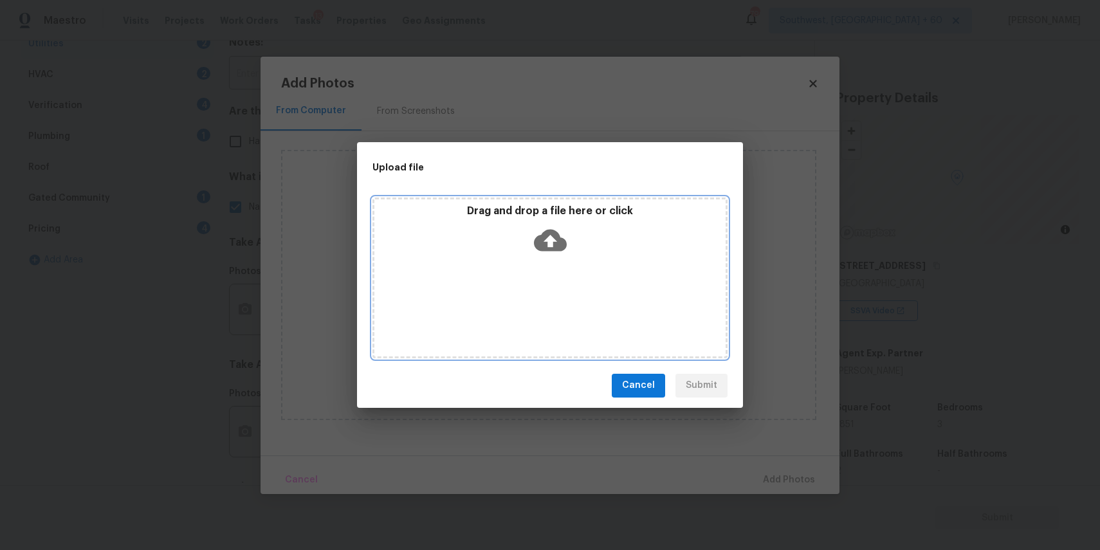
click at [588, 290] on div "Drag and drop a file here or click" at bounding box center [550, 278] width 355 height 161
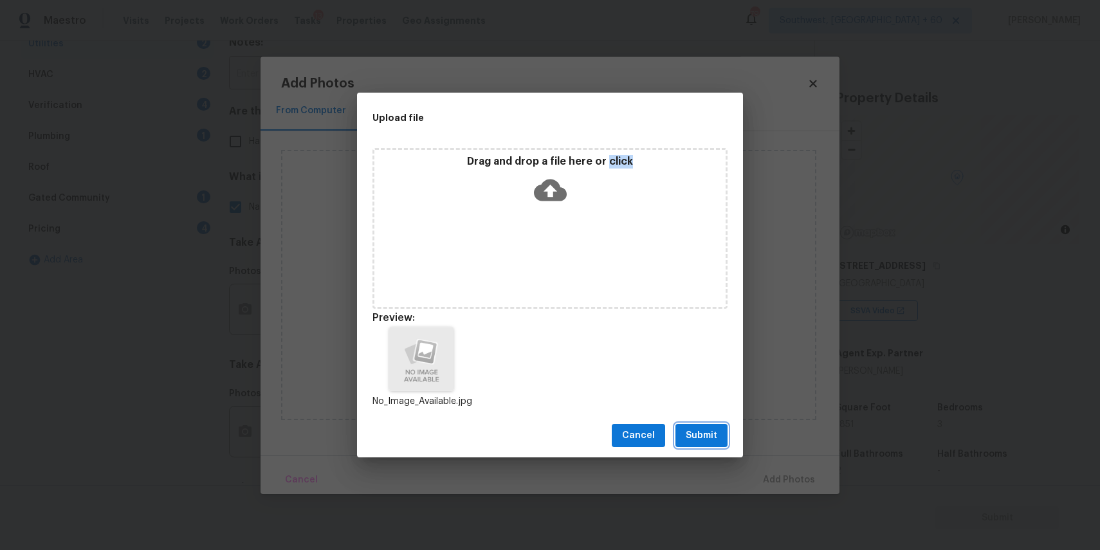
click at [716, 444] on button "Submit" at bounding box center [702, 436] width 52 height 24
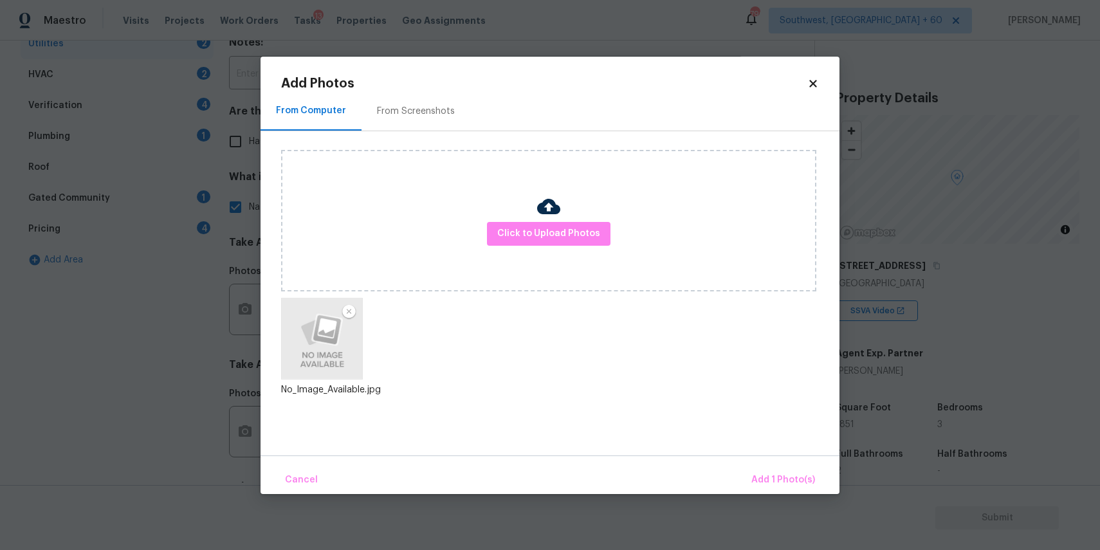
click at [739, 462] on div "Cancel Add 1 Photo(s)" at bounding box center [550, 475] width 579 height 39
click at [764, 468] on button "Add 1 Photo(s)" at bounding box center [783, 481] width 74 height 28
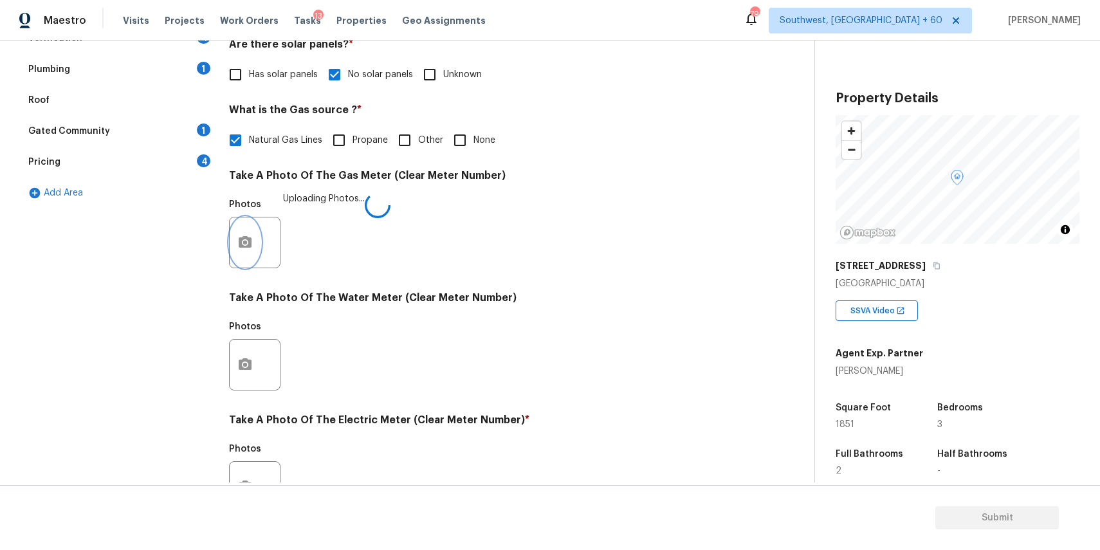
scroll to position [355, 0]
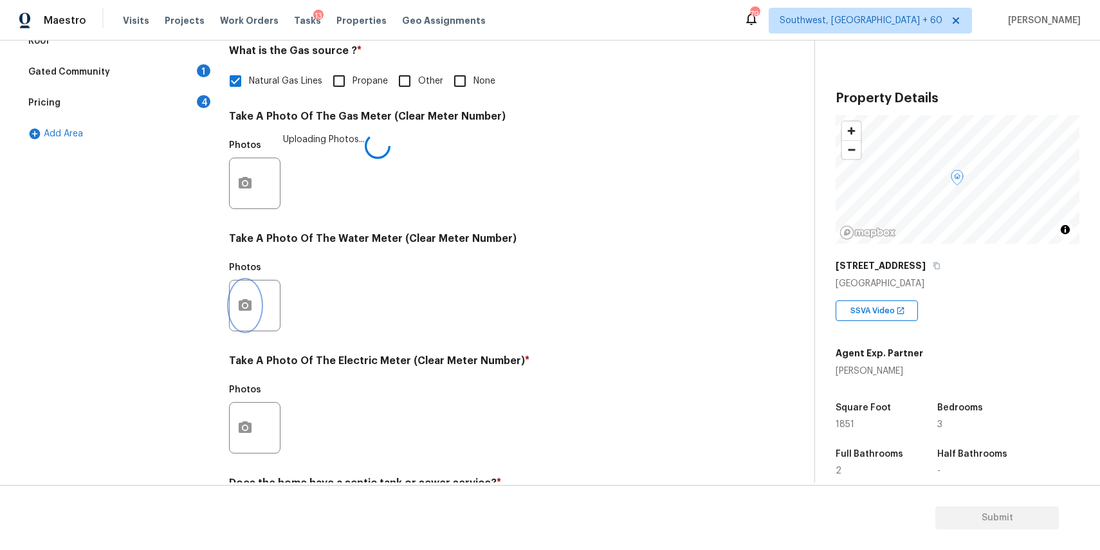
click at [249, 294] on button "button" at bounding box center [245, 306] width 31 height 50
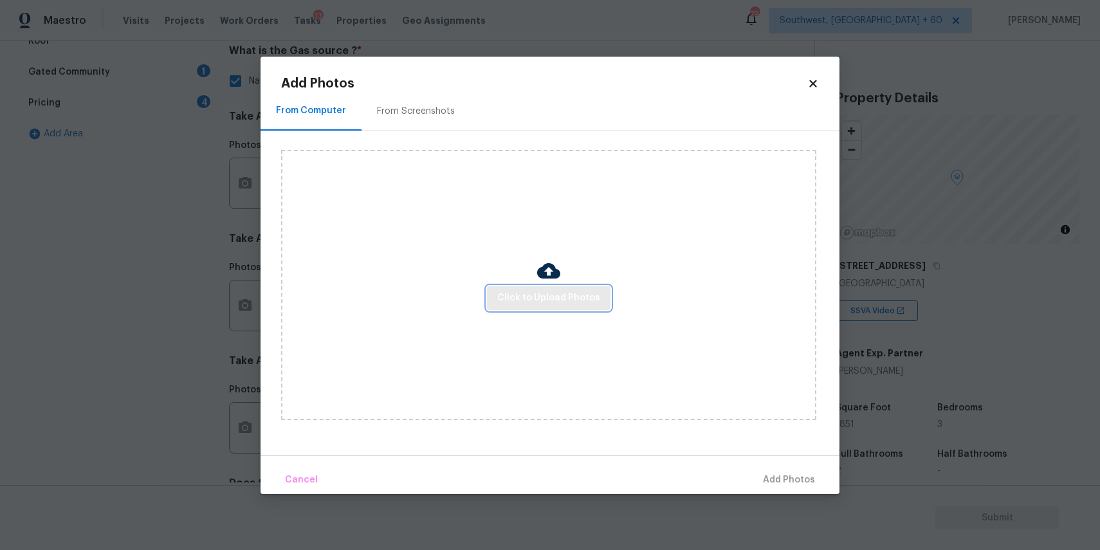
click at [545, 299] on span "Click to Upload Photos" at bounding box center [548, 298] width 103 height 16
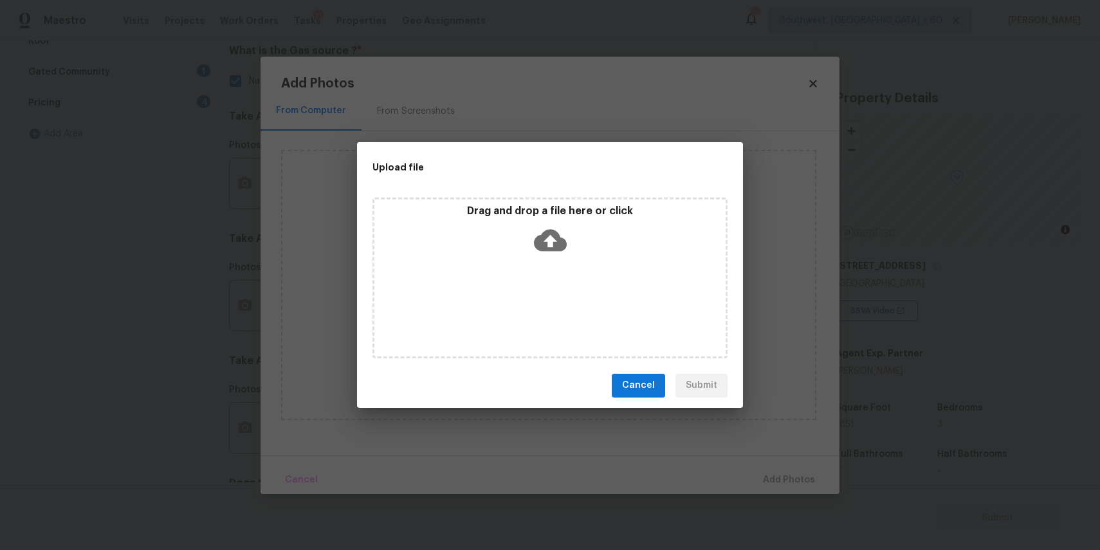
click at [537, 293] on div "Drag and drop a file here or click" at bounding box center [550, 278] width 355 height 161
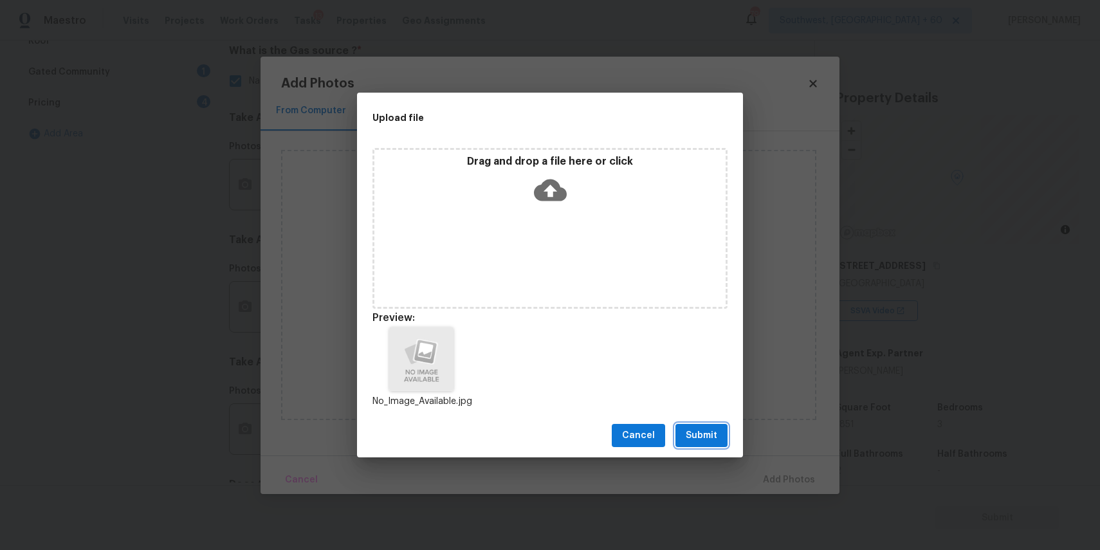
click at [708, 433] on span "Submit" at bounding box center [702, 436] width 32 height 16
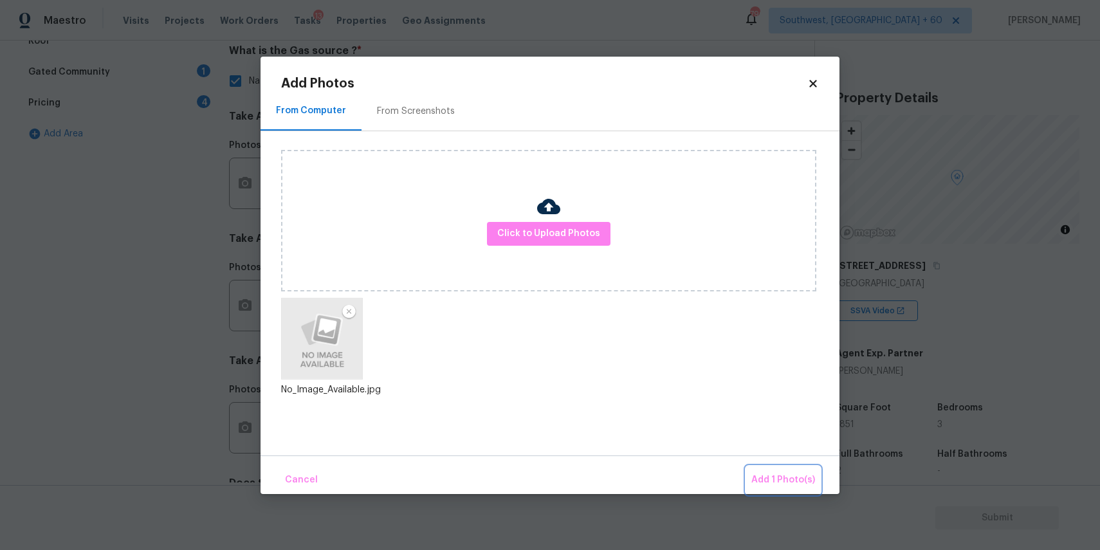
click at [772, 482] on span "Add 1 Photo(s)" at bounding box center [784, 480] width 64 height 16
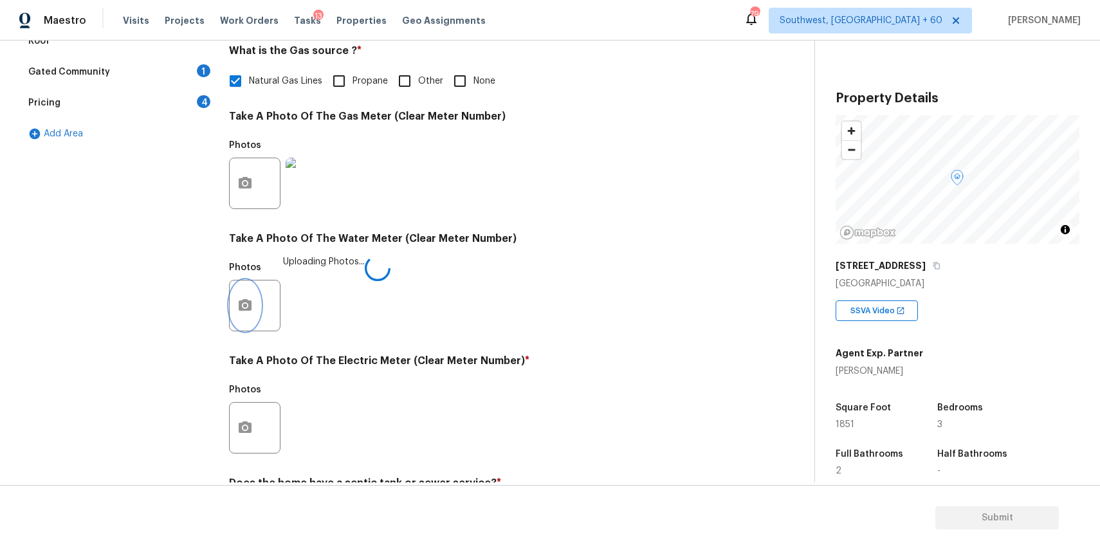
scroll to position [402, 0]
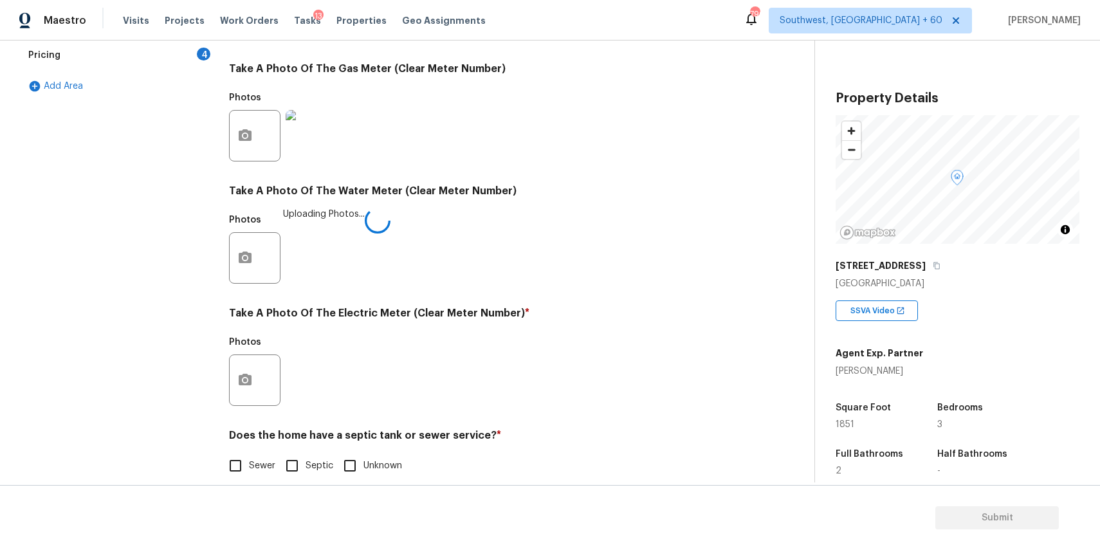
click at [230, 358] on div at bounding box center [254, 380] width 51 height 51
click at [244, 373] on icon "button" at bounding box center [244, 380] width 15 height 15
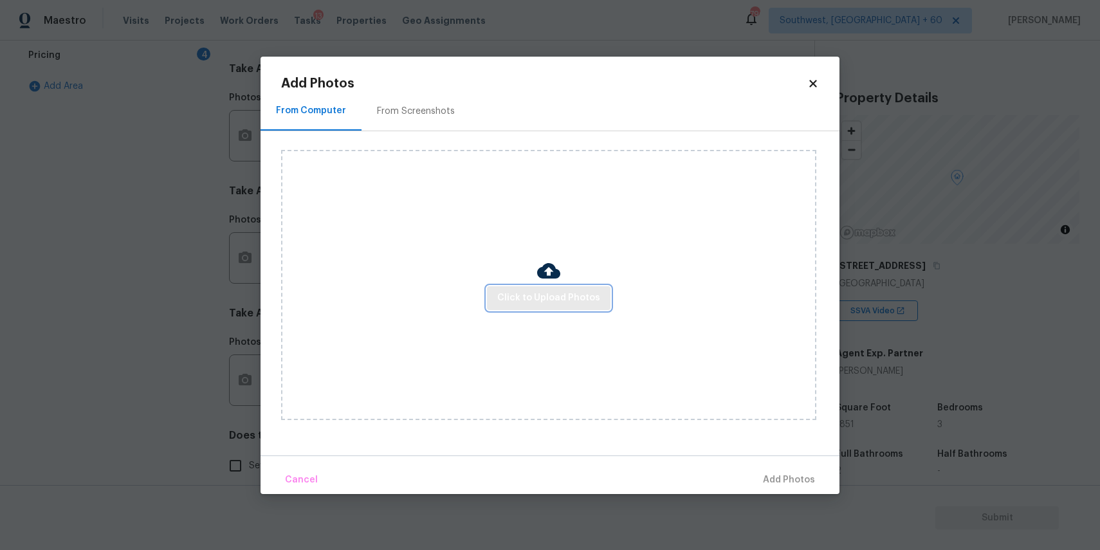
click at [502, 301] on span "Click to Upload Photos" at bounding box center [548, 298] width 103 height 16
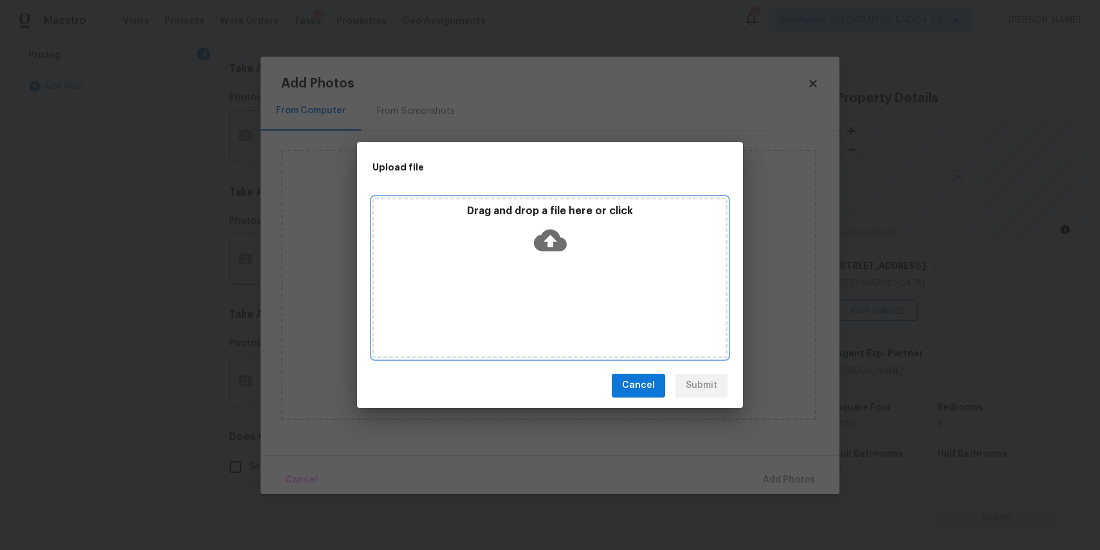
click at [499, 230] on div "Drag and drop a file here or click" at bounding box center [550, 232] width 351 height 55
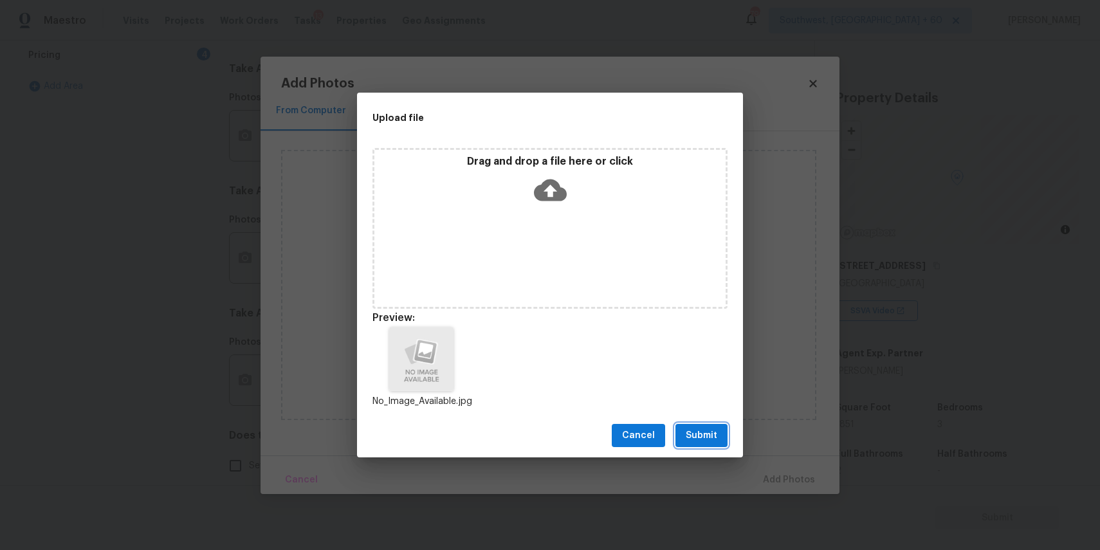
click at [722, 429] on button "Submit" at bounding box center [702, 436] width 52 height 24
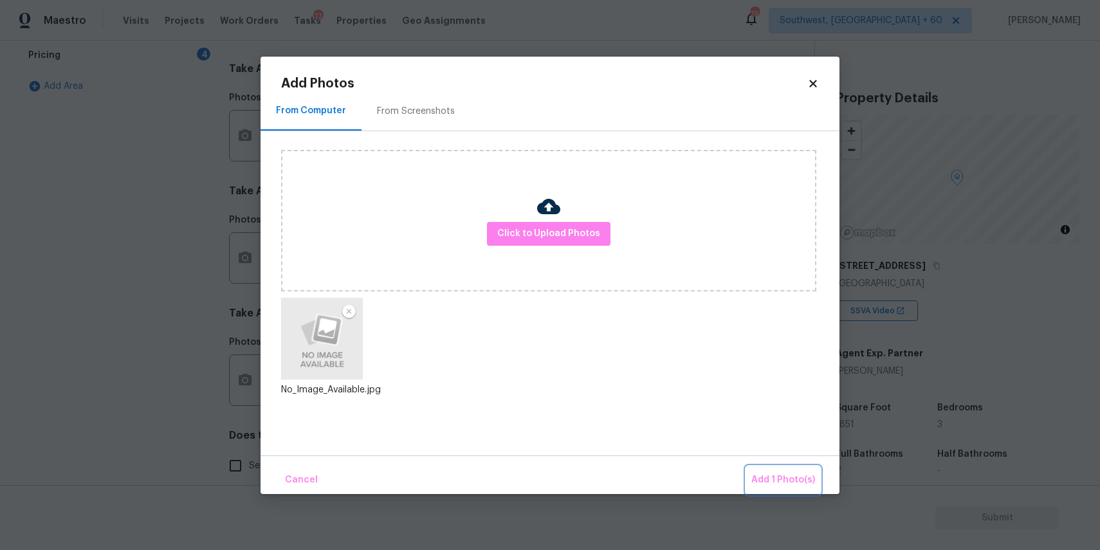
click at [786, 467] on button "Add 1 Photo(s)" at bounding box center [783, 481] width 74 height 28
click at [786, 467] on div "Back to tasks Condition Scoping - Full Fri, Sep 05 2025 by 3:00 pm Ranjith Kuma…" at bounding box center [418, 79] width 794 height 840
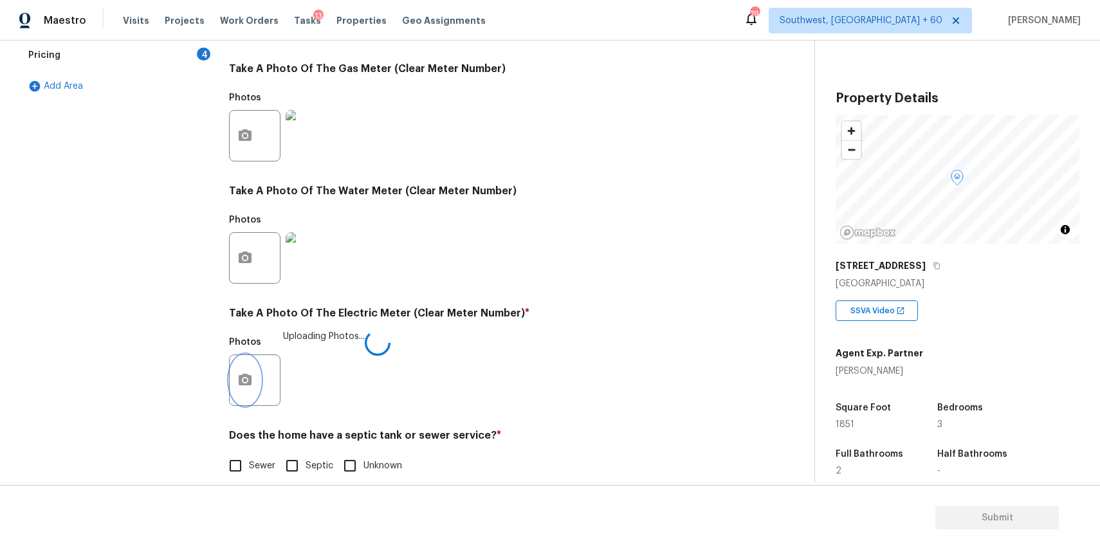
scroll to position [418, 0]
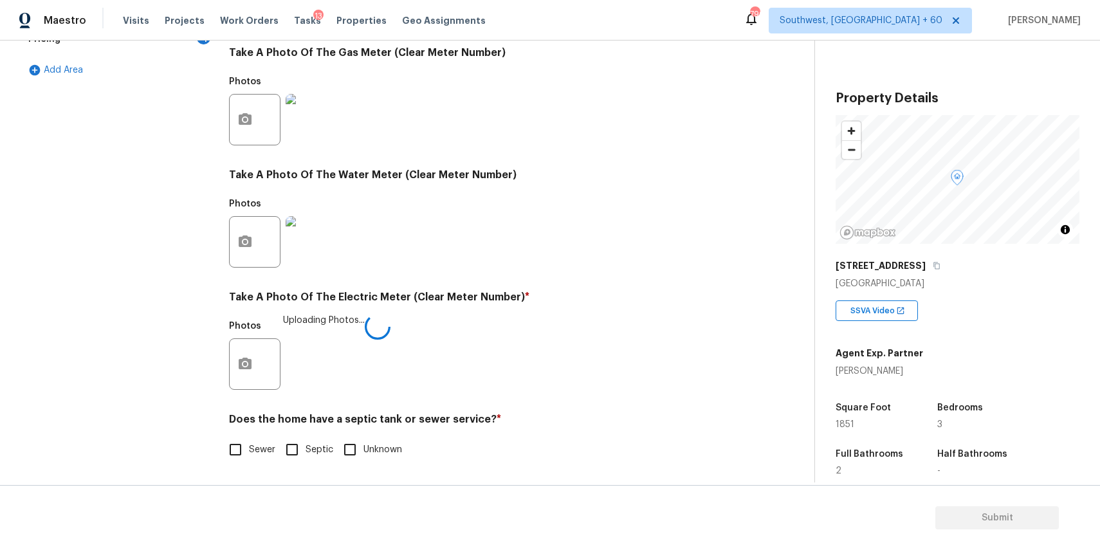
click at [270, 446] on span "Sewer" at bounding box center [262, 450] width 26 height 14
click at [249, 446] on input "Sewer" at bounding box center [235, 449] width 27 height 27
checkbox input "true"
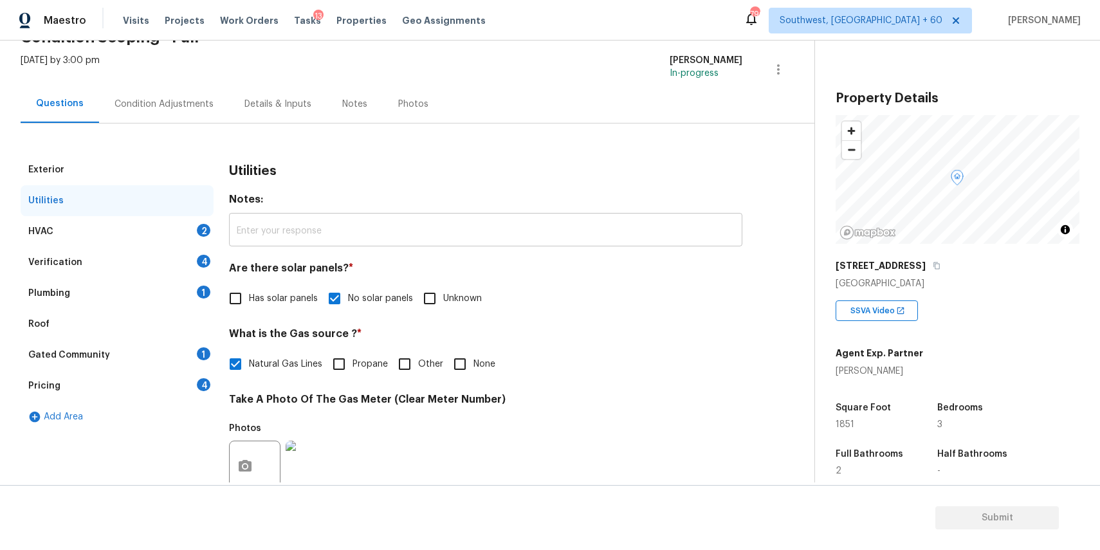
scroll to position [17, 0]
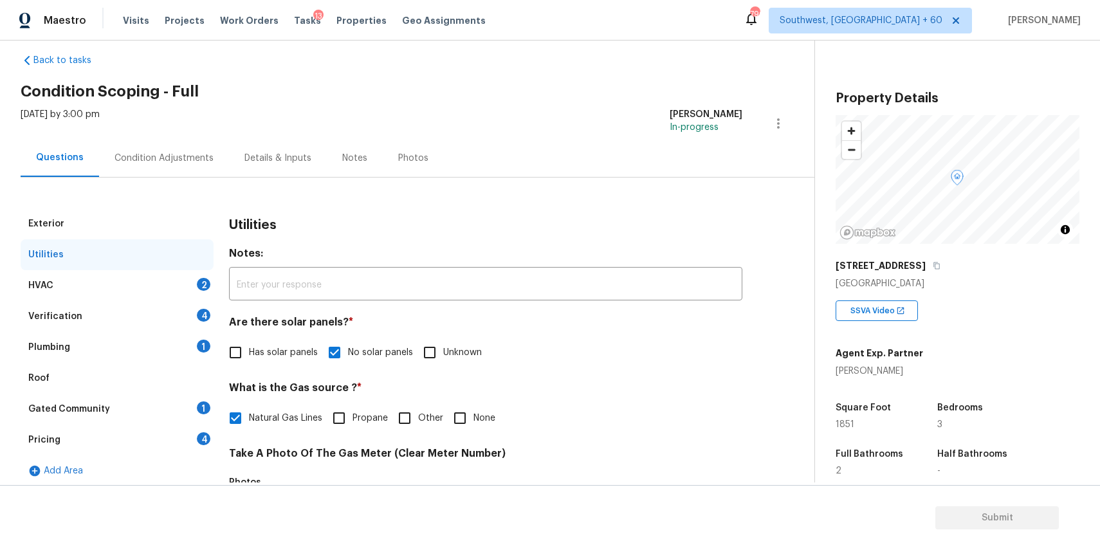
click at [178, 286] on div "HVAC 2" at bounding box center [117, 285] width 193 height 31
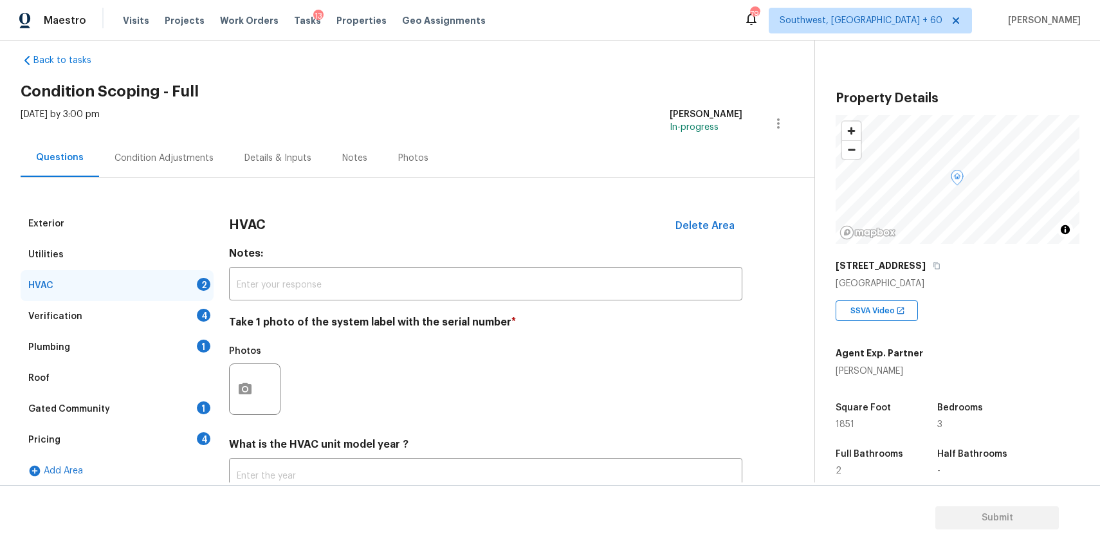
scroll to position [112, 0]
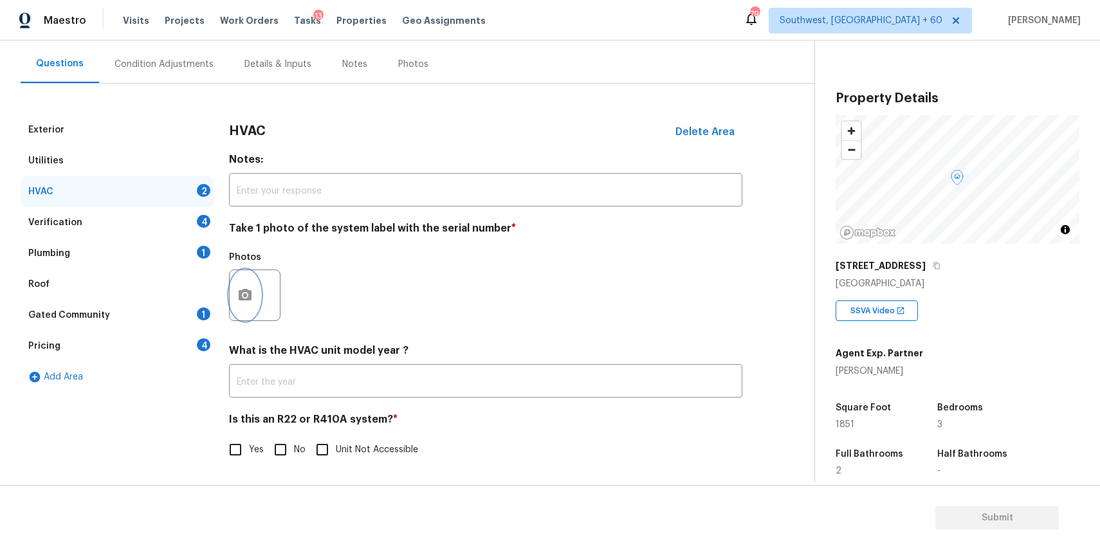
click at [246, 301] on icon "button" at bounding box center [244, 295] width 15 height 15
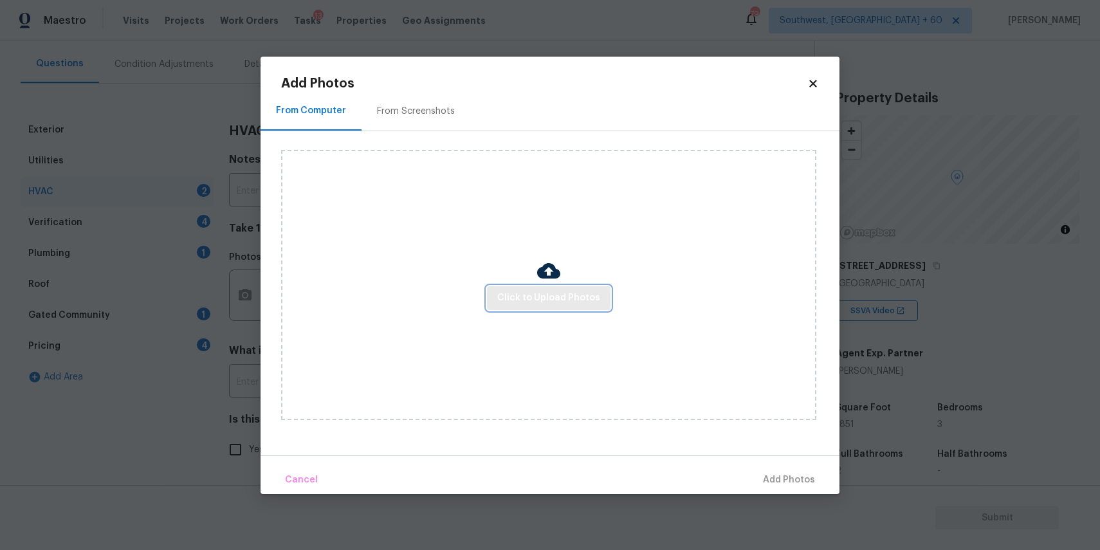
click at [521, 300] on span "Click to Upload Photos" at bounding box center [548, 298] width 103 height 16
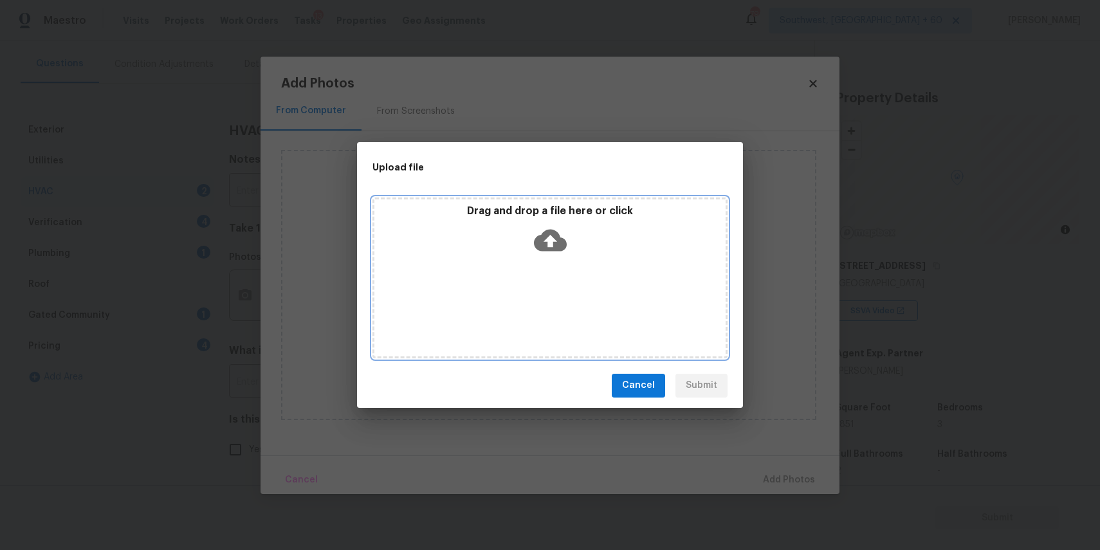
click at [521, 300] on div "Drag and drop a file here or click" at bounding box center [550, 278] width 355 height 161
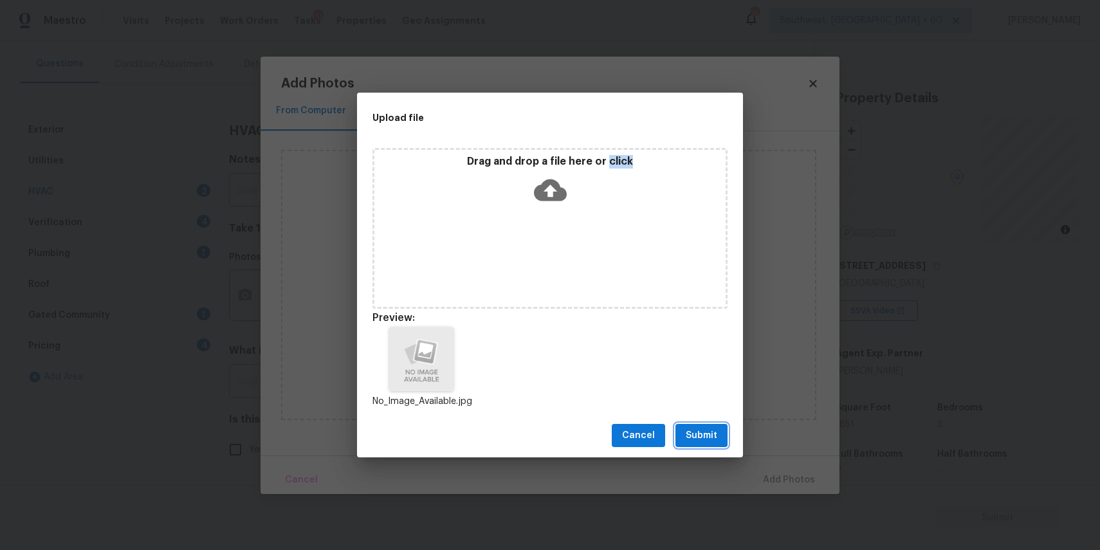
click at [697, 435] on span "Submit" at bounding box center [702, 436] width 32 height 16
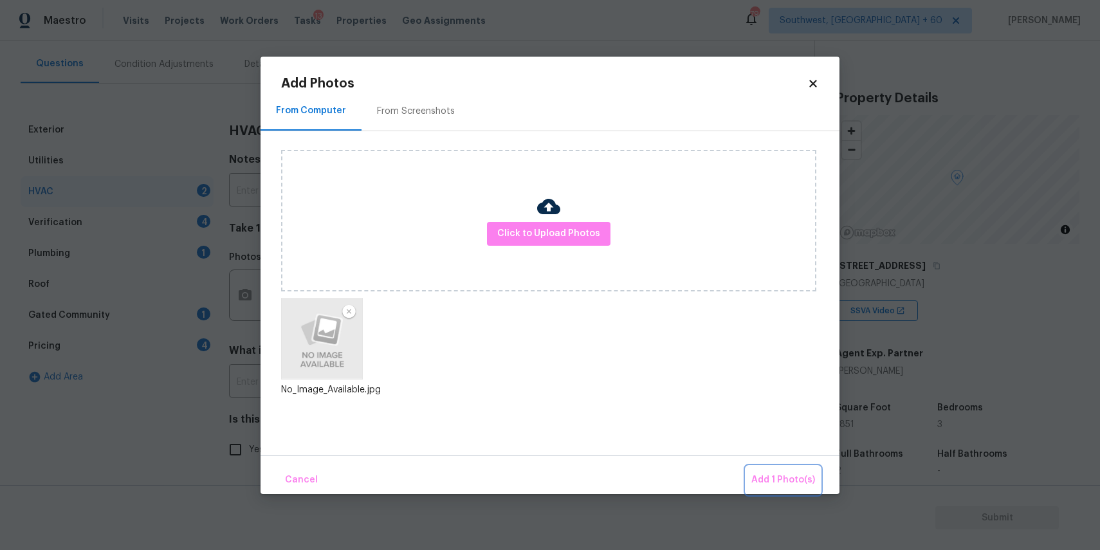
click at [797, 479] on span "Add 1 Photo(s)" at bounding box center [784, 480] width 64 height 16
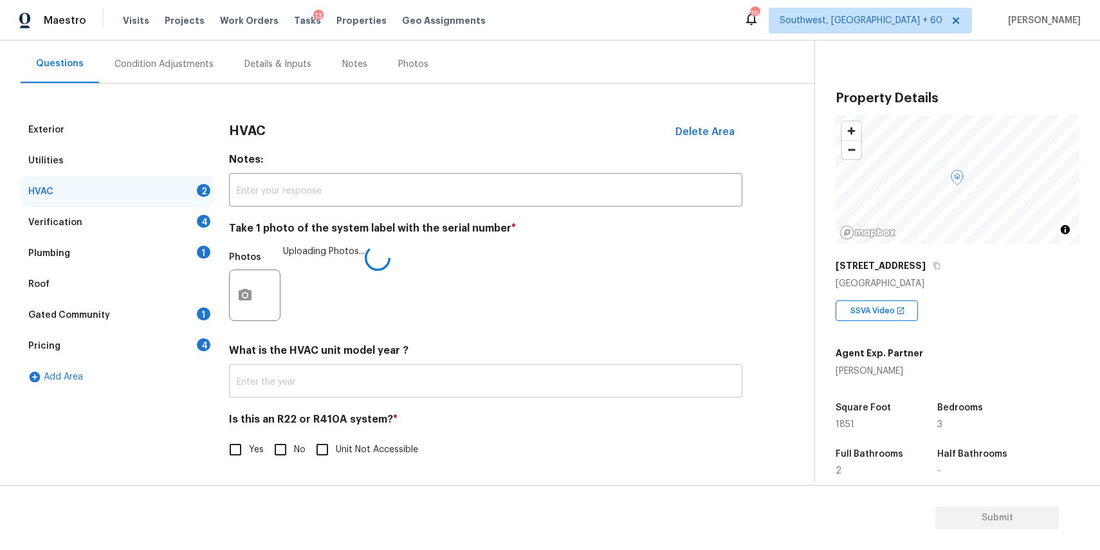
click at [386, 385] on input "text" at bounding box center [486, 382] width 514 height 30
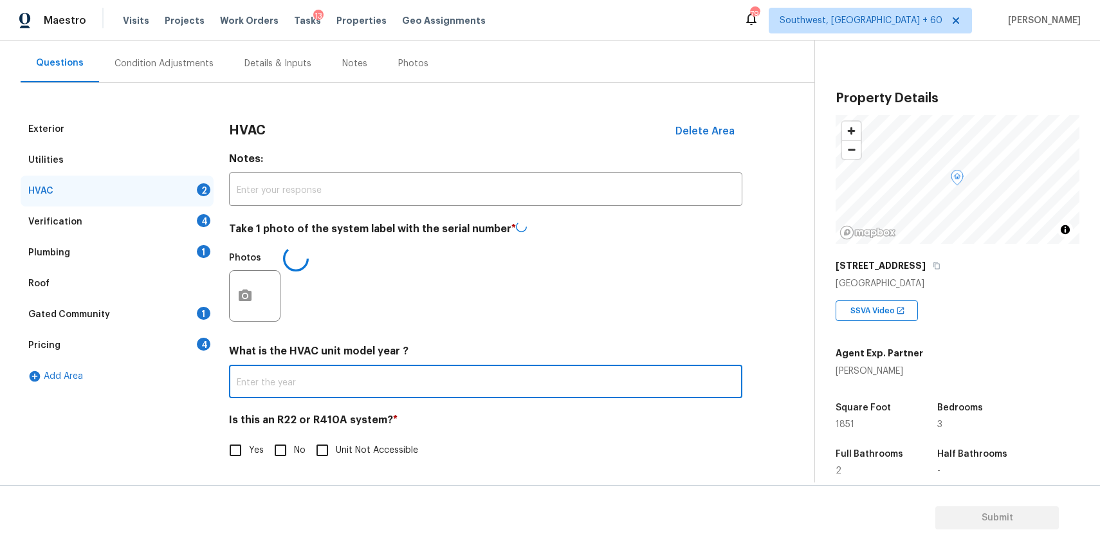
click at [280, 438] on div "Is this an R22 or R410A system? * Yes No Unit Not Accessible" at bounding box center [486, 439] width 514 height 50
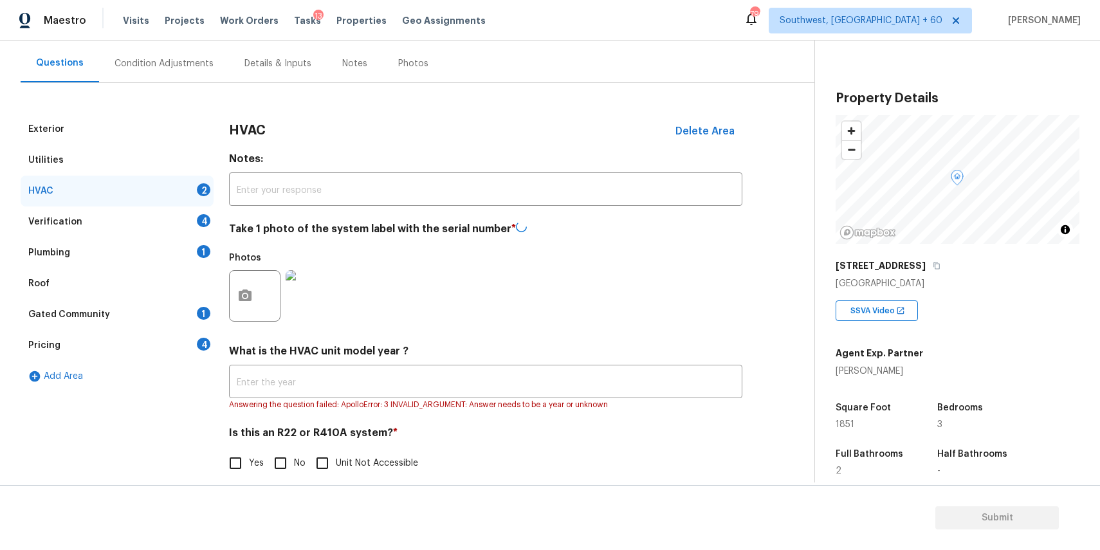
click at [297, 461] on span "No" at bounding box center [300, 464] width 12 height 14
click at [294, 461] on input "No" at bounding box center [280, 463] width 27 height 27
checkbox input "true"
click at [153, 212] on div "Verification 4" at bounding box center [117, 222] width 193 height 31
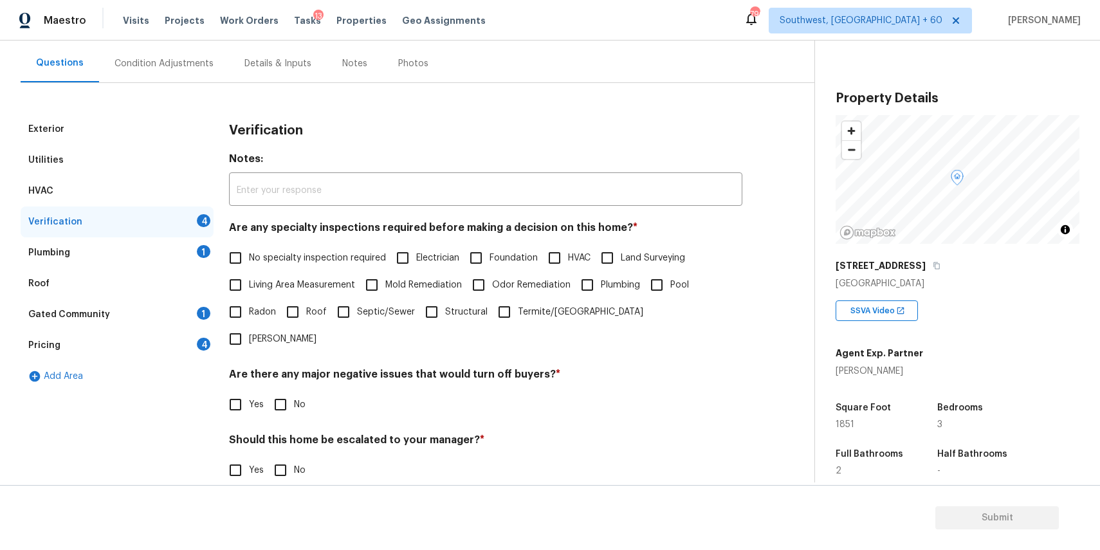
click at [279, 252] on span "No specialty inspection required" at bounding box center [317, 259] width 137 height 14
click at [249, 251] on input "No specialty inspection required" at bounding box center [235, 258] width 27 height 27
checkbox input "true"
click at [291, 391] on input "No" at bounding box center [280, 404] width 27 height 27
checkbox input "true"
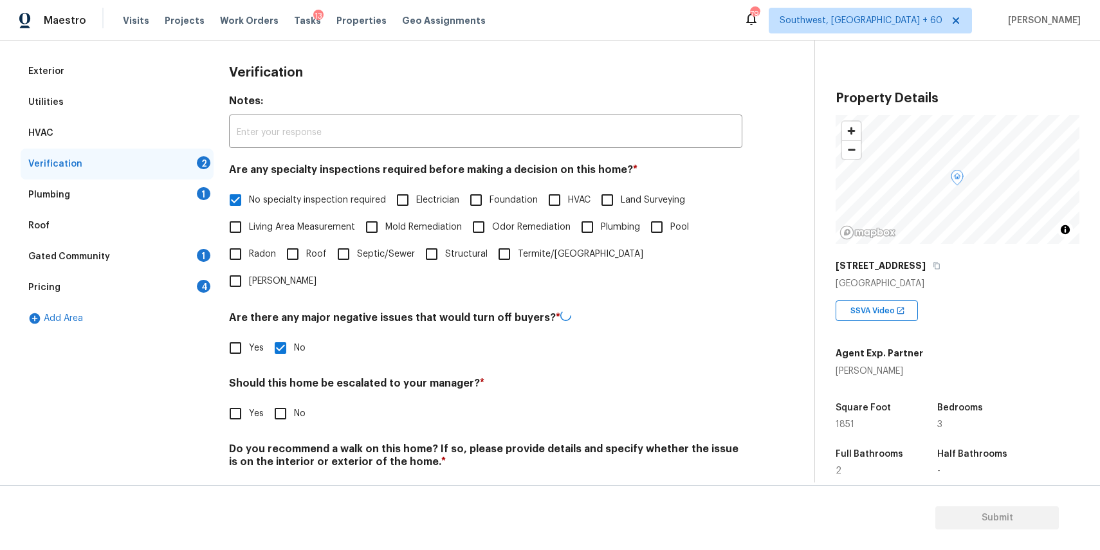
scroll to position [184, 0]
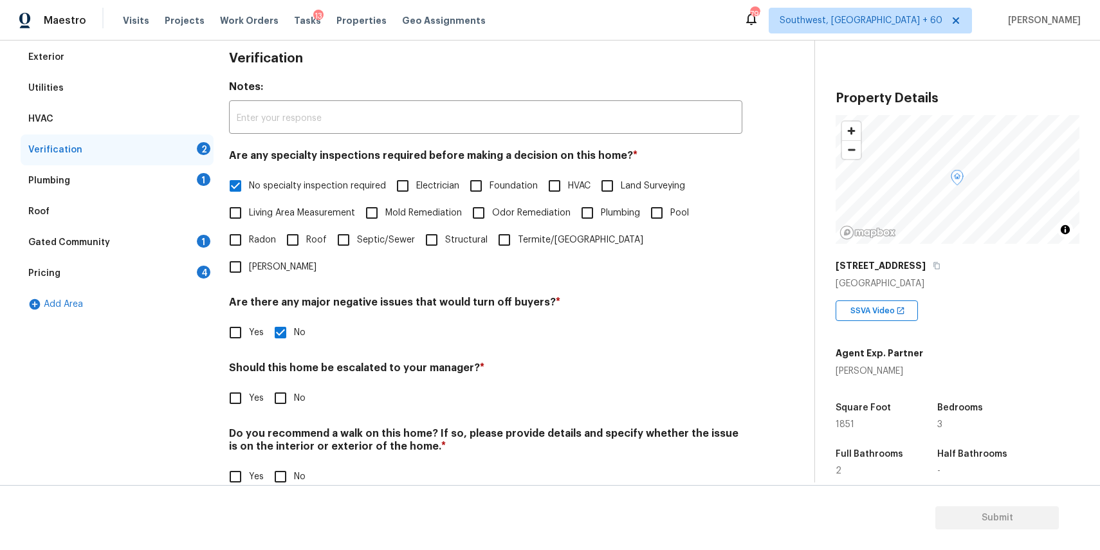
click at [281, 385] on input "No" at bounding box center [280, 398] width 27 height 27
checkbox input "true"
click at [292, 463] on input "No" at bounding box center [280, 476] width 27 height 27
checkbox input "true"
click at [189, 182] on div "Plumbing 1" at bounding box center [117, 180] width 193 height 31
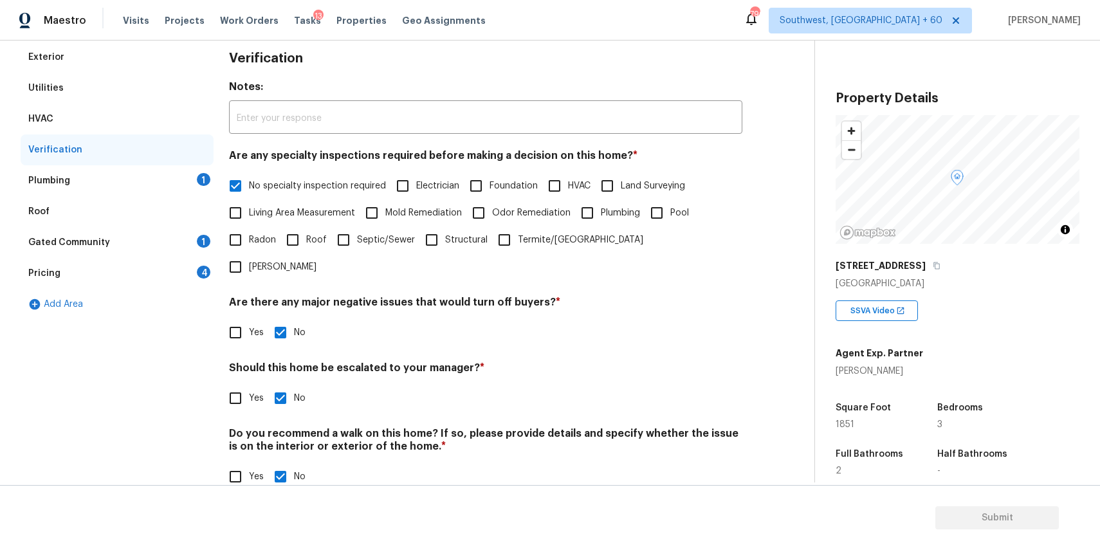
scroll to position [25, 0]
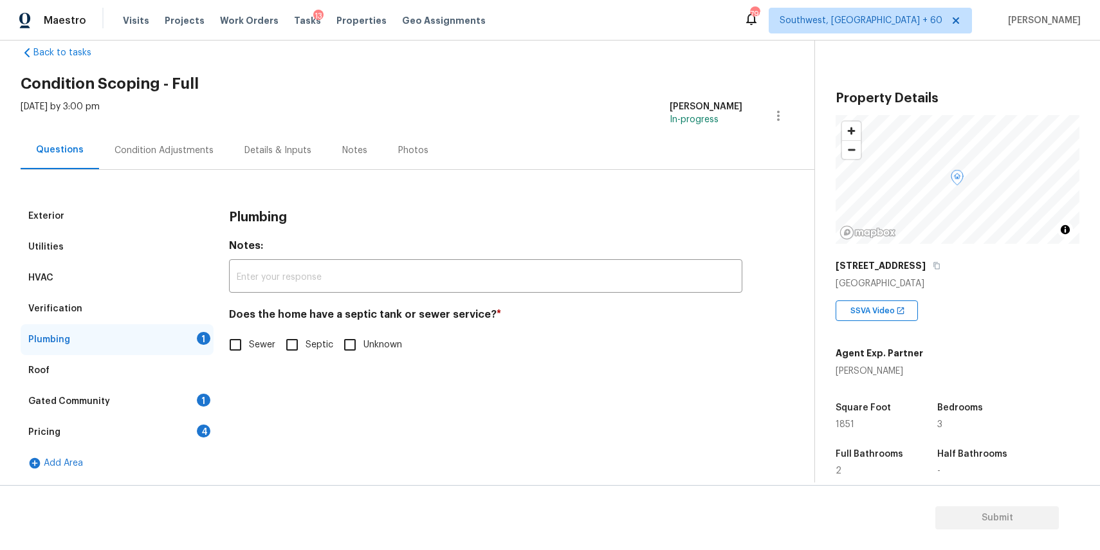
click at [263, 346] on span "Sewer" at bounding box center [262, 345] width 26 height 14
click at [249, 346] on input "Sewer" at bounding box center [235, 344] width 27 height 27
checkbox input "true"
click at [176, 406] on div "Gated Community 1" at bounding box center [117, 401] width 193 height 31
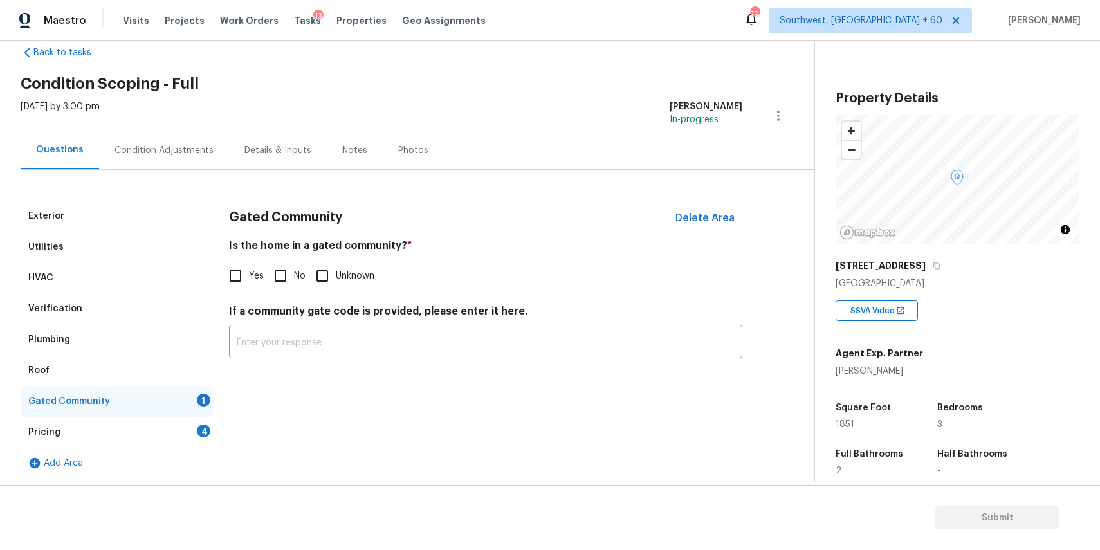
click at [273, 282] on input "No" at bounding box center [280, 276] width 27 height 27
checkbox input "true"
click at [189, 426] on div "Pricing 4" at bounding box center [117, 432] width 193 height 31
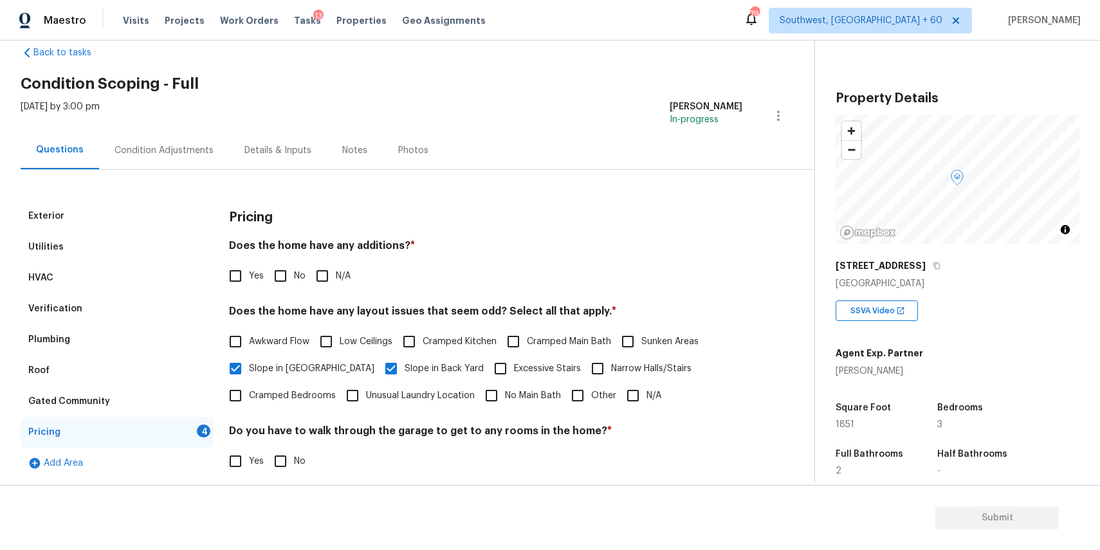
click at [337, 286] on label "N/A" at bounding box center [330, 276] width 42 height 27
click at [336, 286] on input "N/A" at bounding box center [322, 276] width 27 height 27
checkbox input "true"
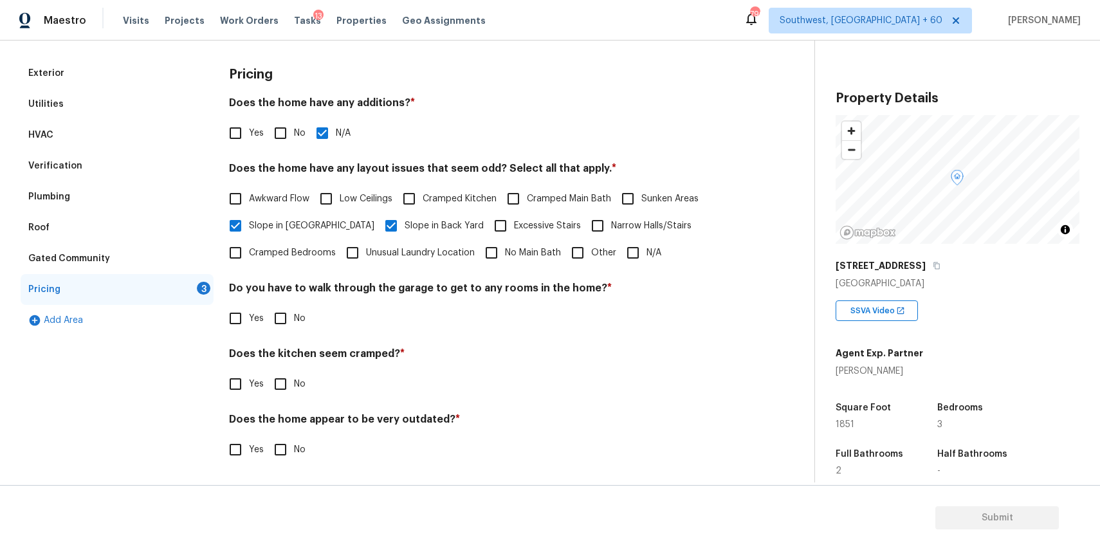
click at [294, 320] on span "No" at bounding box center [300, 319] width 12 height 14
click at [294, 320] on input "No" at bounding box center [280, 318] width 27 height 27
checkbox input "true"
click at [289, 376] on input "No" at bounding box center [280, 385] width 27 height 27
checkbox input "true"
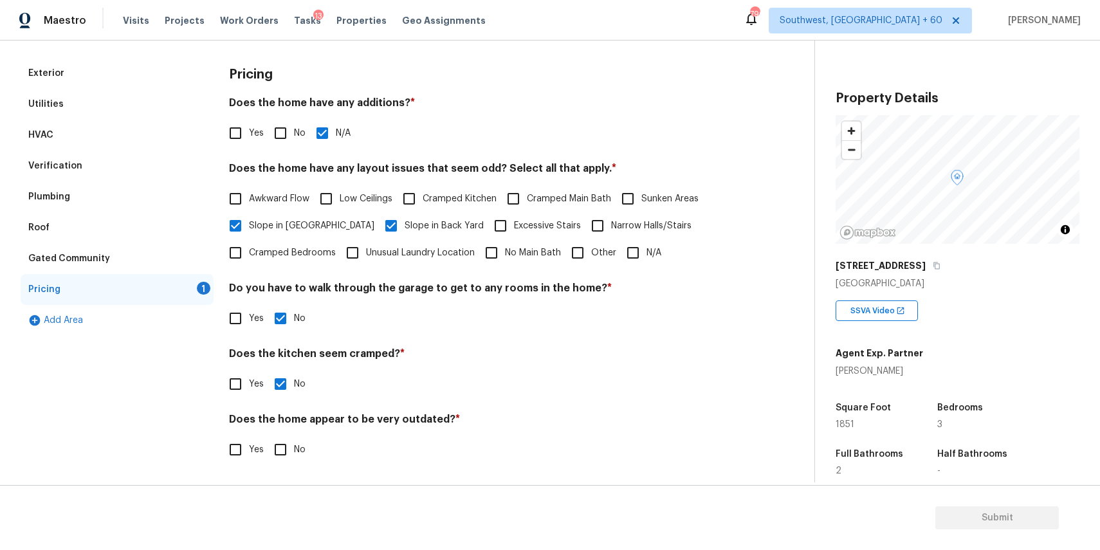
click at [283, 456] on input "No" at bounding box center [280, 449] width 27 height 27
checkbox input "true"
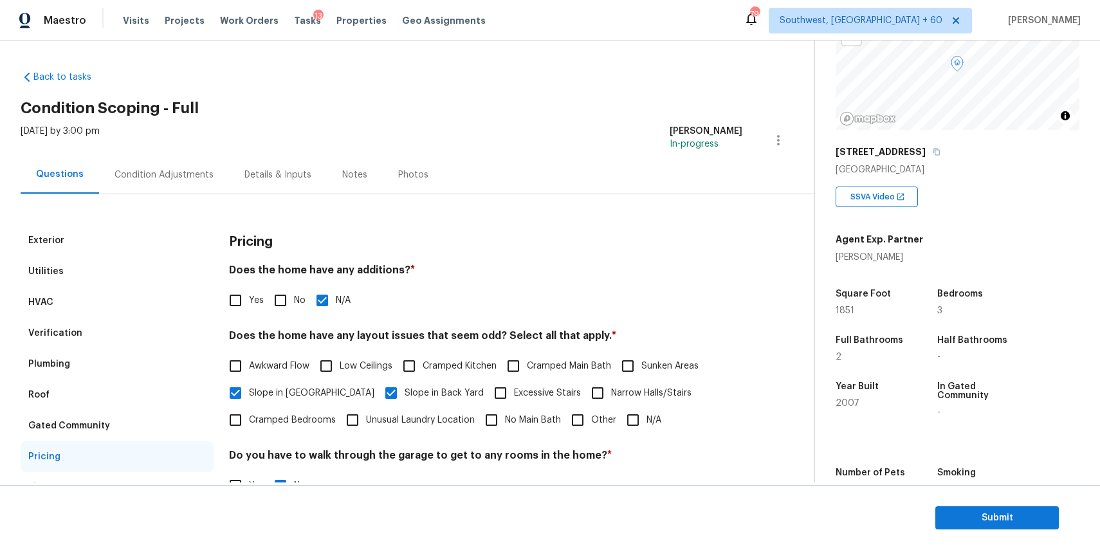
scroll to position [136, 0]
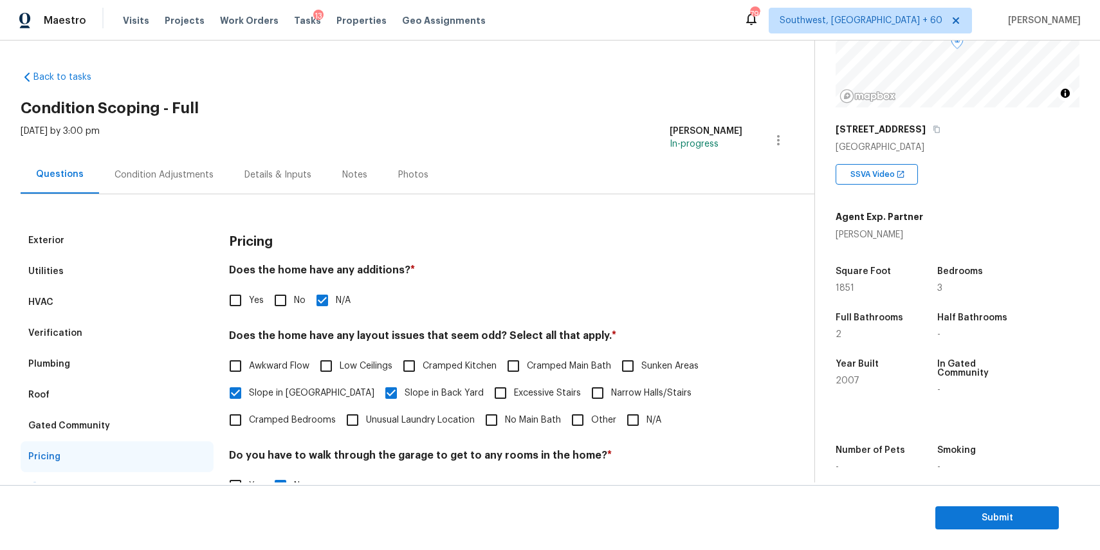
click at [156, 158] on div "Condition Adjustments" at bounding box center [164, 175] width 130 height 38
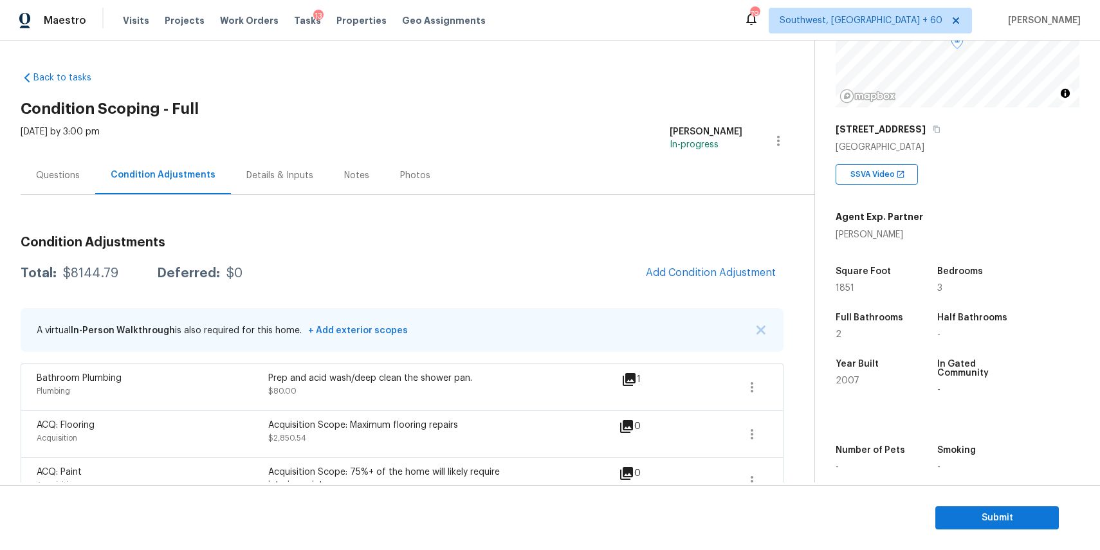
click at [645, 115] on div "Back to tasks Condition Scoping - Full Fri, Sep 05 2025 by 3:00 pm Ranjith Kuma…" at bounding box center [418, 419] width 794 height 716
click at [31, 179] on div "Questions" at bounding box center [58, 175] width 75 height 38
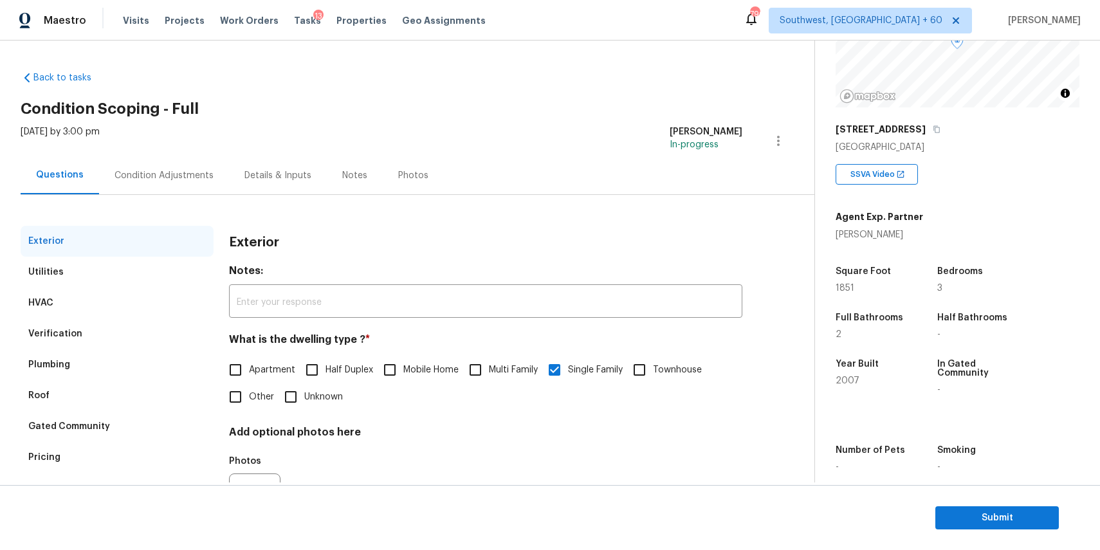
click at [163, 184] on div "Condition Adjustments" at bounding box center [164, 175] width 130 height 38
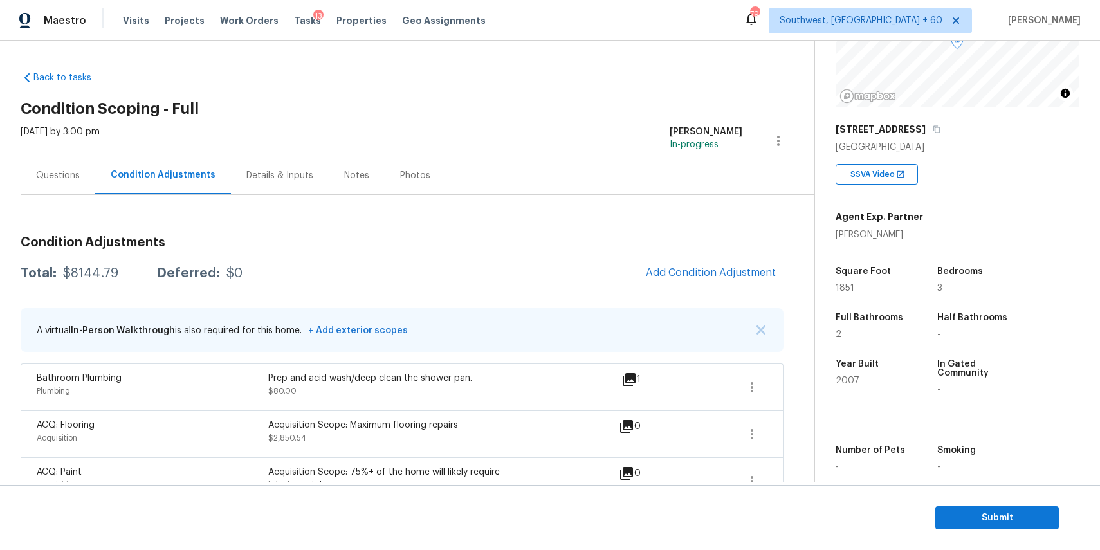
click at [79, 269] on div "$8144.79" at bounding box center [90, 273] width 55 height 13
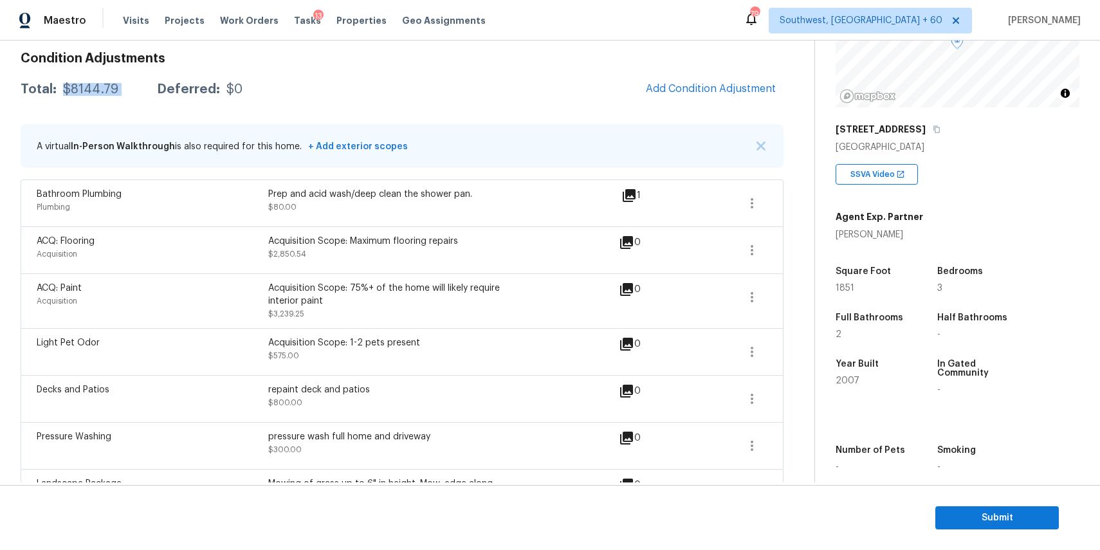
scroll to position [227, 0]
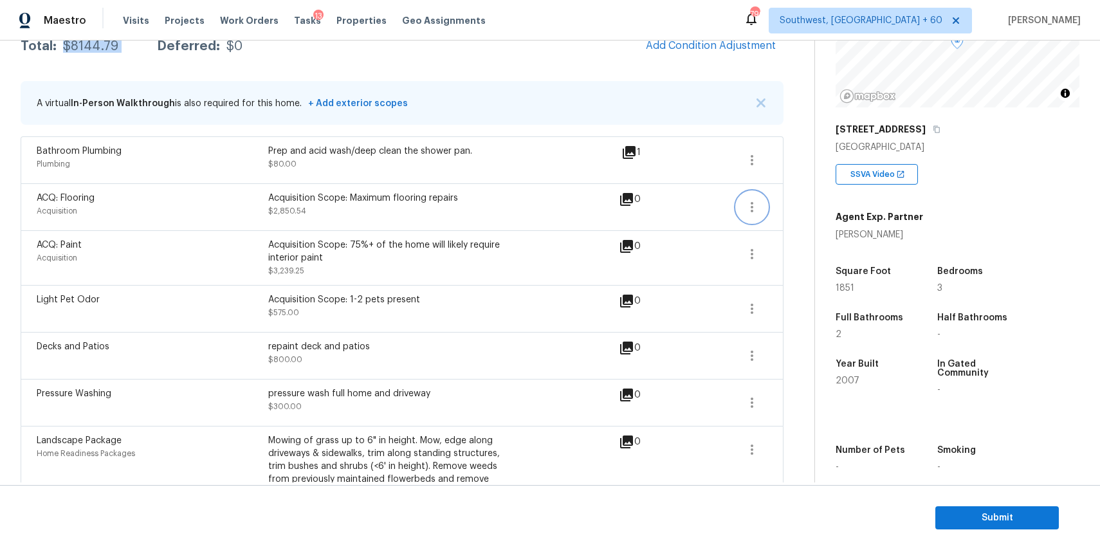
click at [752, 206] on icon "button" at bounding box center [752, 207] width 3 height 10
click at [815, 204] on div "Edit" at bounding box center [825, 204] width 100 height 13
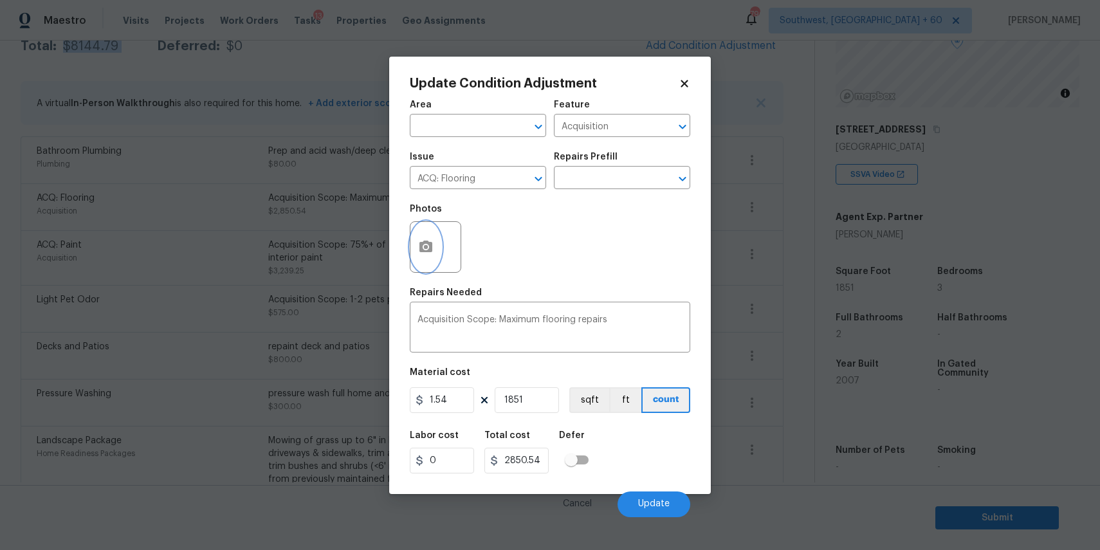
click at [423, 240] on icon "button" at bounding box center [425, 246] width 15 height 15
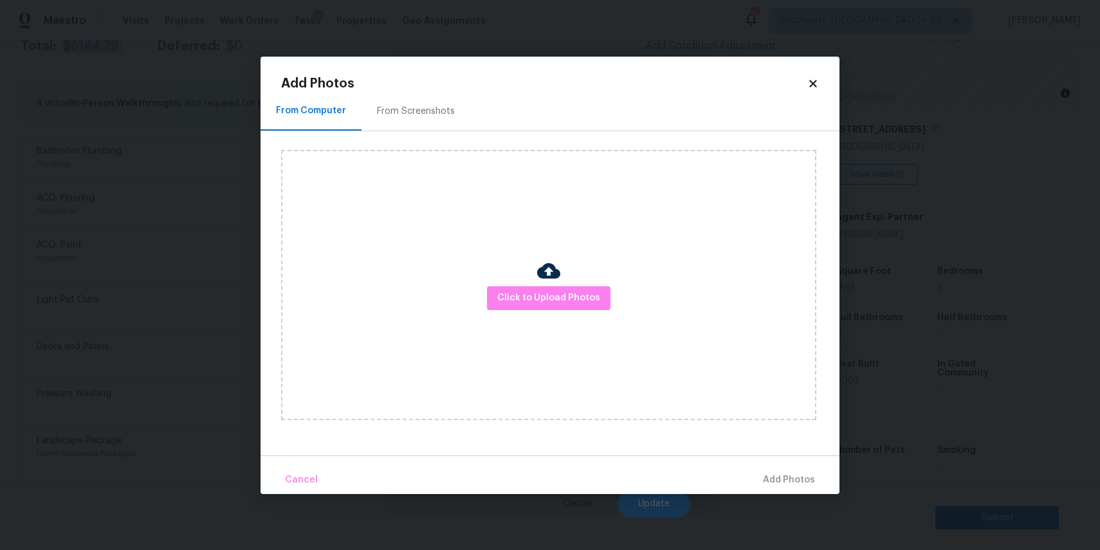
click at [518, 280] on div "Click to Upload Photos" at bounding box center [548, 285] width 535 height 270
click at [534, 294] on span "Click to Upload Photos" at bounding box center [548, 298] width 103 height 16
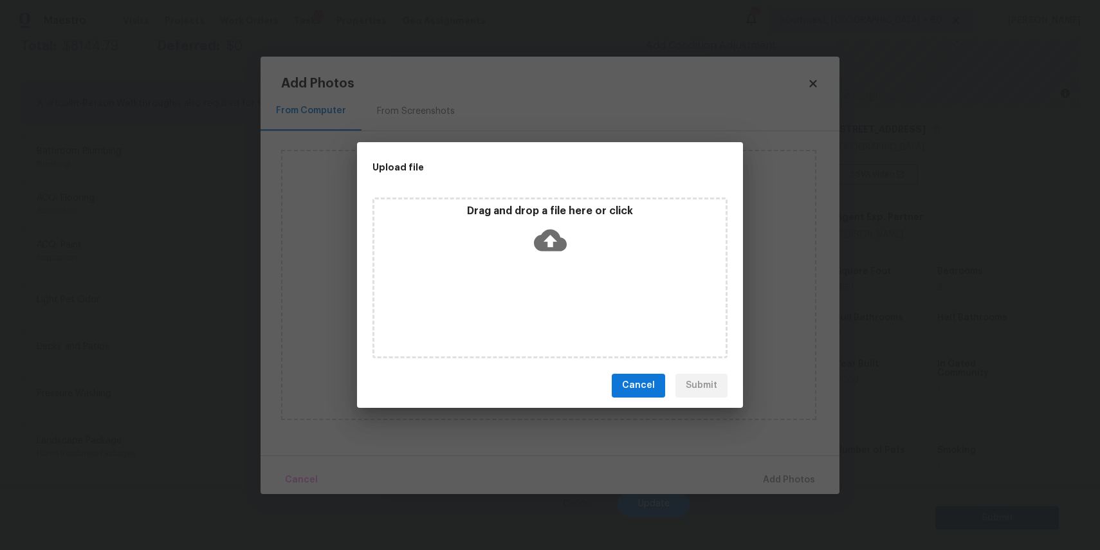
click at [534, 294] on div "Drag and drop a file here or click" at bounding box center [550, 278] width 355 height 161
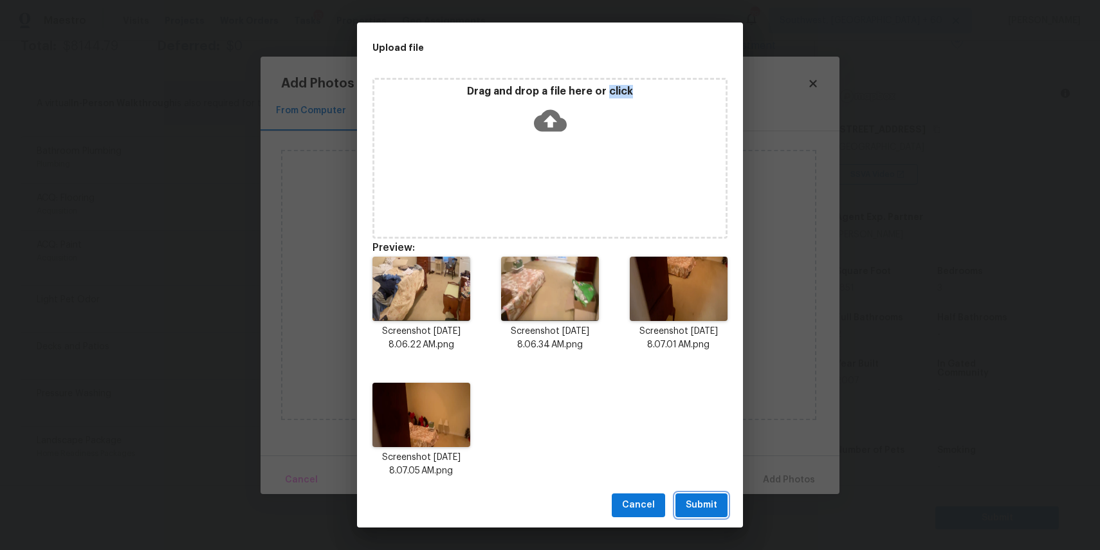
click at [707, 504] on span "Submit" at bounding box center [702, 505] width 32 height 16
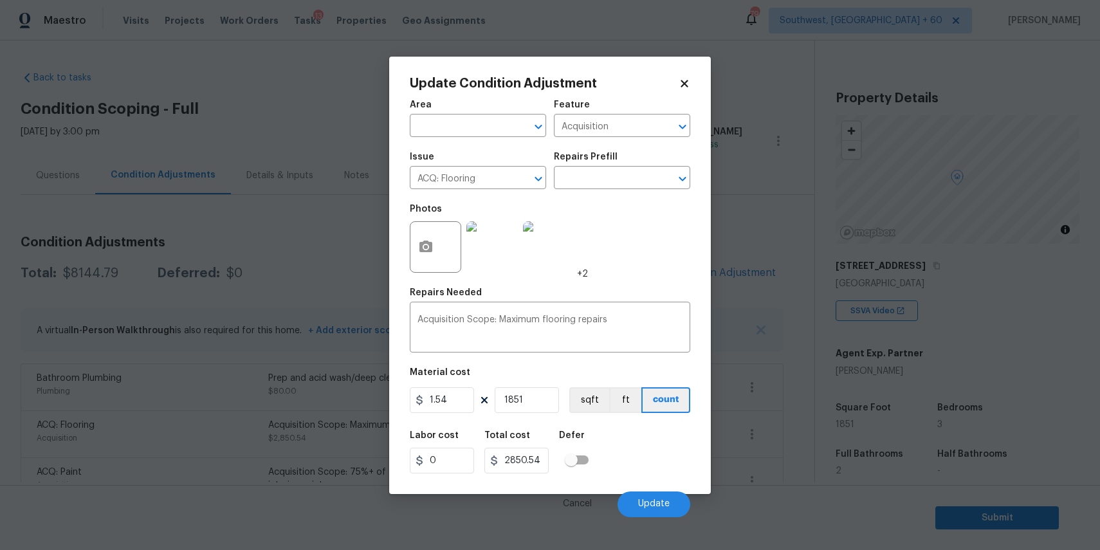
scroll to position [136, 0]
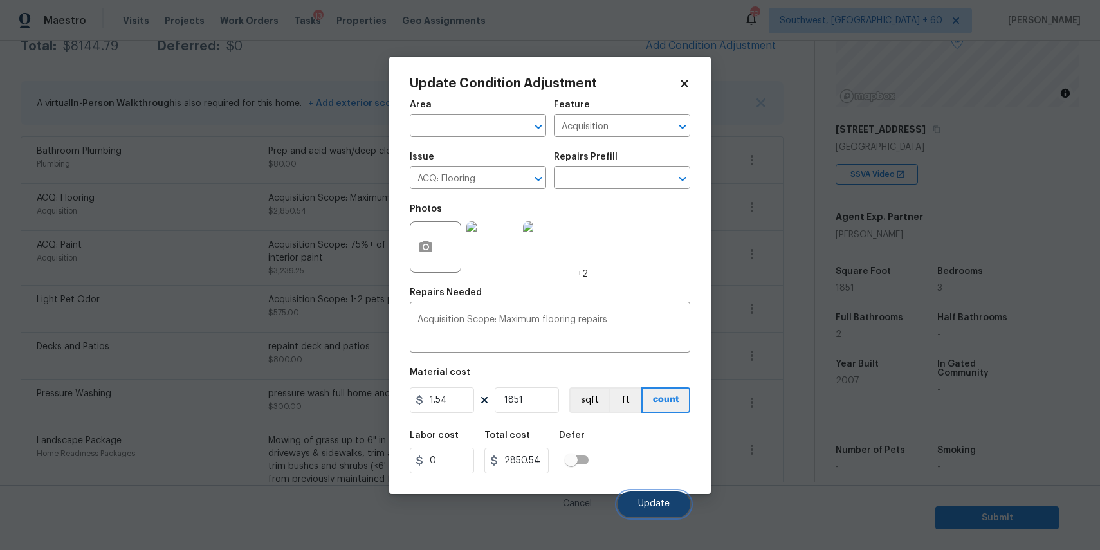
click at [674, 505] on button "Update" at bounding box center [654, 505] width 73 height 26
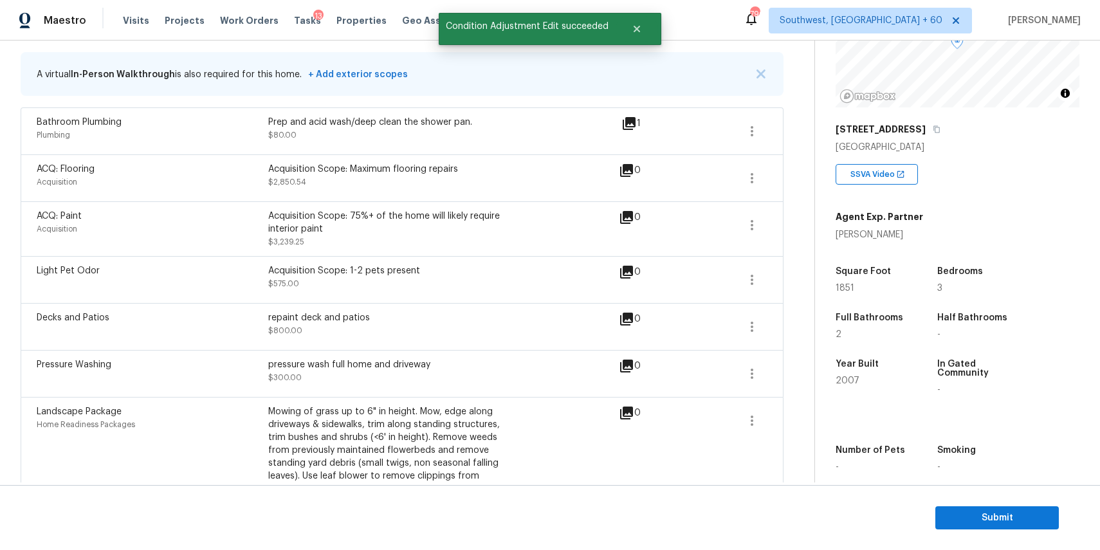
scroll to position [227, 0]
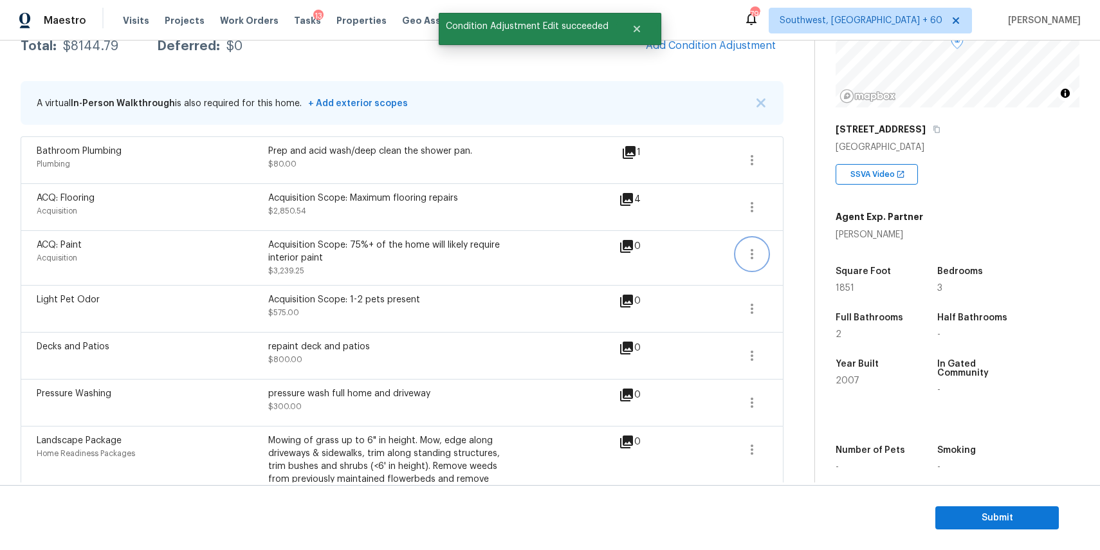
click at [753, 246] on icon "button" at bounding box center [752, 253] width 15 height 15
click at [787, 253] on div "Edit" at bounding box center [825, 251] width 100 height 13
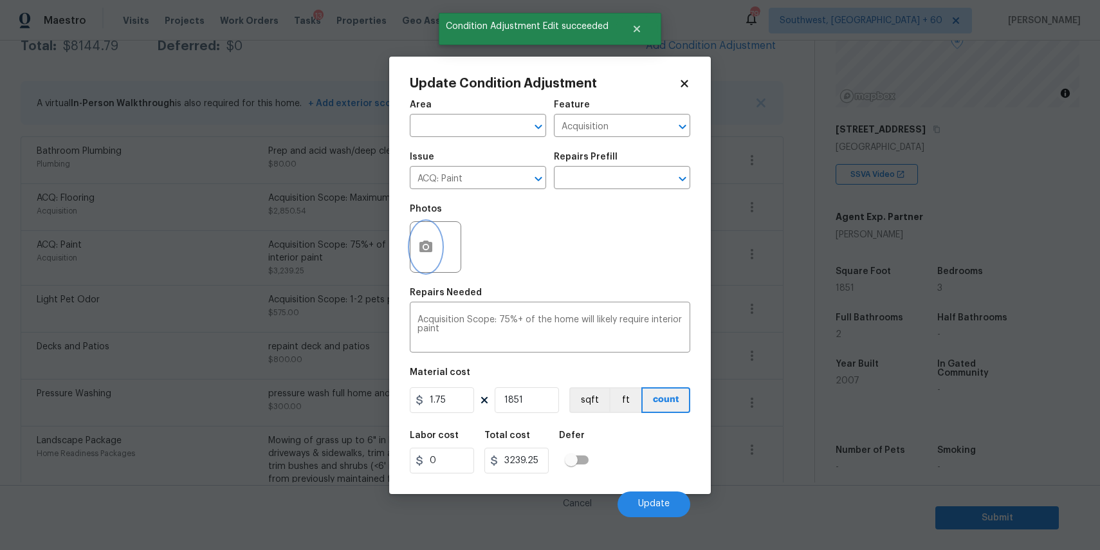
click at [411, 245] on button "button" at bounding box center [426, 247] width 31 height 50
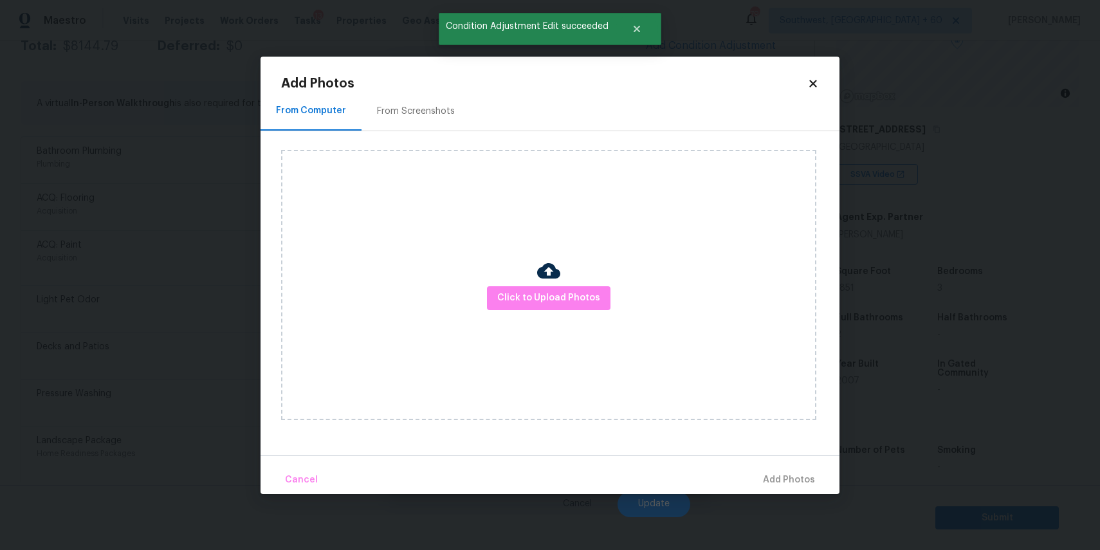
click at [555, 278] on img at bounding box center [548, 270] width 23 height 23
click at [553, 293] on span "Click to Upload Photos" at bounding box center [548, 298] width 103 height 16
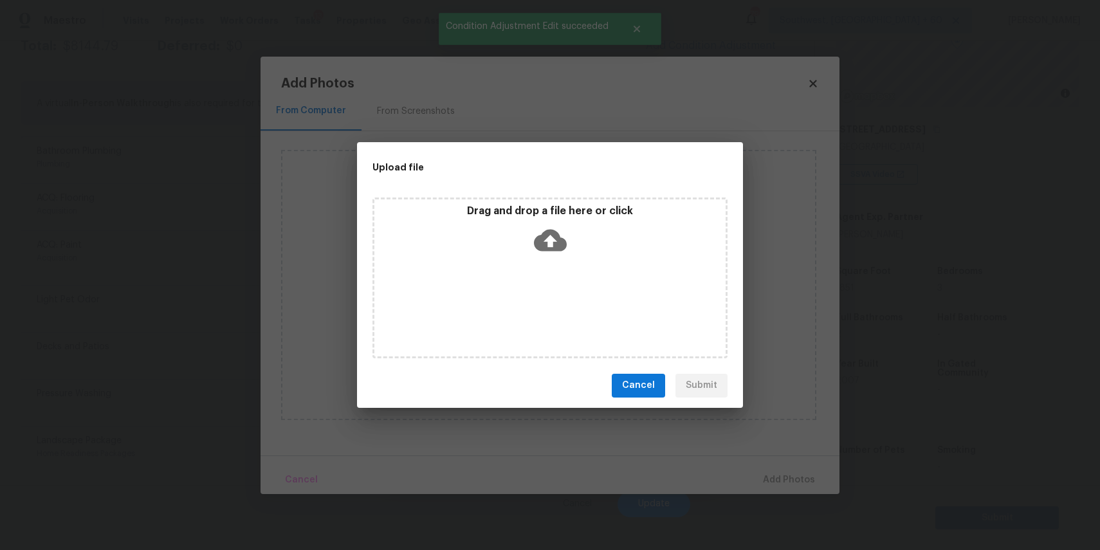
click at [553, 276] on div "Drag and drop a file here or click" at bounding box center [550, 278] width 355 height 161
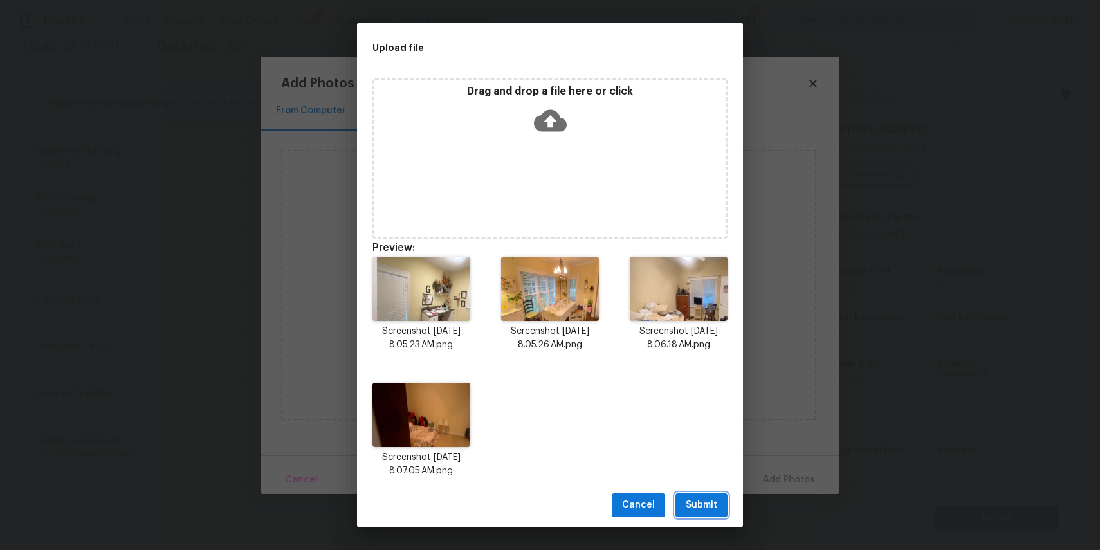
click at [712, 495] on button "Submit" at bounding box center [702, 506] width 52 height 24
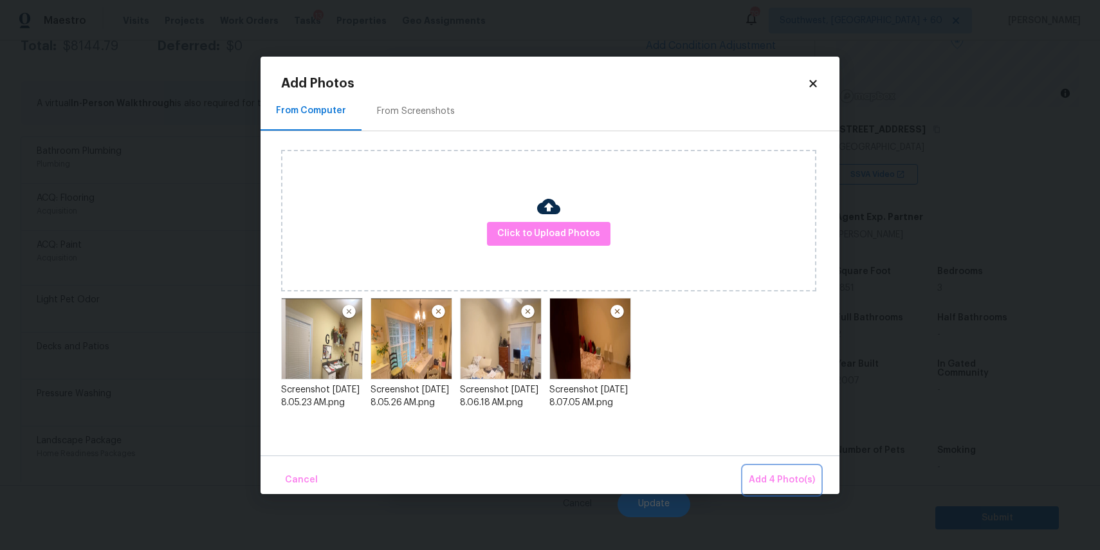
click at [797, 477] on span "Add 4 Photo(s)" at bounding box center [782, 480] width 66 height 16
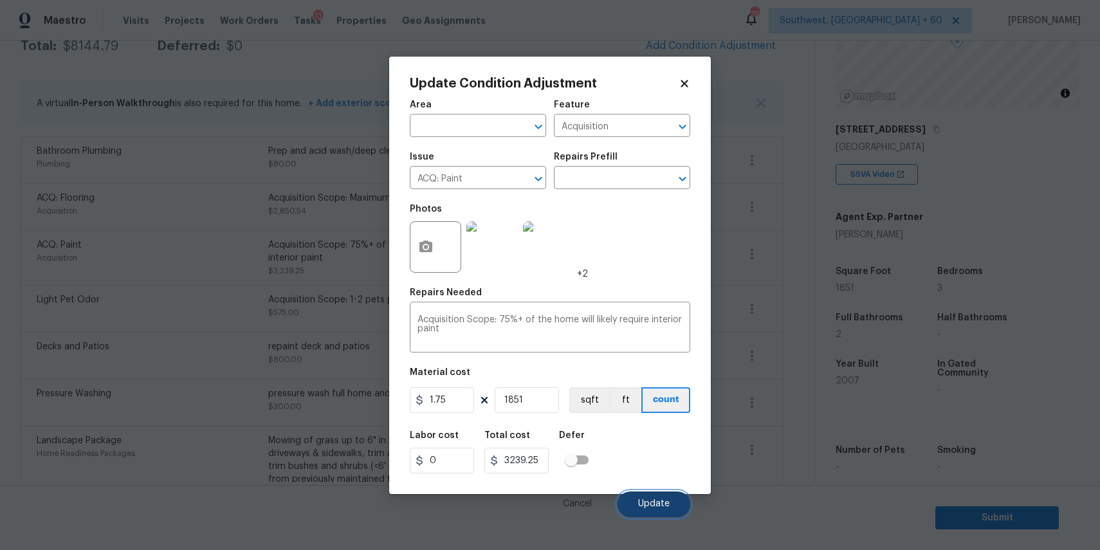
click at [663, 506] on span "Update" at bounding box center [654, 504] width 32 height 10
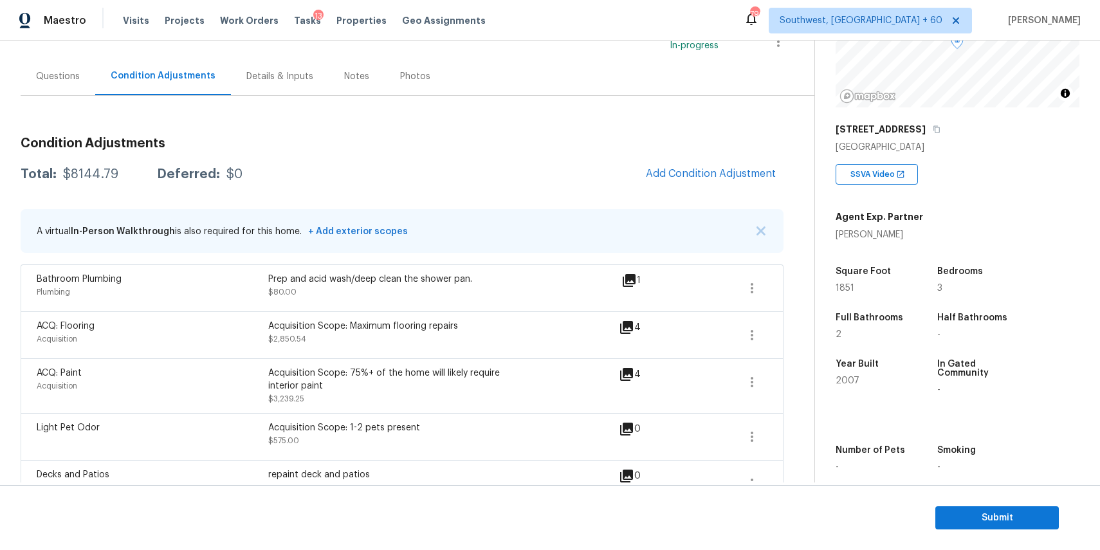
scroll to position [90, 0]
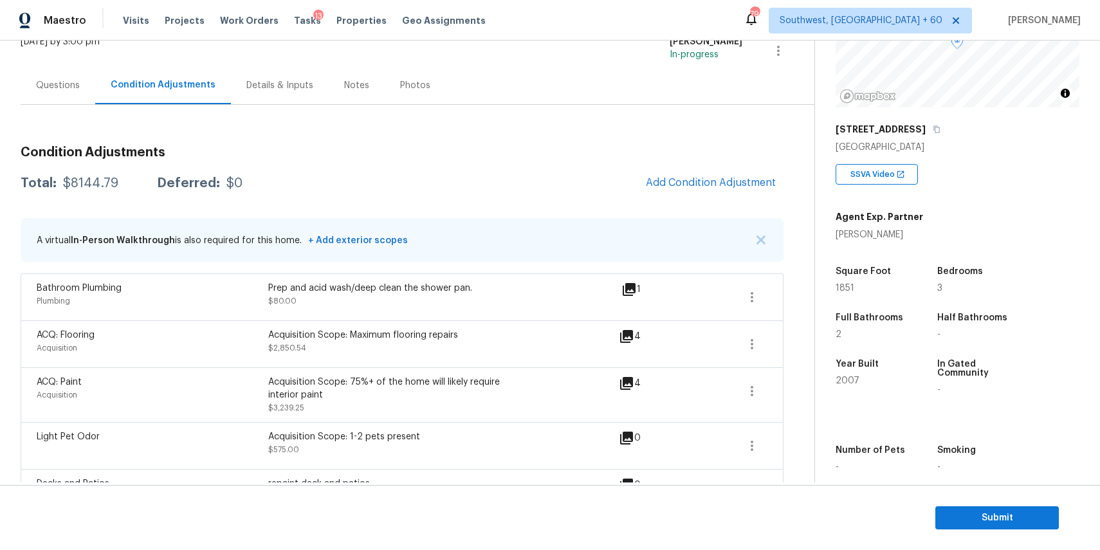
click at [89, 105] on div "Condition Adjustments Total: $8144.79 Deferred: $0 Add Condition Adjustment A v…" at bounding box center [402, 394] width 763 height 578
click at [59, 92] on div "Questions" at bounding box center [58, 85] width 75 height 38
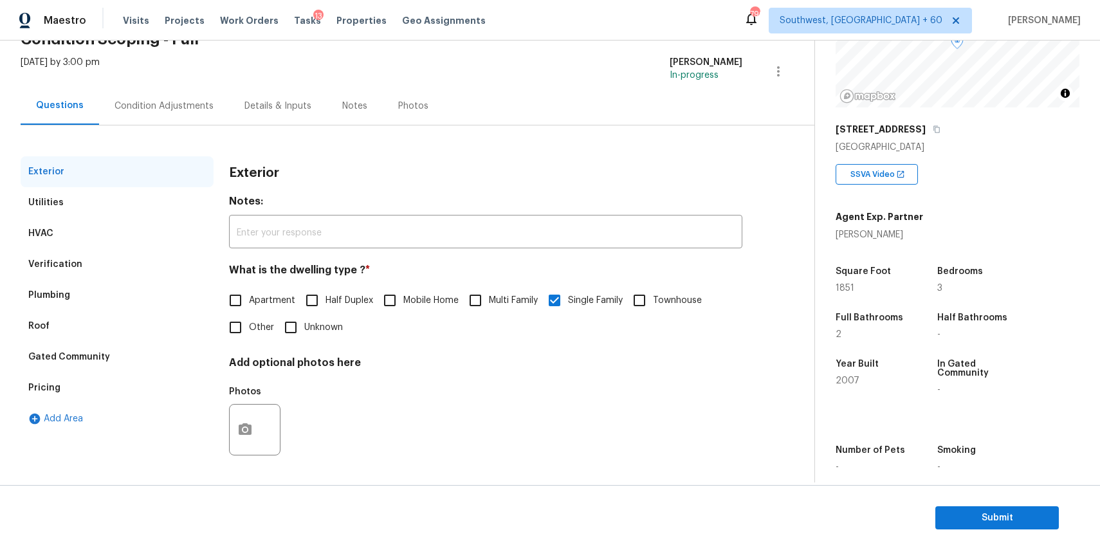
click at [178, 112] on div "Condition Adjustments" at bounding box center [164, 106] width 130 height 38
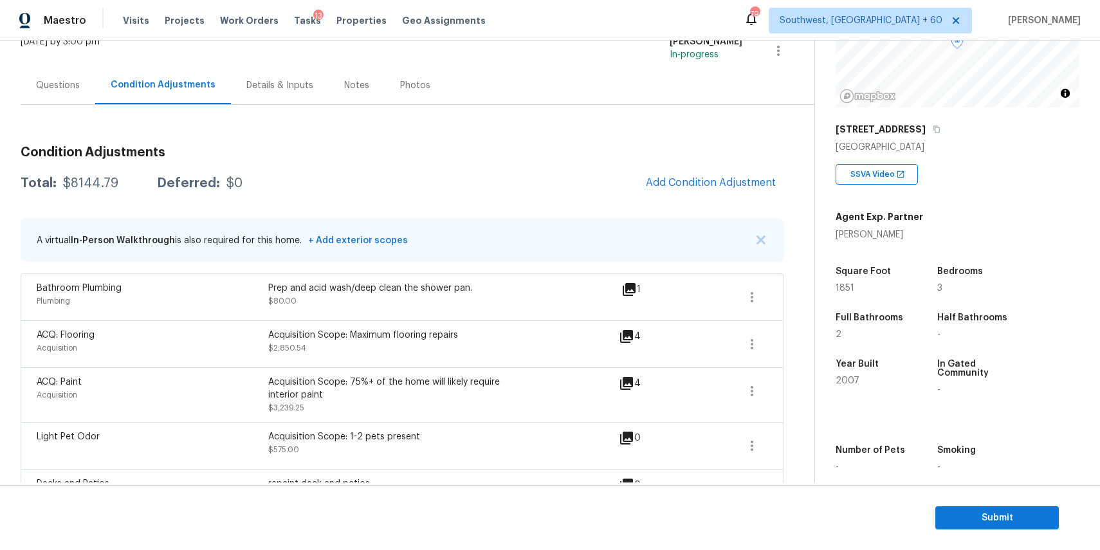
click at [71, 69] on div "Questions" at bounding box center [58, 85] width 75 height 38
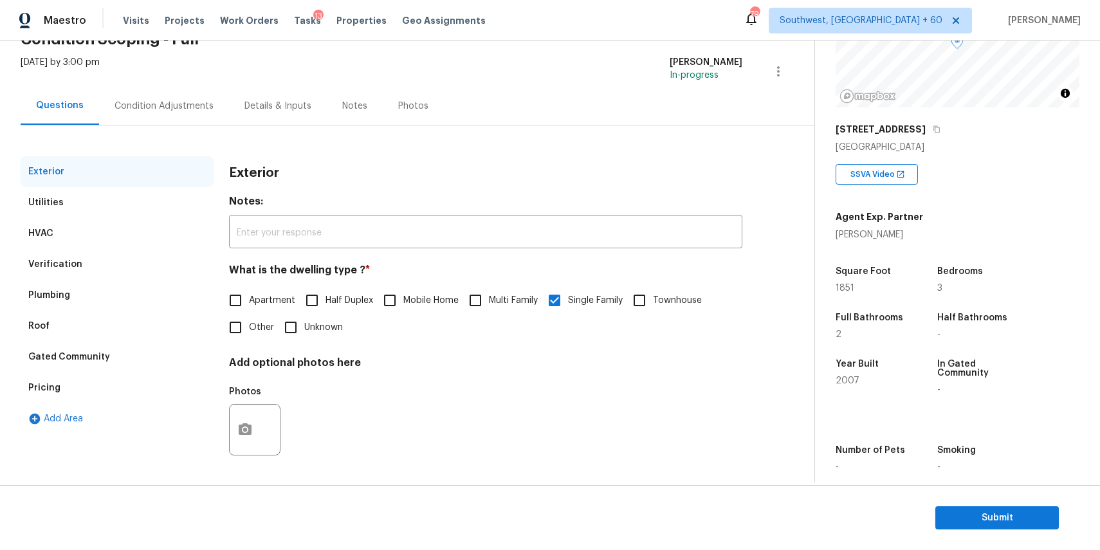
click at [187, 105] on div "Condition Adjustments" at bounding box center [164, 106] width 99 height 13
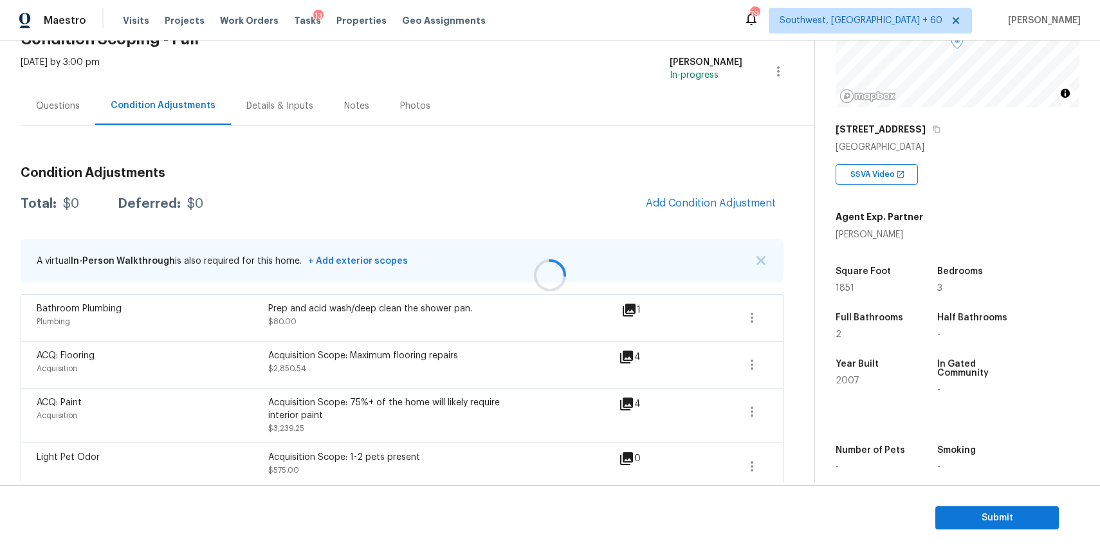
scroll to position [90, 0]
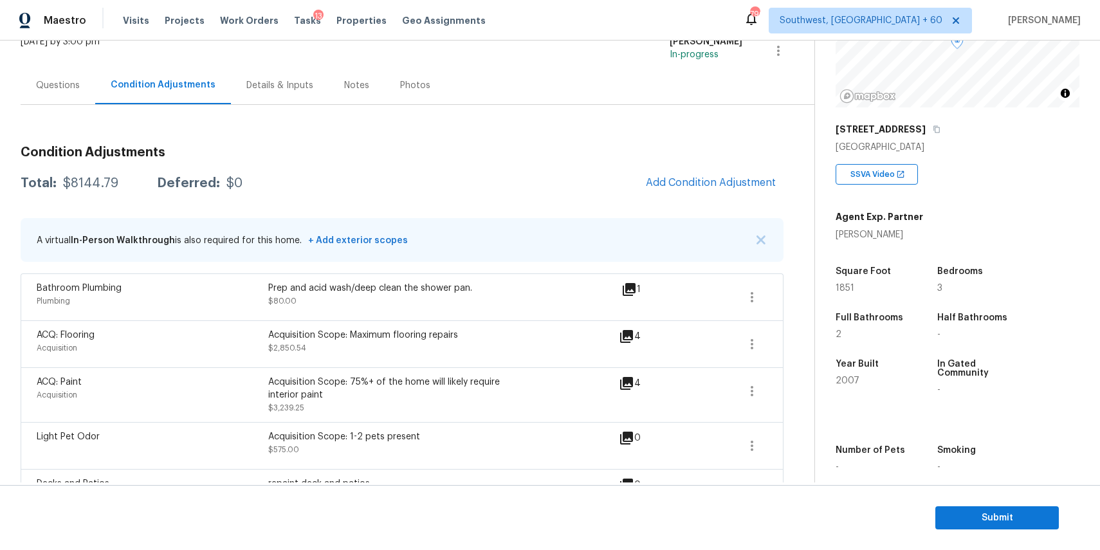
click at [97, 181] on div "$8144.79" at bounding box center [90, 183] width 55 height 13
copy div "$8144.79"
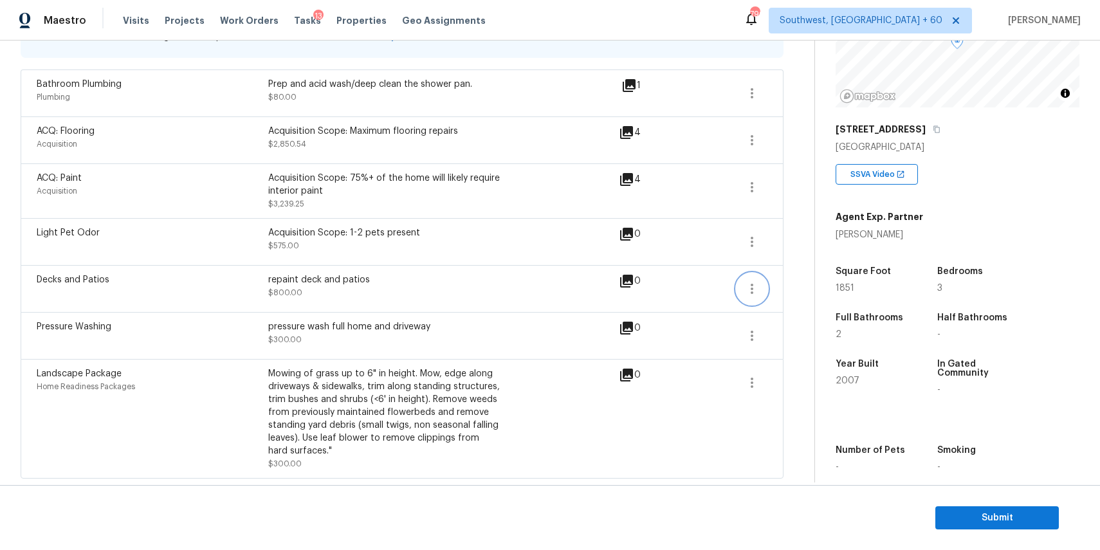
click at [756, 289] on icon "button" at bounding box center [752, 288] width 15 height 15
click at [807, 284] on div "Edit" at bounding box center [825, 286] width 100 height 13
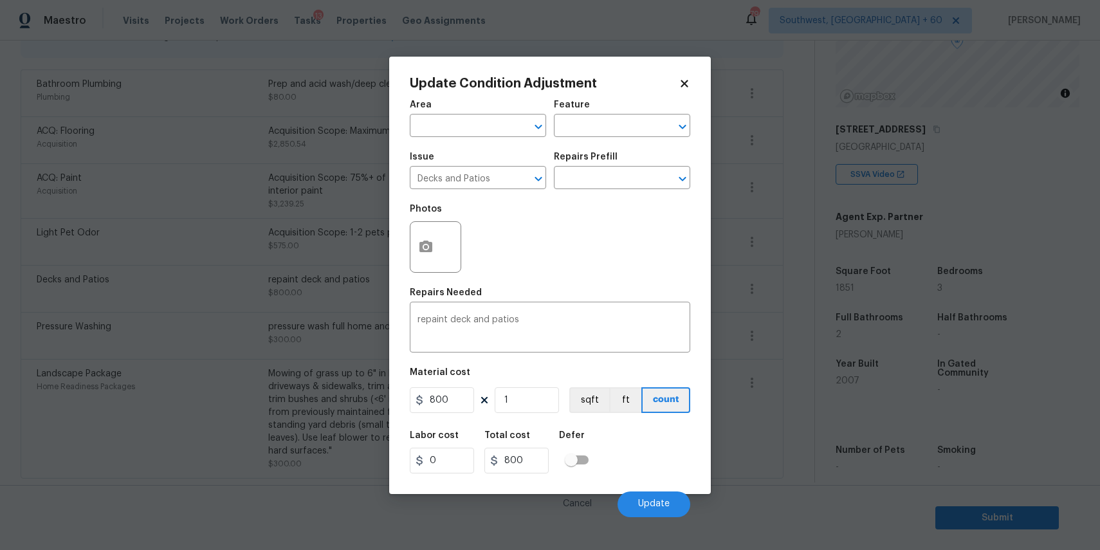
click at [443, 239] on div at bounding box center [435, 246] width 51 height 51
click at [430, 247] on icon "button" at bounding box center [426, 247] width 13 height 12
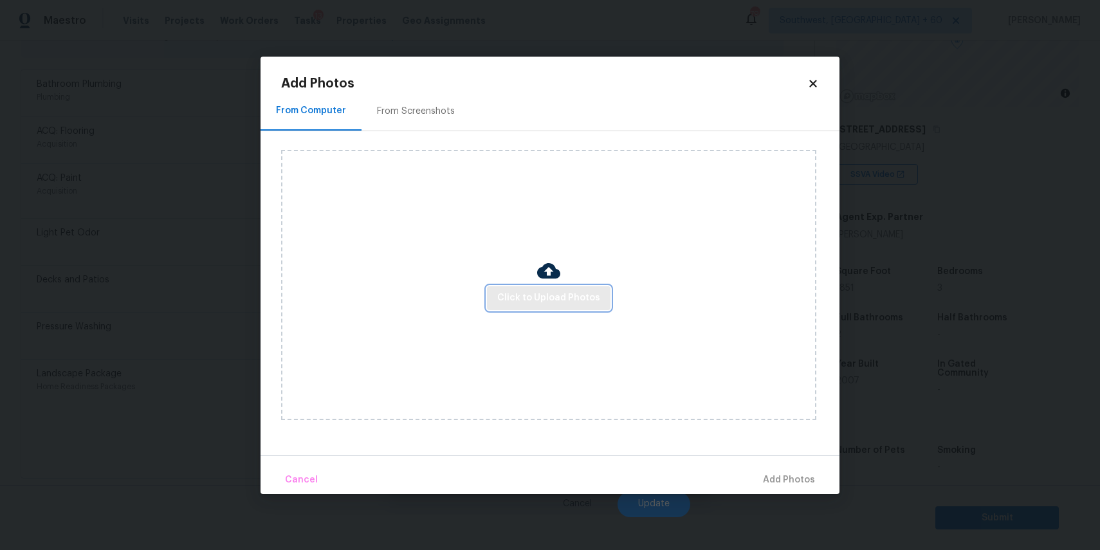
click at [544, 293] on span "Click to Upload Photos" at bounding box center [548, 298] width 103 height 16
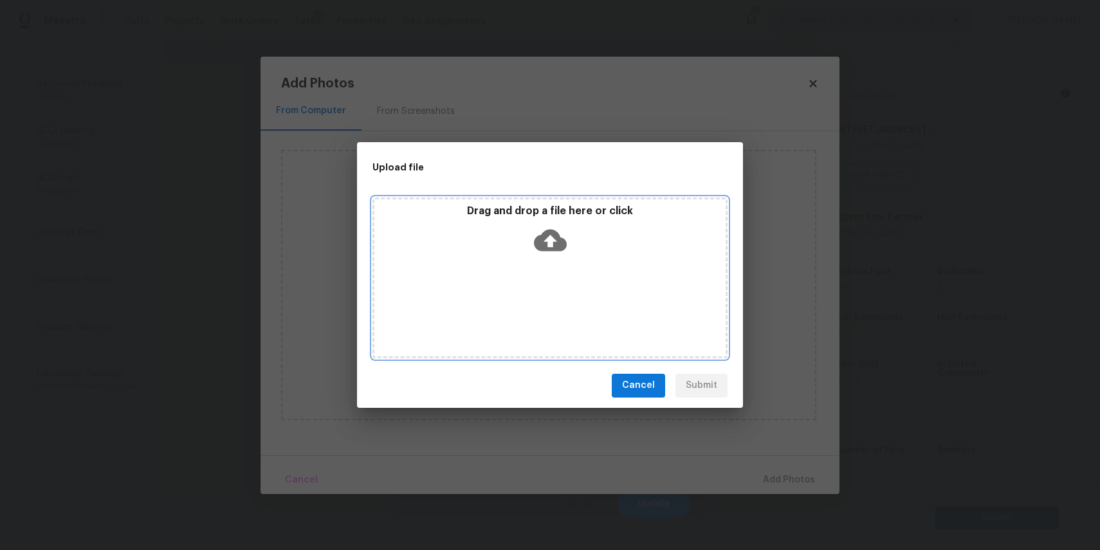
click at [544, 293] on div "Drag and drop a file here or click" at bounding box center [550, 278] width 355 height 161
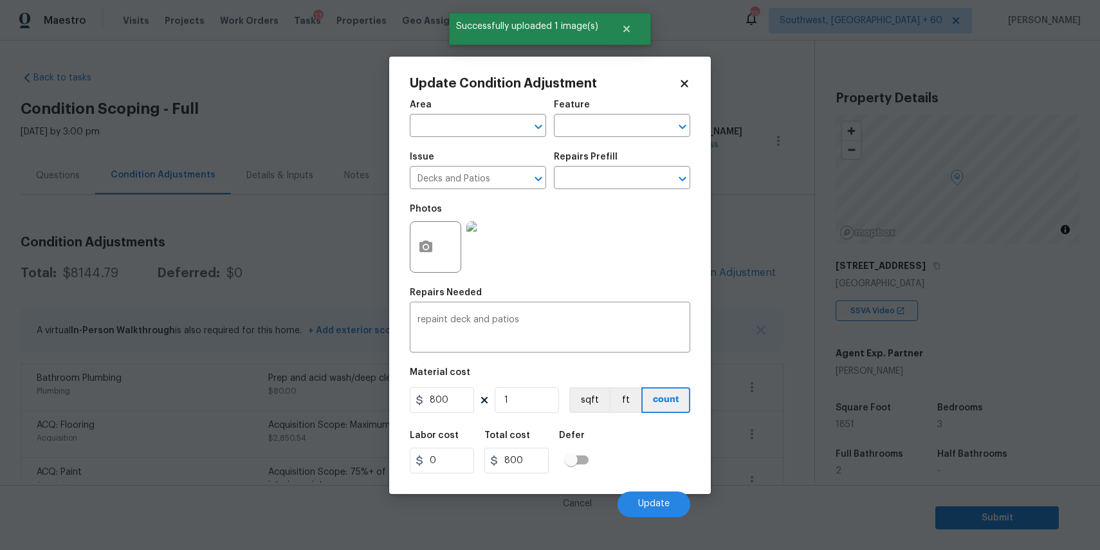
scroll to position [136, 0]
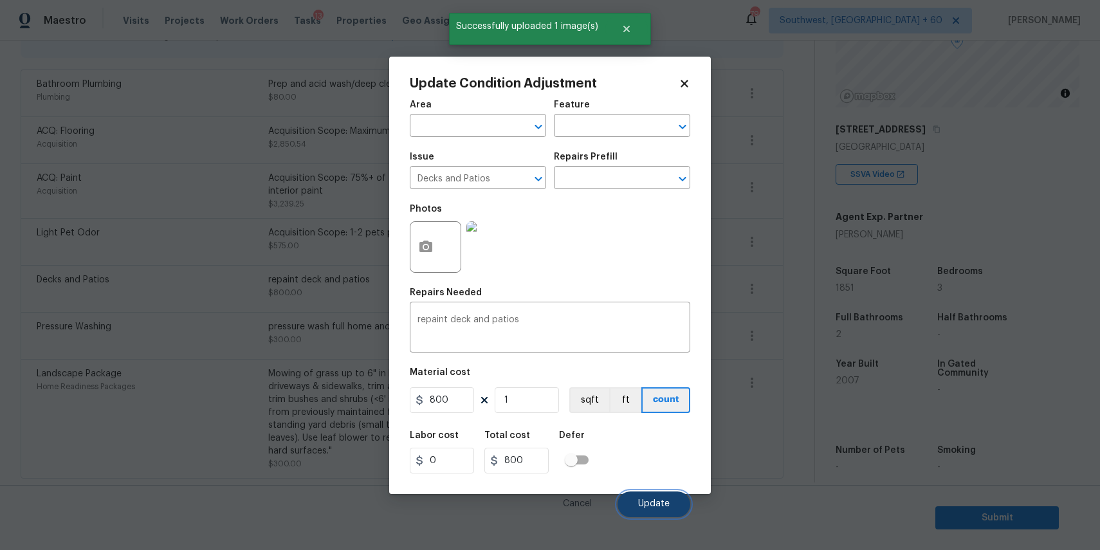
click at [649, 498] on button "Update" at bounding box center [654, 505] width 73 height 26
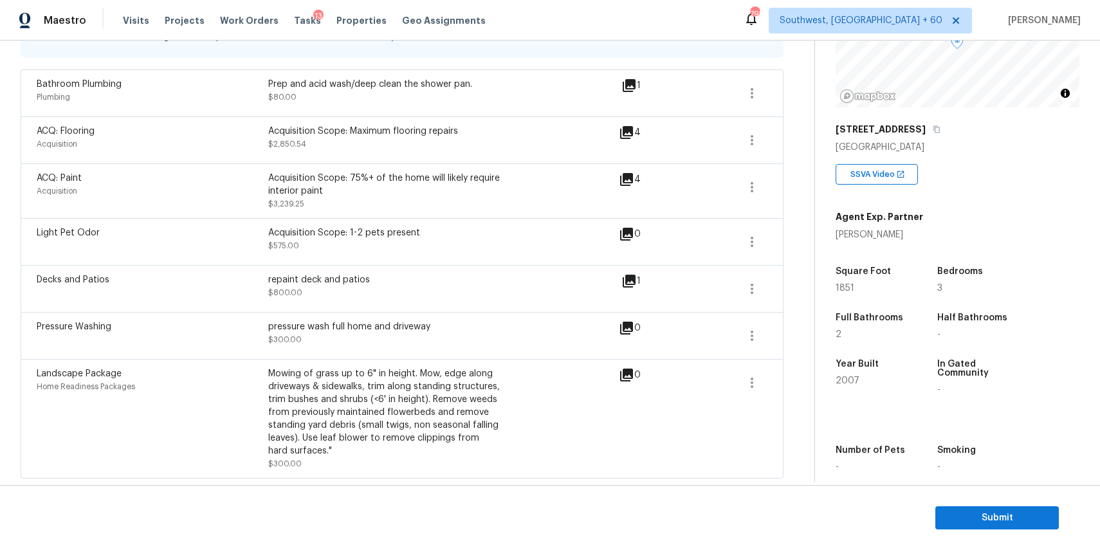
scroll to position [0, 0]
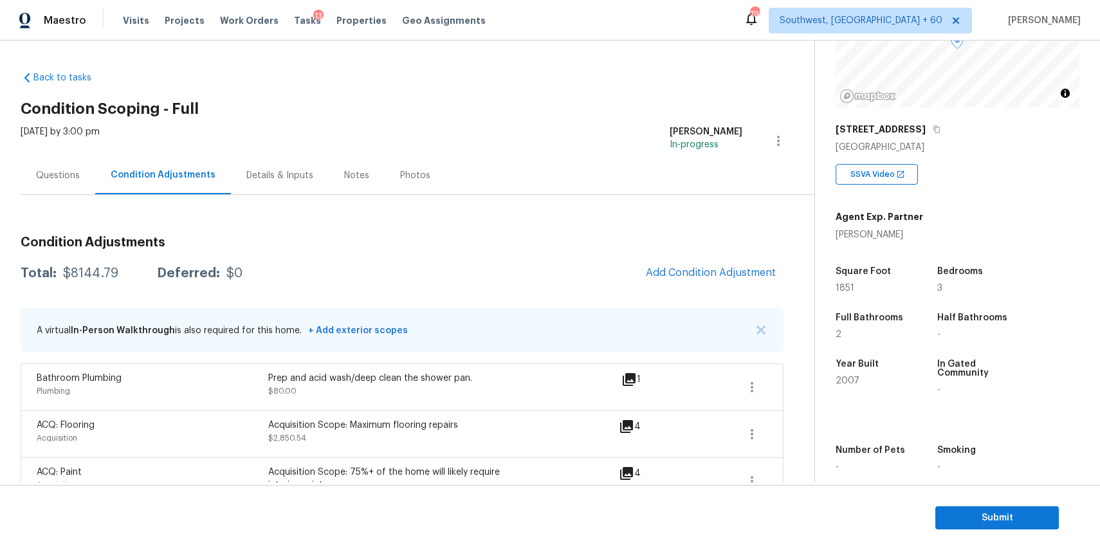
click at [37, 163] on div "Questions" at bounding box center [58, 175] width 75 height 38
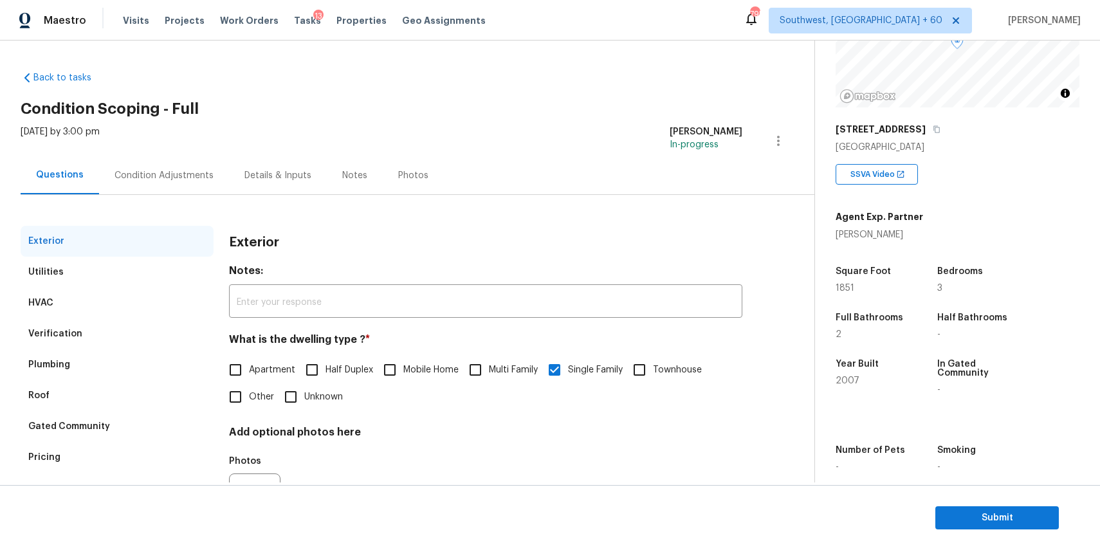
click at [181, 172] on div "Condition Adjustments" at bounding box center [164, 175] width 99 height 13
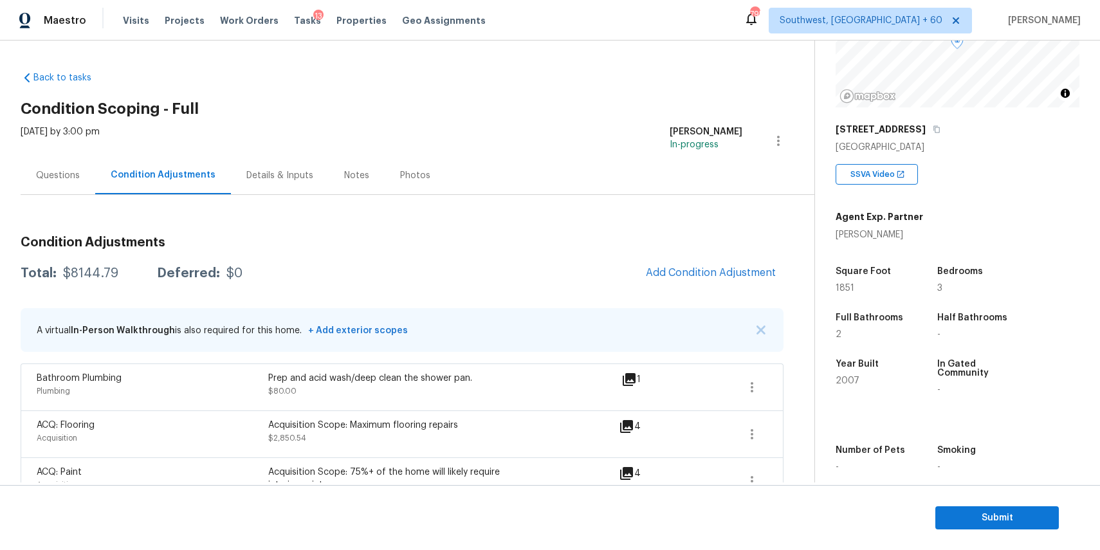
click at [71, 185] on div "Questions" at bounding box center [58, 175] width 75 height 38
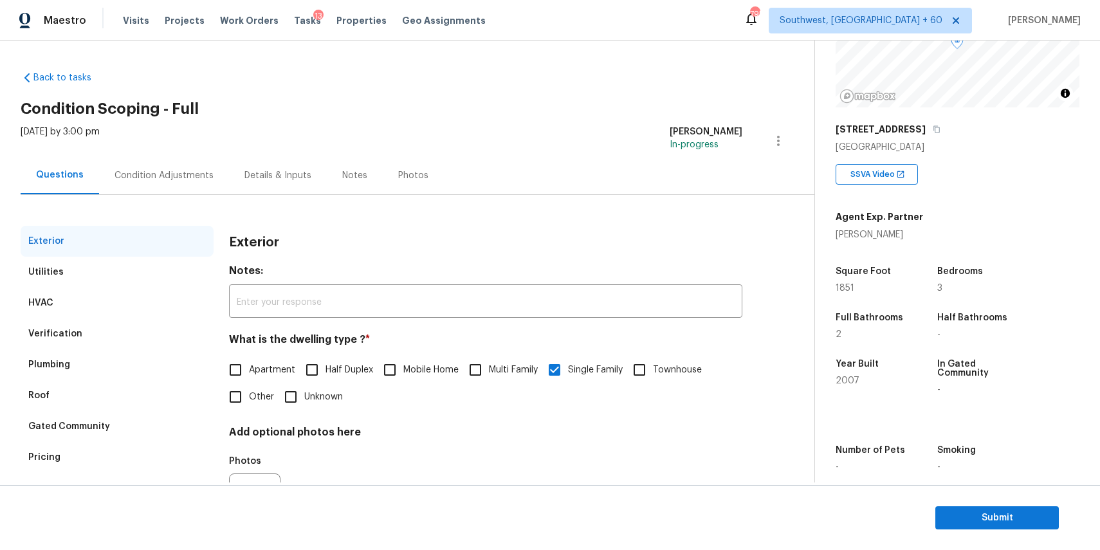
click at [170, 182] on div "Condition Adjustments" at bounding box center [164, 175] width 130 height 38
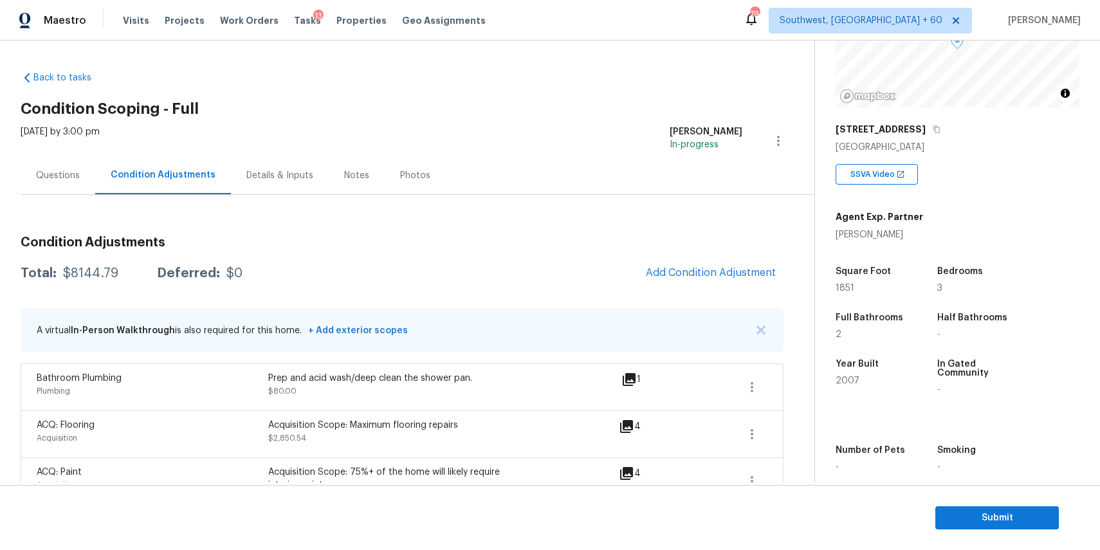
click at [75, 167] on div "Questions" at bounding box center [58, 175] width 75 height 38
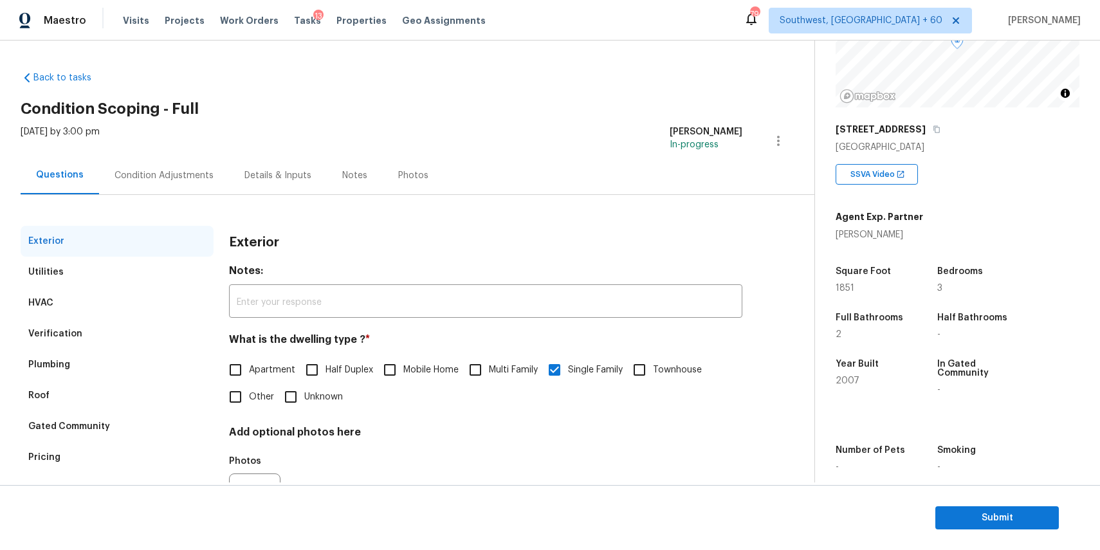
scroll to position [69, 0]
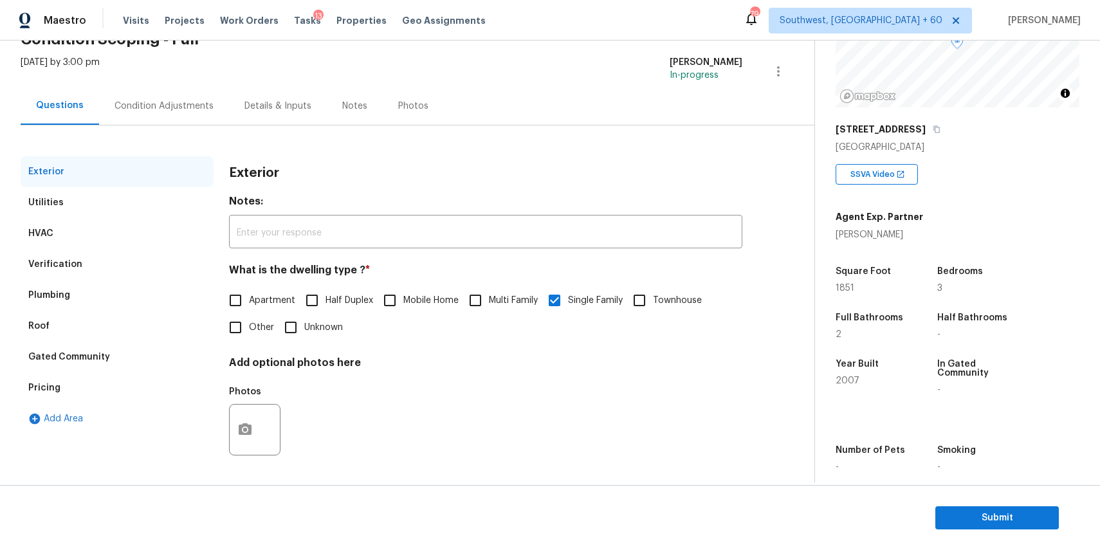
click at [1031, 532] on section "Submit" at bounding box center [550, 518] width 1100 height 66
click at [1010, 511] on span "Submit" at bounding box center [997, 518] width 103 height 16
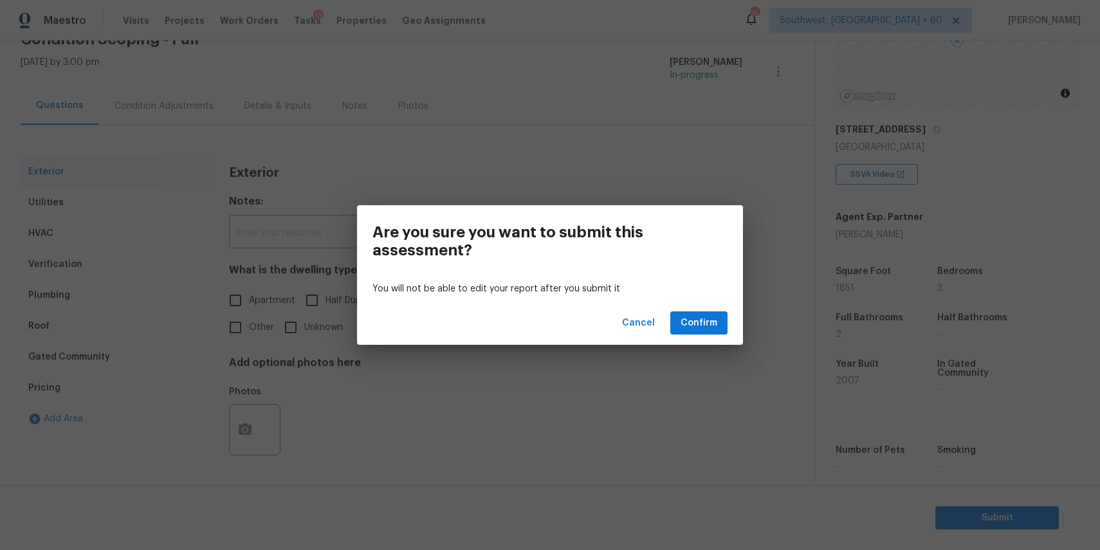
click at [696, 308] on div "Cancel Confirm" at bounding box center [550, 323] width 386 height 44
click at [713, 319] on span "Confirm" at bounding box center [699, 323] width 37 height 16
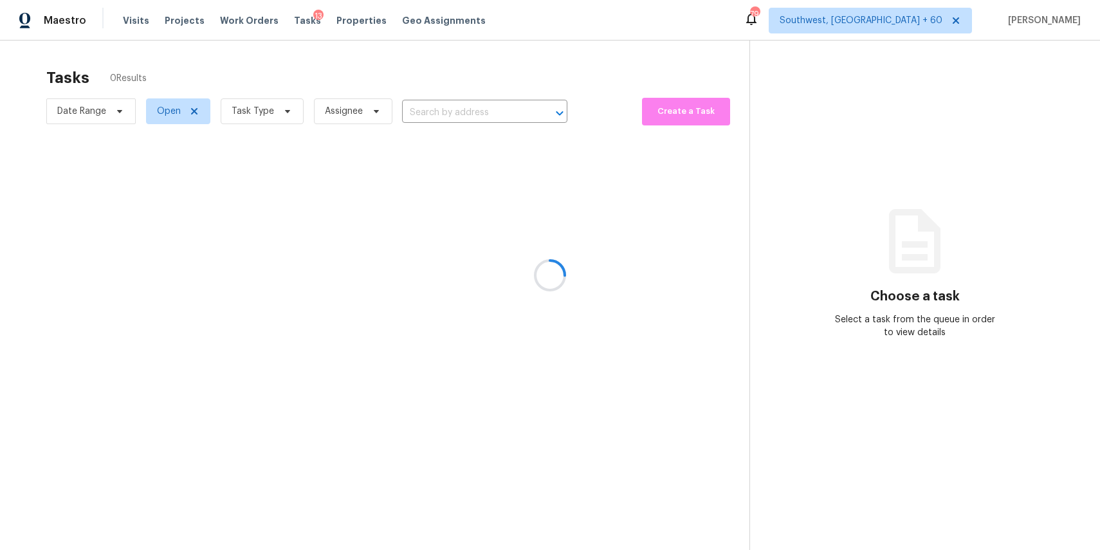
click at [466, 111] on div at bounding box center [550, 275] width 1100 height 550
